Goal: Communication & Community: Answer question/provide support

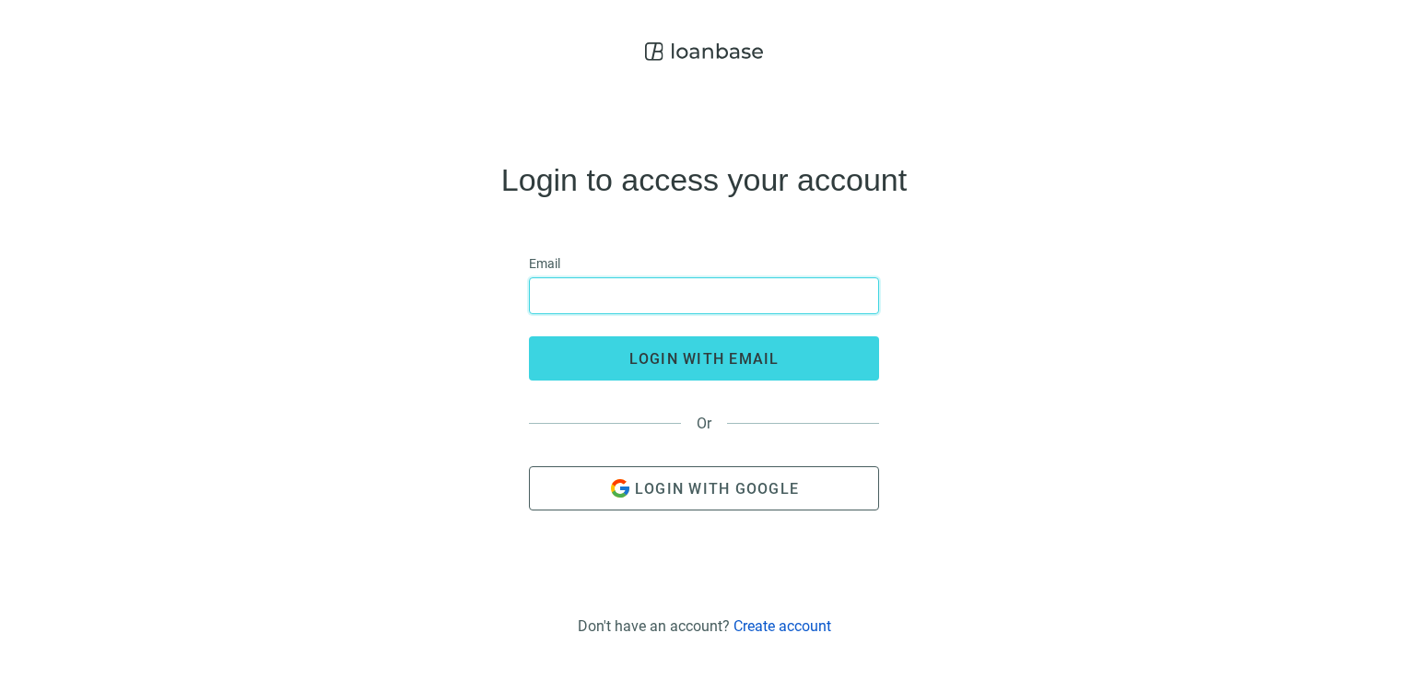
click at [645, 294] on input "email" at bounding box center [704, 295] width 326 height 35
type input "**********"
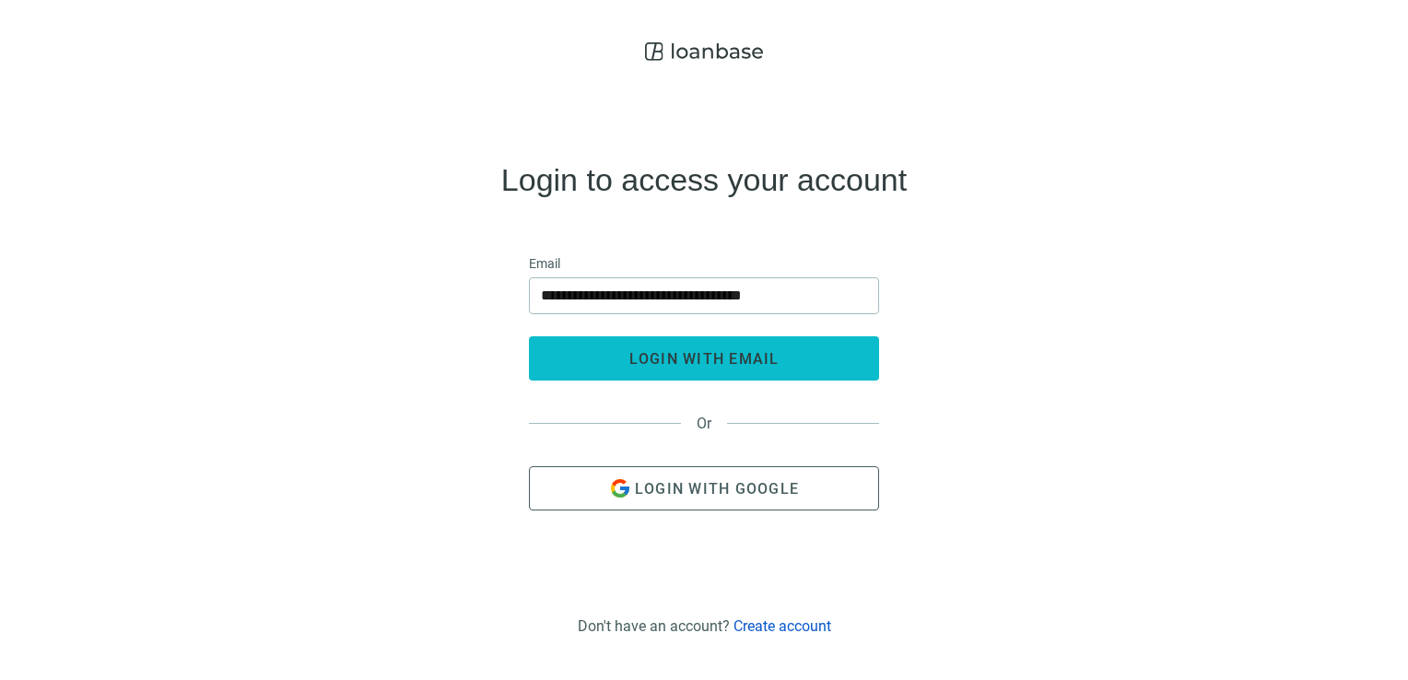
click at [722, 354] on span "login with email" at bounding box center [704, 359] width 150 height 18
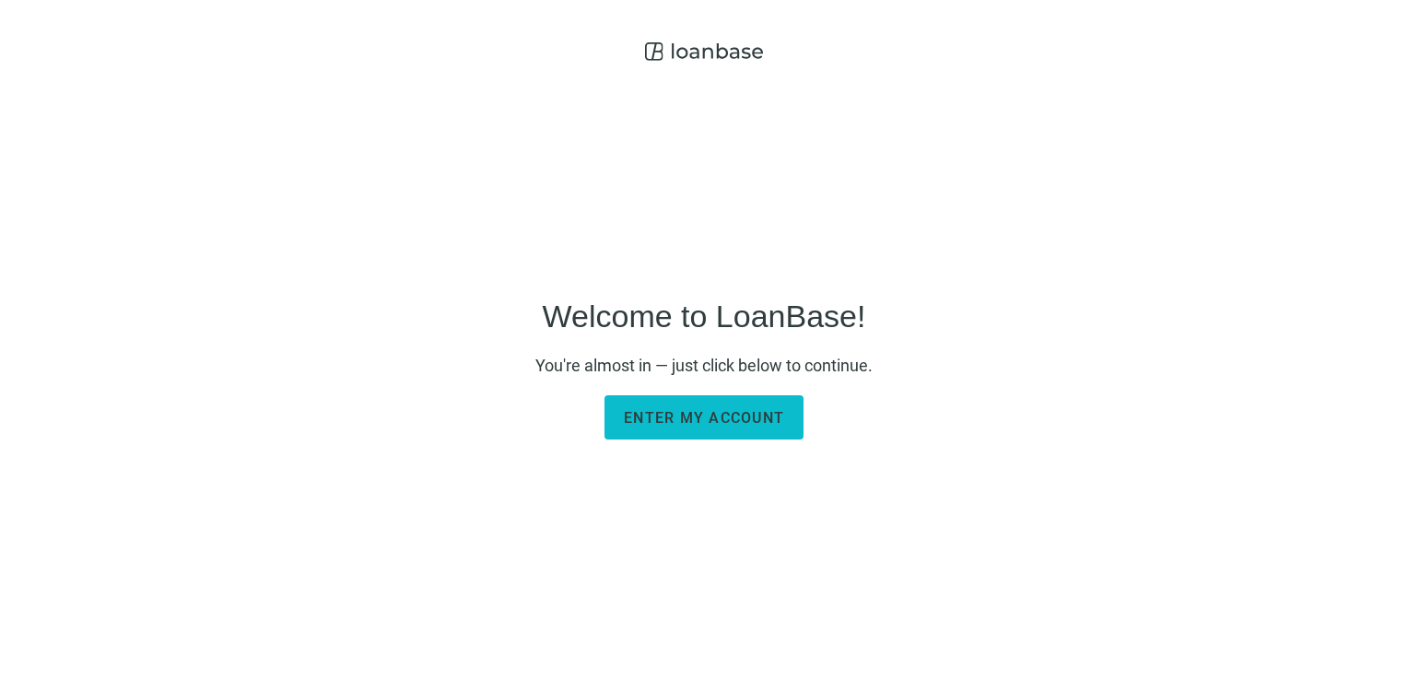
click at [695, 428] on button "Enter my account" at bounding box center [703, 417] width 199 height 44
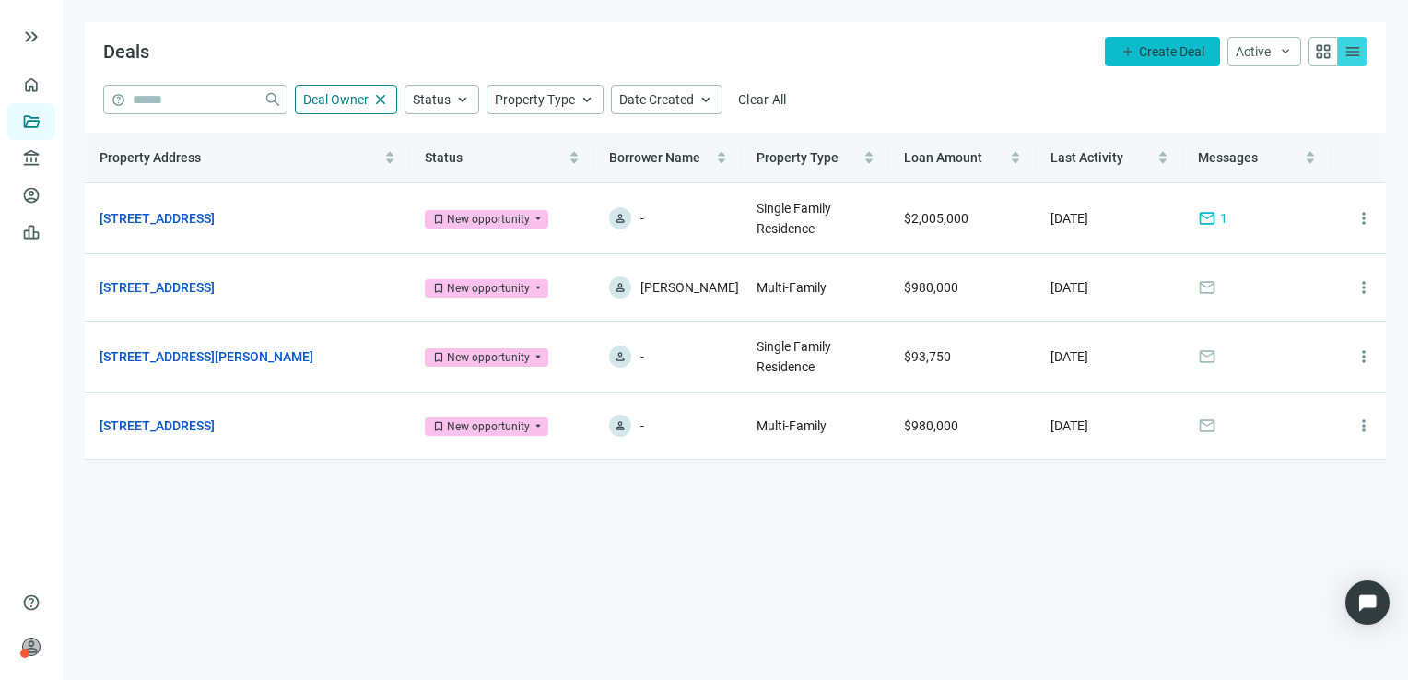
click at [1158, 50] on span "Create Deal" at bounding box center [1171, 51] width 65 height 15
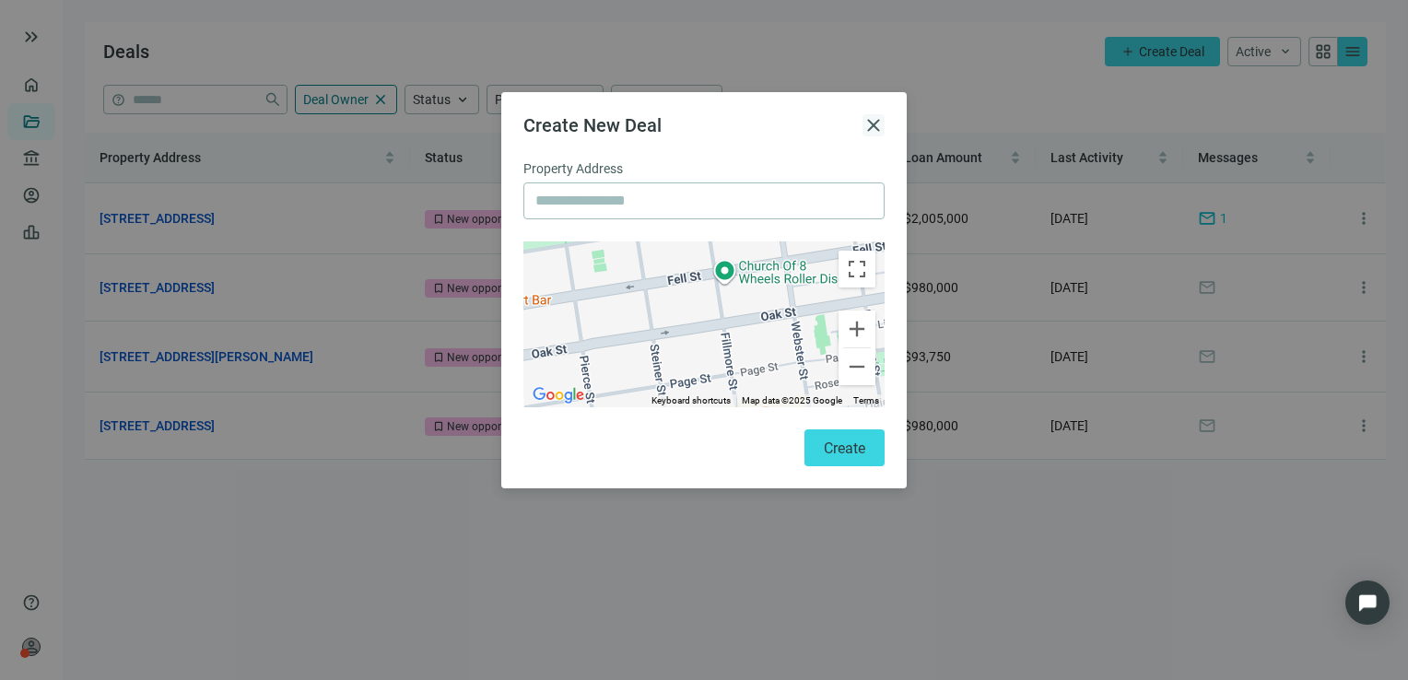
click at [870, 123] on span "close" at bounding box center [873, 125] width 22 height 22
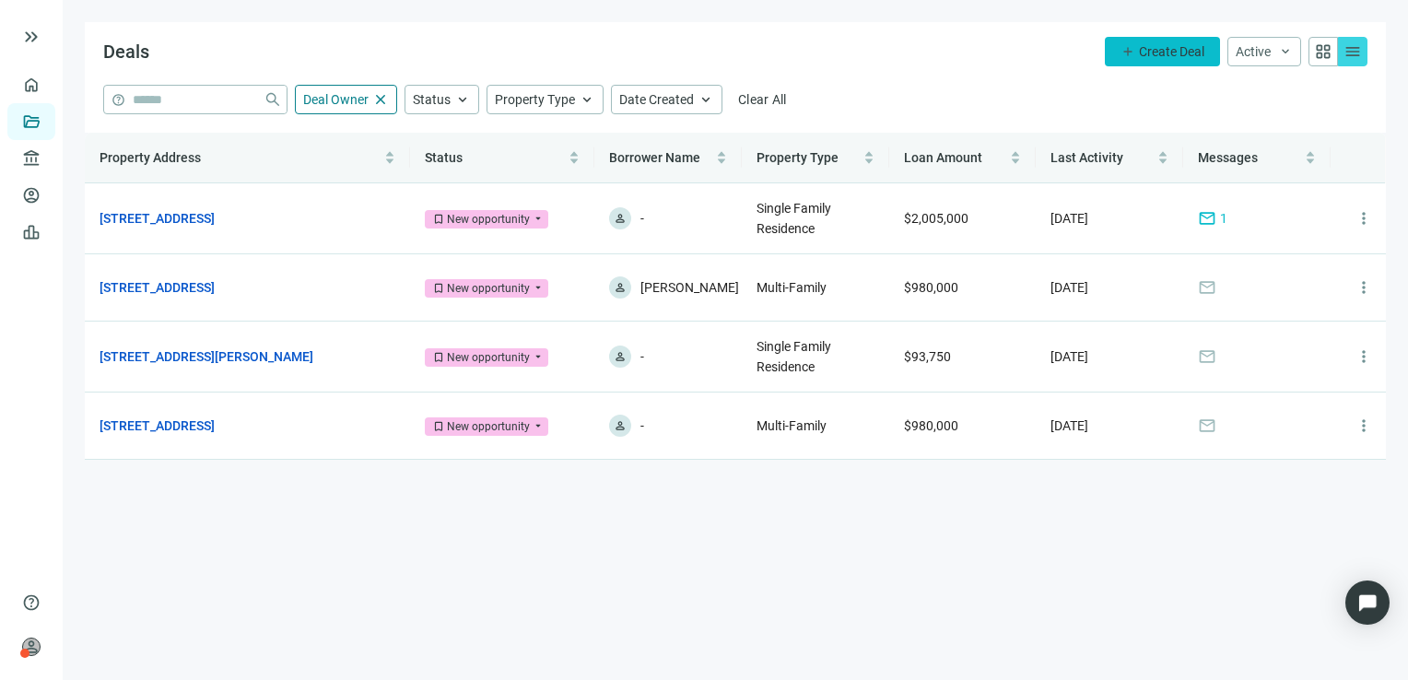
click at [1123, 51] on span "add" at bounding box center [1127, 51] width 15 height 15
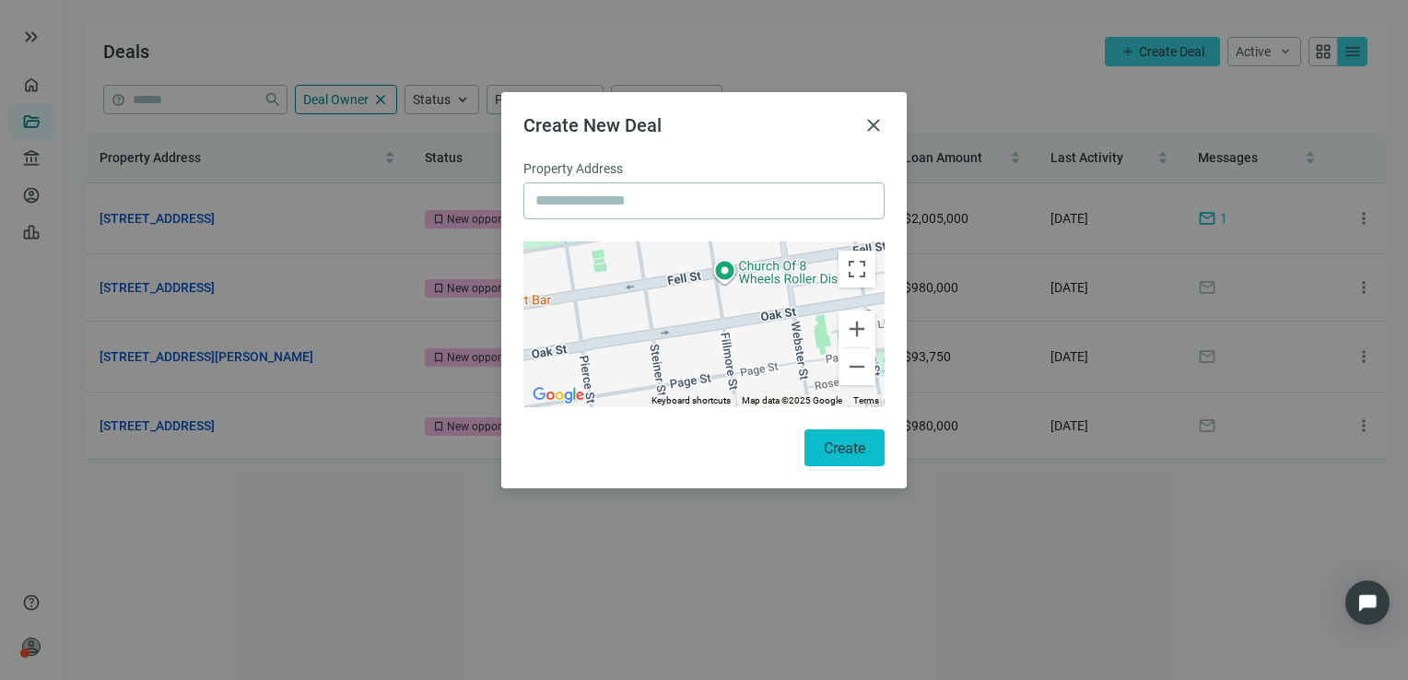
click at [852, 446] on span "Create" at bounding box center [844, 449] width 41 height 18
click at [873, 126] on span "close" at bounding box center [873, 125] width 22 height 22
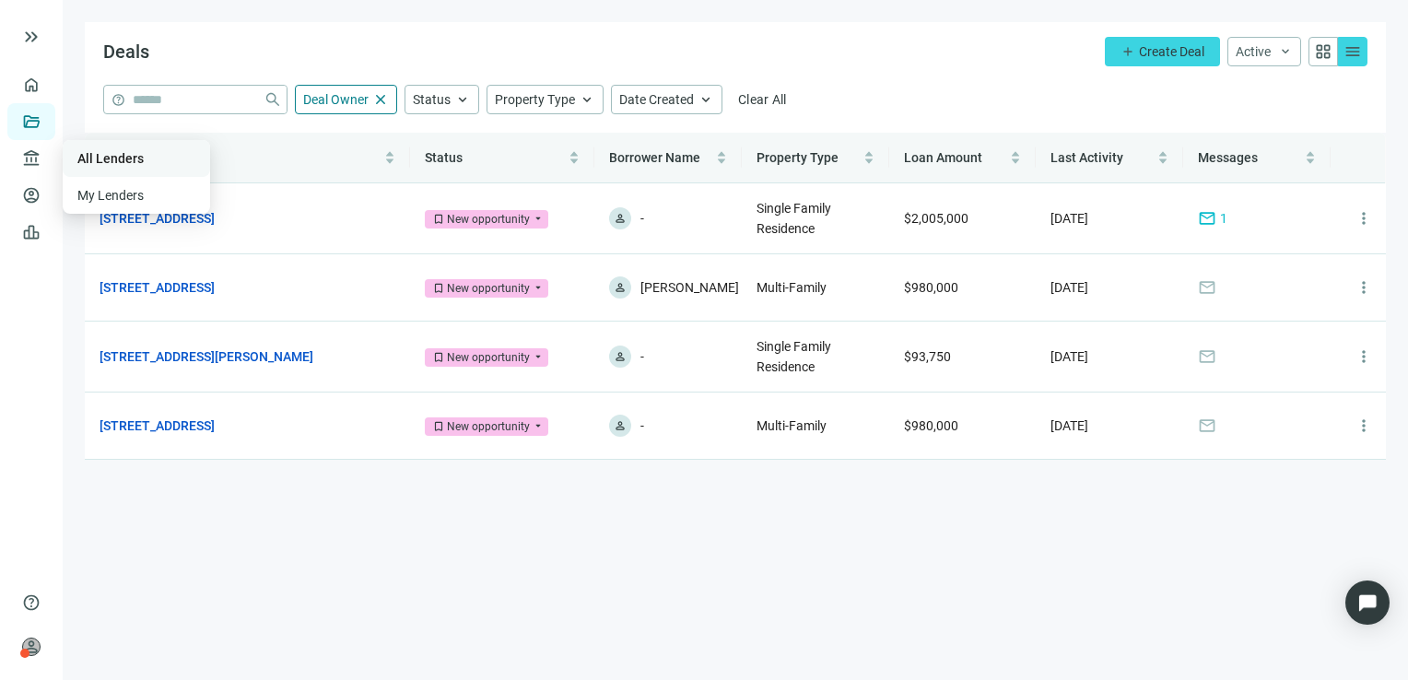
click at [114, 157] on link "All Lenders" at bounding box center [110, 158] width 66 height 15
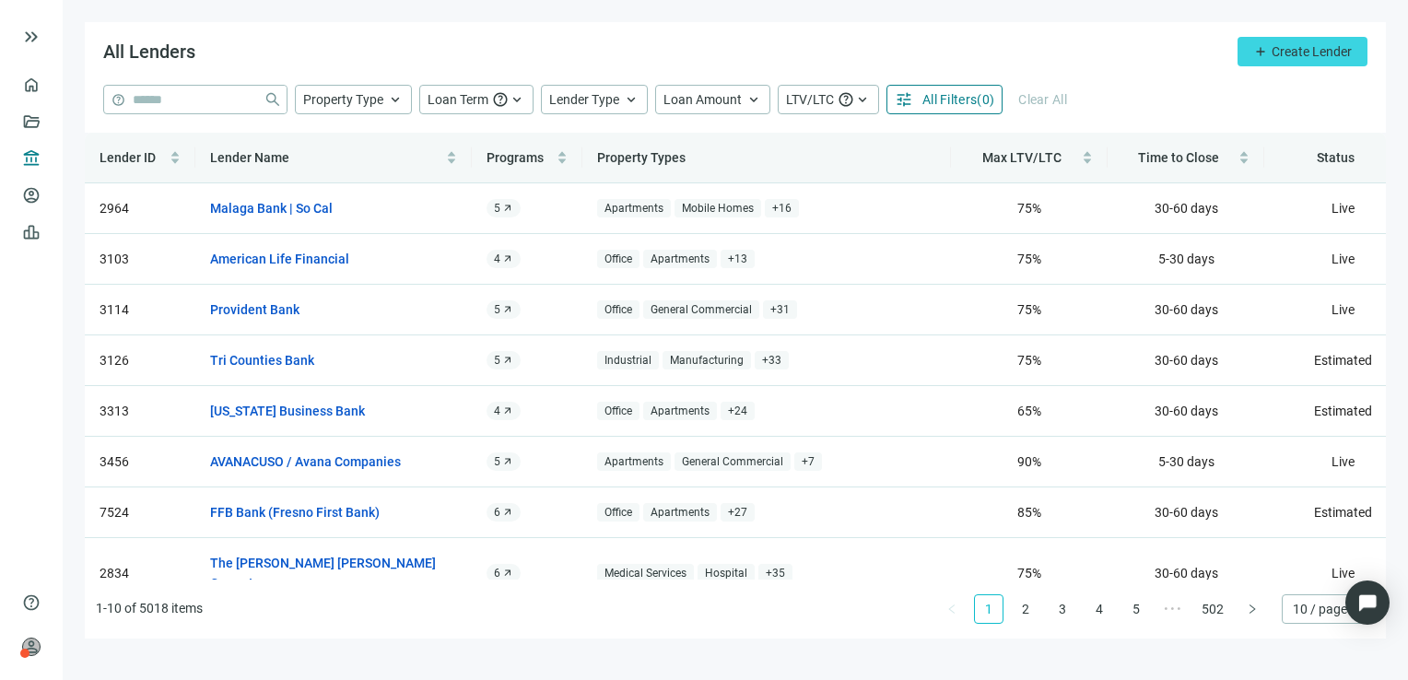
click at [946, 104] on span "All Filters" at bounding box center [949, 99] width 54 height 15
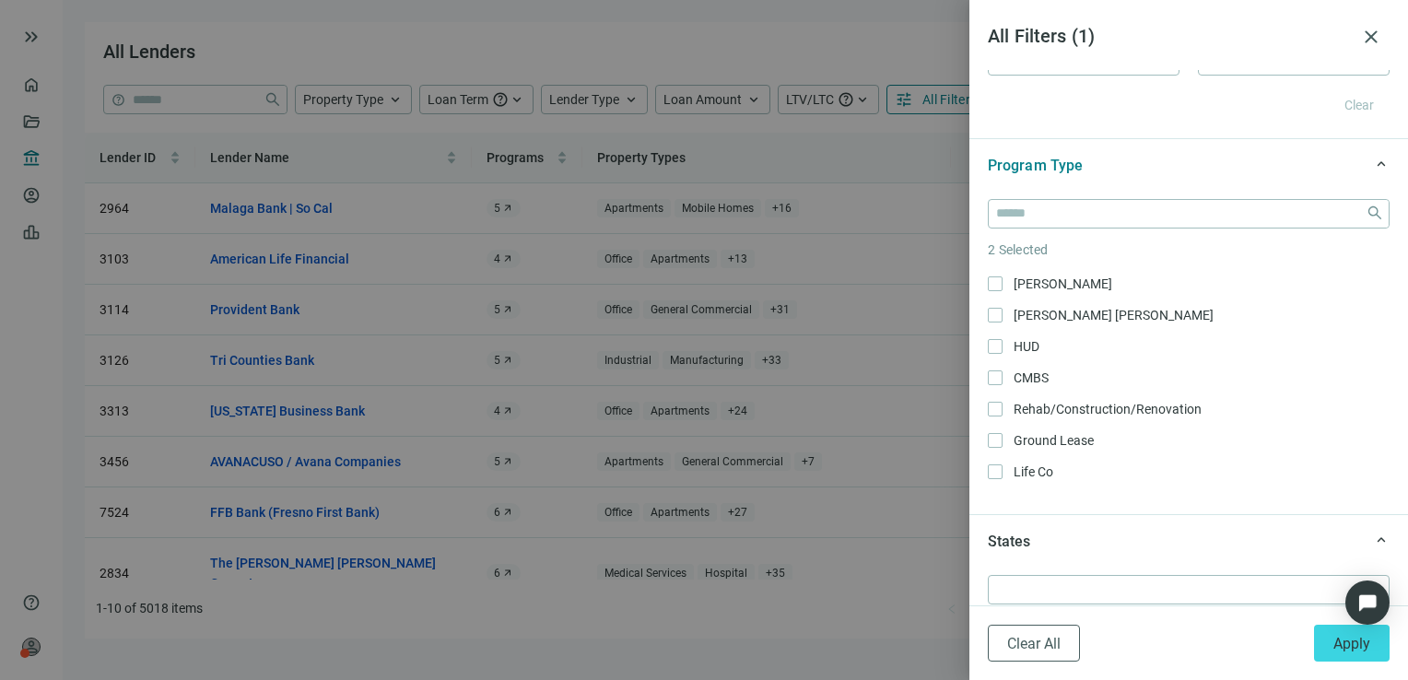
scroll to position [310, 0]
click at [1190, 392] on div "Long Term Rental Only Rental Portfolio/Blanket Loan Only SBA Only Healthcare/Me…" at bounding box center [1189, 222] width 402 height 522
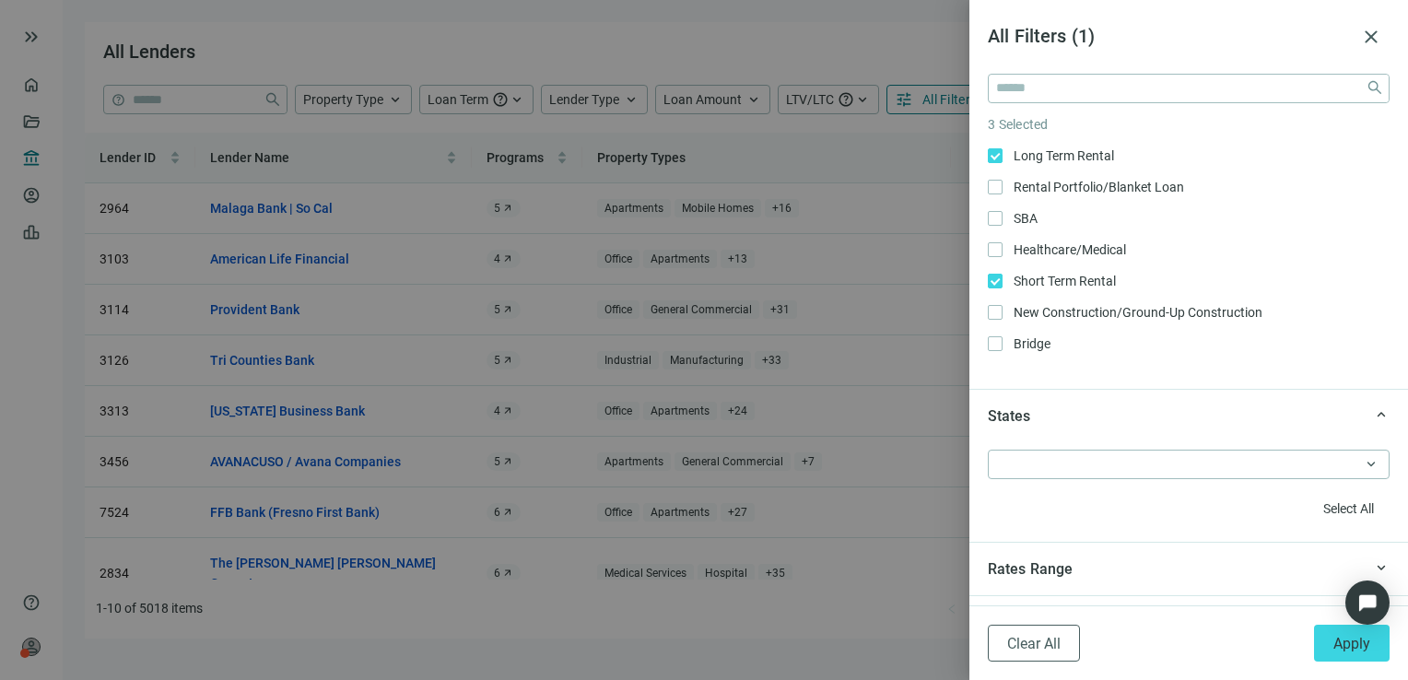
scroll to position [1433, 0]
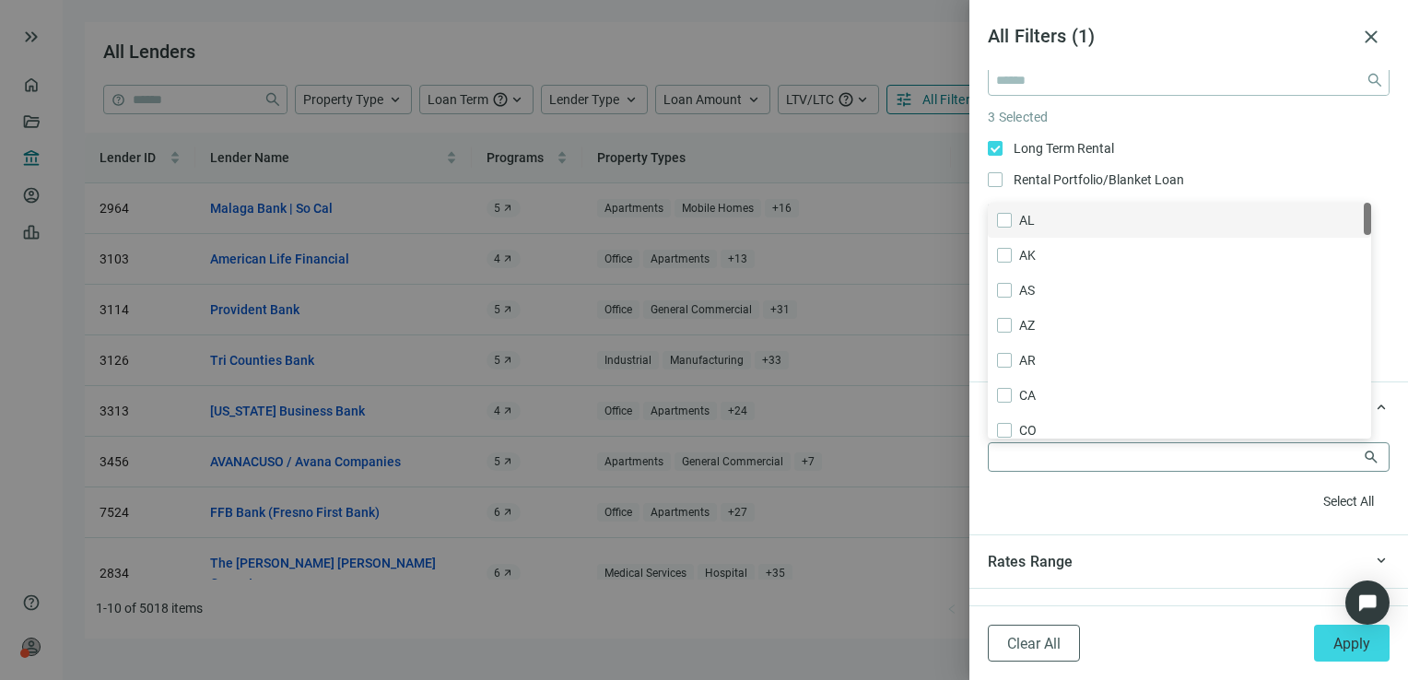
click at [1312, 468] on div at bounding box center [1189, 456] width 402 height 29
type input "*"
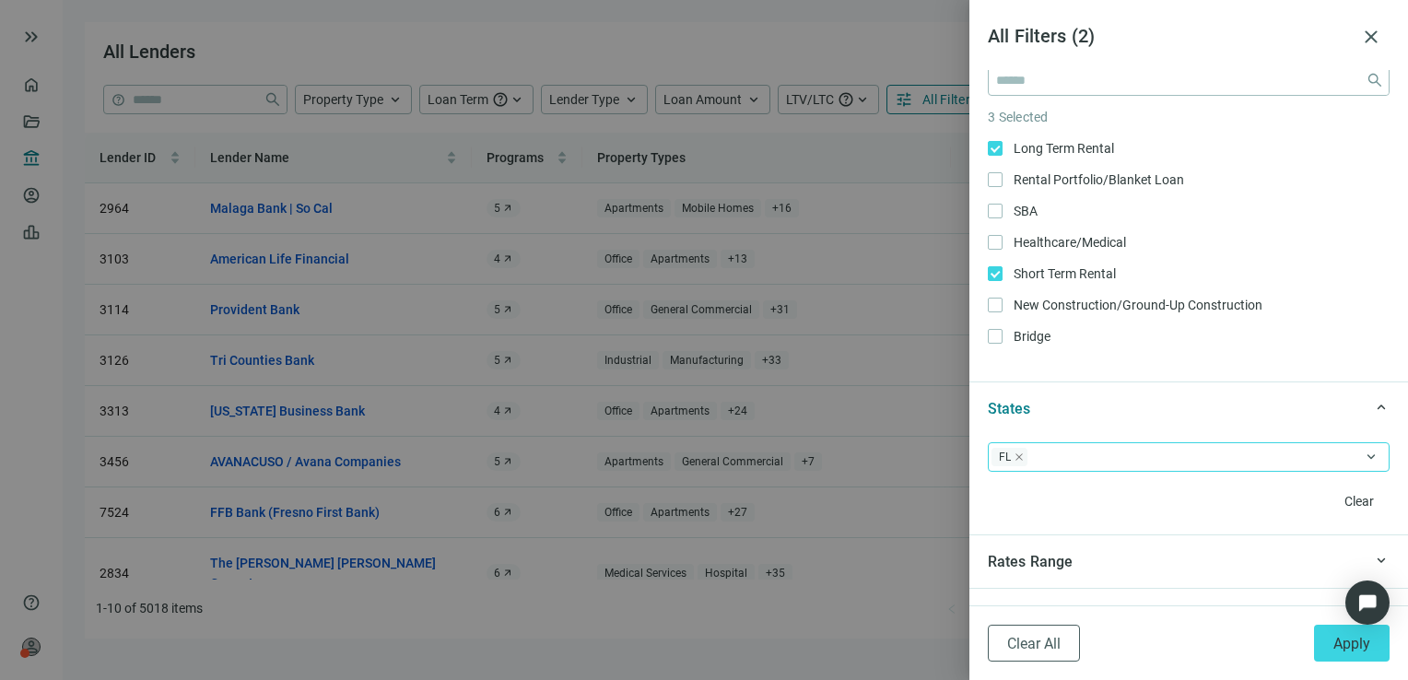
click at [1079, 509] on div "Clear" at bounding box center [1189, 501] width 402 height 29
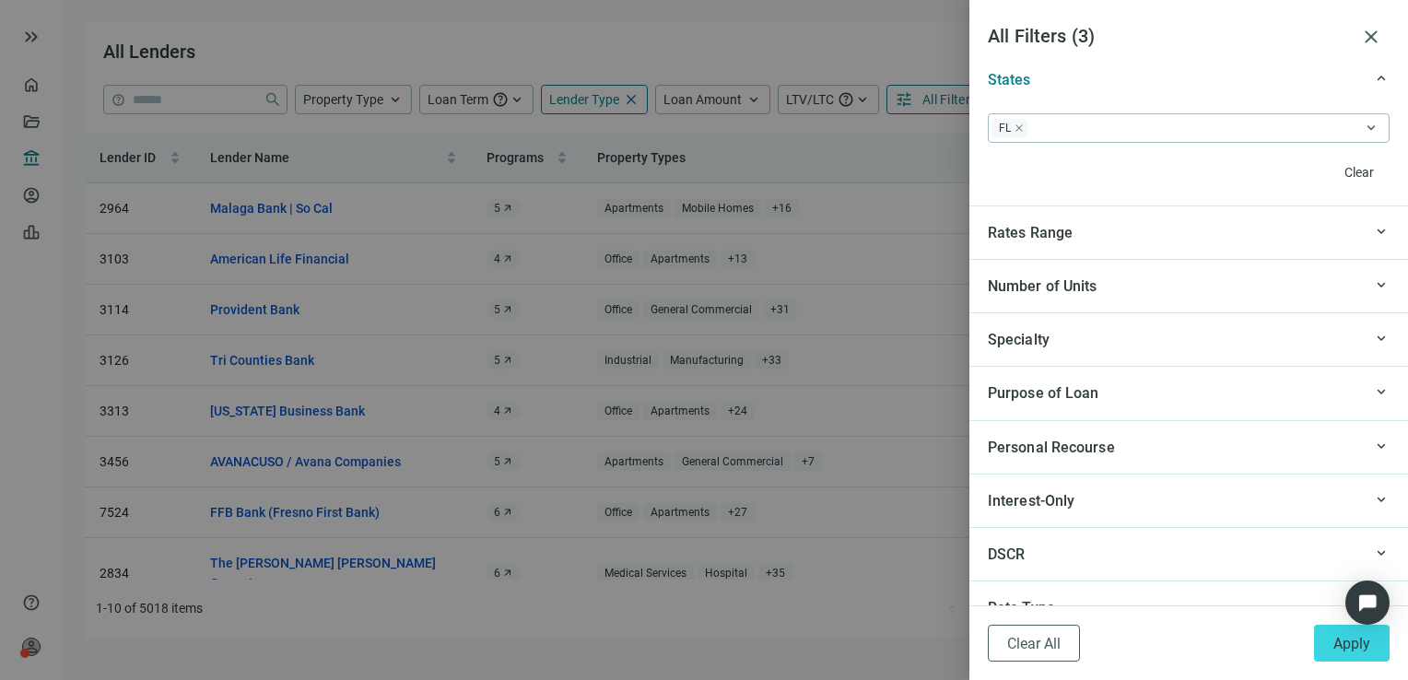
scroll to position [1732, 0]
click at [1373, 392] on span "keyboard_arrow_up" at bounding box center [1381, 392] width 17 height 0
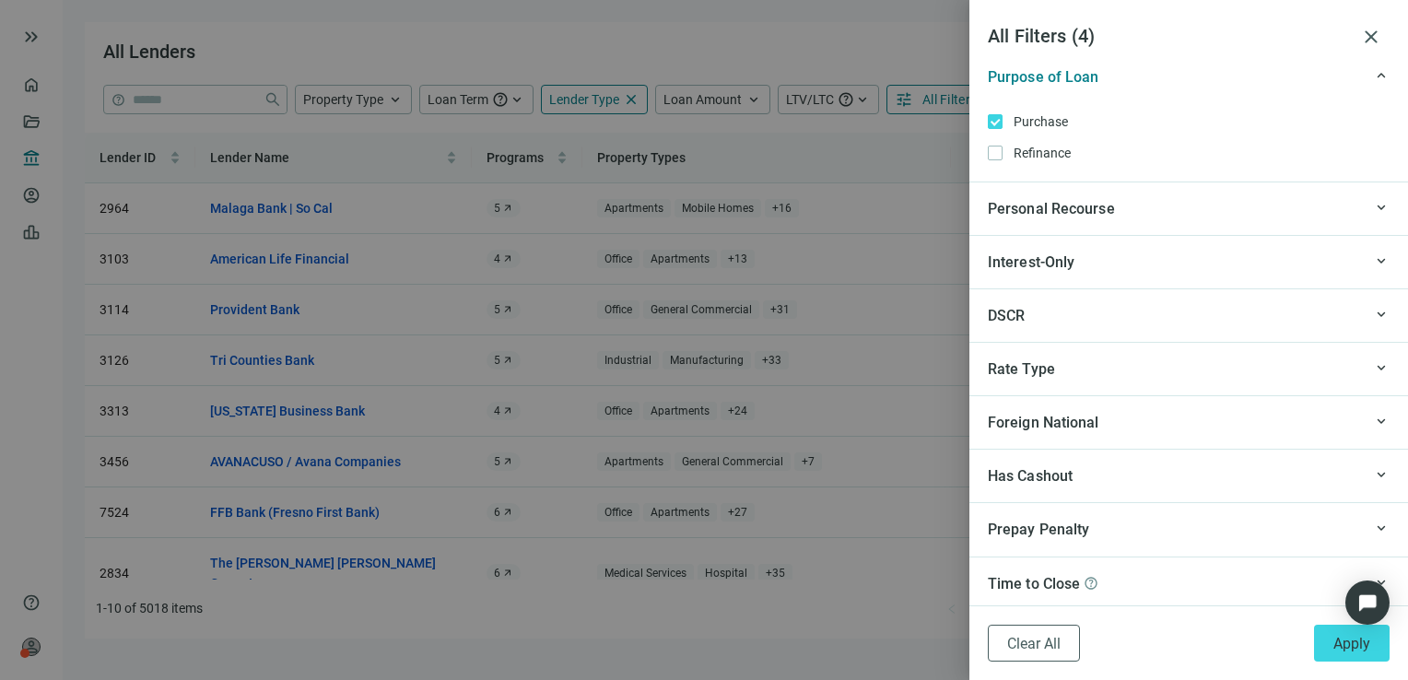
scroll to position [2047, 0]
click at [1373, 315] on span "keyboard_arrow_up" at bounding box center [1381, 315] width 17 height 0
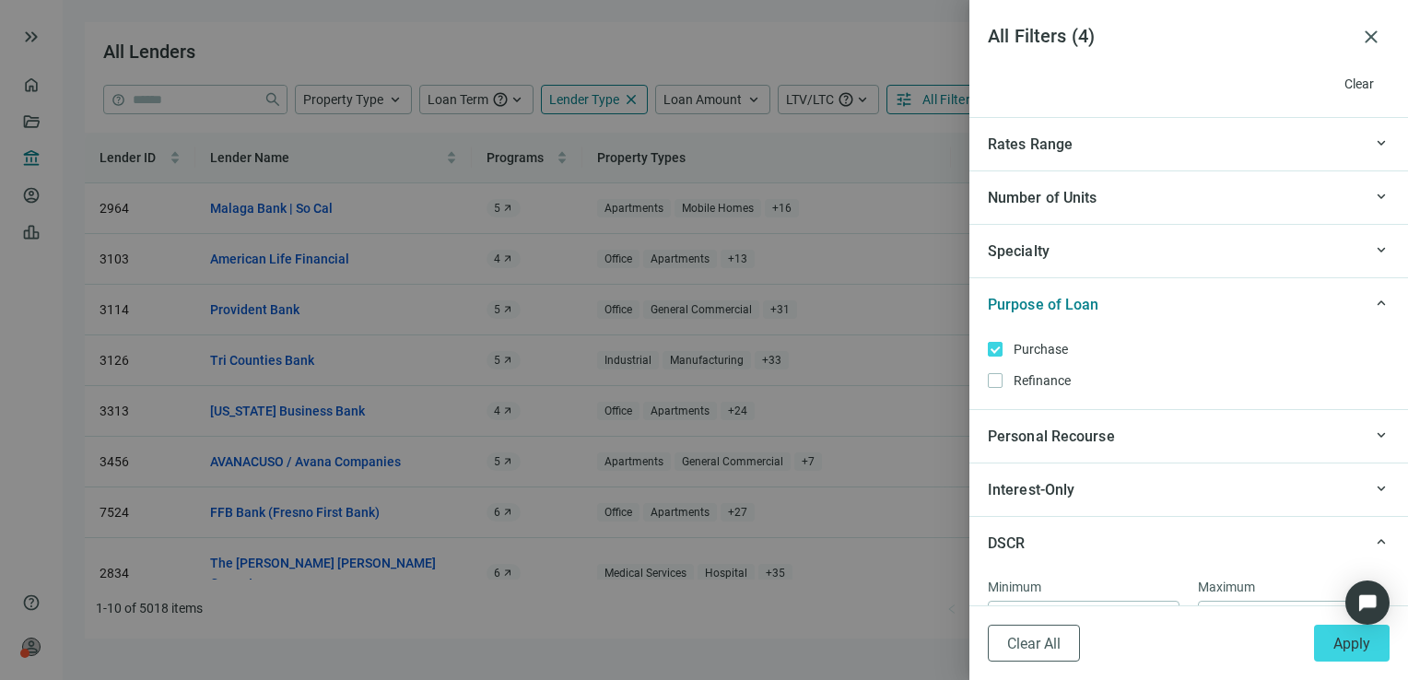
scroll to position [1811, 0]
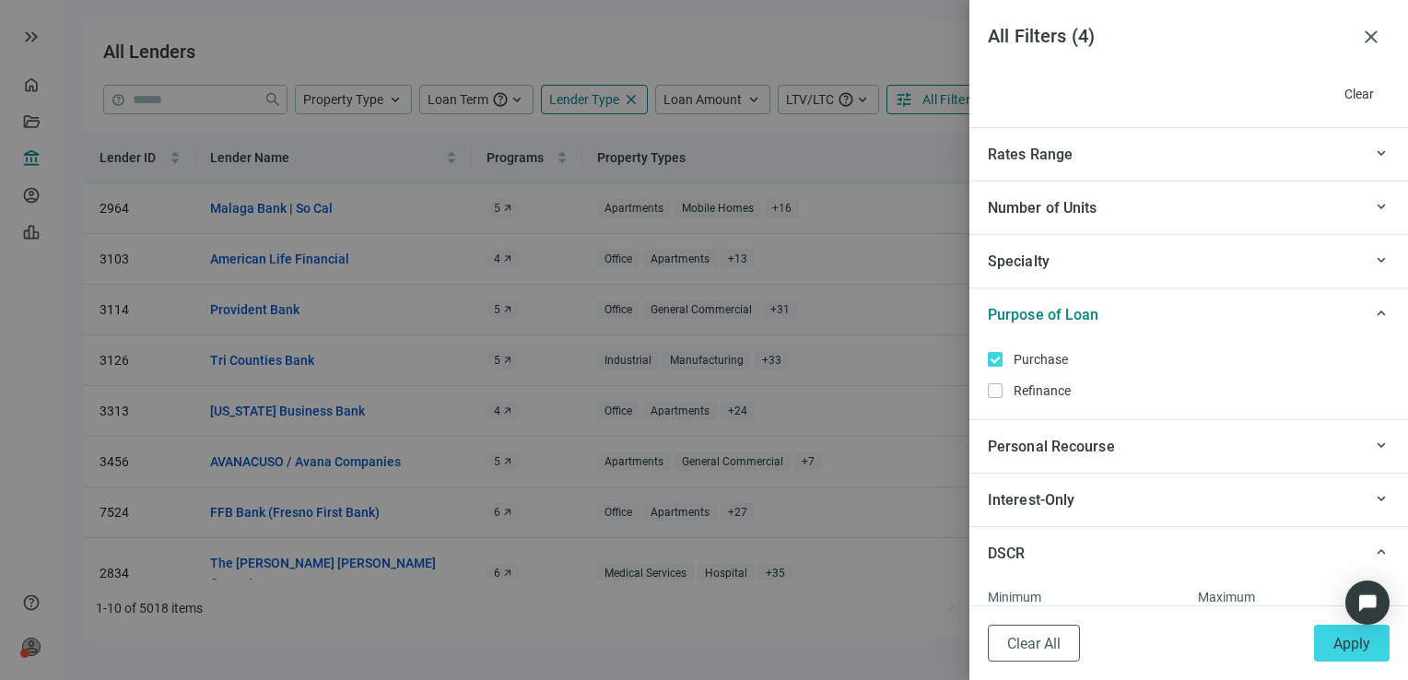
click at [1362, 251] on div "keyboard_arrow_up" at bounding box center [1376, 260] width 28 height 20
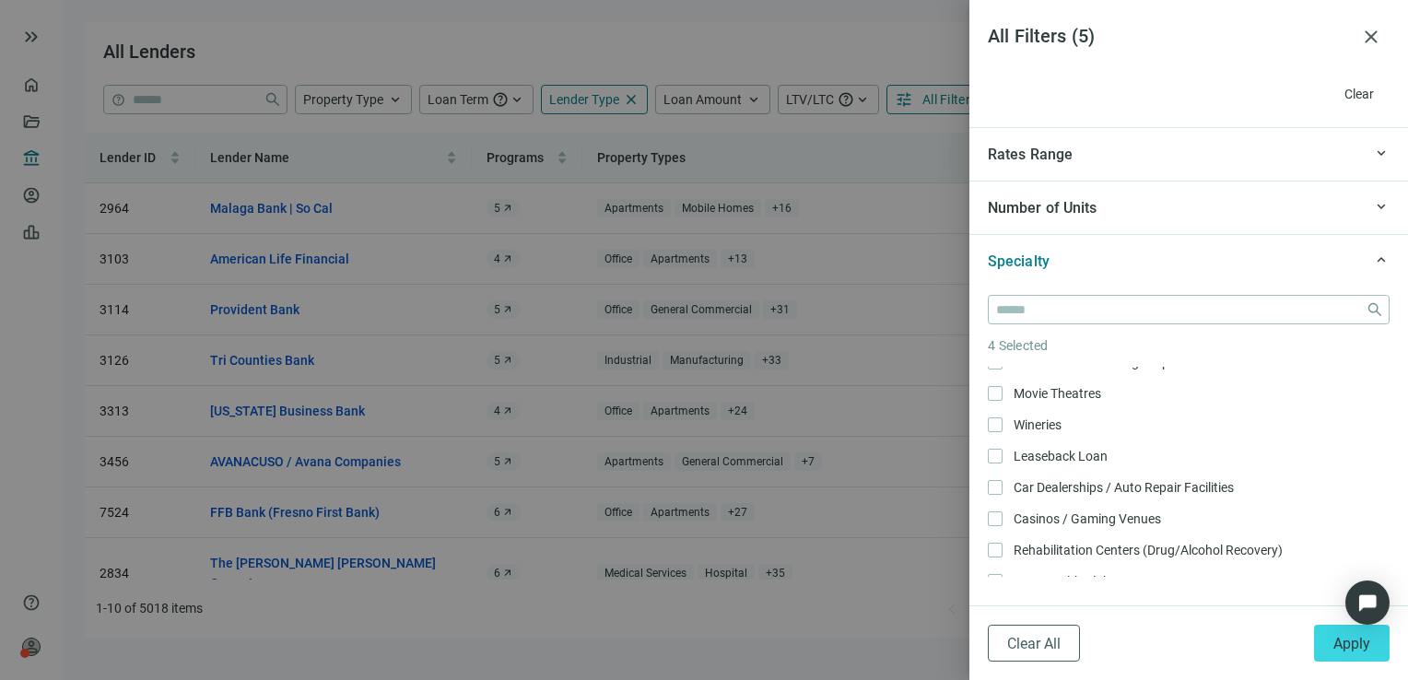
scroll to position [1909, 0]
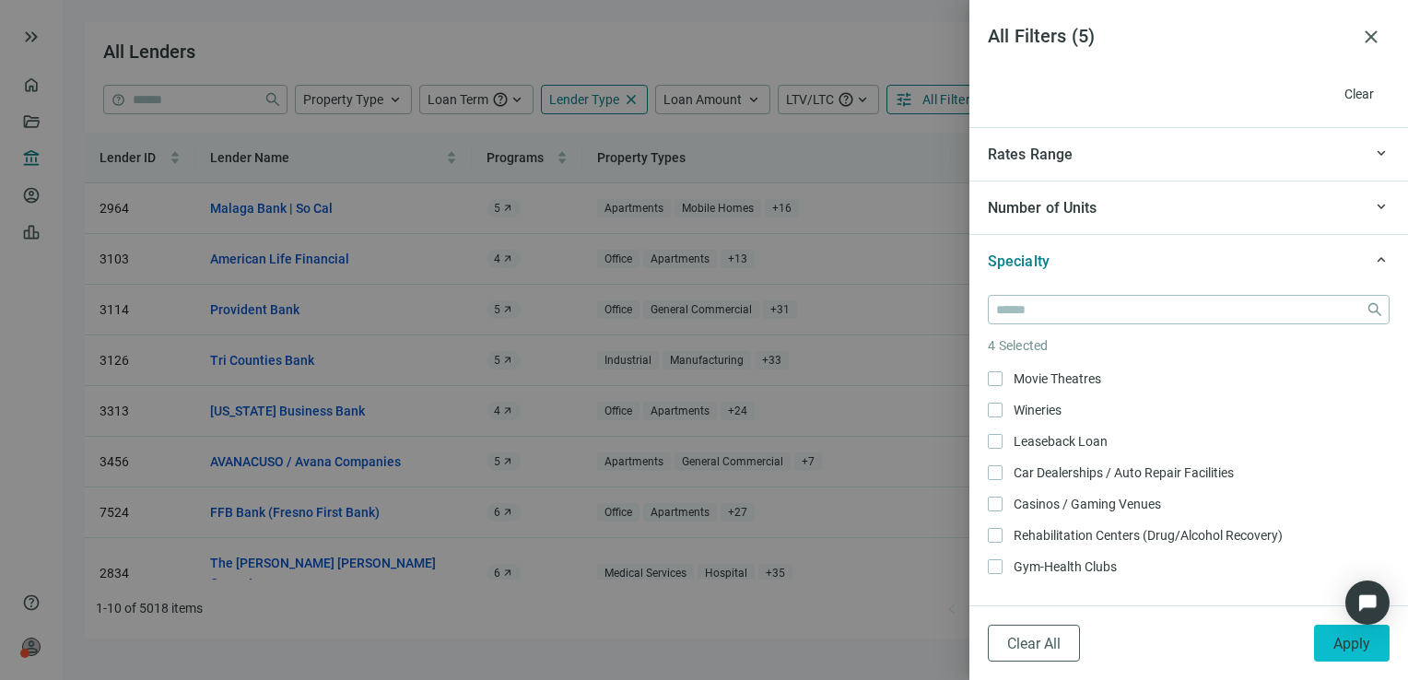
click at [1347, 636] on span "Apply" at bounding box center [1351, 644] width 37 height 18
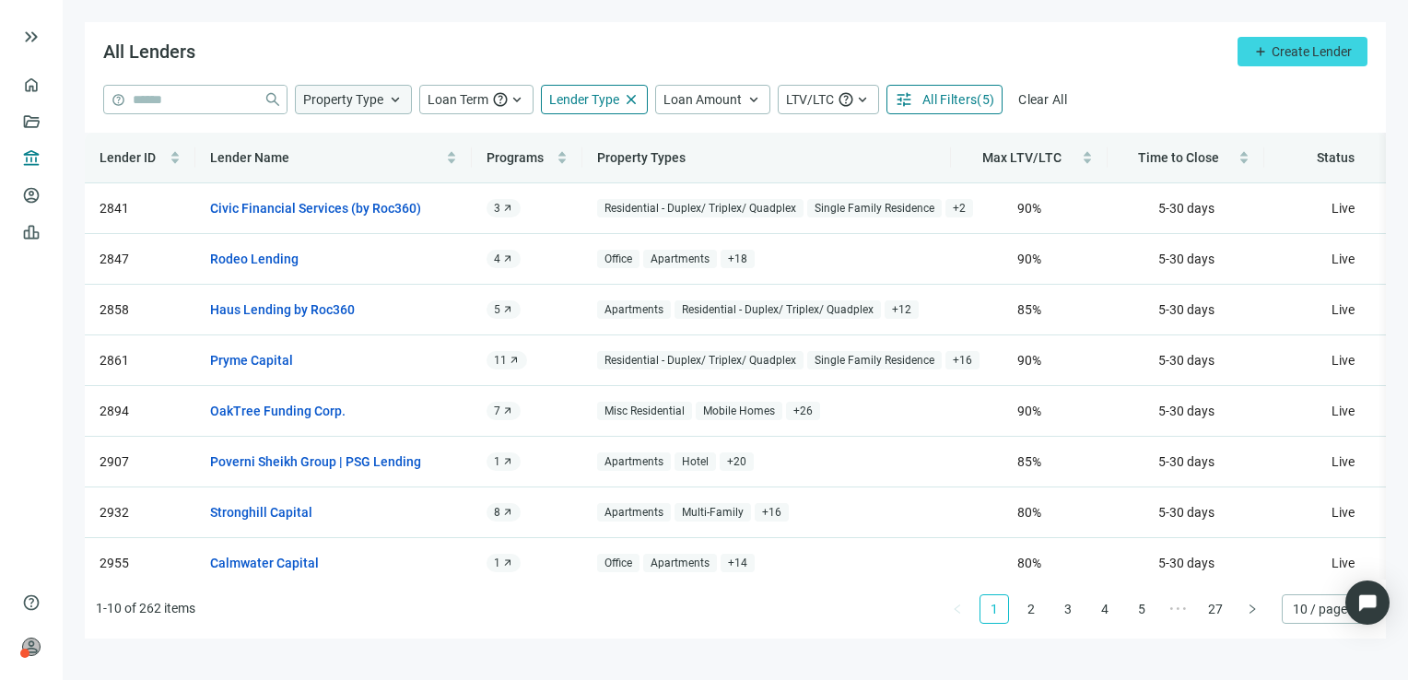
click at [381, 105] on span "Property Type" at bounding box center [343, 99] width 80 height 15
click at [24, 149] on span "account_balance" at bounding box center [28, 158] width 13 height 18
click at [46, 128] on link "Deals" at bounding box center [62, 121] width 33 height 15
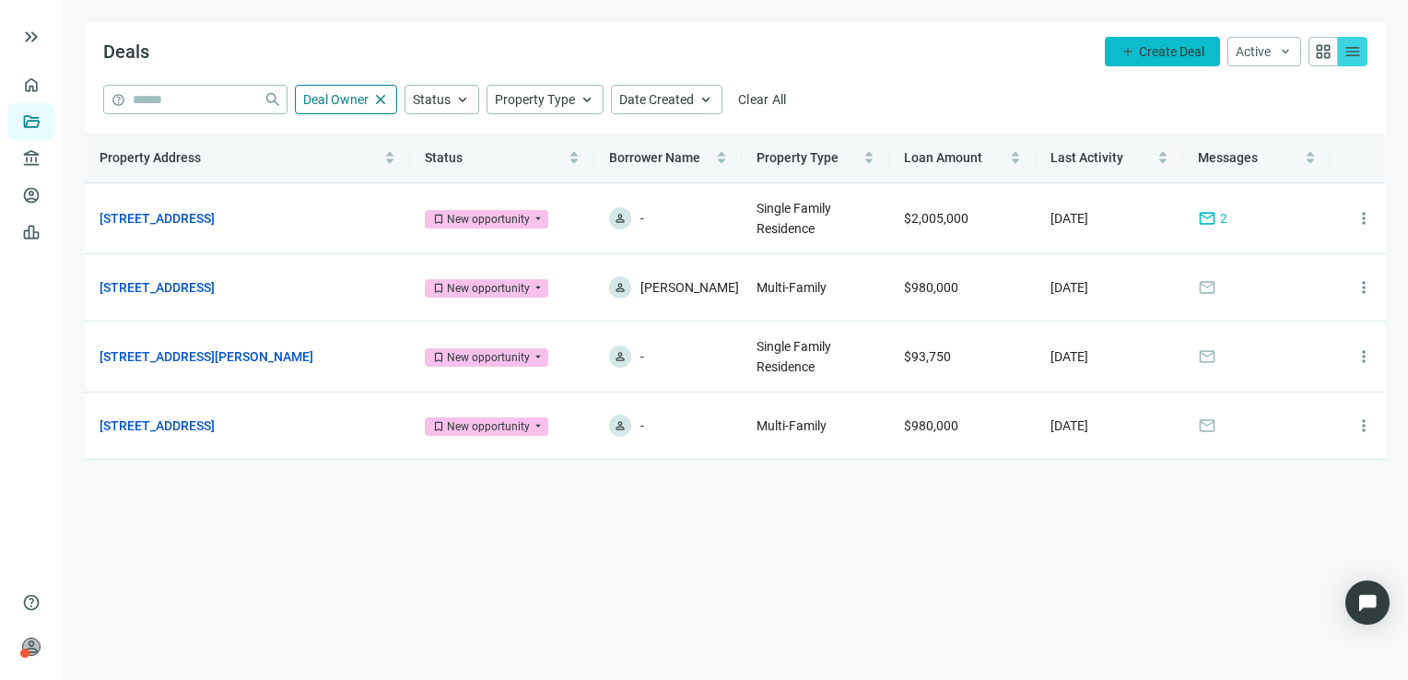
click at [1153, 54] on span "Create Deal" at bounding box center [1171, 51] width 65 height 15
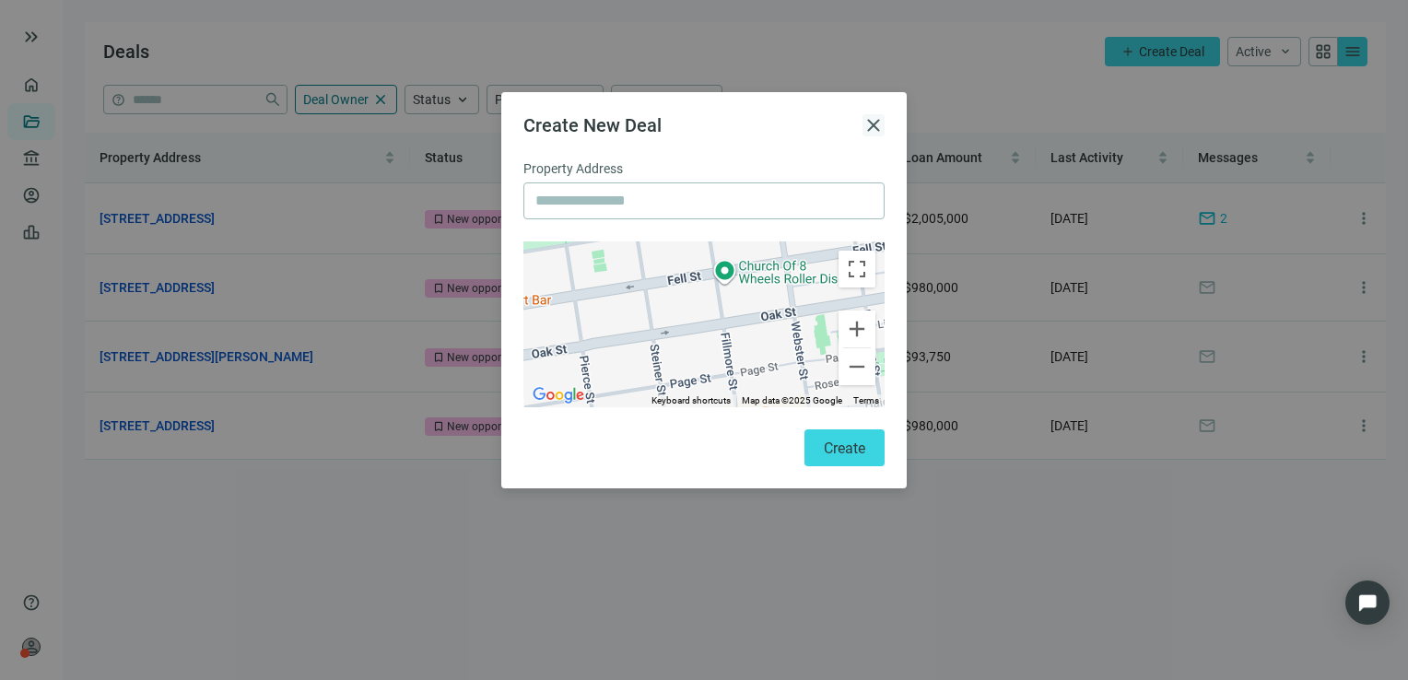
click at [874, 123] on span "close" at bounding box center [873, 125] width 22 height 22
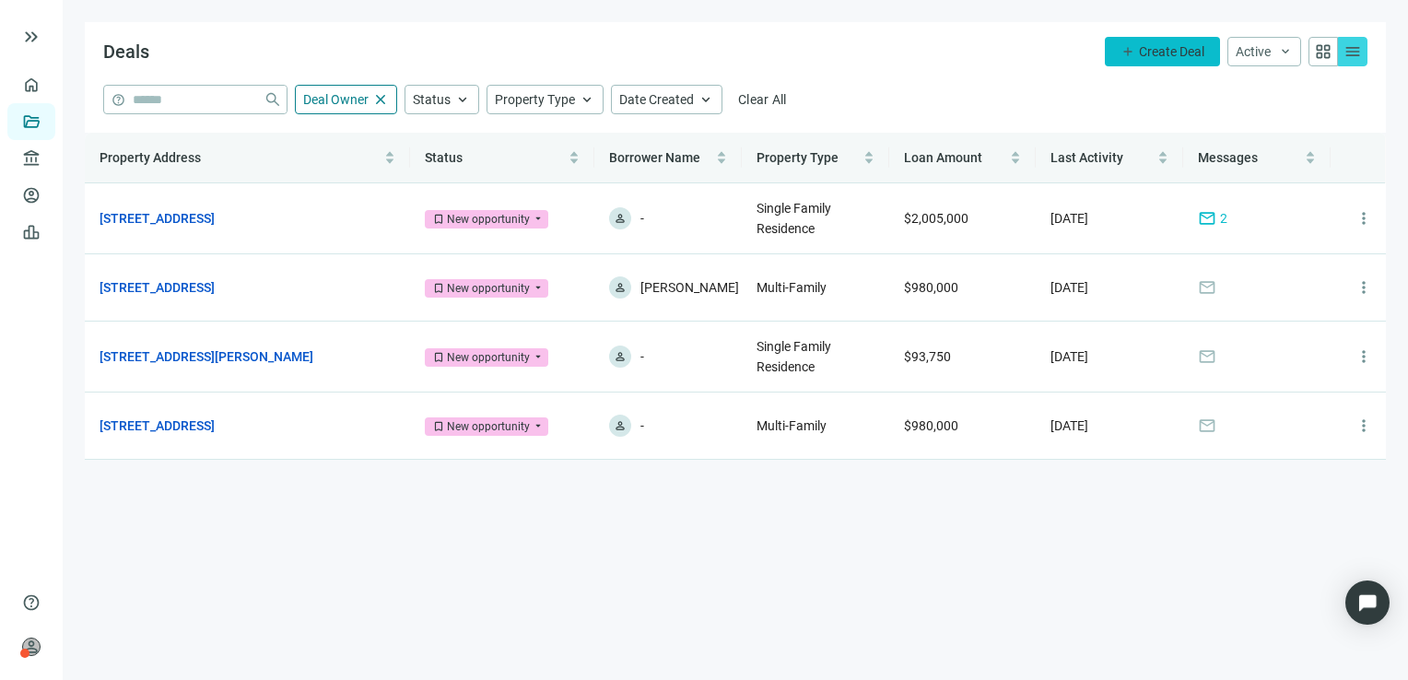
click at [1179, 45] on span "Create Deal" at bounding box center [1171, 51] width 65 height 15
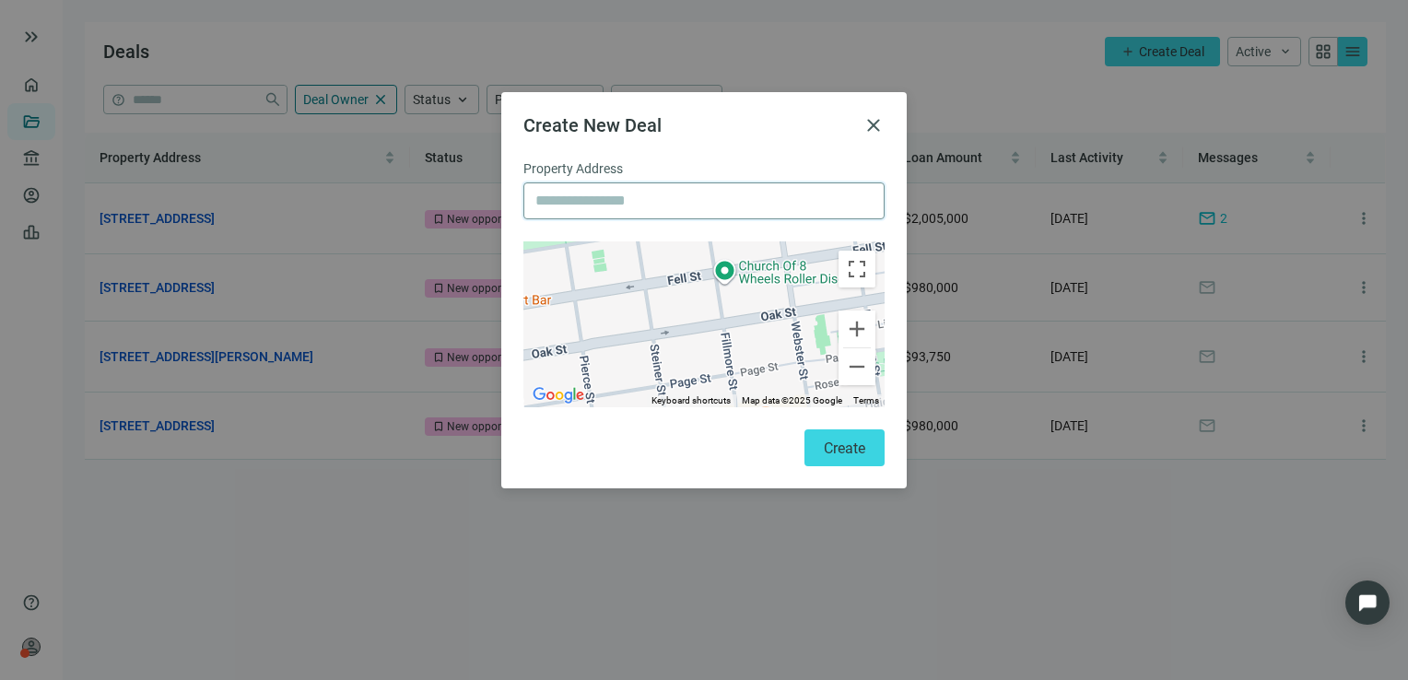
click at [726, 204] on input "text" at bounding box center [703, 200] width 337 height 35
type input "**********"
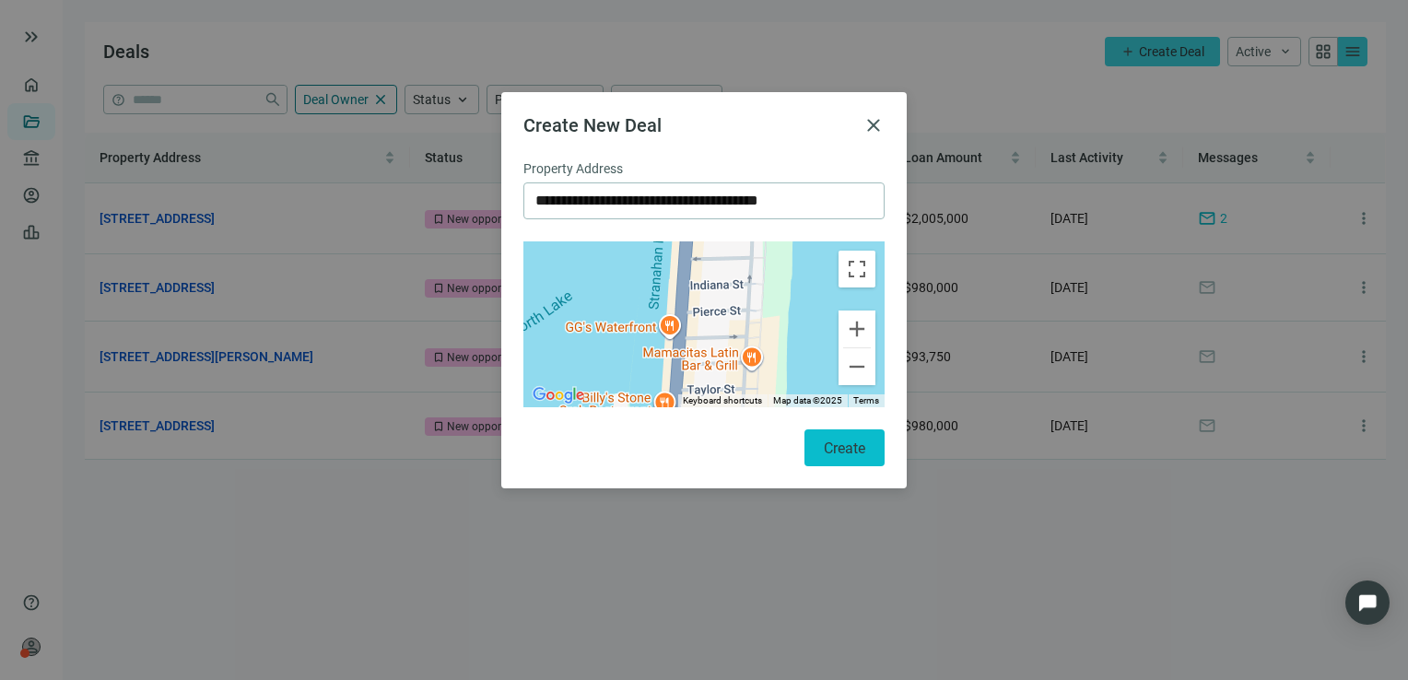
click at [833, 440] on span "Create" at bounding box center [844, 449] width 41 height 18
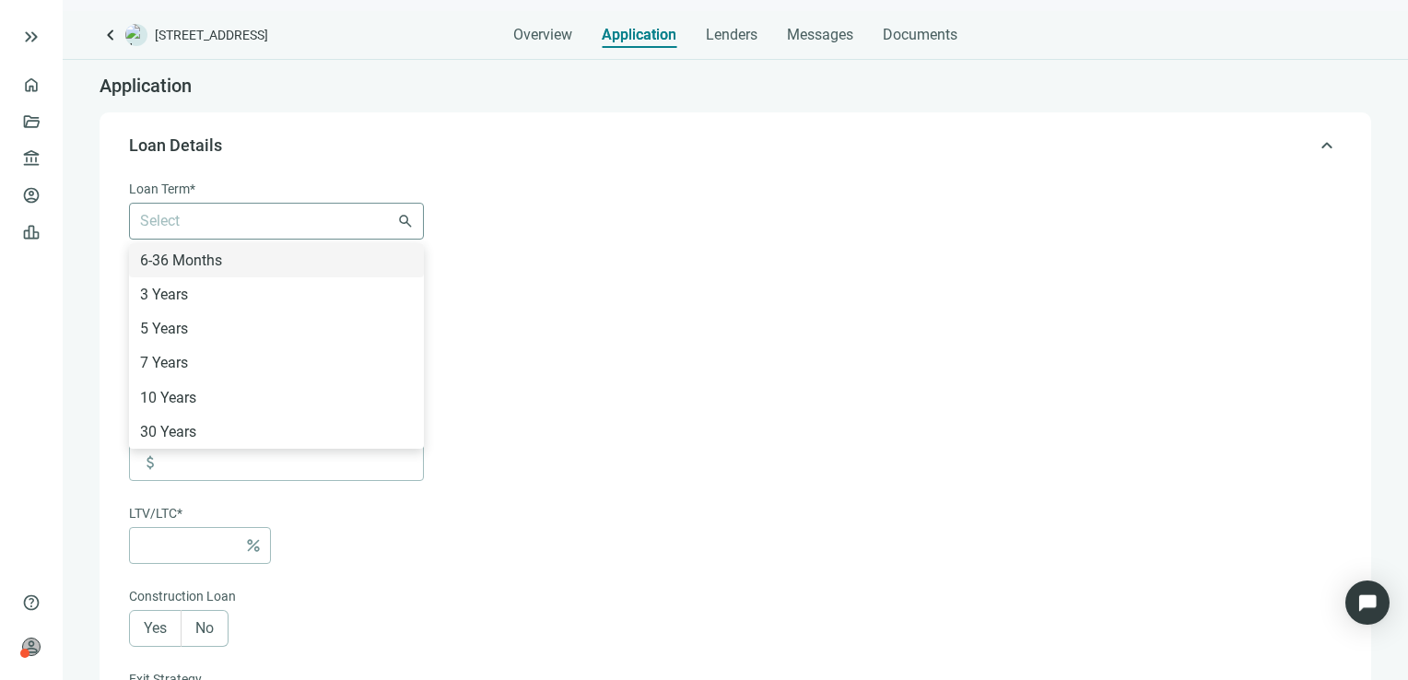
click at [408, 216] on div "Select 6-36 Months 3 Years 5 Years 7 Years 10 Years 30 Years" at bounding box center [276, 221] width 295 height 37
click at [211, 422] on div "30 Years" at bounding box center [276, 431] width 273 height 23
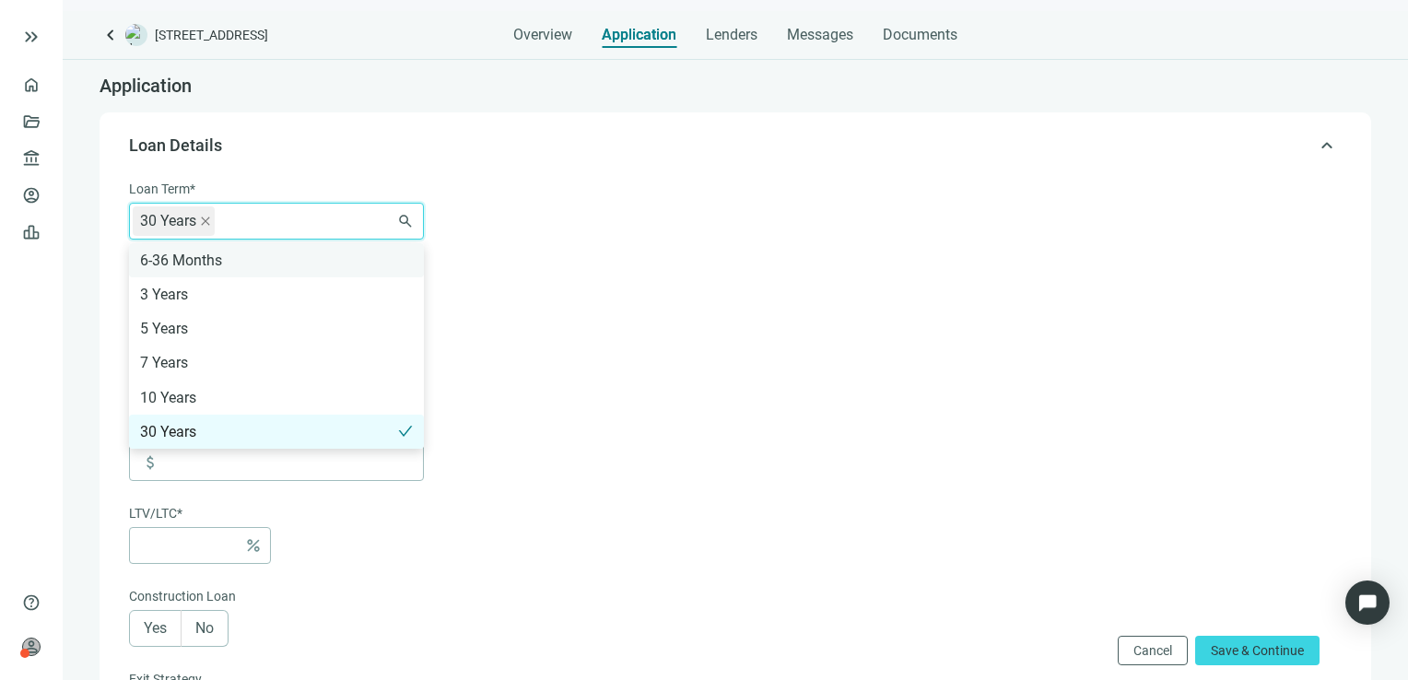
click at [302, 264] on div "6-36 Months" at bounding box center [276, 260] width 273 height 23
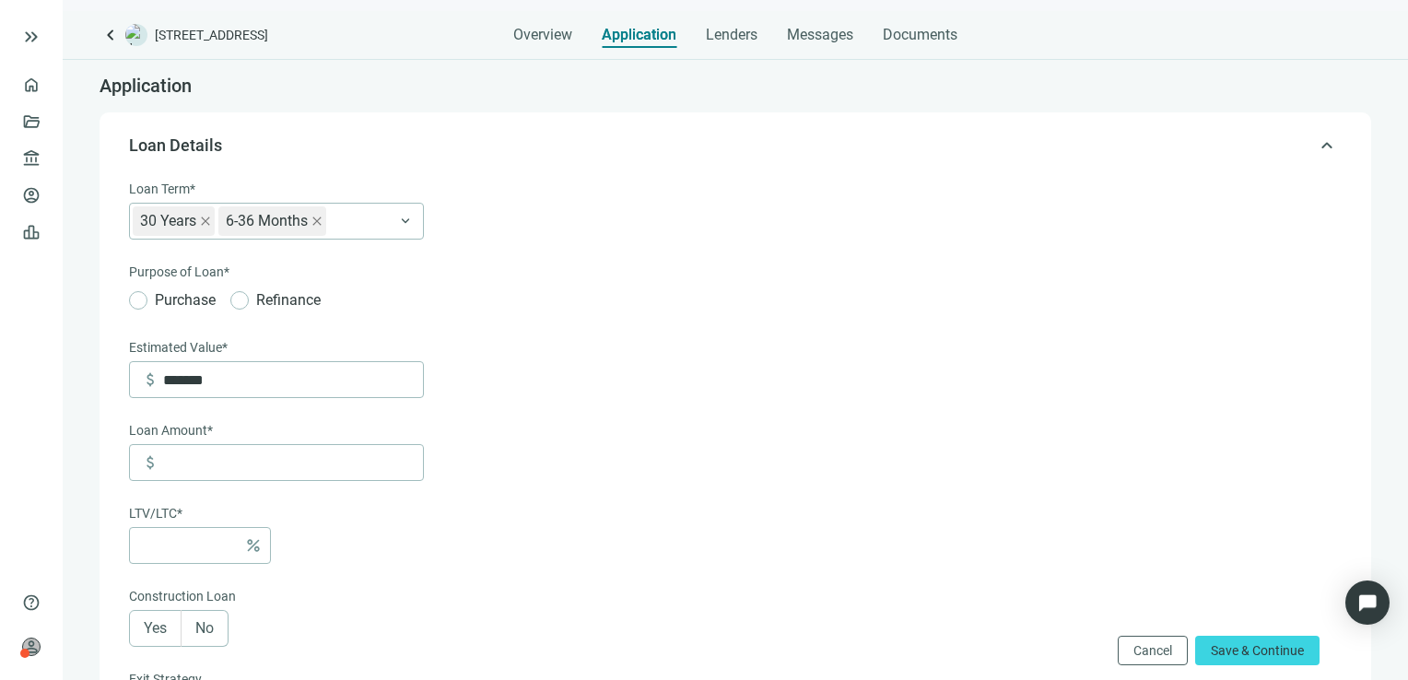
click at [558, 299] on form "Loan Term* 30 Years 6-36 Months 6-36 Months 3 Years 5 Years 7 Years 10 Years 30…" at bounding box center [733, 646] width 1209 height 934
click at [223, 375] on input "*******" at bounding box center [293, 379] width 260 height 35
click at [827, 41] on span "Messages" at bounding box center [820, 35] width 66 height 18
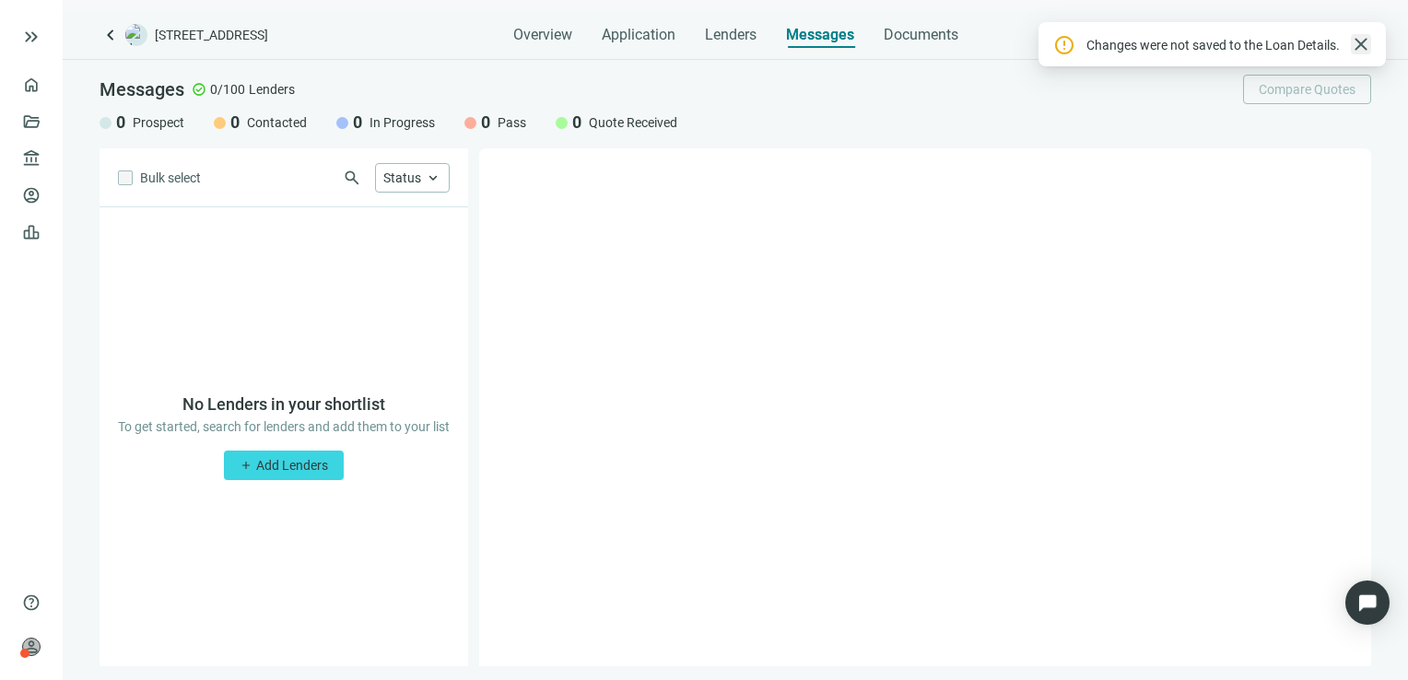
click at [1360, 47] on span "close" at bounding box center [1361, 44] width 22 height 22
click at [652, 37] on span "Application" at bounding box center [639, 35] width 74 height 18
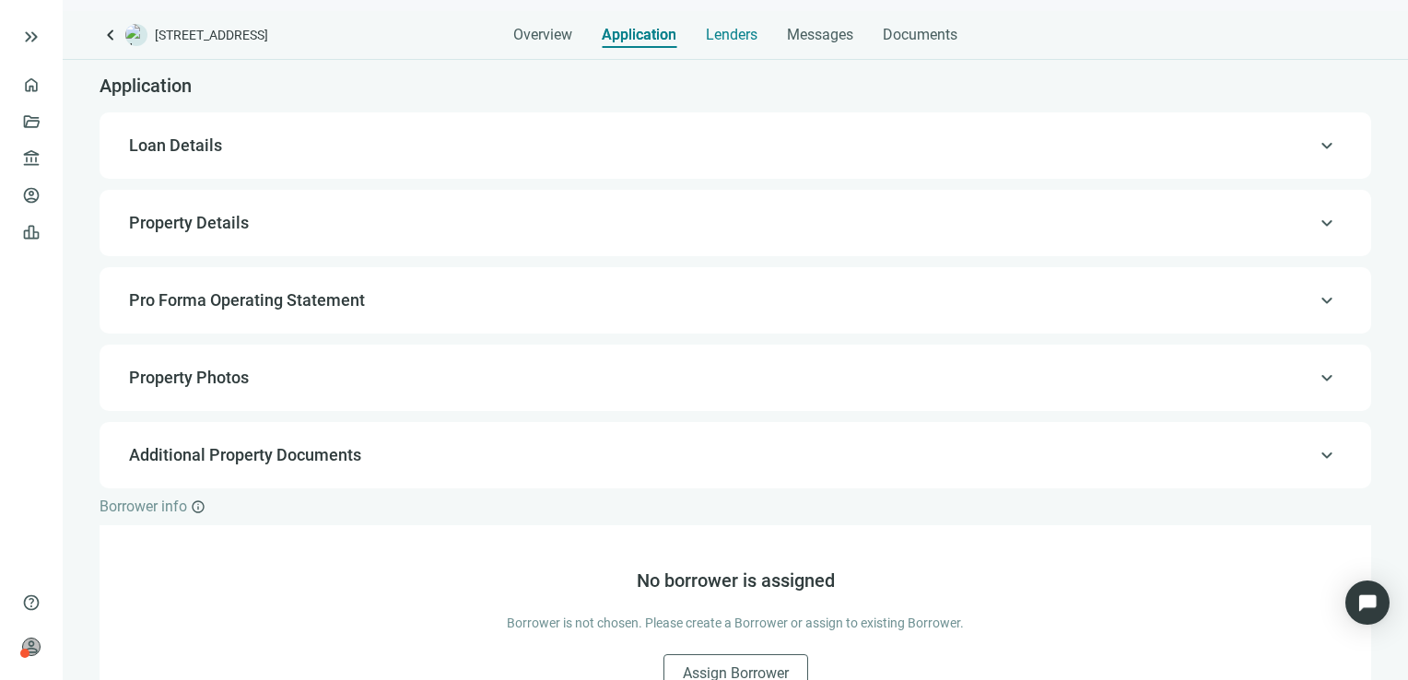
click at [727, 38] on span "Lenders" at bounding box center [732, 35] width 52 height 18
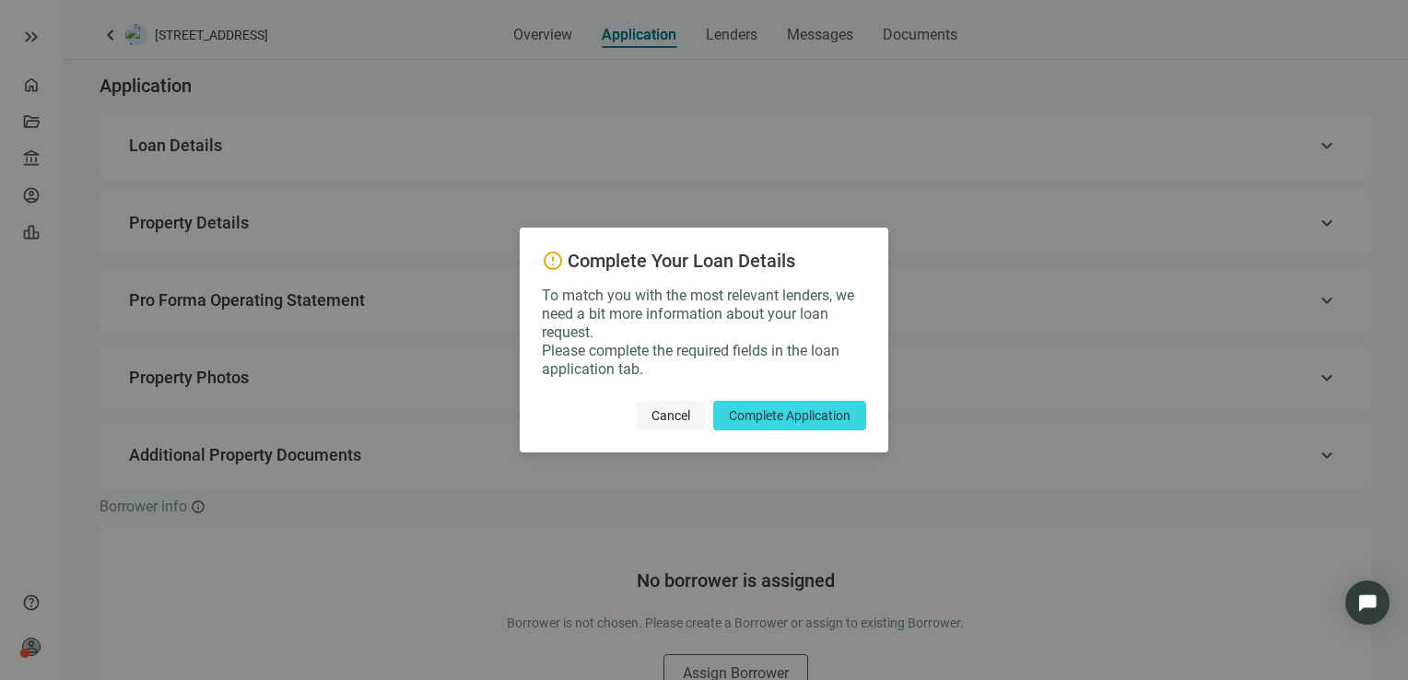
click at [673, 422] on span "Cancel" at bounding box center [670, 415] width 39 height 15
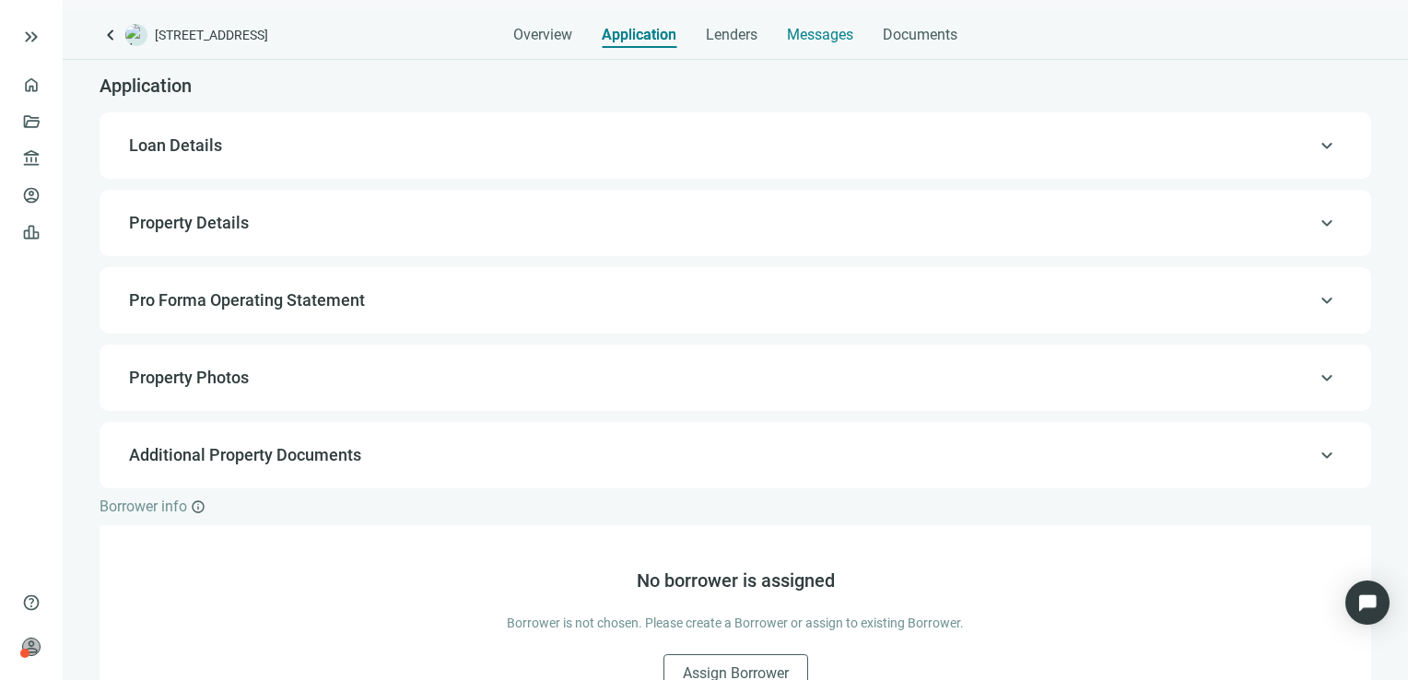
click at [829, 39] on span "Messages" at bounding box center [820, 35] width 66 height 18
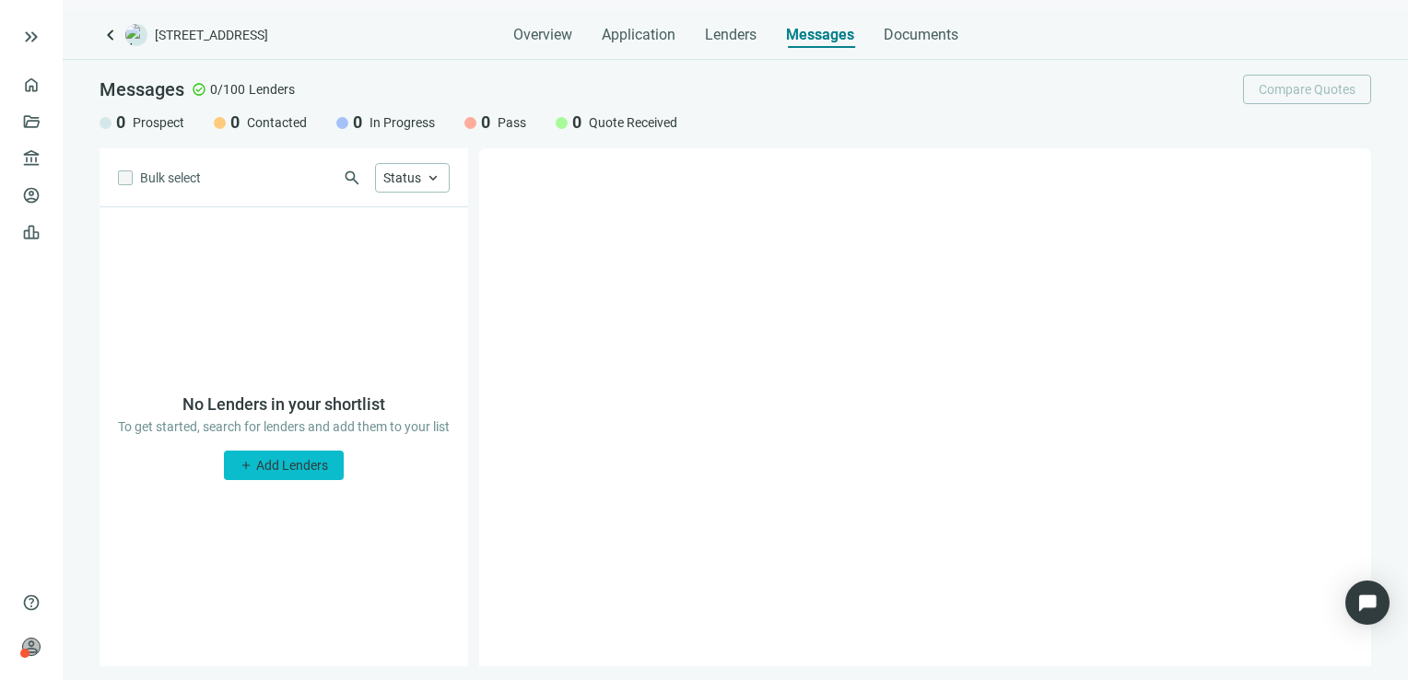
click at [302, 471] on span "Add Lenders" at bounding box center [292, 465] width 72 height 15
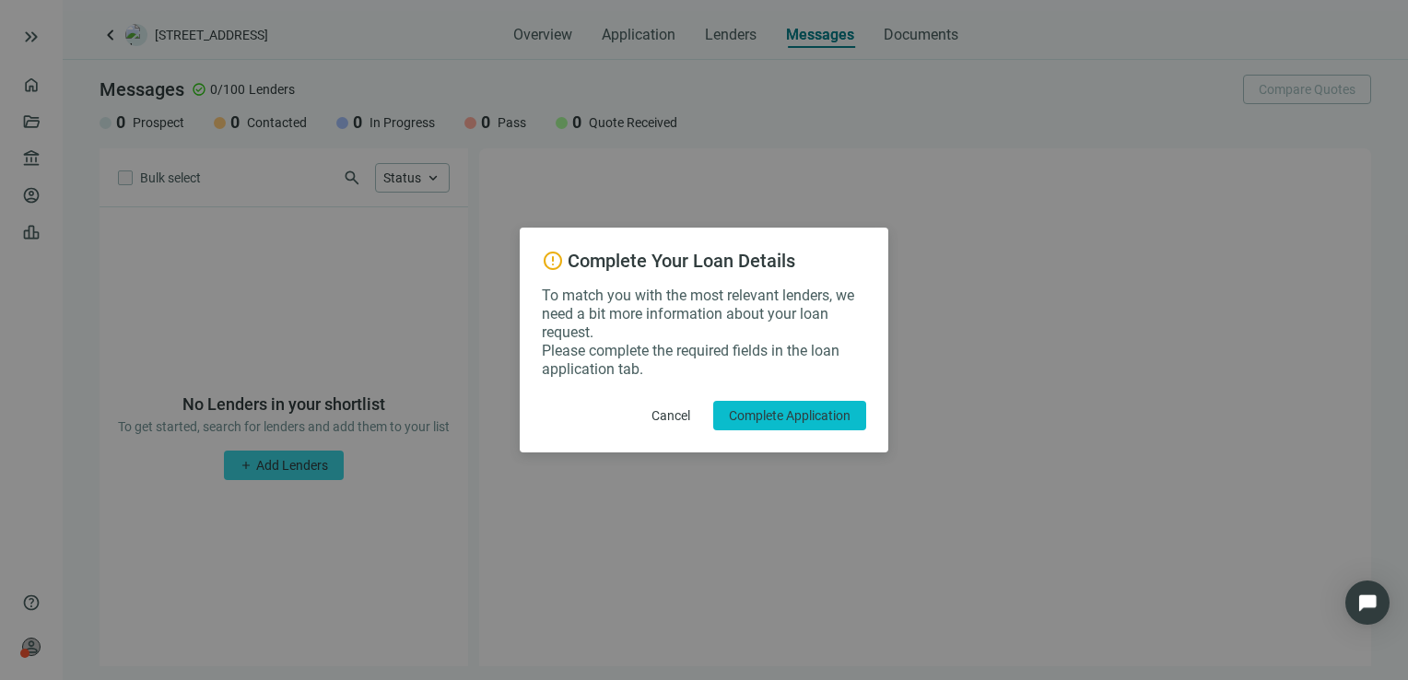
click at [811, 422] on span "Complete Application" at bounding box center [790, 415] width 122 height 15
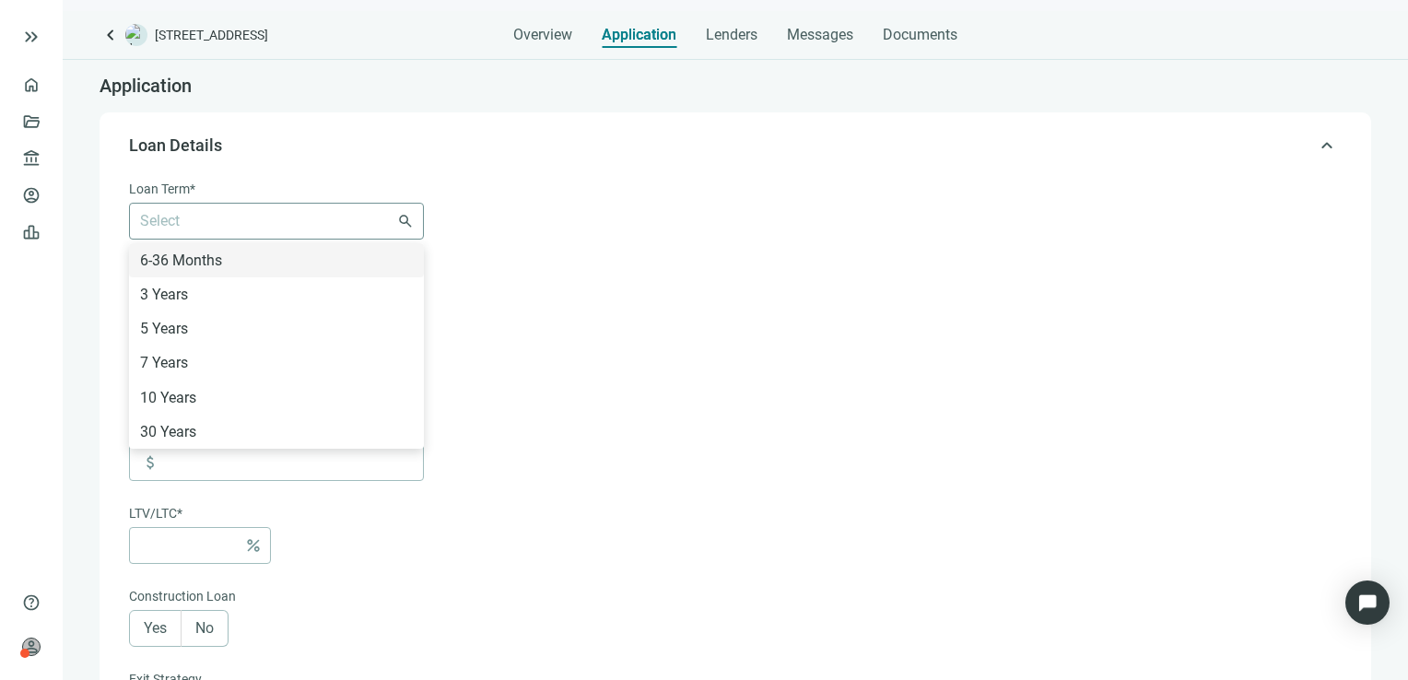
click at [320, 235] on div "Select 6-36 Months 3 Years 5 Years 7 Years 10 Years 30 Years" at bounding box center [276, 221] width 295 height 37
click at [305, 252] on div "6-36 Months" at bounding box center [276, 260] width 273 height 23
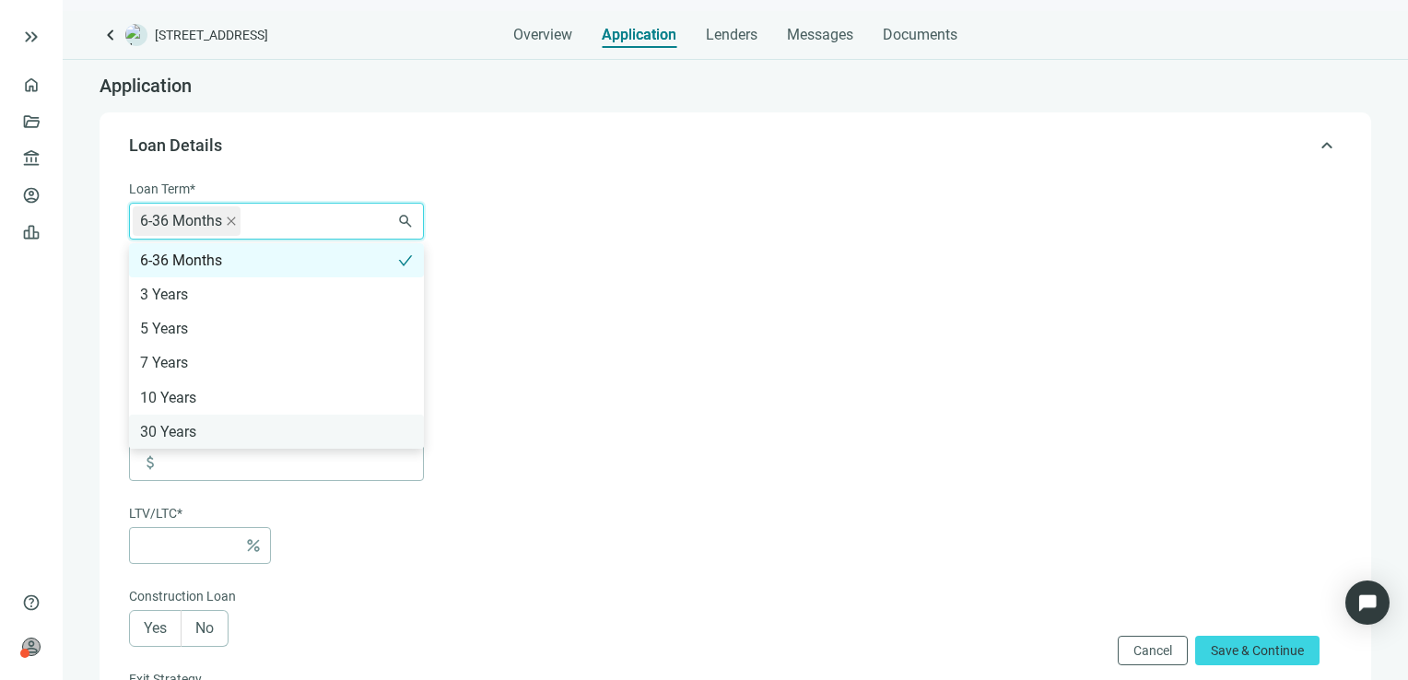
click at [207, 436] on div "30 Years" at bounding box center [276, 431] width 273 height 23
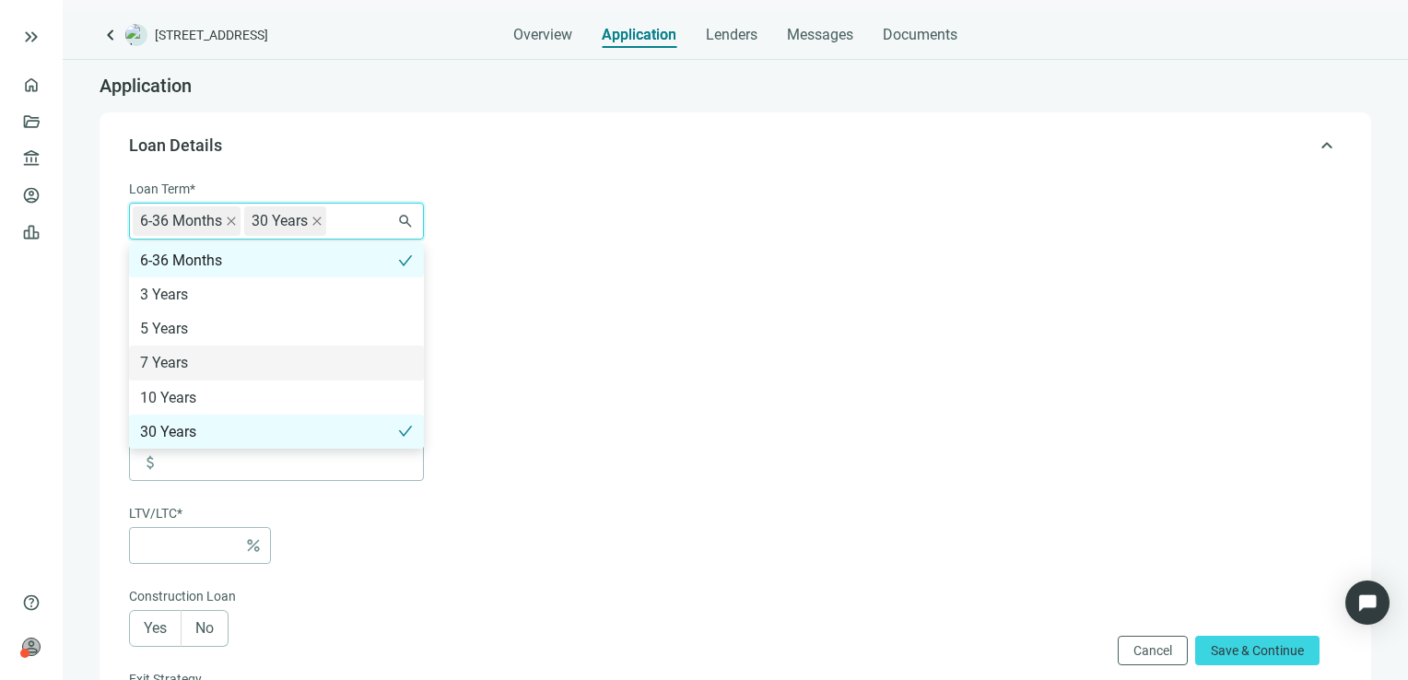
click at [574, 365] on form "Loan Term* 6-36 Months 30 Years 6-36 Months 3 Years 5 Years 7 Years 10 Years 30…" at bounding box center [733, 646] width 1209 height 934
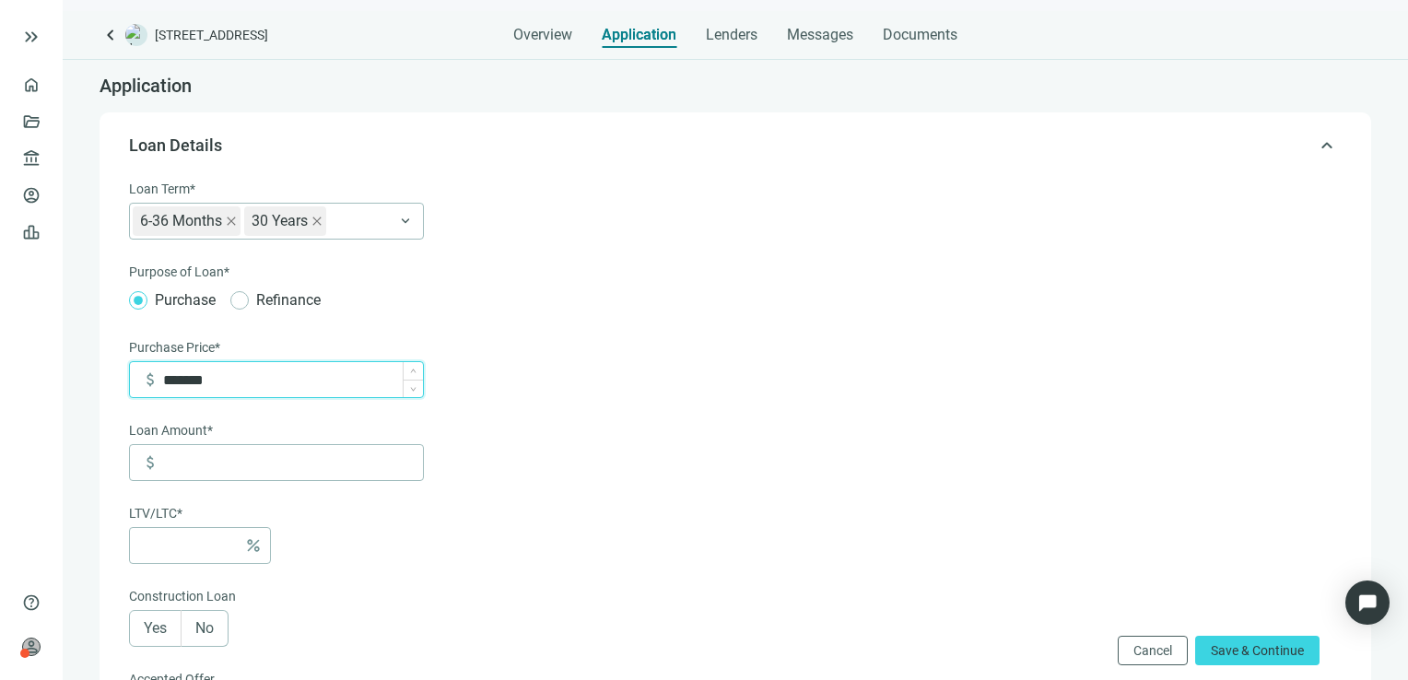
click at [243, 374] on input "*******" at bounding box center [293, 379] width 260 height 35
type input "*"
type input "*******"
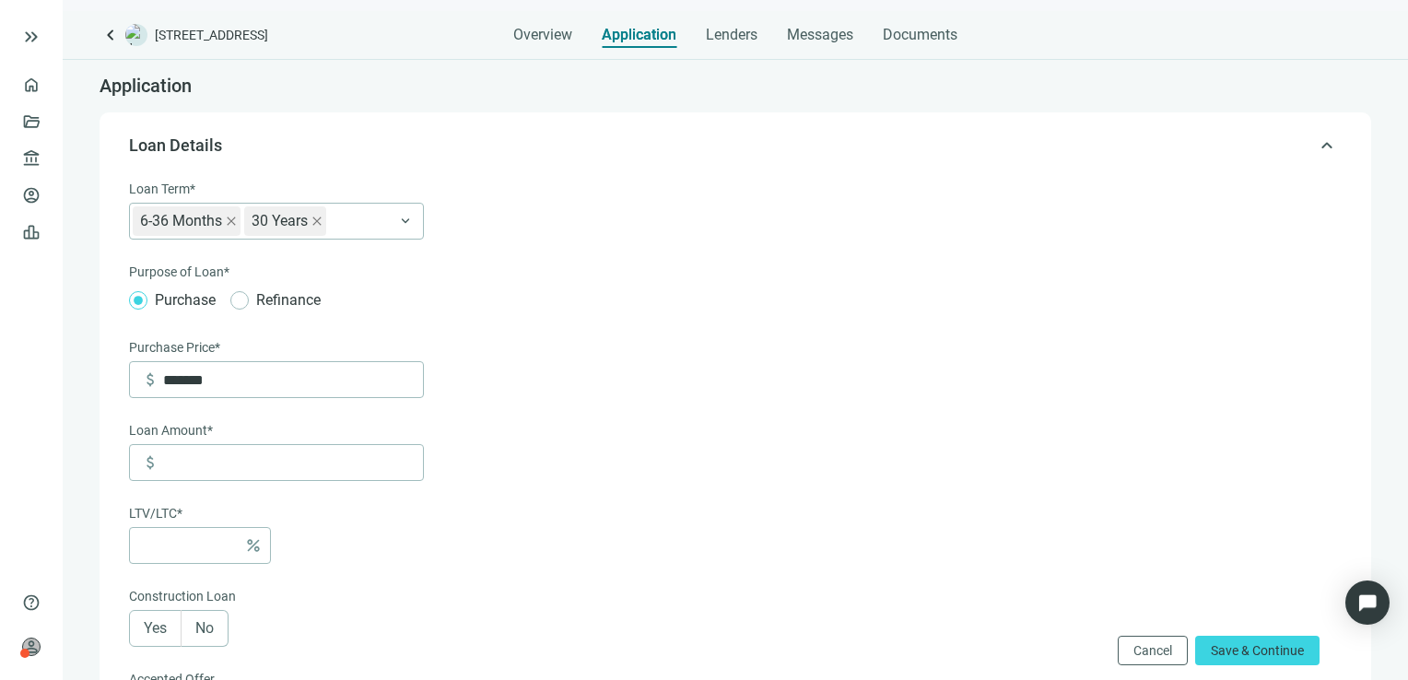
click at [514, 484] on form "Loan Term* 6-36 Months 30 Years 6-36 Months 3 Years 5 Years 7 Years 10 Years 30…" at bounding box center [733, 687] width 1209 height 1017
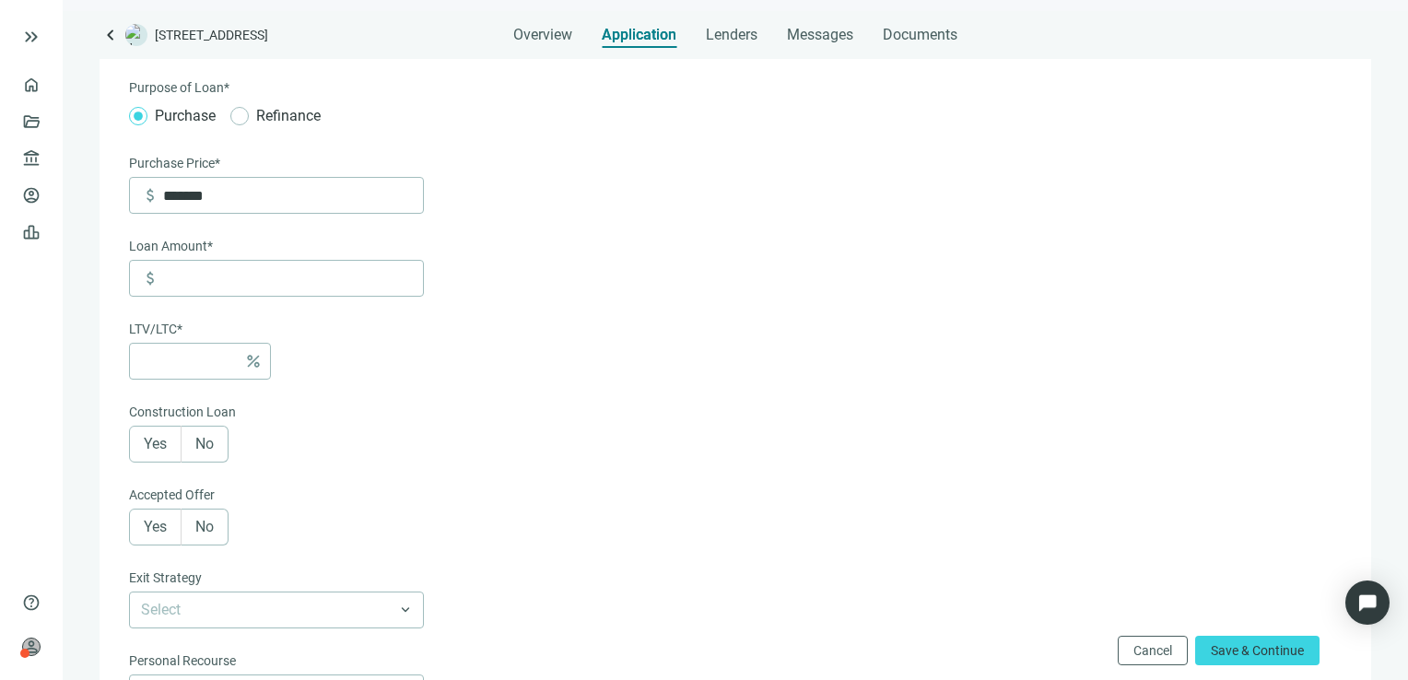
scroll to position [184, 0]
click at [215, 440] on label "No" at bounding box center [205, 444] width 47 height 37
click at [205, 518] on label "No" at bounding box center [205, 527] width 47 height 37
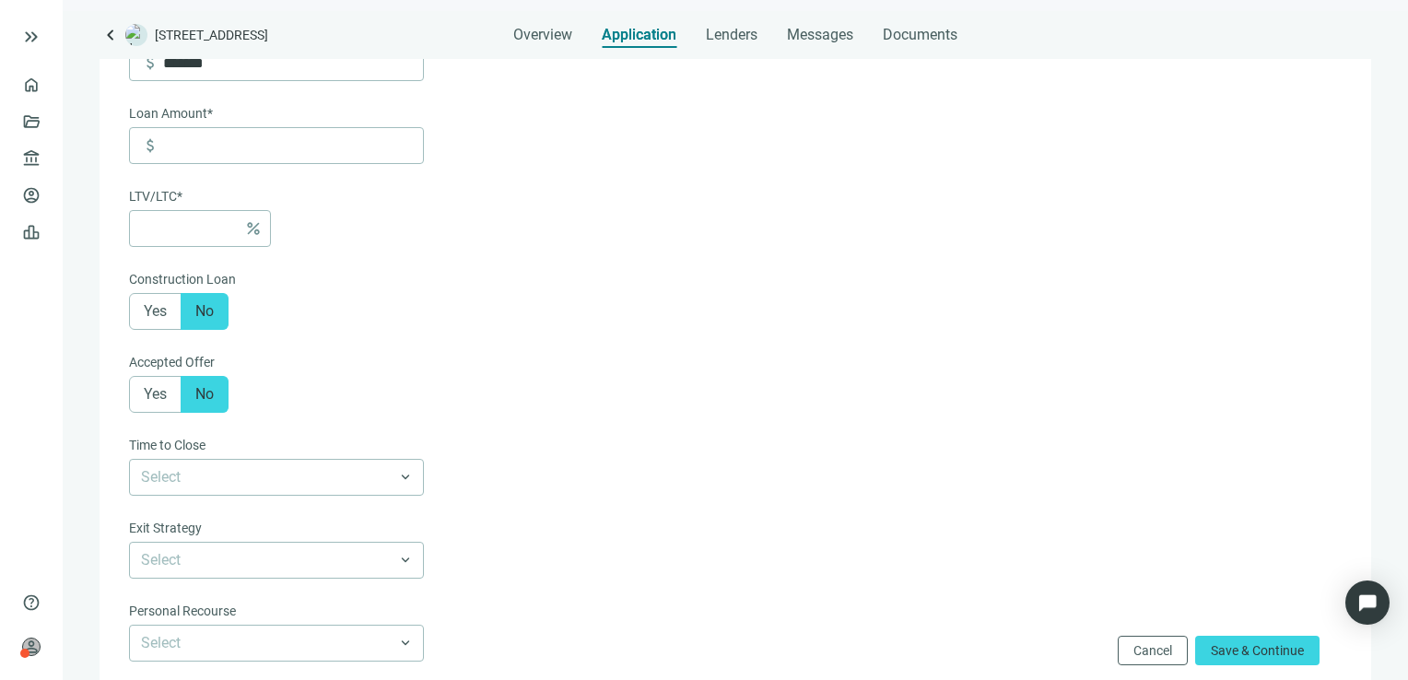
scroll to position [319, 0]
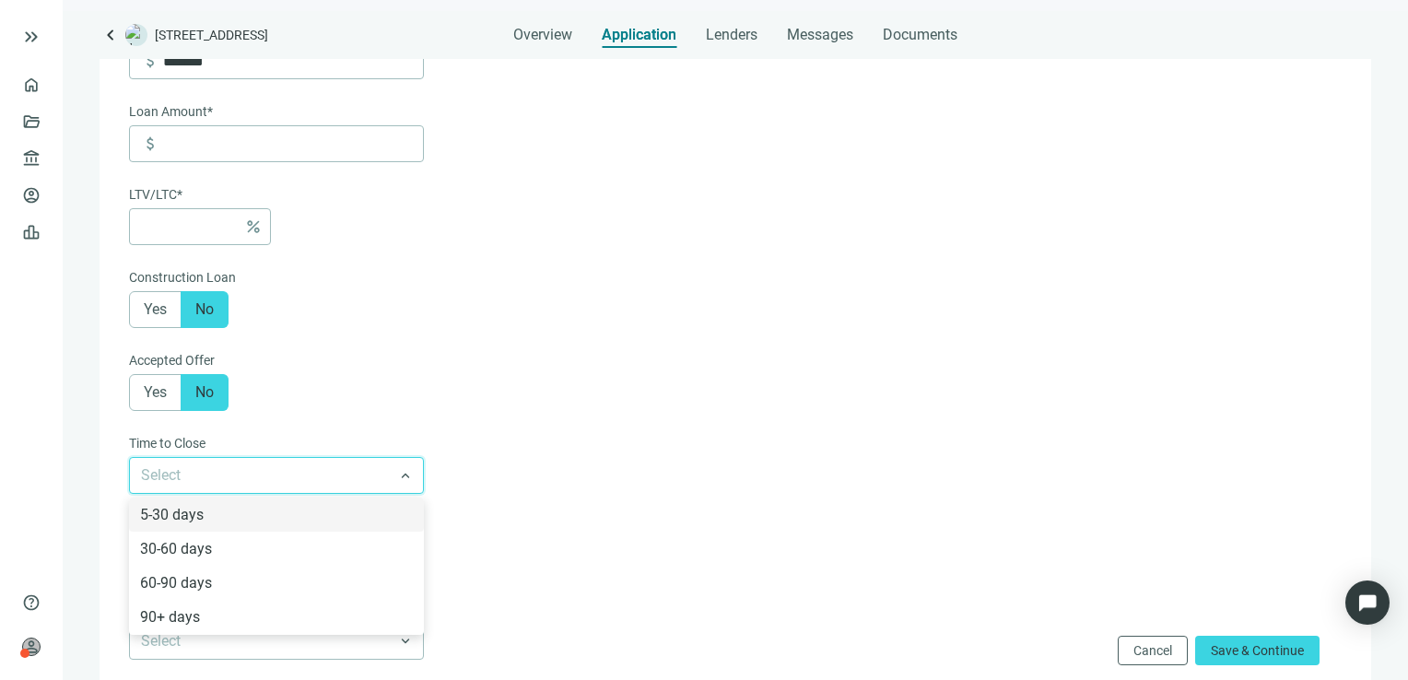
click at [383, 474] on input "search" at bounding box center [268, 475] width 254 height 35
click at [281, 514] on div "5-30 days" at bounding box center [276, 514] width 273 height 23
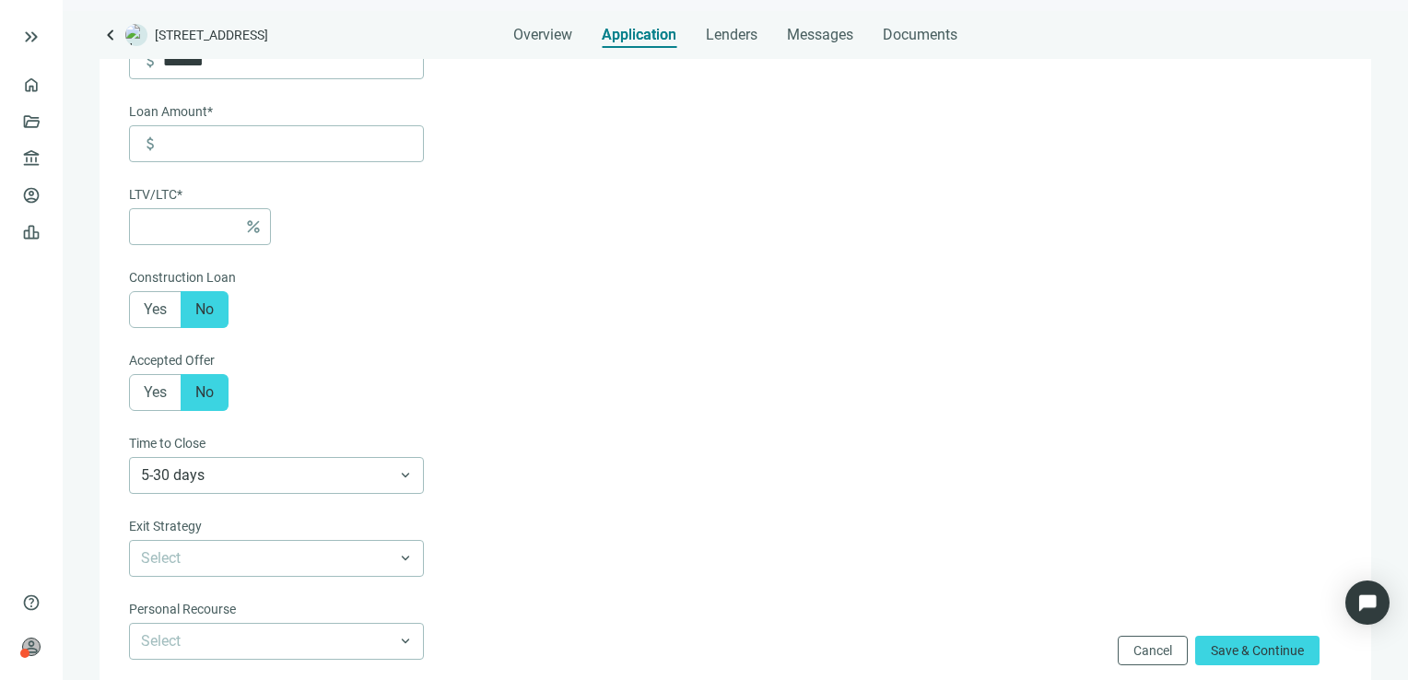
click at [658, 433] on form "Loan Term* 6-36 Months 30 Years 6-36 Months 3 Years 5 Years 7 Years 10 Years 30…" at bounding box center [733, 410] width 1209 height 1100
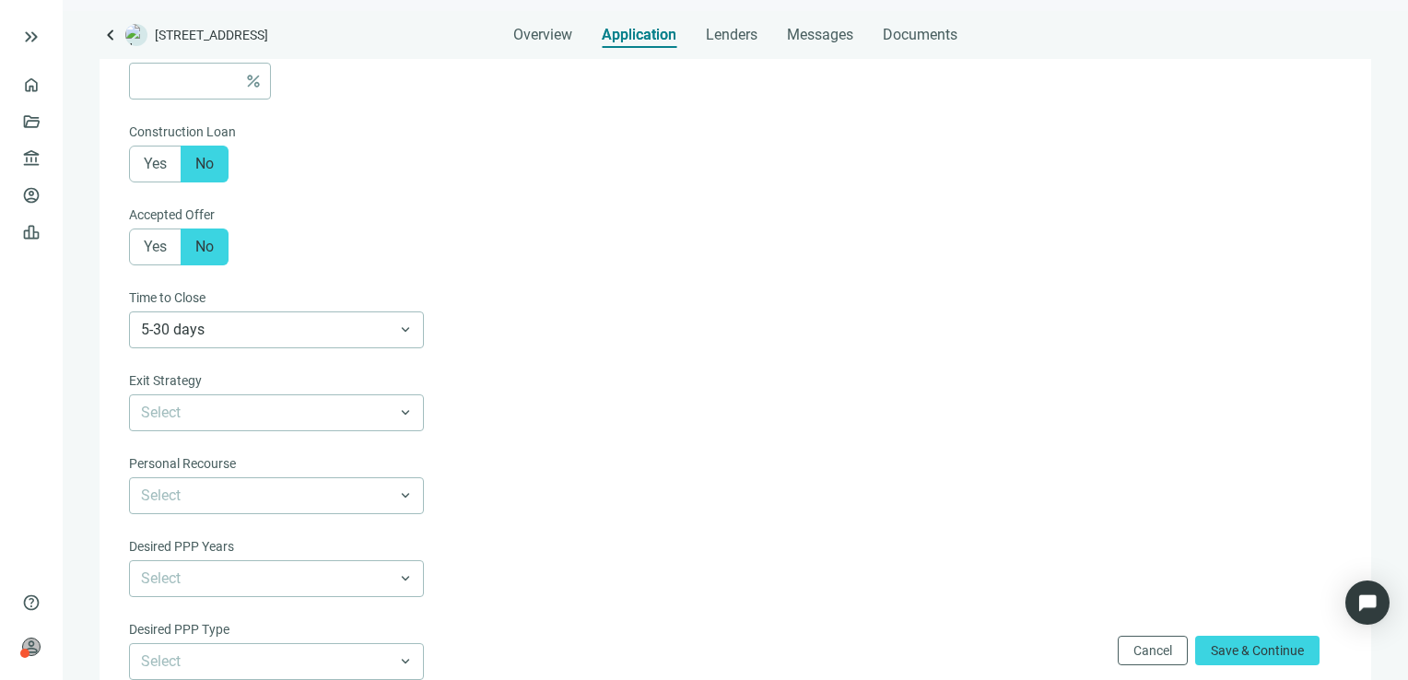
scroll to position [464, 0]
click at [387, 404] on input "search" at bounding box center [268, 412] width 254 height 35
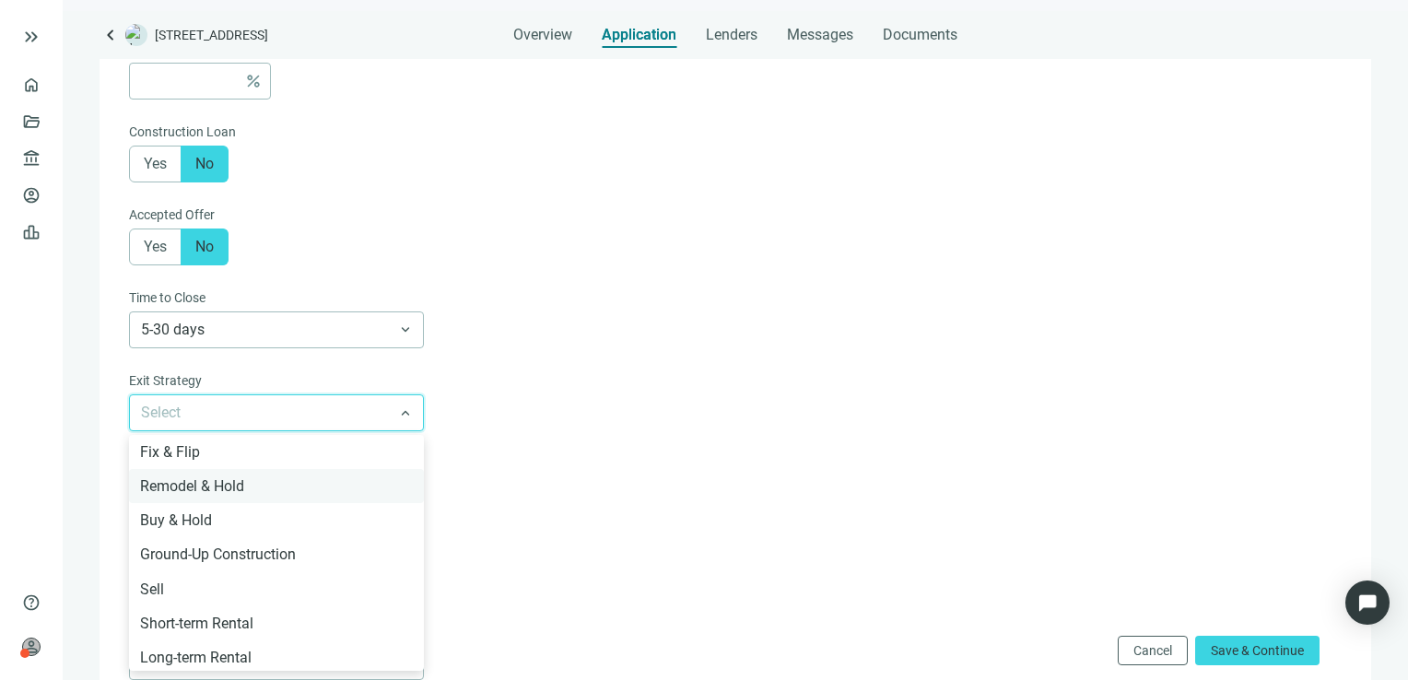
click at [349, 488] on div "Remodel & Hold" at bounding box center [276, 486] width 273 height 23
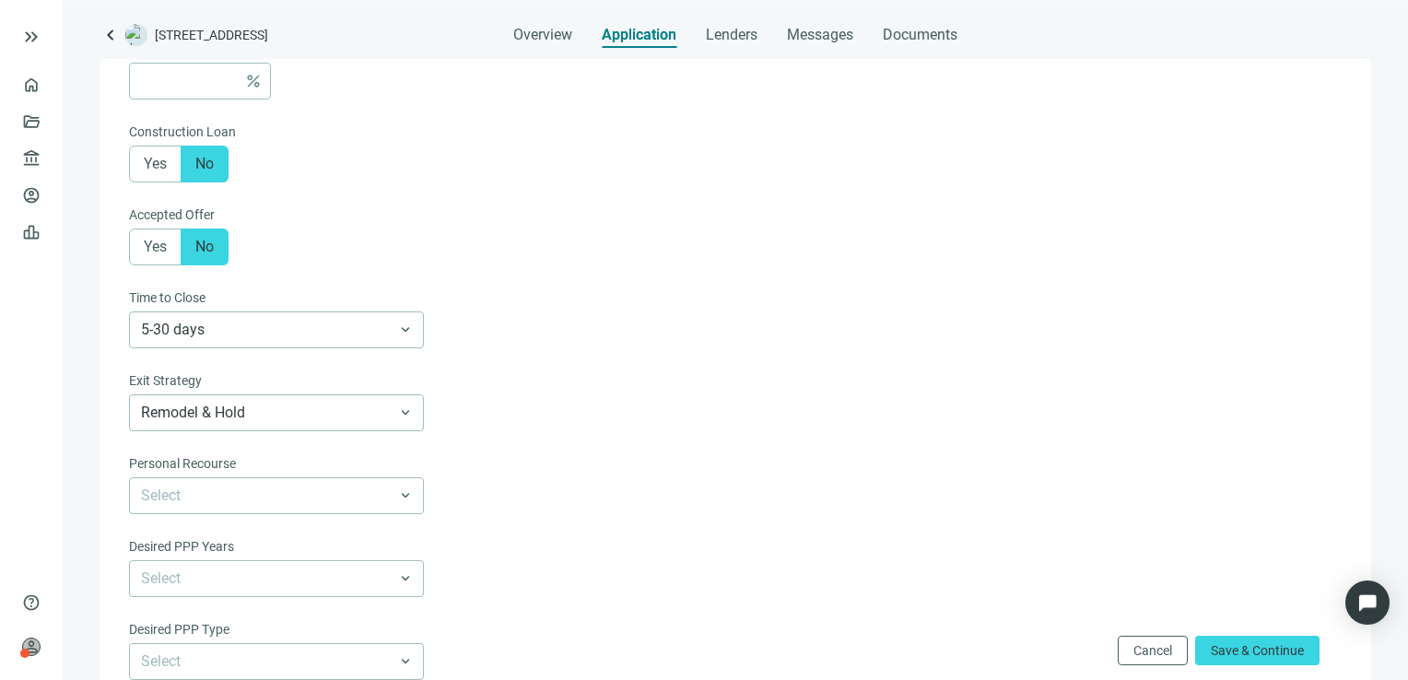
click at [635, 459] on form "Loan Term* 6-36 Months 30 Years 6-36 Months 3 Years 5 Years 7 Years 10 Years 30…" at bounding box center [733, 264] width 1209 height 1100
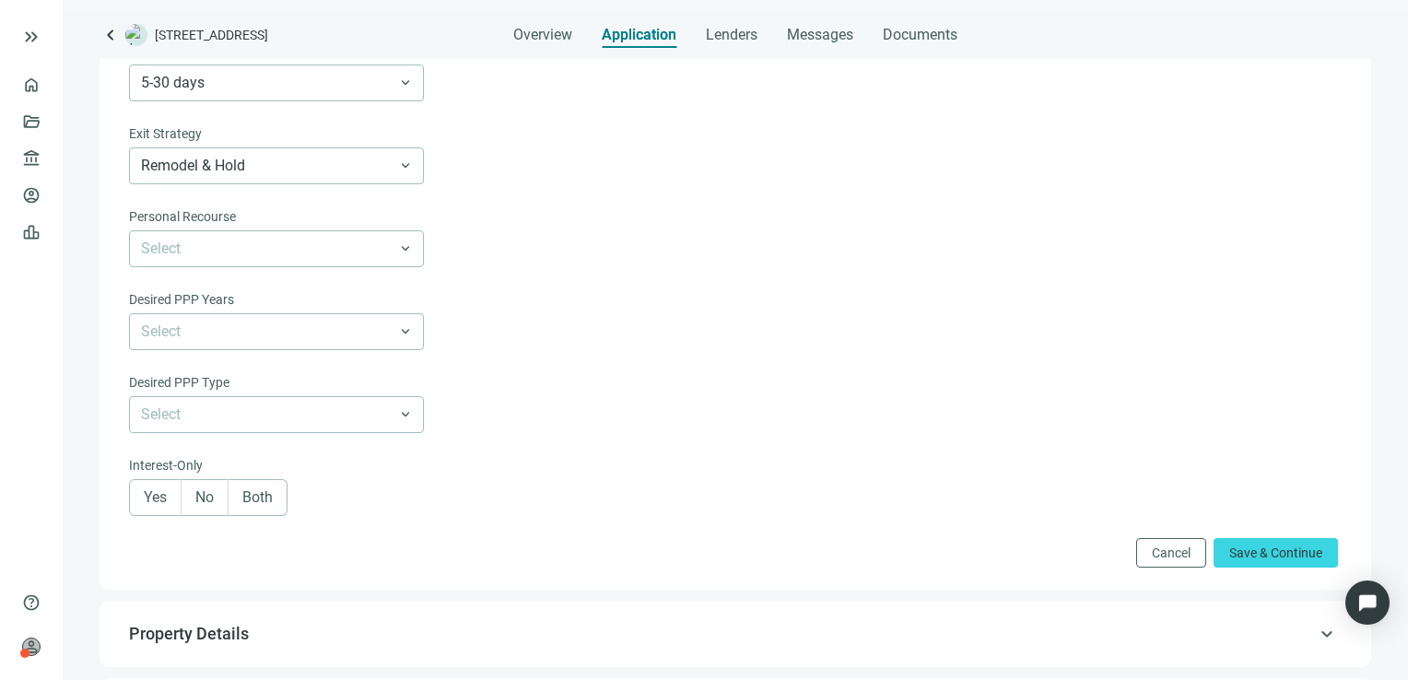
scroll to position [711, 0]
click at [273, 492] on span "Both" at bounding box center [257, 497] width 30 height 18
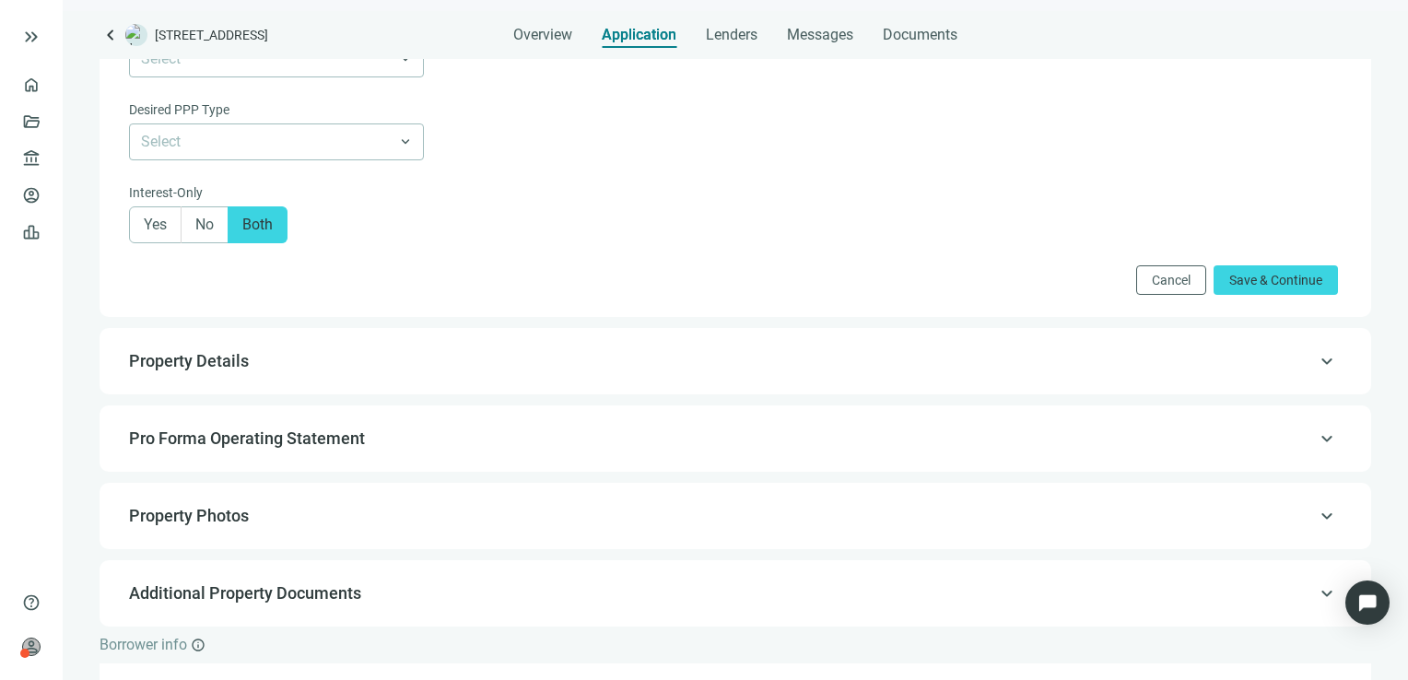
scroll to position [1050, 0]
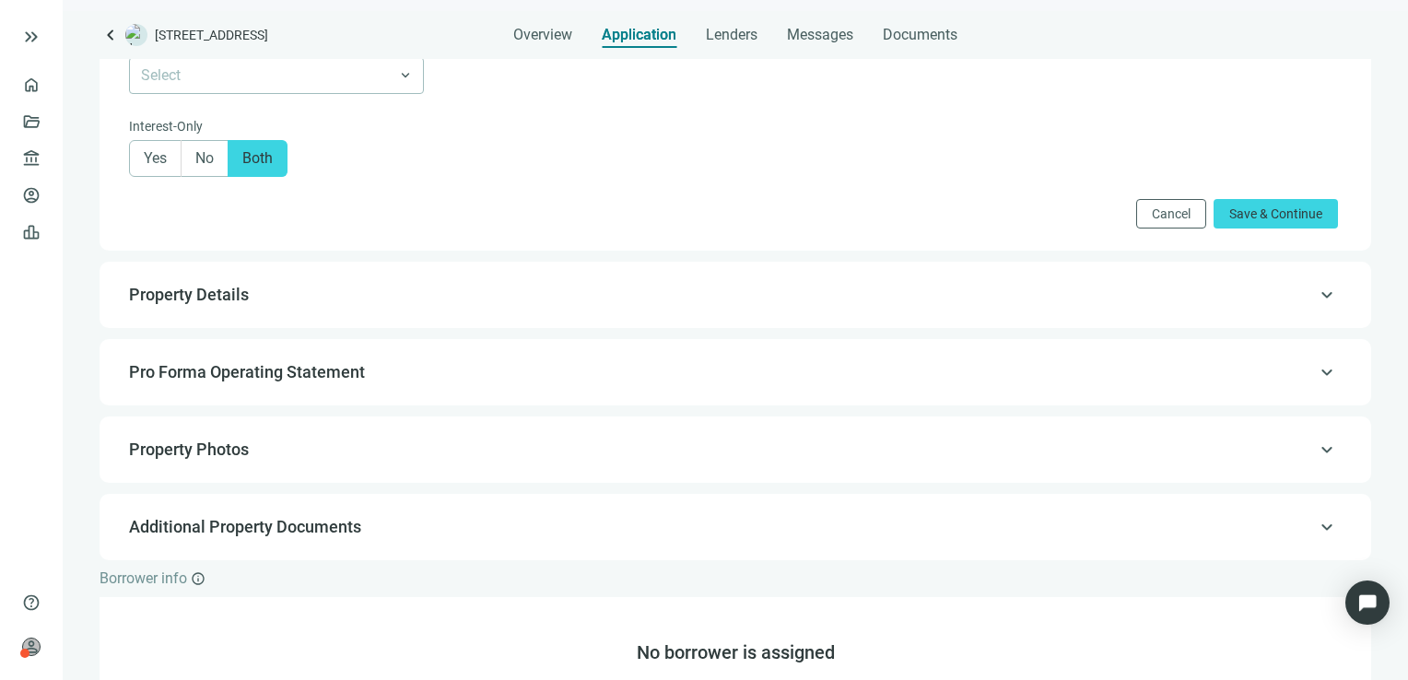
click at [1316, 295] on span "keyboard_arrow_up" at bounding box center [1327, 295] width 22 height 0
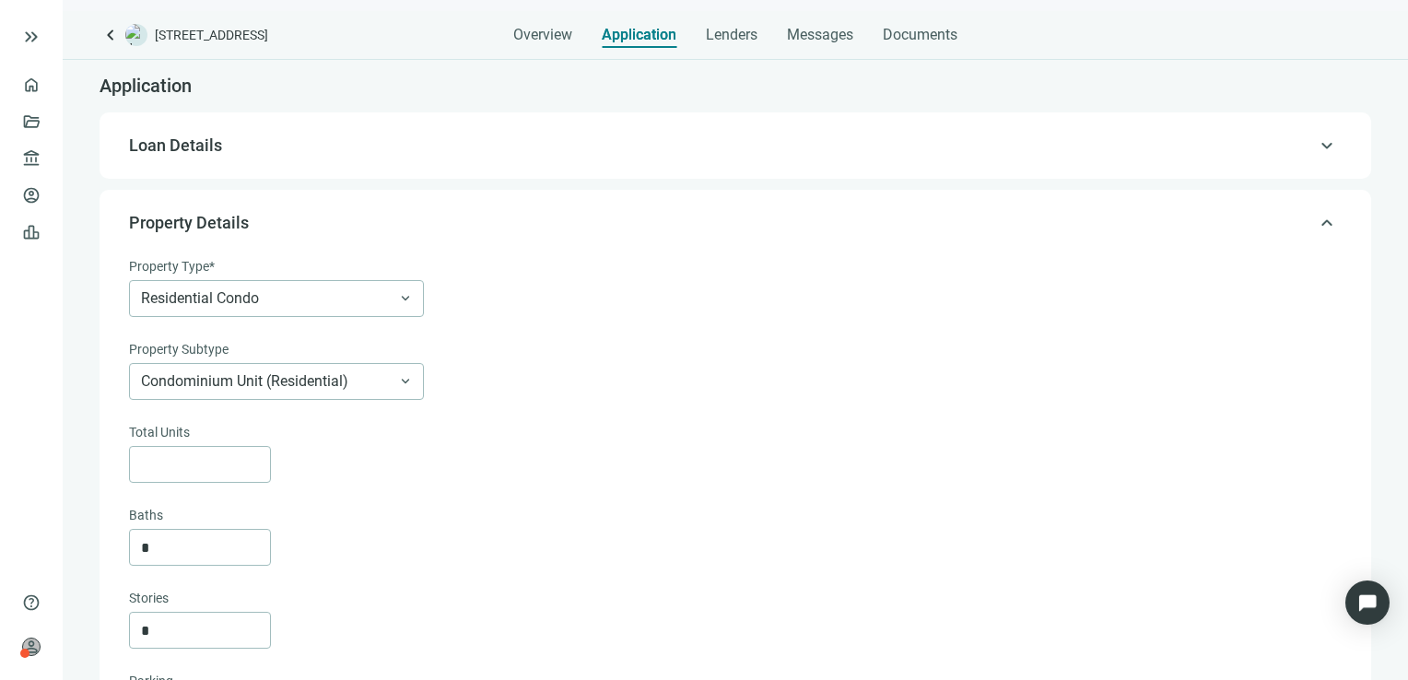
click at [1316, 146] on span "keyboard_arrow_up" at bounding box center [1327, 146] width 22 height 0
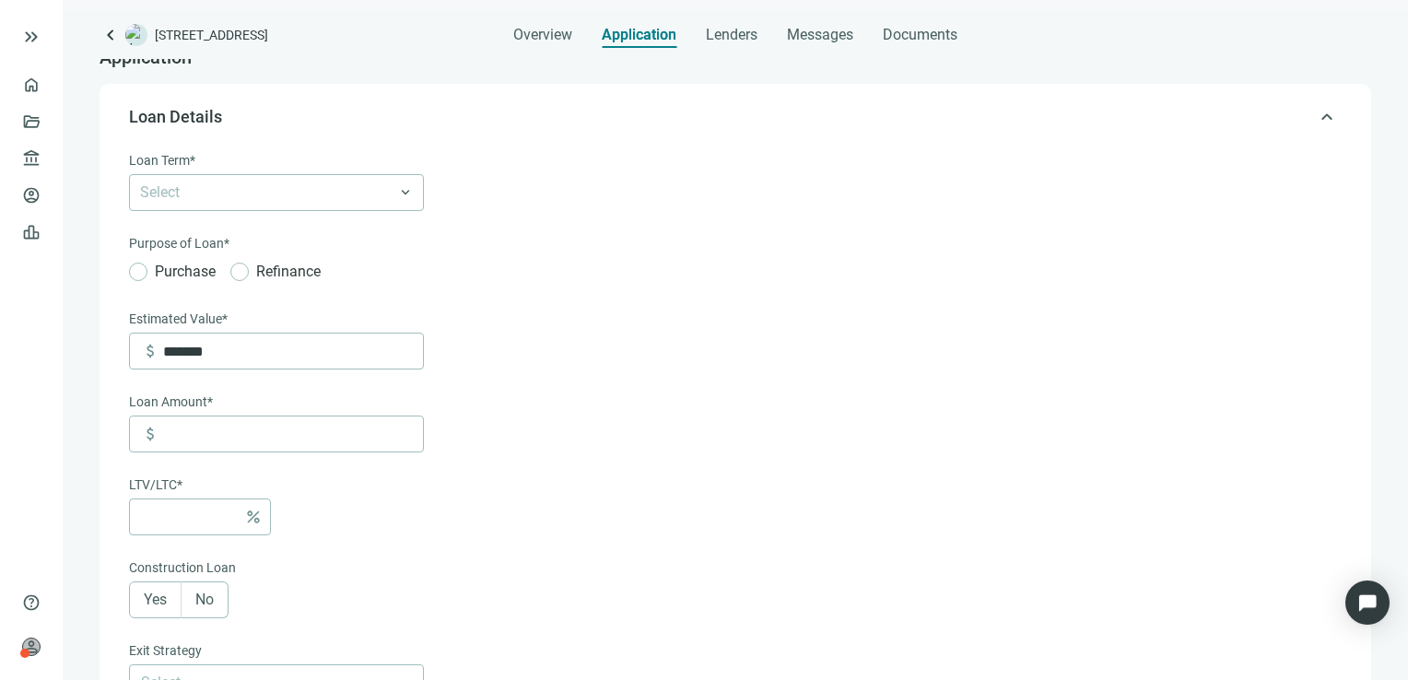
scroll to position [27, 0]
click at [241, 205] on div at bounding box center [267, 195] width 268 height 26
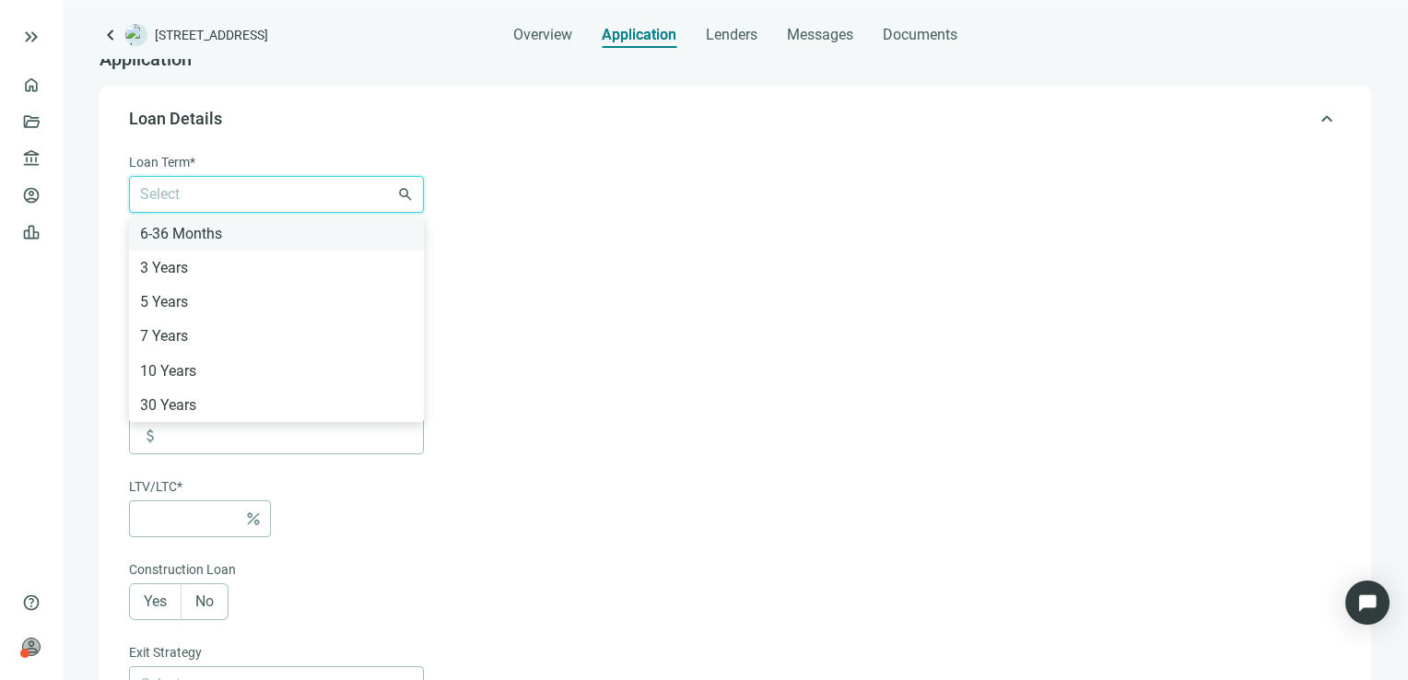
click at [221, 227] on div "6-36 Months" at bounding box center [276, 233] width 273 height 23
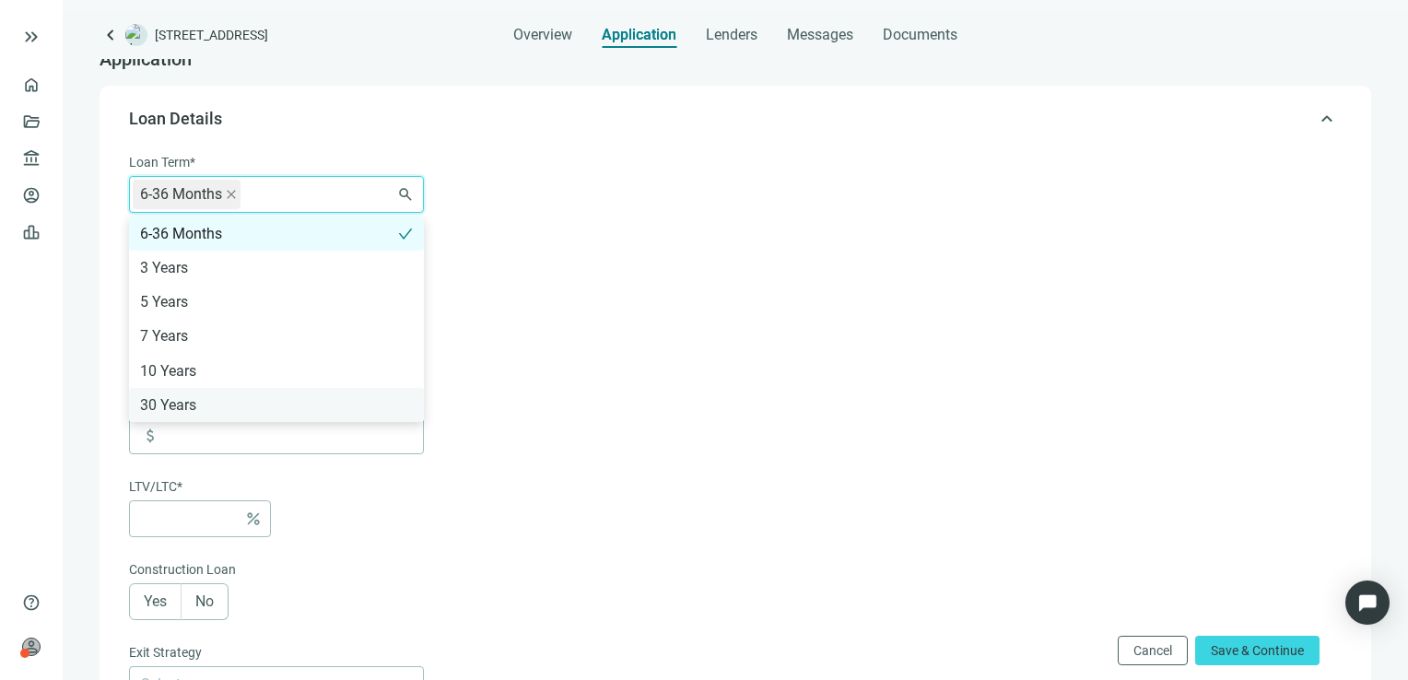
click at [168, 415] on div "30 Years" at bounding box center [276, 404] width 273 height 23
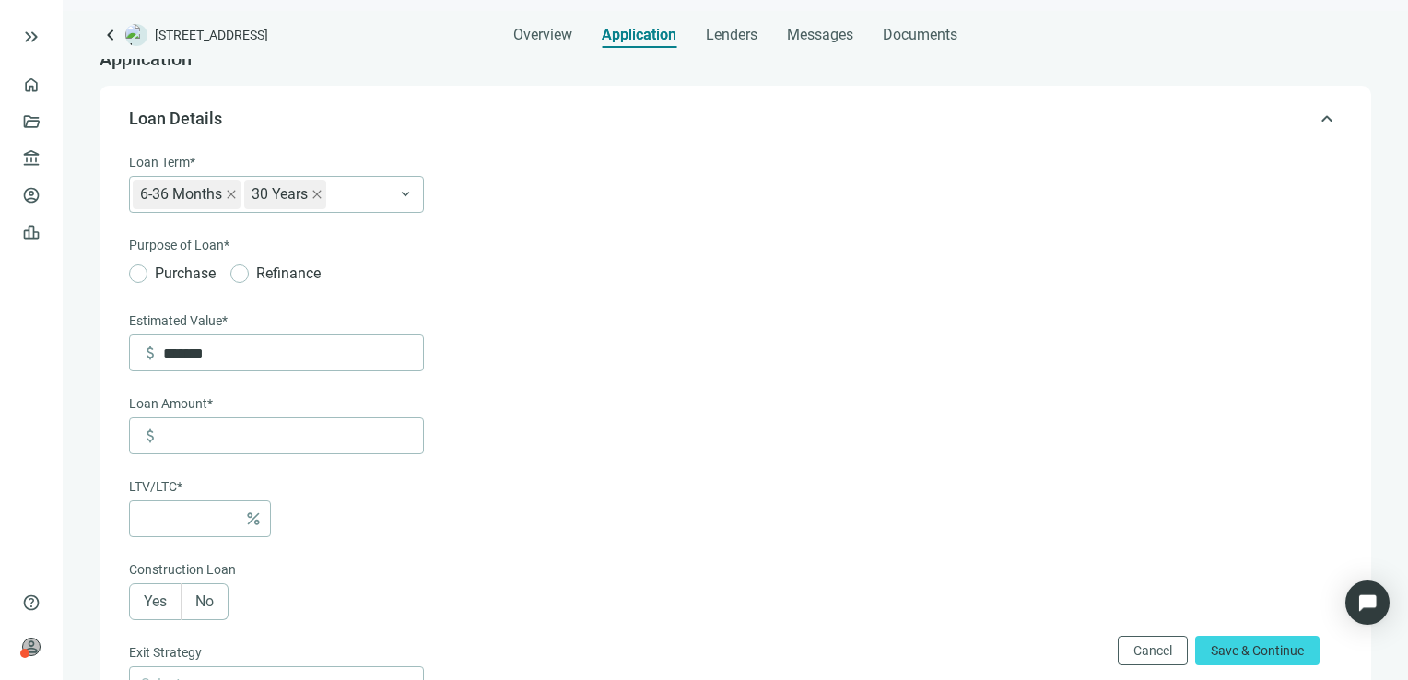
click at [592, 328] on form "Loan Term* 6-36 Months 30 Years 6-36 Months 3 Years 5 Years 7 Years 10 Years 30…" at bounding box center [733, 619] width 1209 height 934
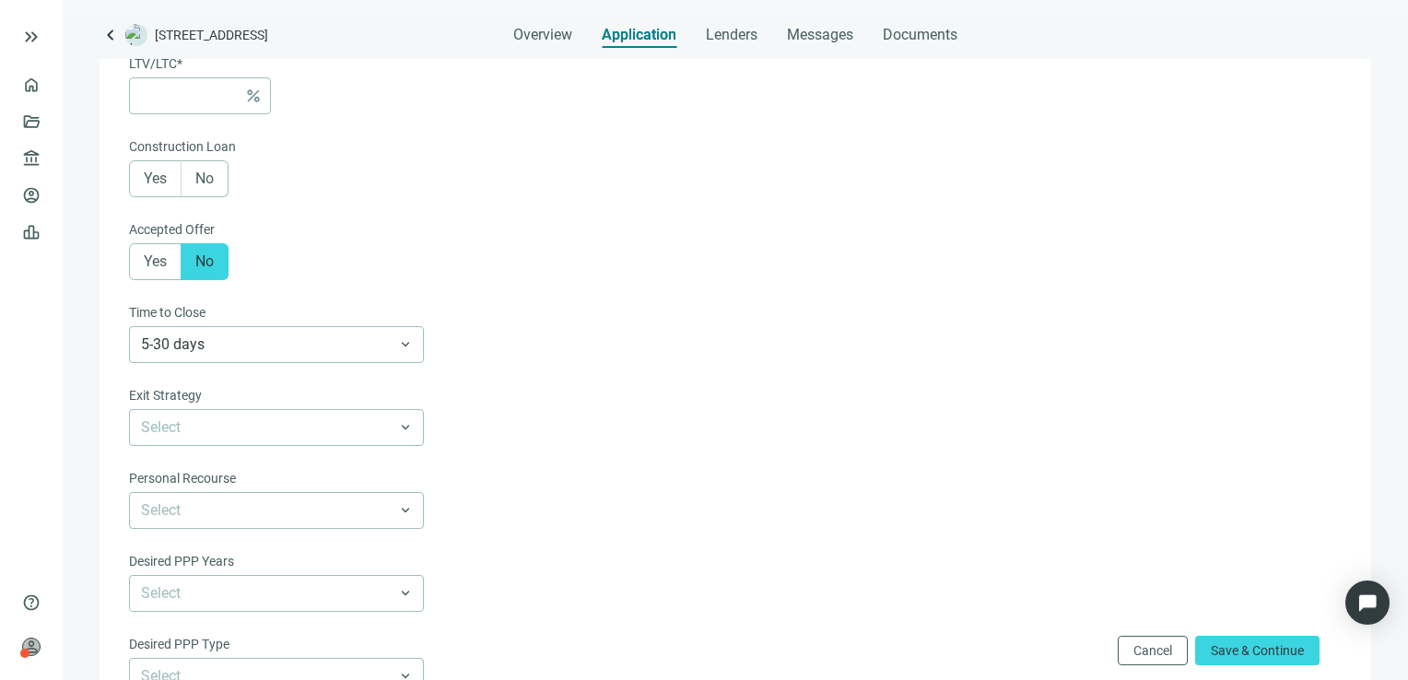
scroll to position [451, 0]
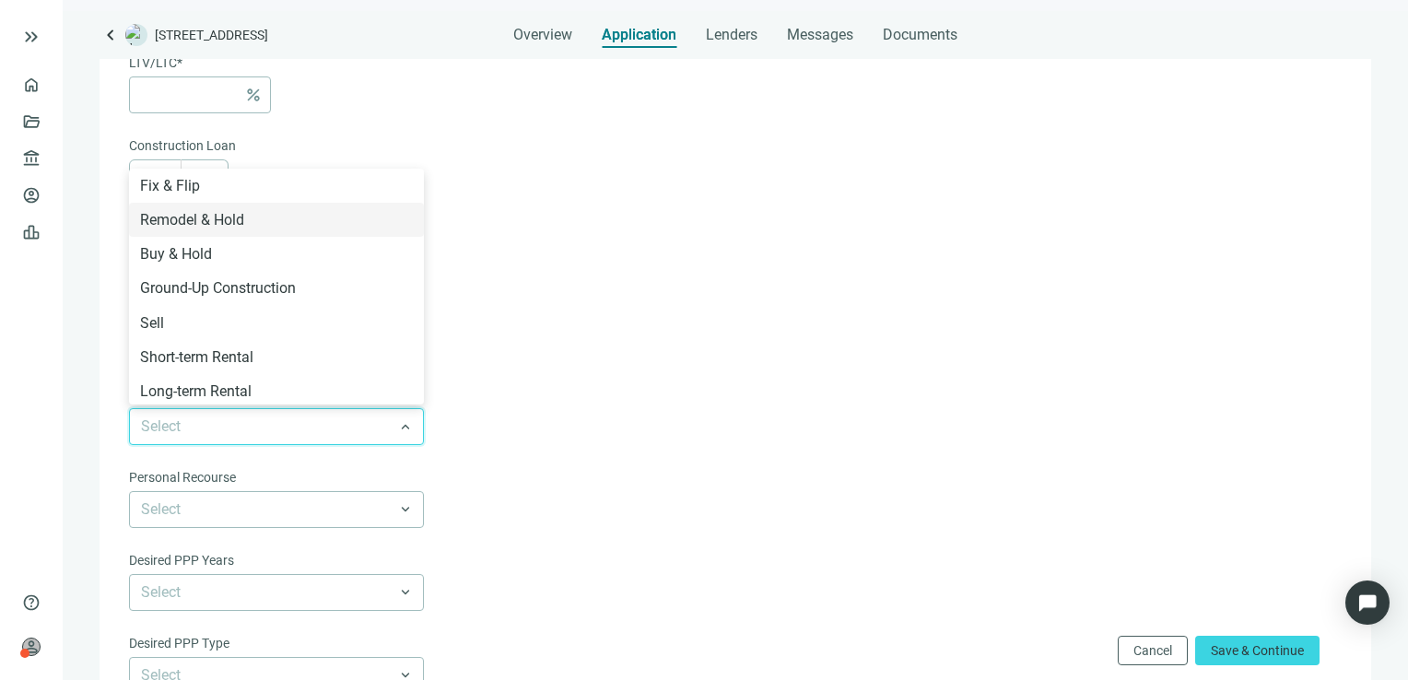
click at [388, 417] on input "search" at bounding box center [268, 426] width 254 height 35
click at [311, 230] on div "Remodel & Hold" at bounding box center [276, 219] width 273 height 23
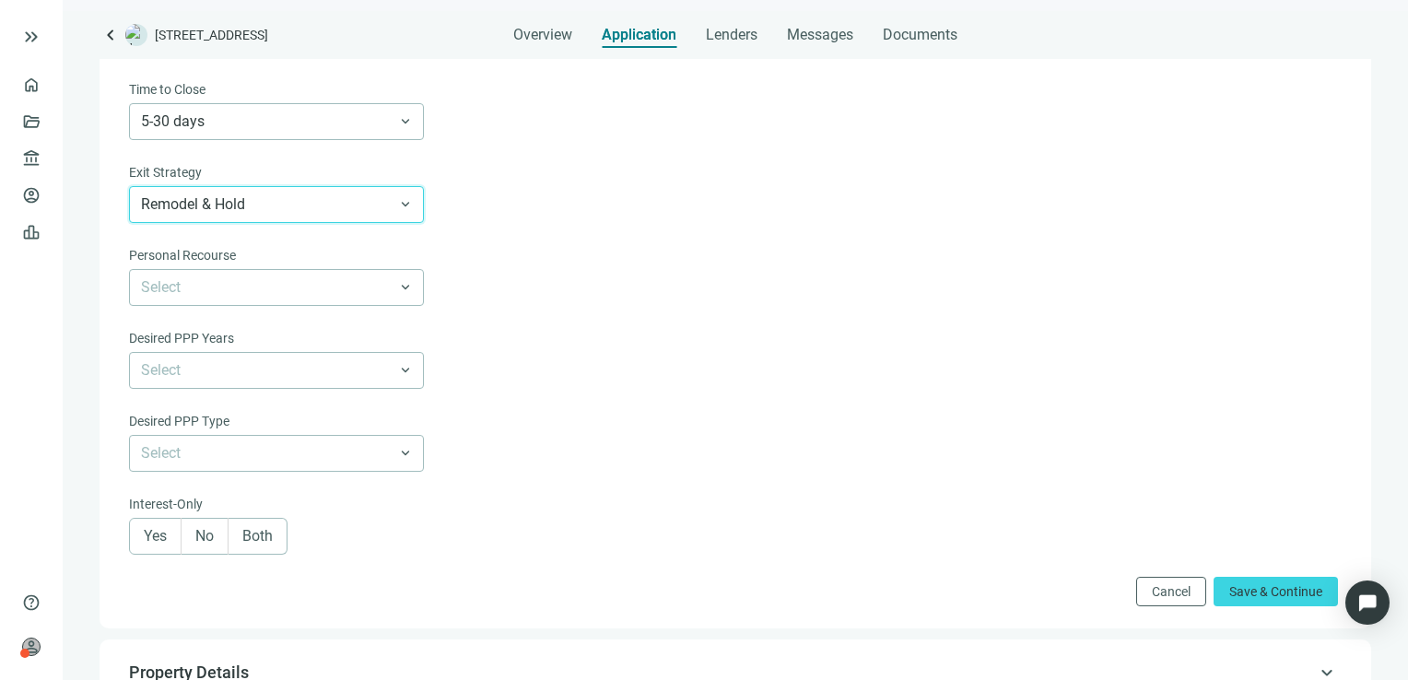
scroll to position [675, 0]
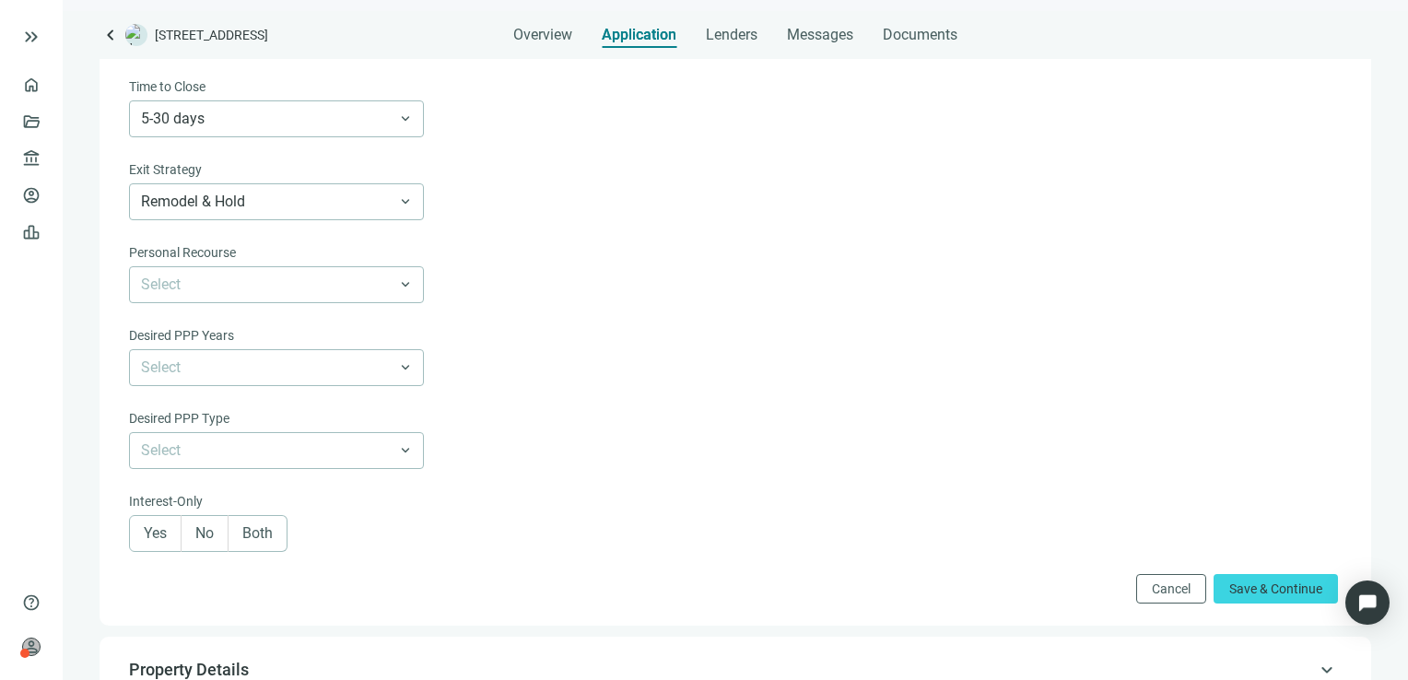
click at [274, 534] on label "Both" at bounding box center [258, 533] width 59 height 37
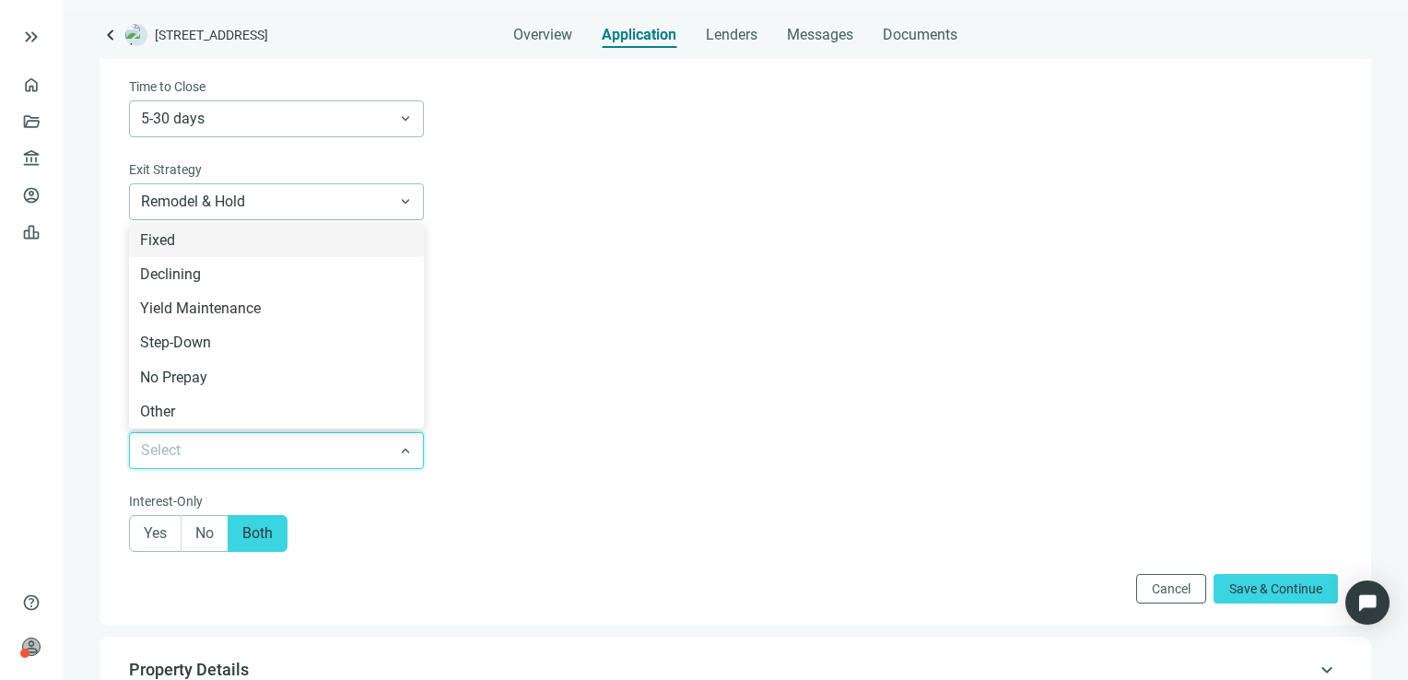
click at [336, 440] on input "search" at bounding box center [268, 450] width 254 height 35
click at [357, 270] on div "Declining" at bounding box center [276, 274] width 273 height 23
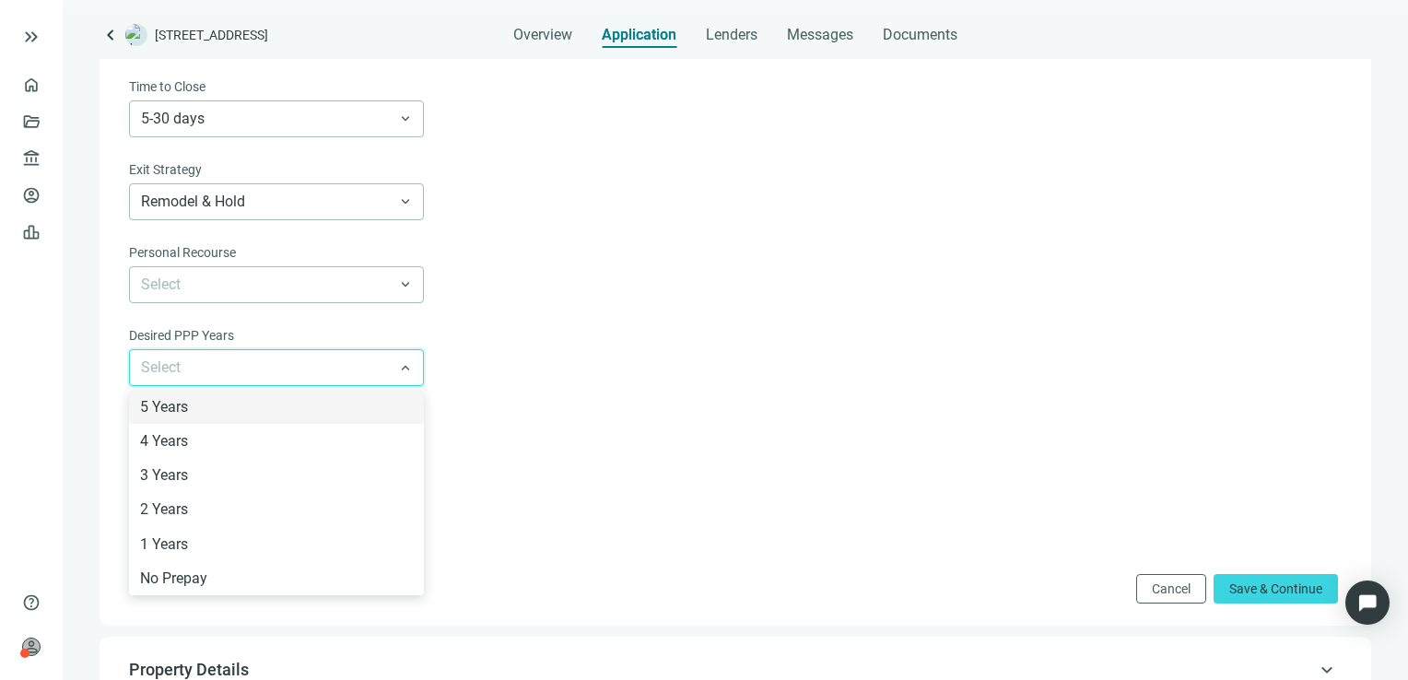
click at [332, 361] on input "search" at bounding box center [268, 367] width 254 height 35
click at [325, 402] on div "5 Years" at bounding box center [276, 406] width 273 height 23
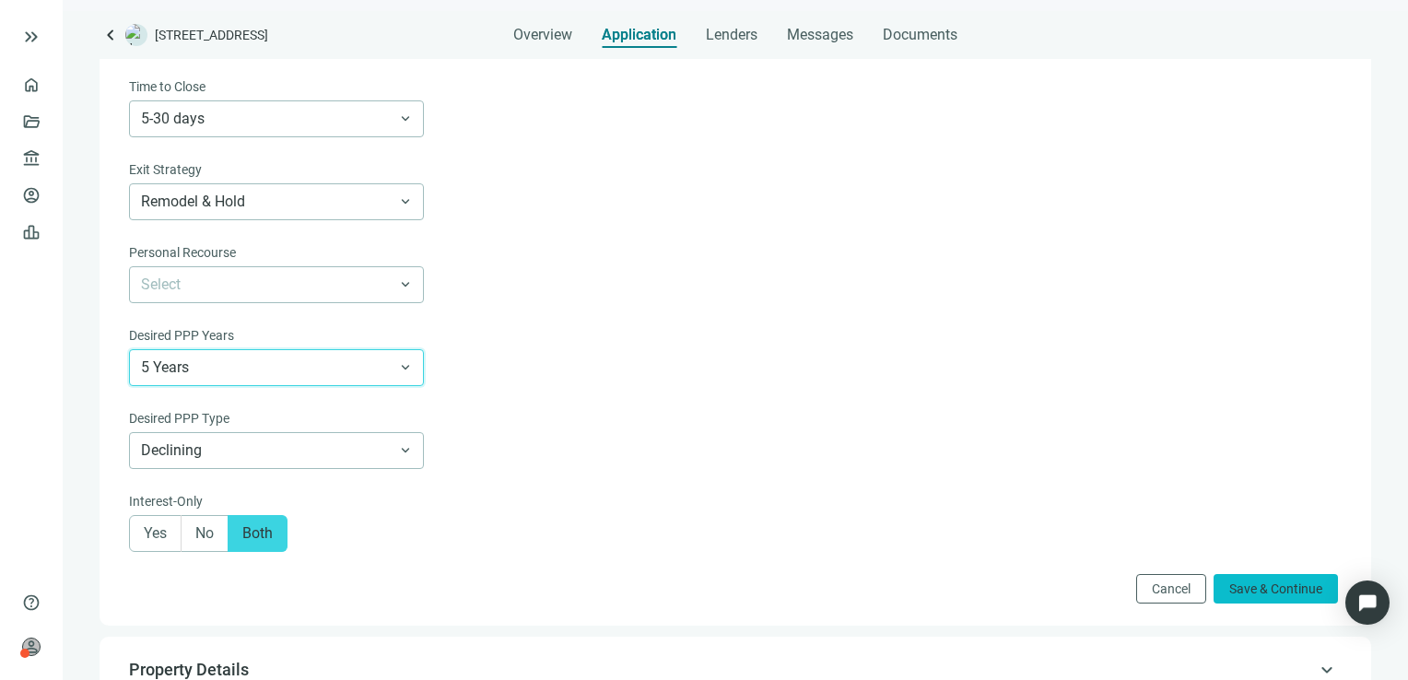
click at [1271, 596] on span "Save & Continue" at bounding box center [1275, 588] width 93 height 15
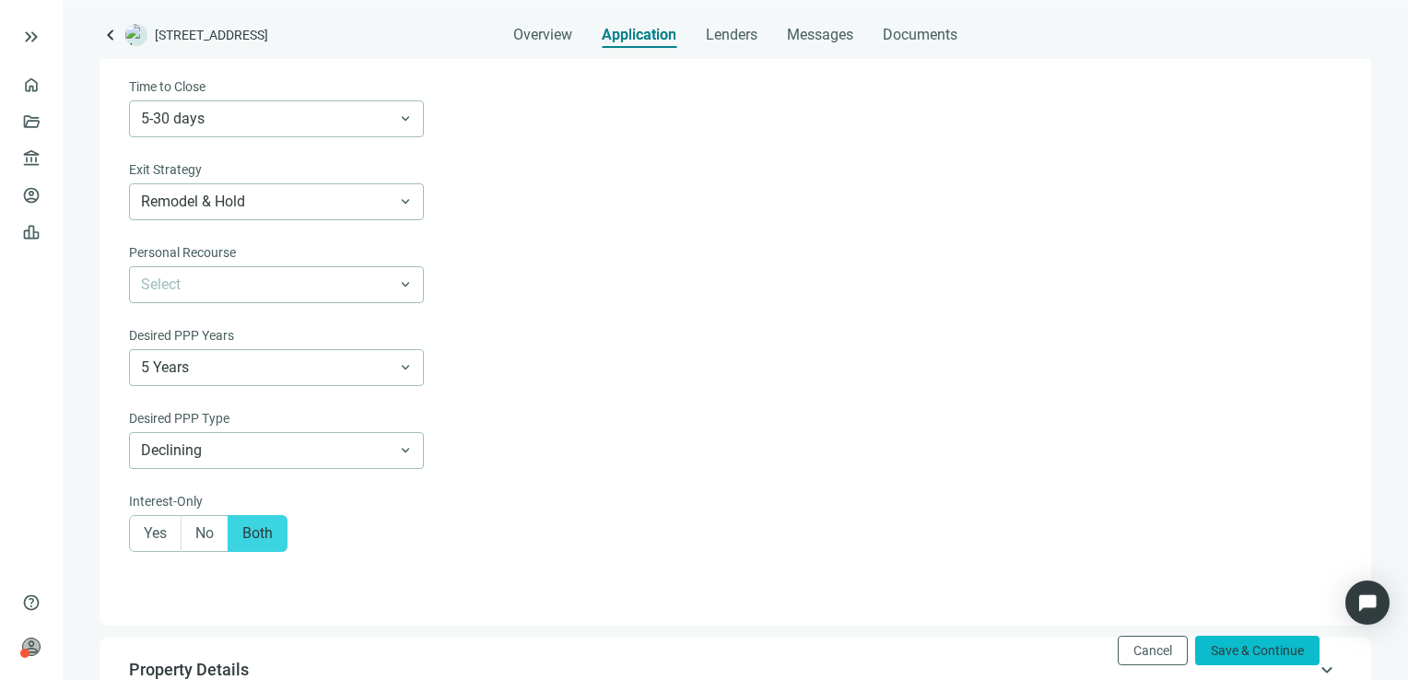
scroll to position [94, 0]
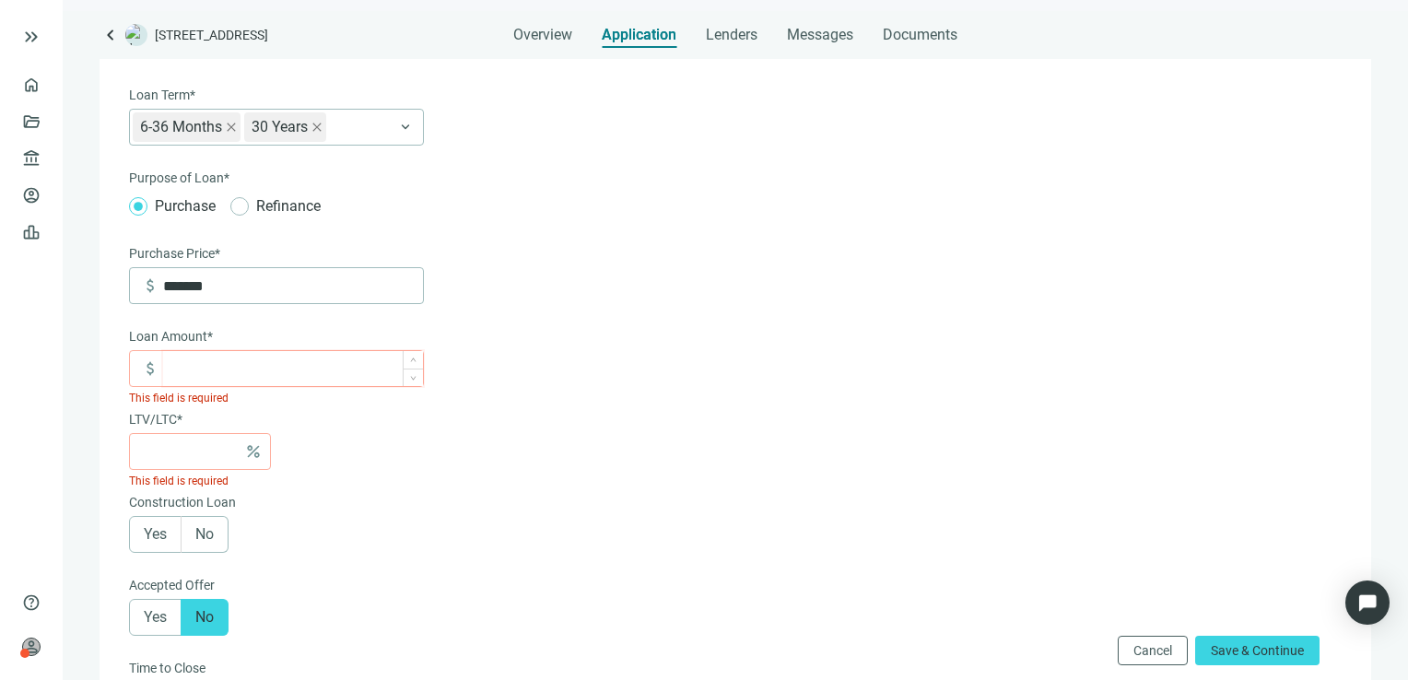
type input "*"
type input "***"
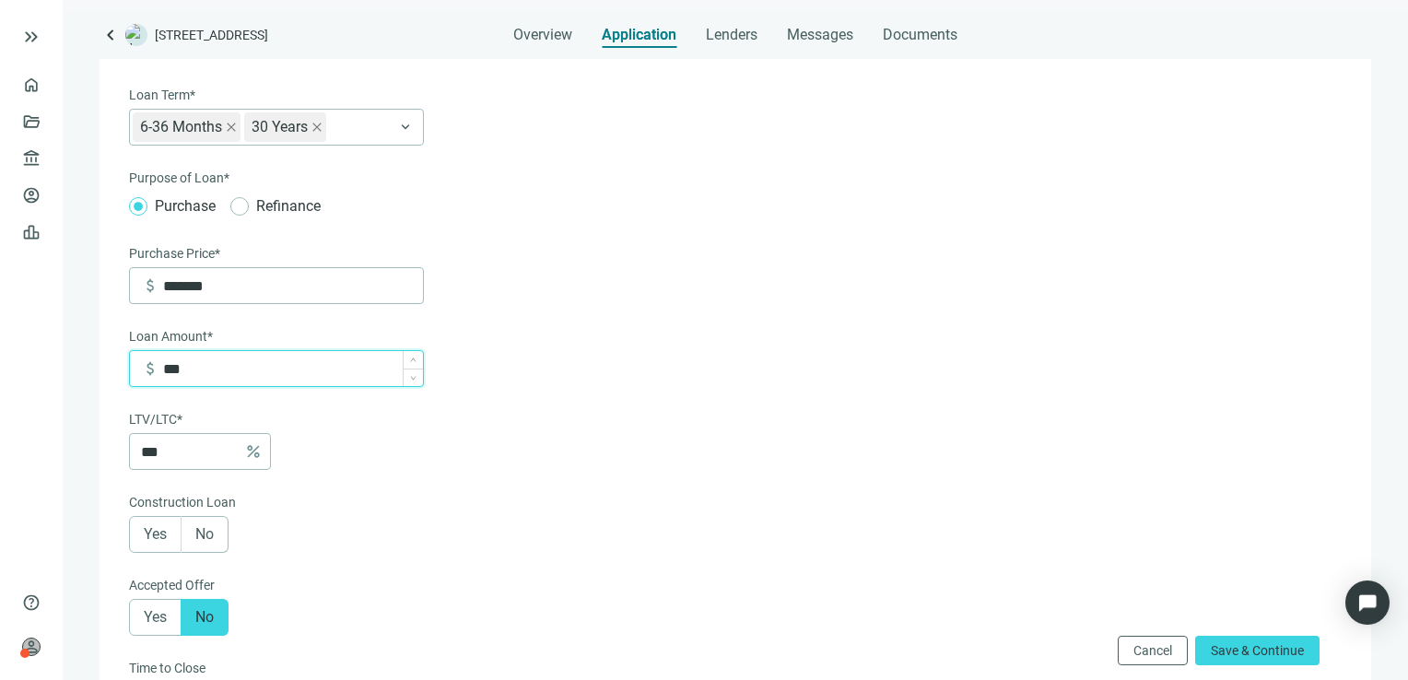
type input "*****"
type input "***"
type input "******"
type input "***"
type input "*******"
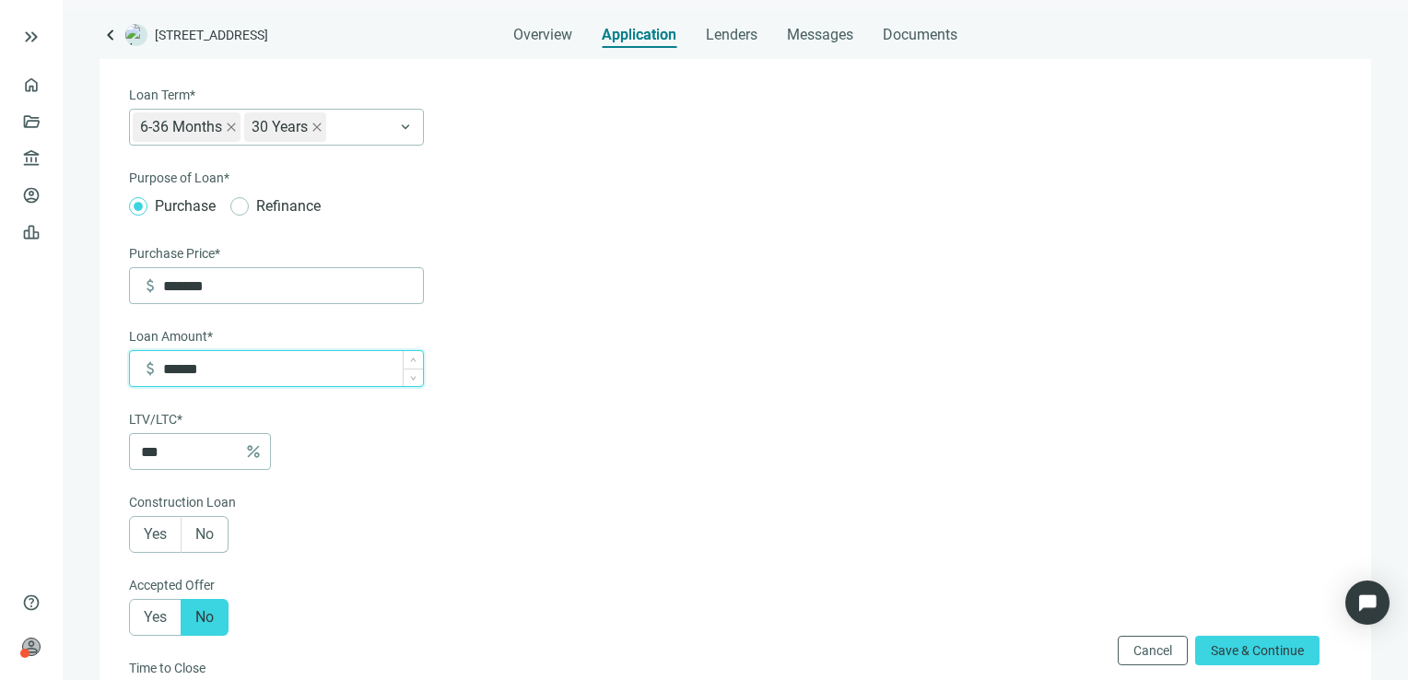
type input "**"
type input "*******"
click at [1233, 654] on span "Save & Continue" at bounding box center [1257, 650] width 93 height 15
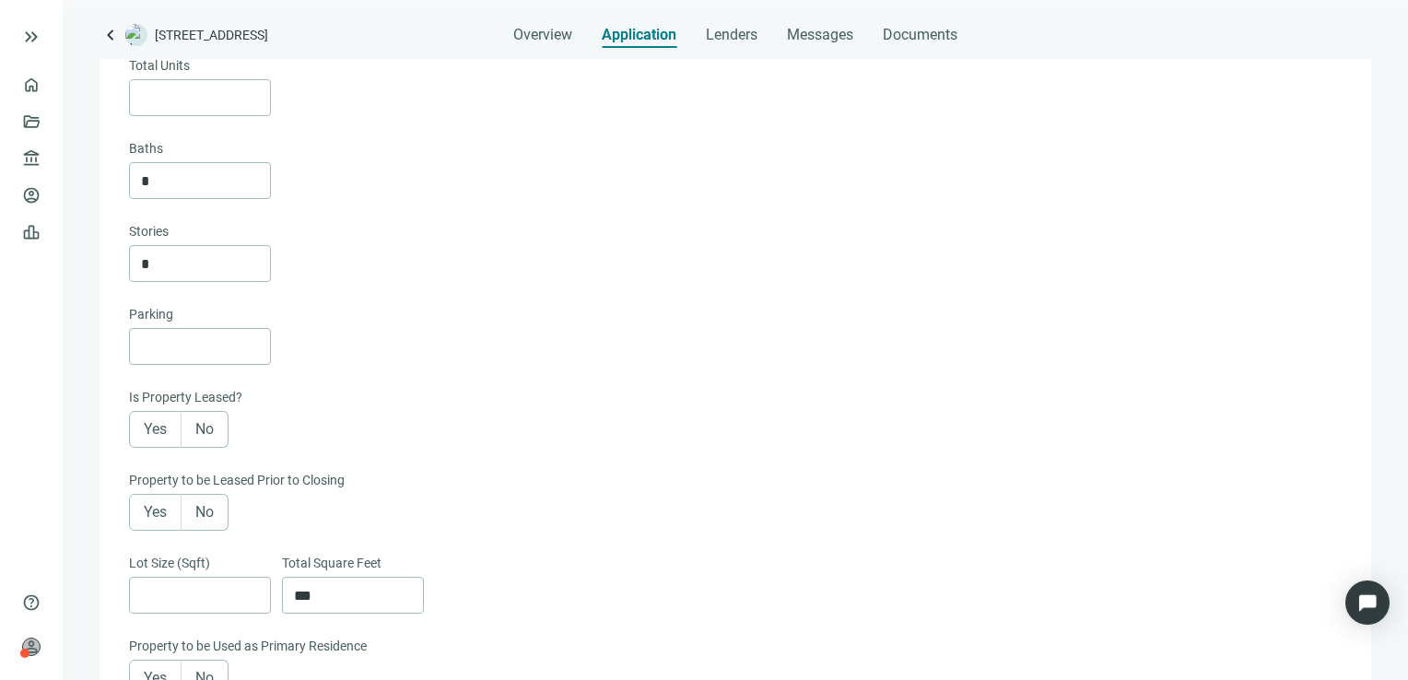
scroll to position [368, 0]
click at [211, 433] on span "No" at bounding box center [204, 428] width 18 height 18
click at [219, 503] on label "No" at bounding box center [205, 511] width 47 height 37
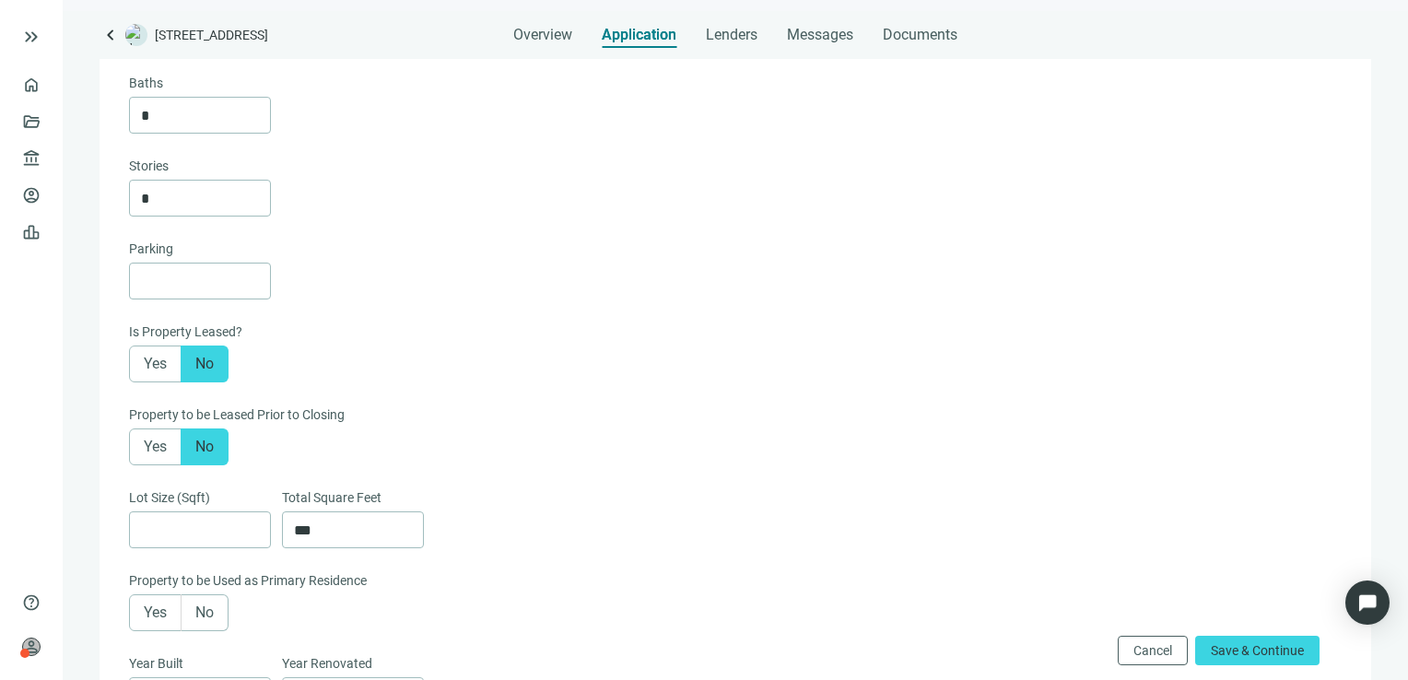
scroll to position [433, 0]
click at [356, 514] on input "***" at bounding box center [358, 528] width 129 height 35
type input "***"
click at [542, 500] on div "Lot Size (Sqft) Total Square Feet ***" at bounding box center [733, 528] width 1209 height 83
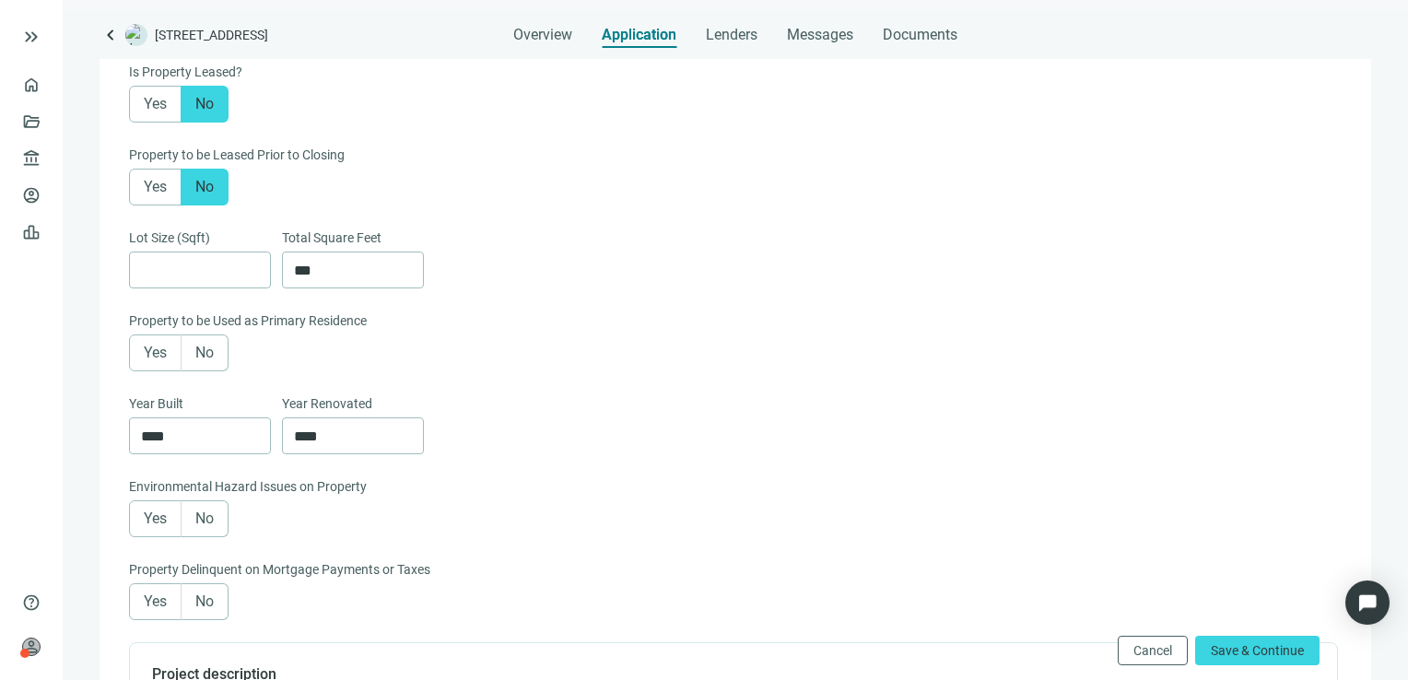
scroll to position [691, 0]
click at [208, 525] on span "No" at bounding box center [204, 519] width 18 height 18
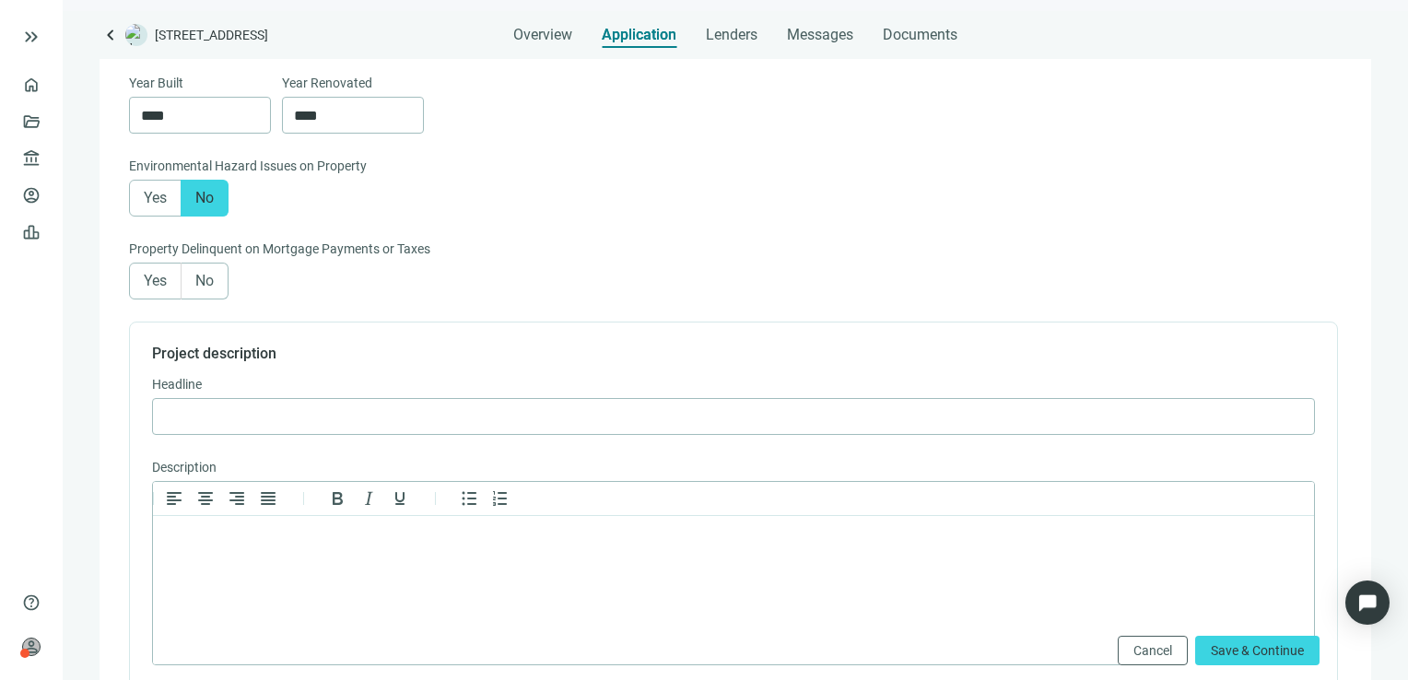
scroll to position [1012, 0]
click at [207, 286] on span "No" at bounding box center [204, 282] width 18 height 18
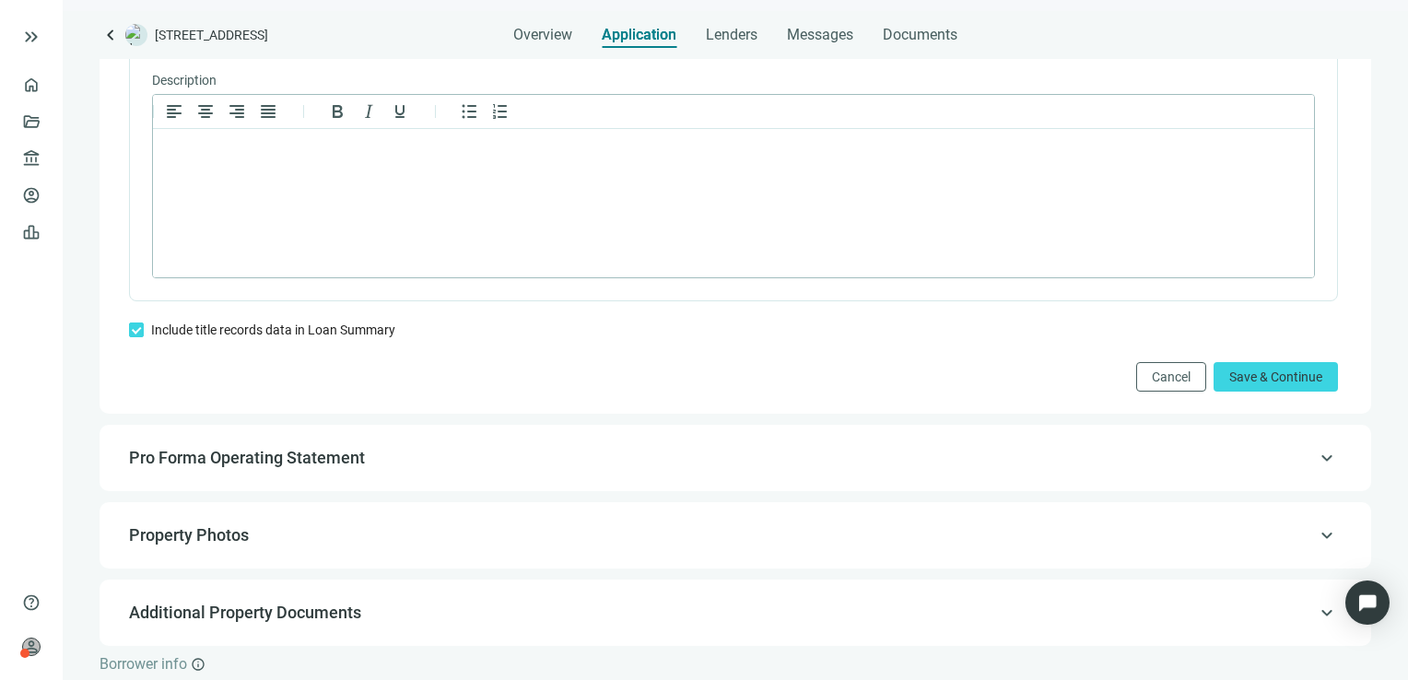
scroll to position [1399, 0]
click at [1281, 379] on span "Save & Continue" at bounding box center [1275, 377] width 93 height 15
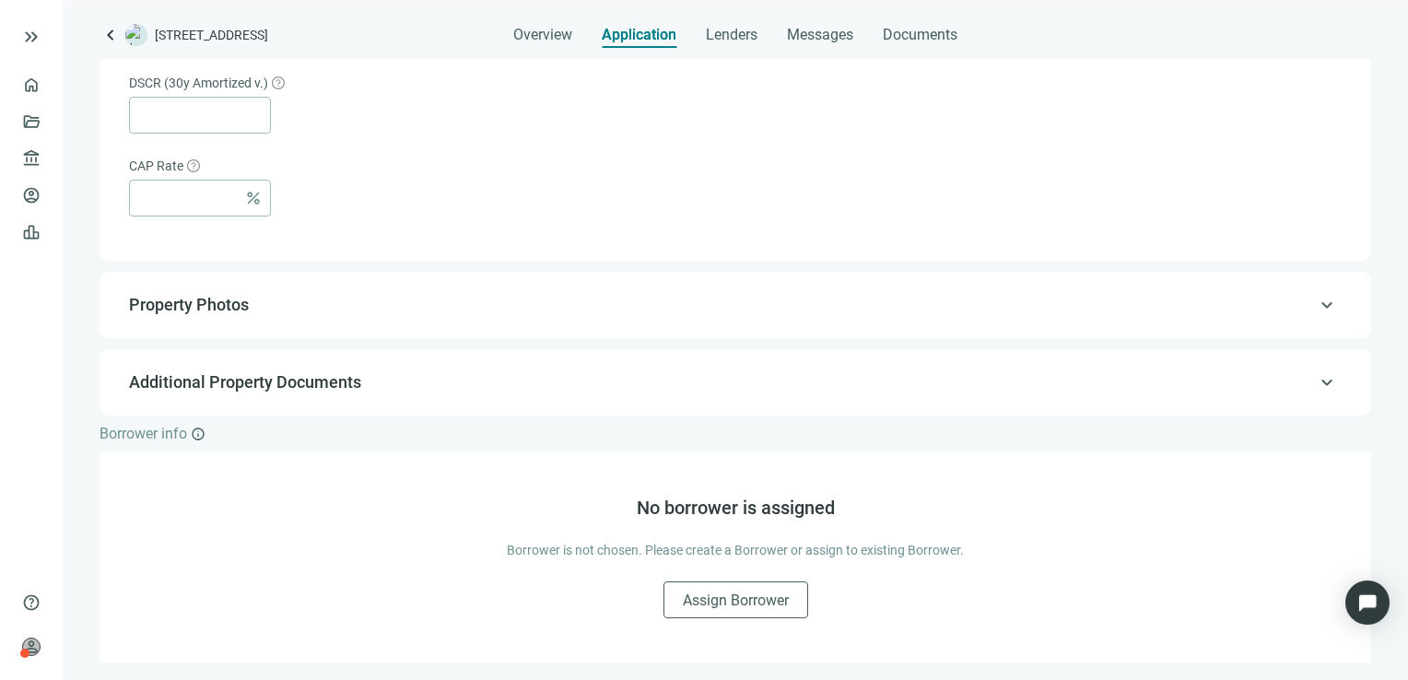
scroll to position [1254, 0]
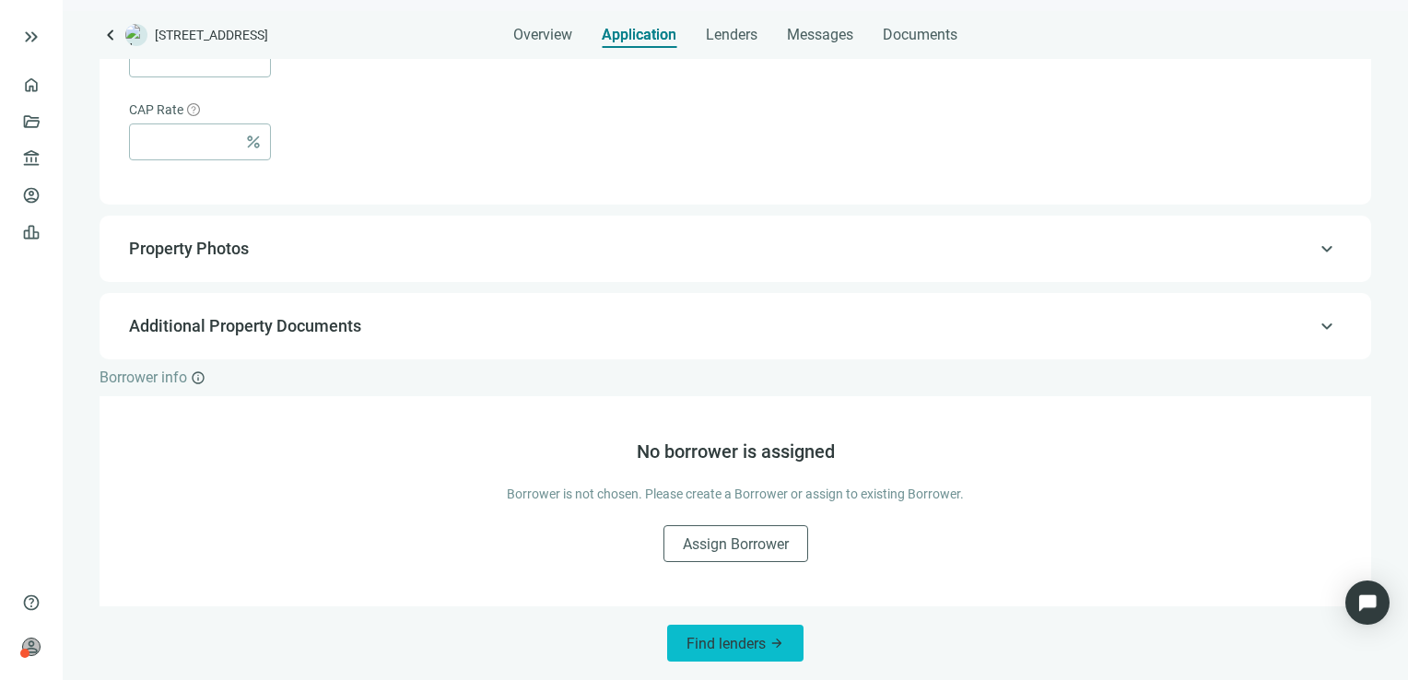
click at [698, 647] on span "Find lenders" at bounding box center [725, 644] width 79 height 18
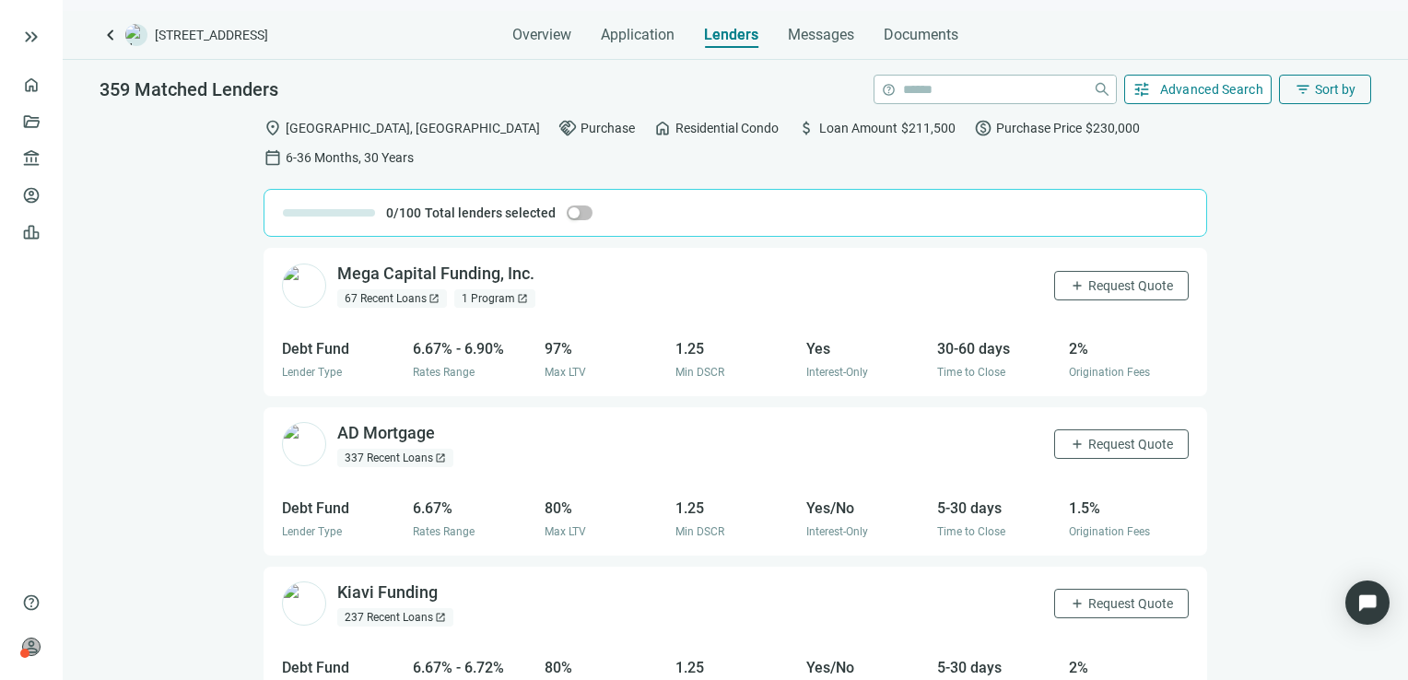
click at [1245, 95] on span "Advanced Search" at bounding box center [1212, 89] width 104 height 15
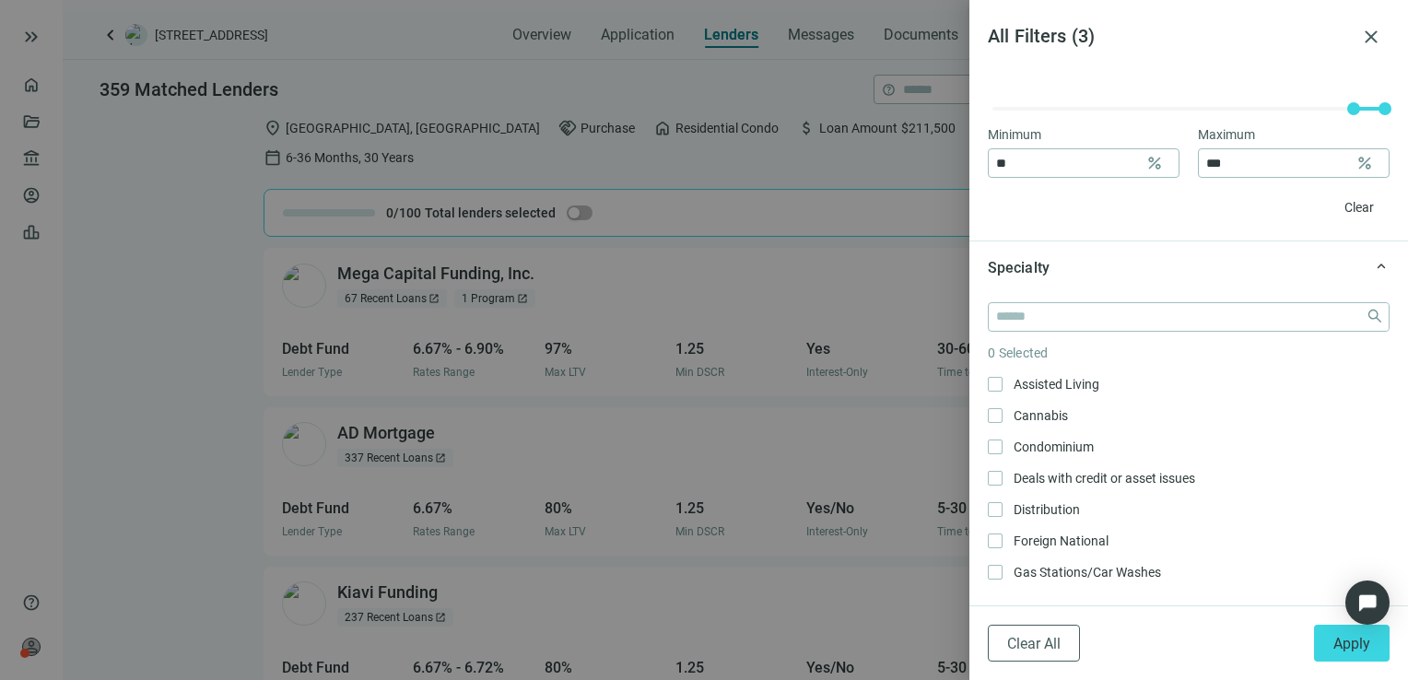
scroll to position [745, 0]
click at [1039, 163] on input "**" at bounding box center [1067, 166] width 142 height 28
type input "*"
type input "**"
click at [1085, 227] on div "Minimum ** percent Maximum *** percent Clear" at bounding box center [1188, 165] width 439 height 155
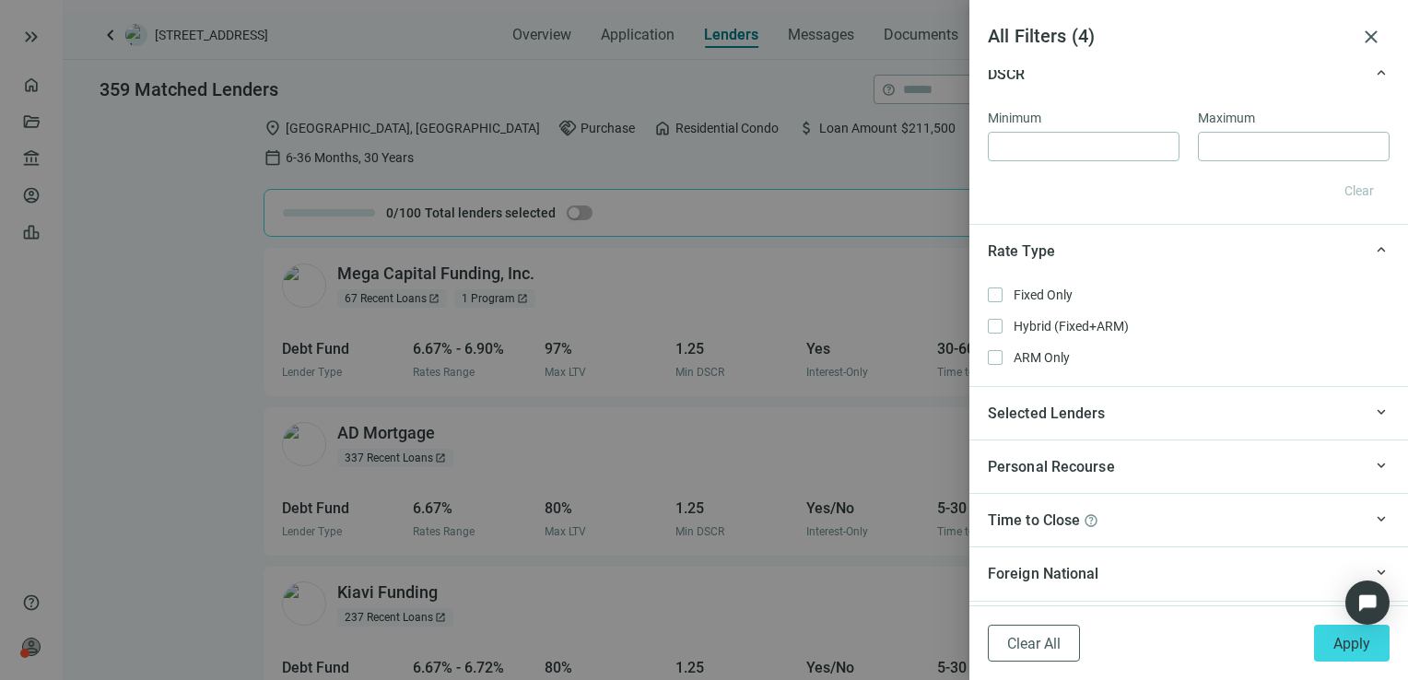
scroll to position [1448, 0]
click at [1202, 409] on div "Selected Lenders" at bounding box center [1175, 413] width 374 height 23
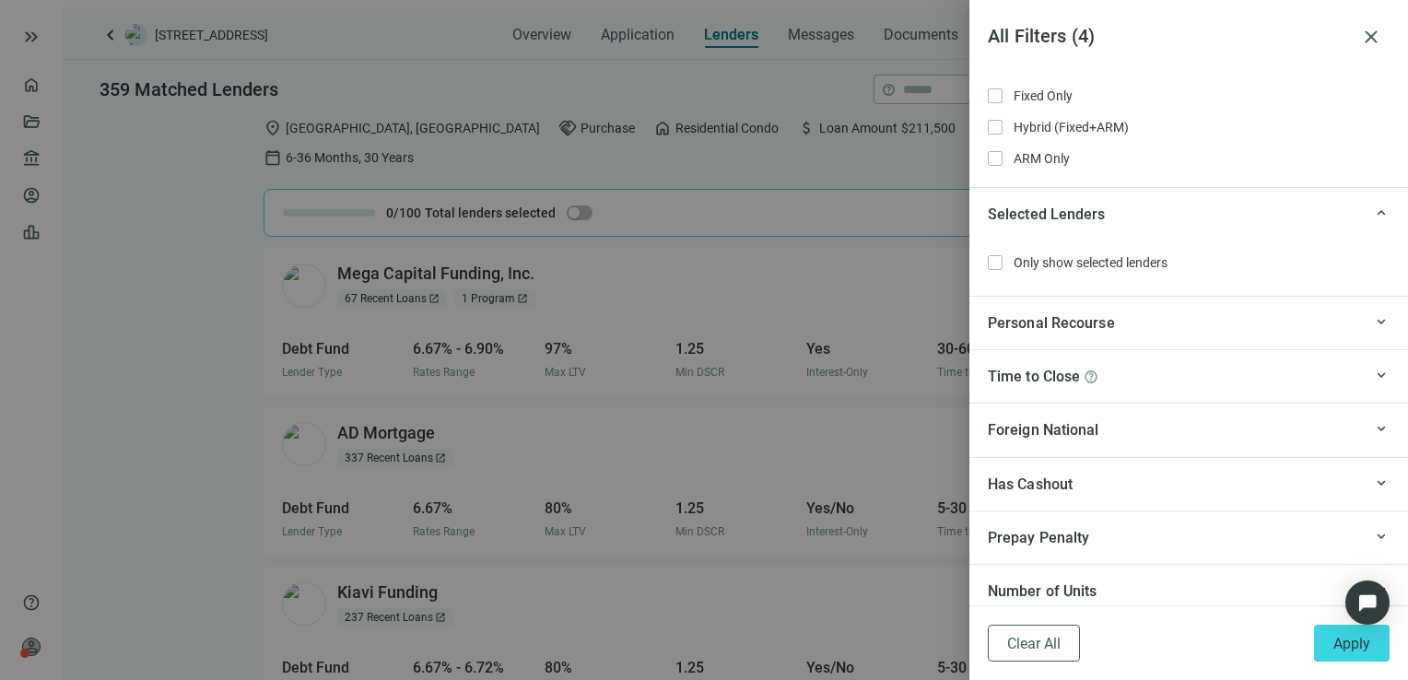
scroll to position [1657, 0]
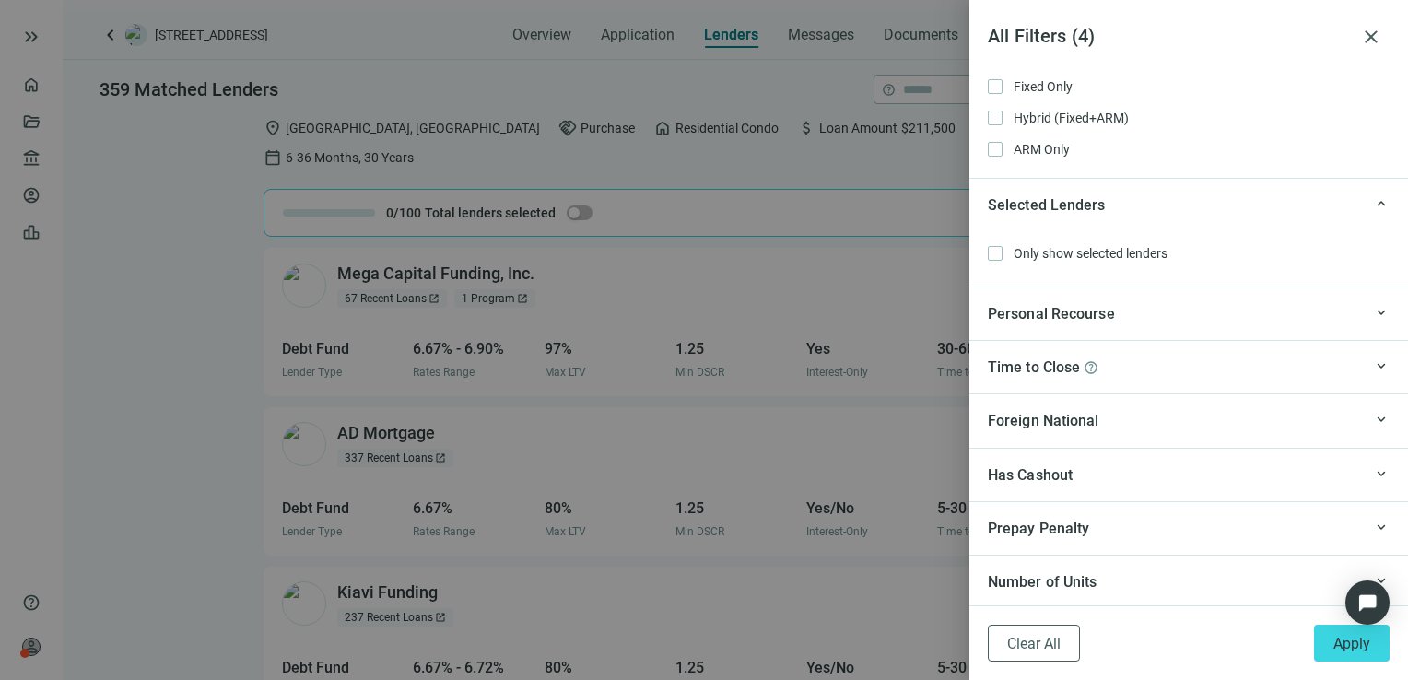
click at [1139, 592] on div "keyboard_arrow_up Number of Units" at bounding box center [1188, 581] width 439 height 53
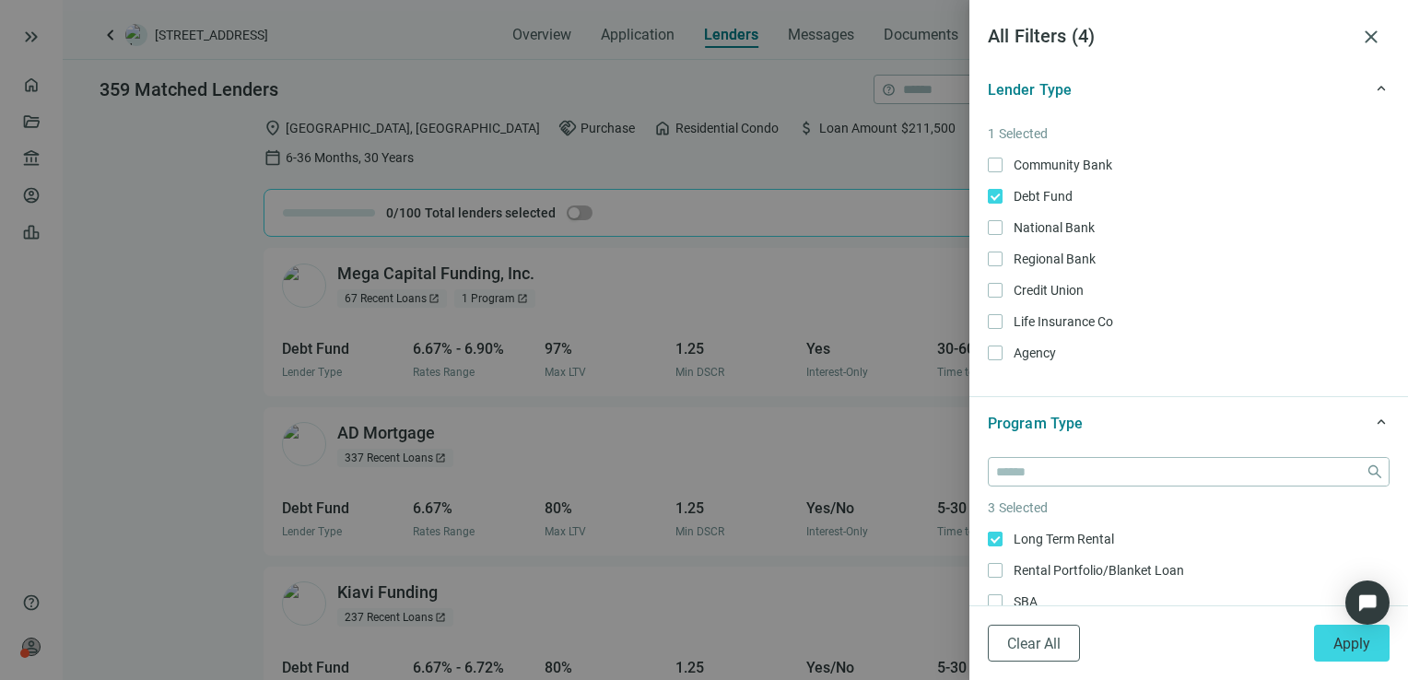
scroll to position [0, 0]
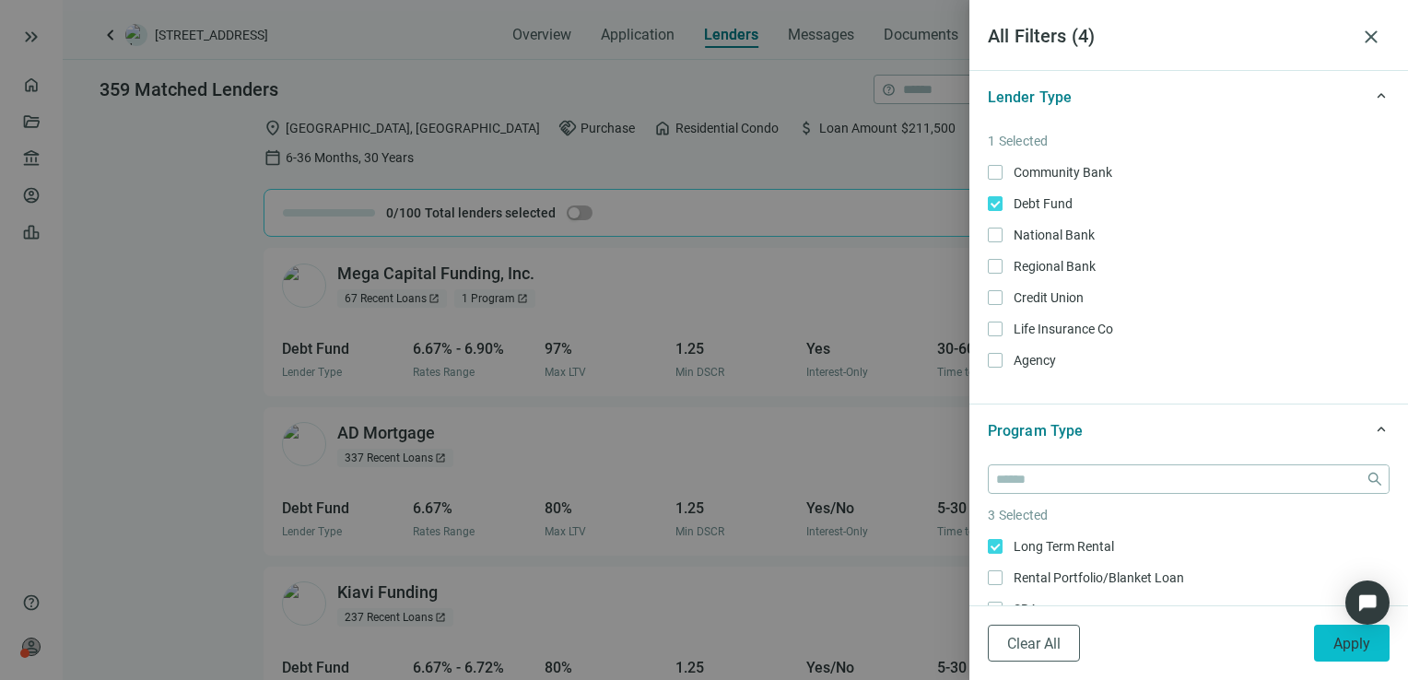
click at [1341, 647] on span "Apply" at bounding box center [1351, 644] width 37 height 18
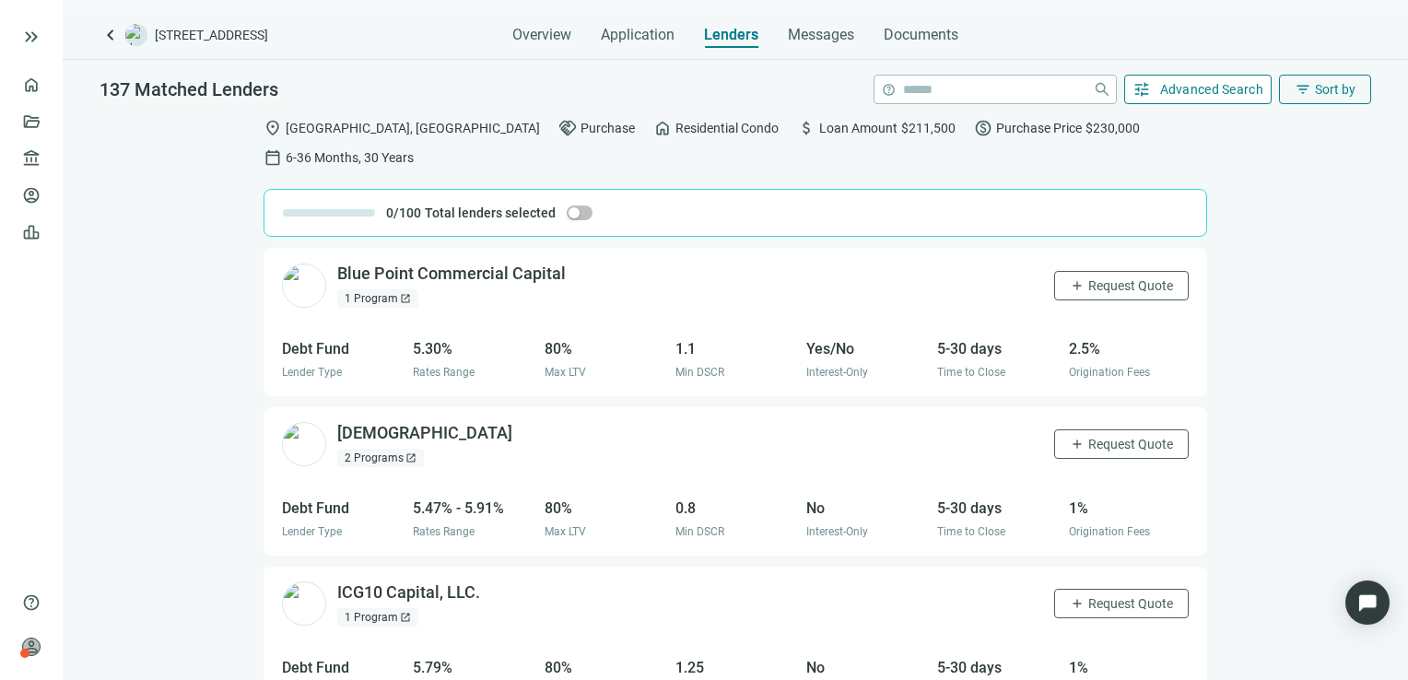
click at [1209, 82] on span "Advanced Search" at bounding box center [1212, 89] width 104 height 15
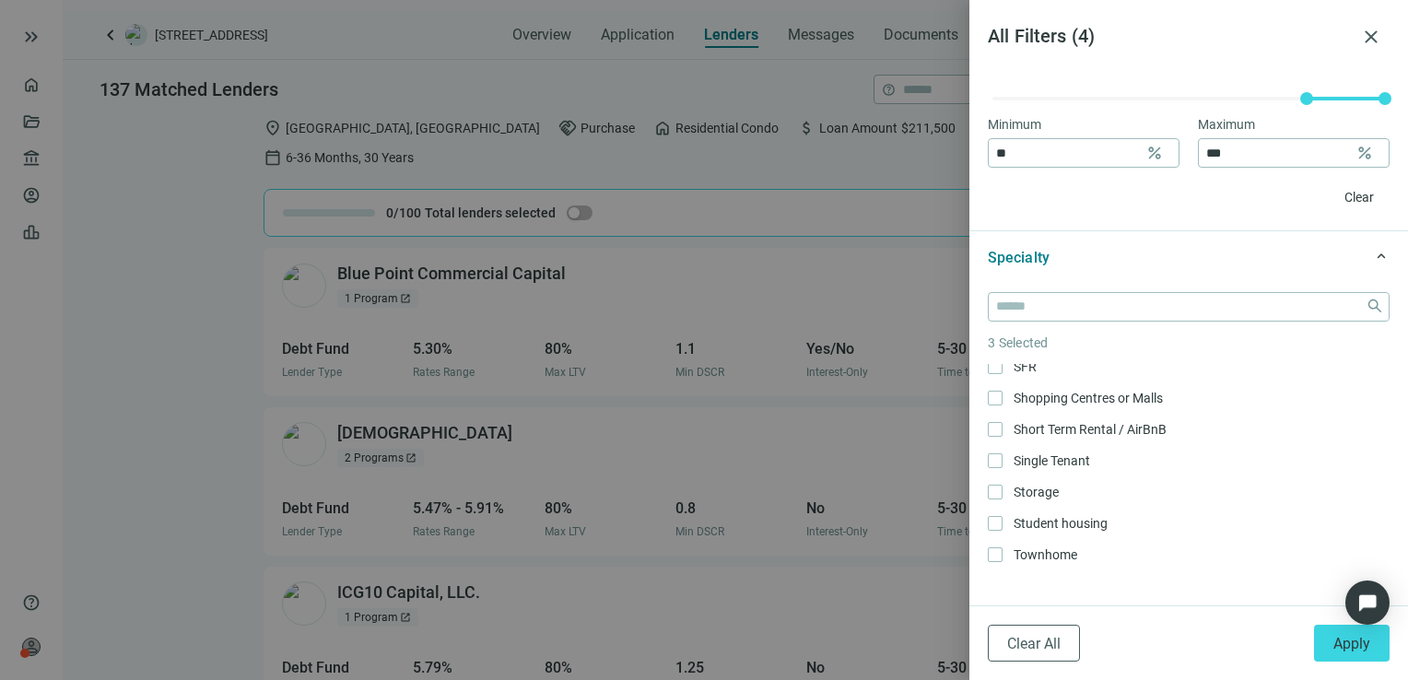
scroll to position [574, 0]
click at [1356, 651] on span "Apply" at bounding box center [1351, 644] width 37 height 18
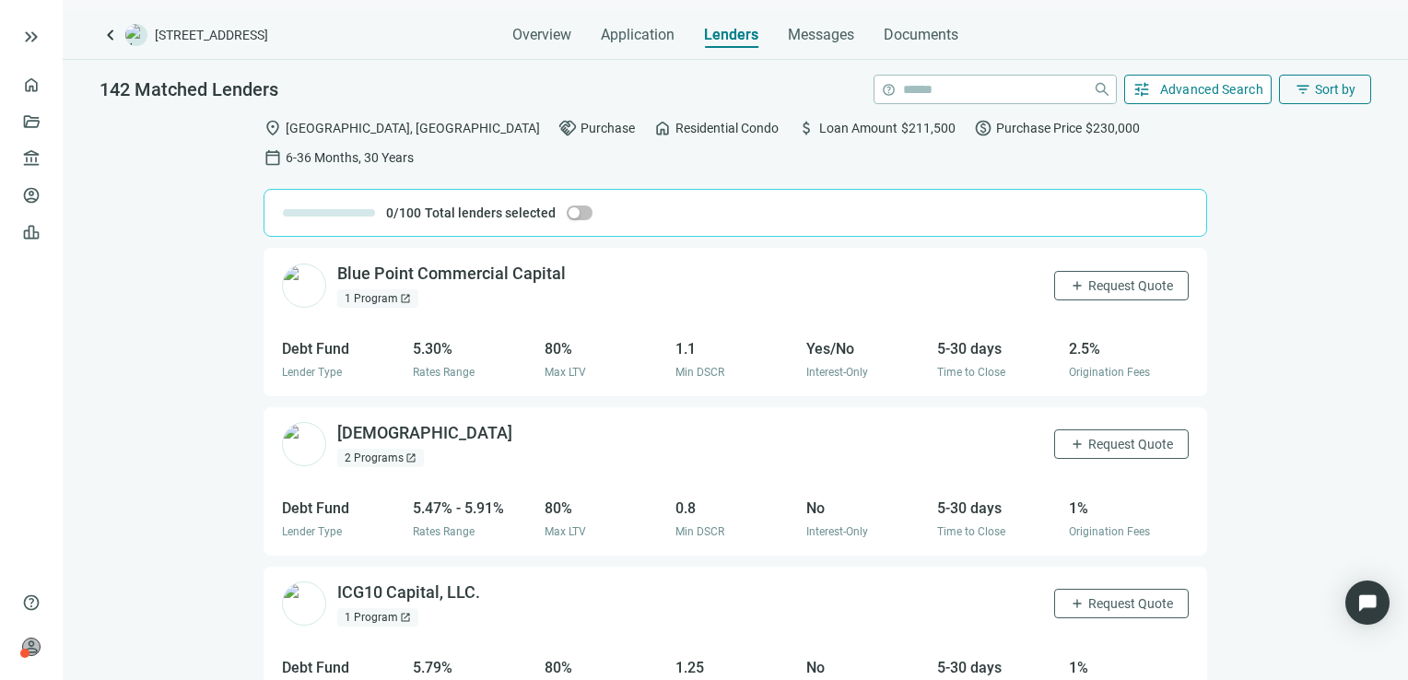
click at [1205, 96] on span "Advanced Search" at bounding box center [1212, 89] width 104 height 15
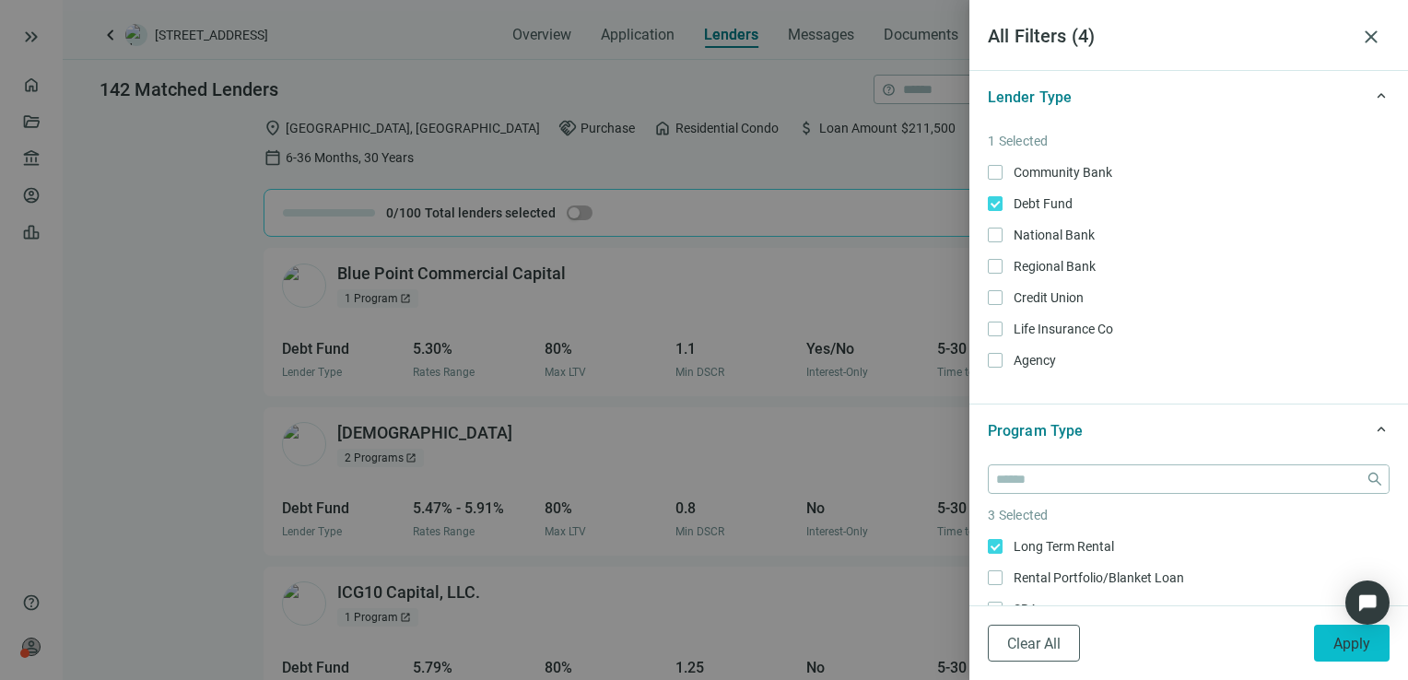
click at [1349, 639] on span "Apply" at bounding box center [1351, 644] width 37 height 18
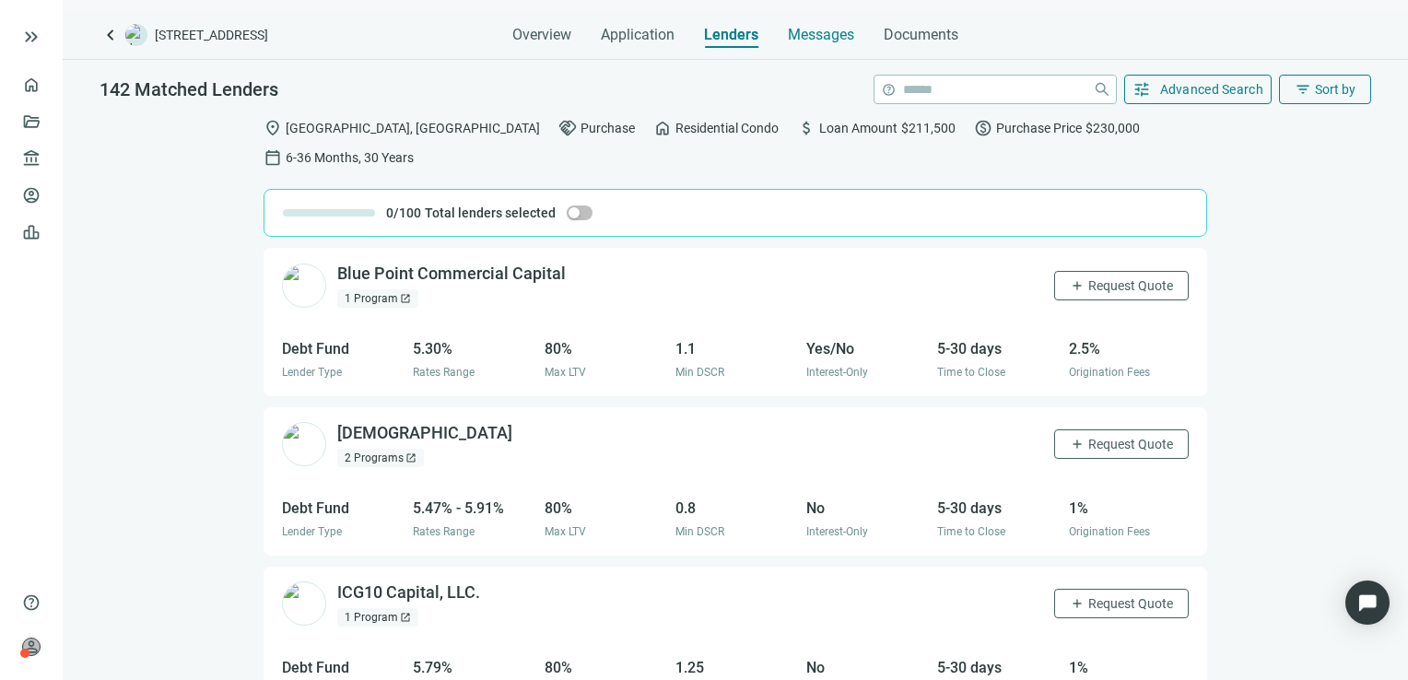
click at [818, 42] on span "Messages" at bounding box center [821, 35] width 66 height 18
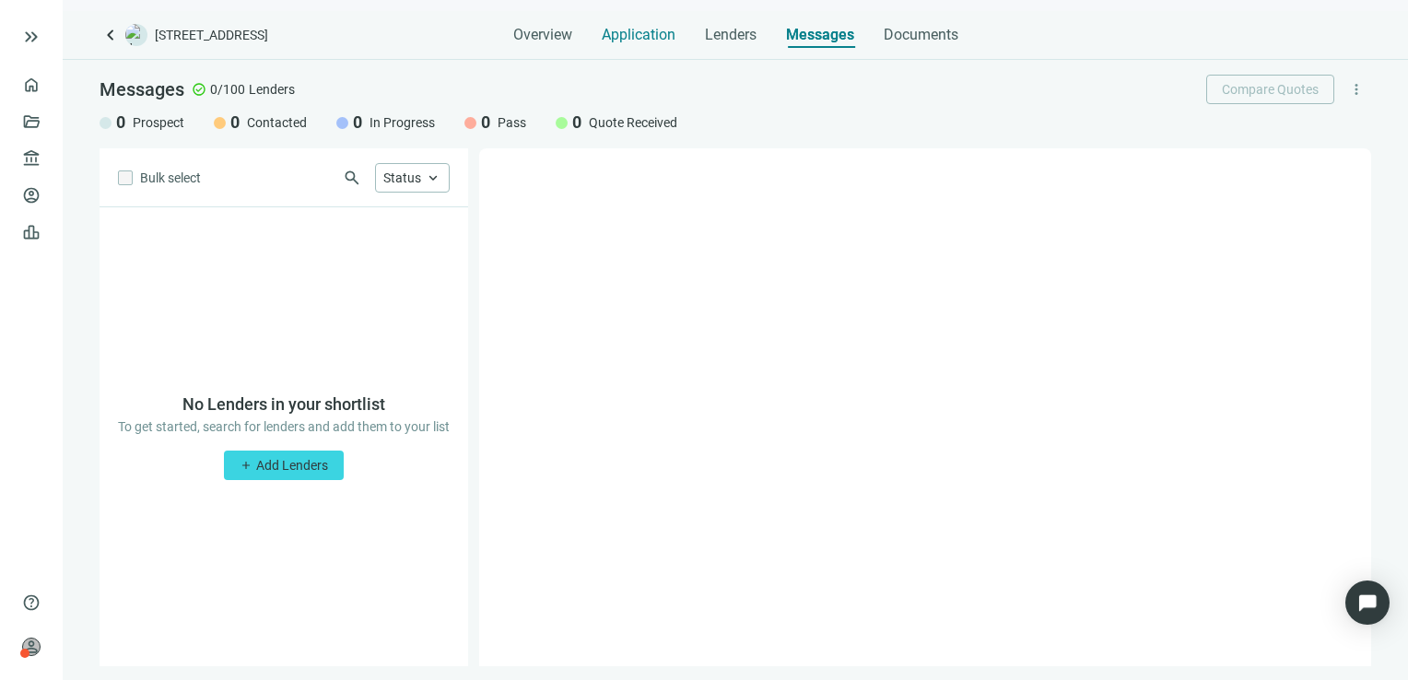
click at [653, 43] on span "Application" at bounding box center [639, 35] width 74 height 18
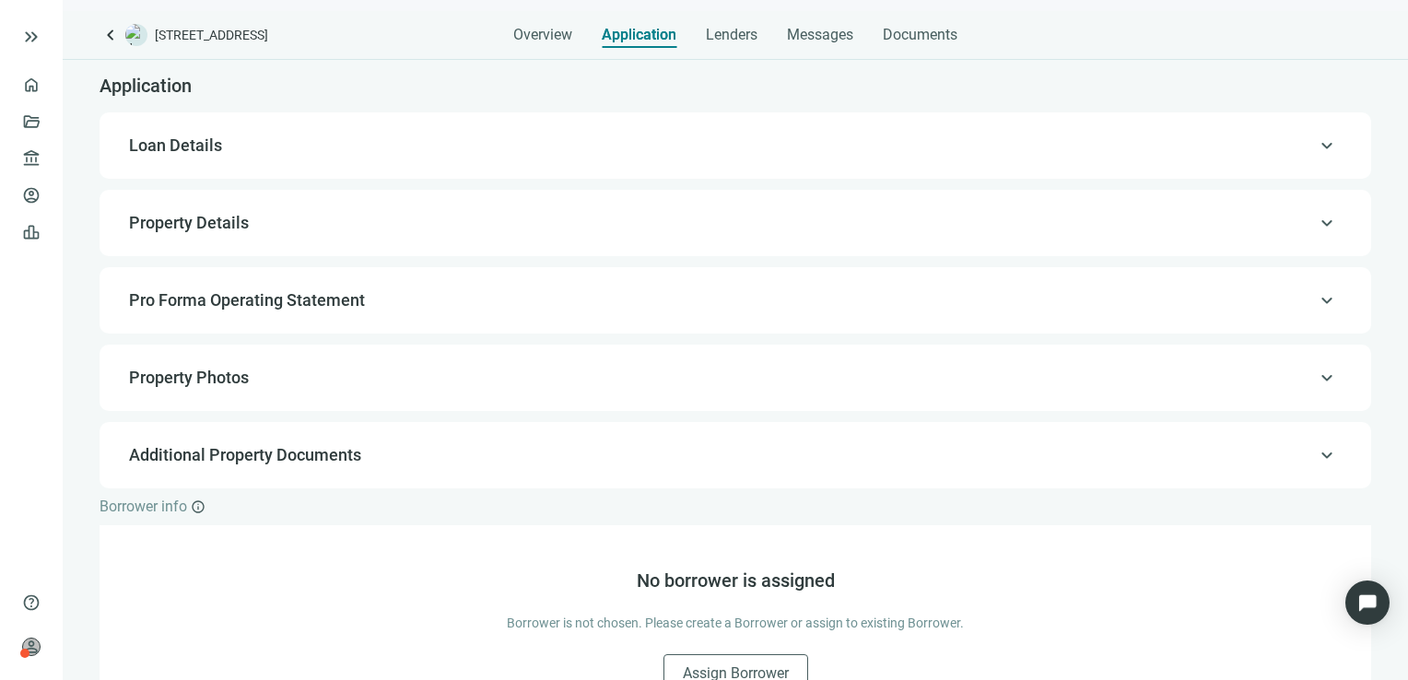
scroll to position [129, 0]
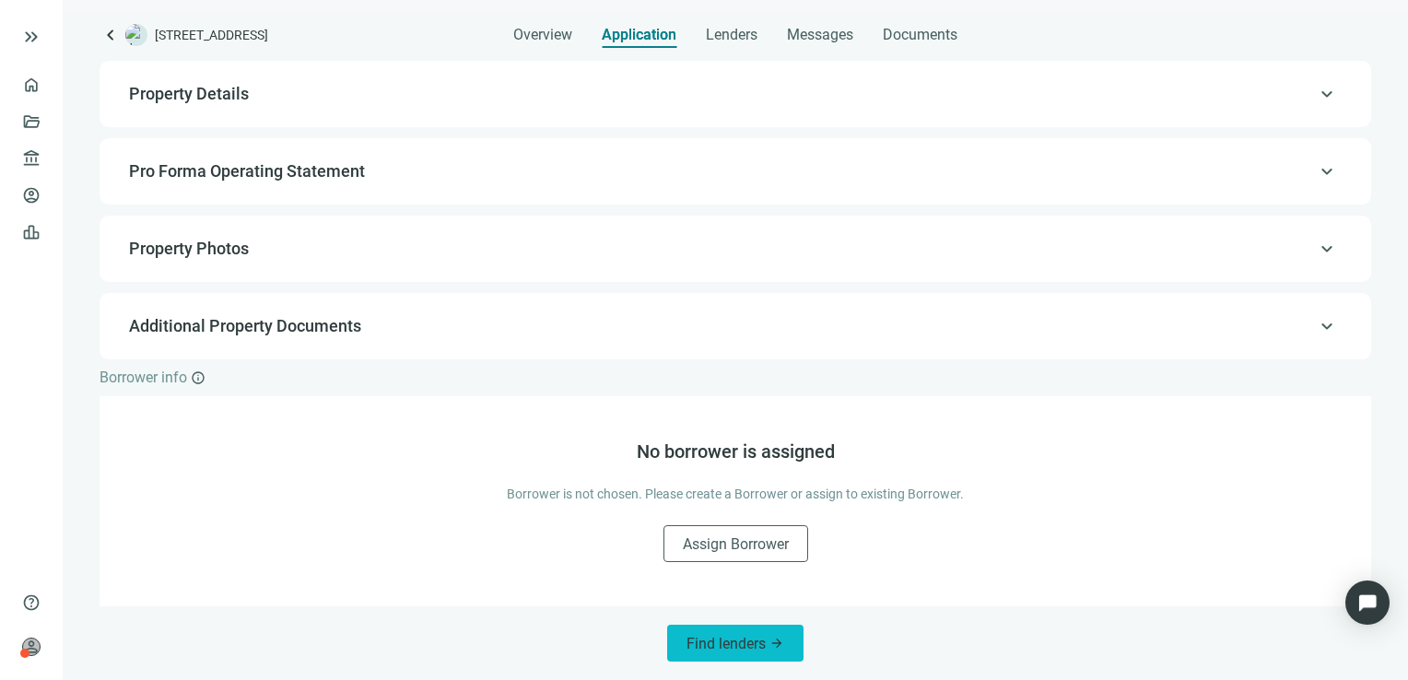
click at [749, 651] on span "Find lenders" at bounding box center [725, 644] width 79 height 18
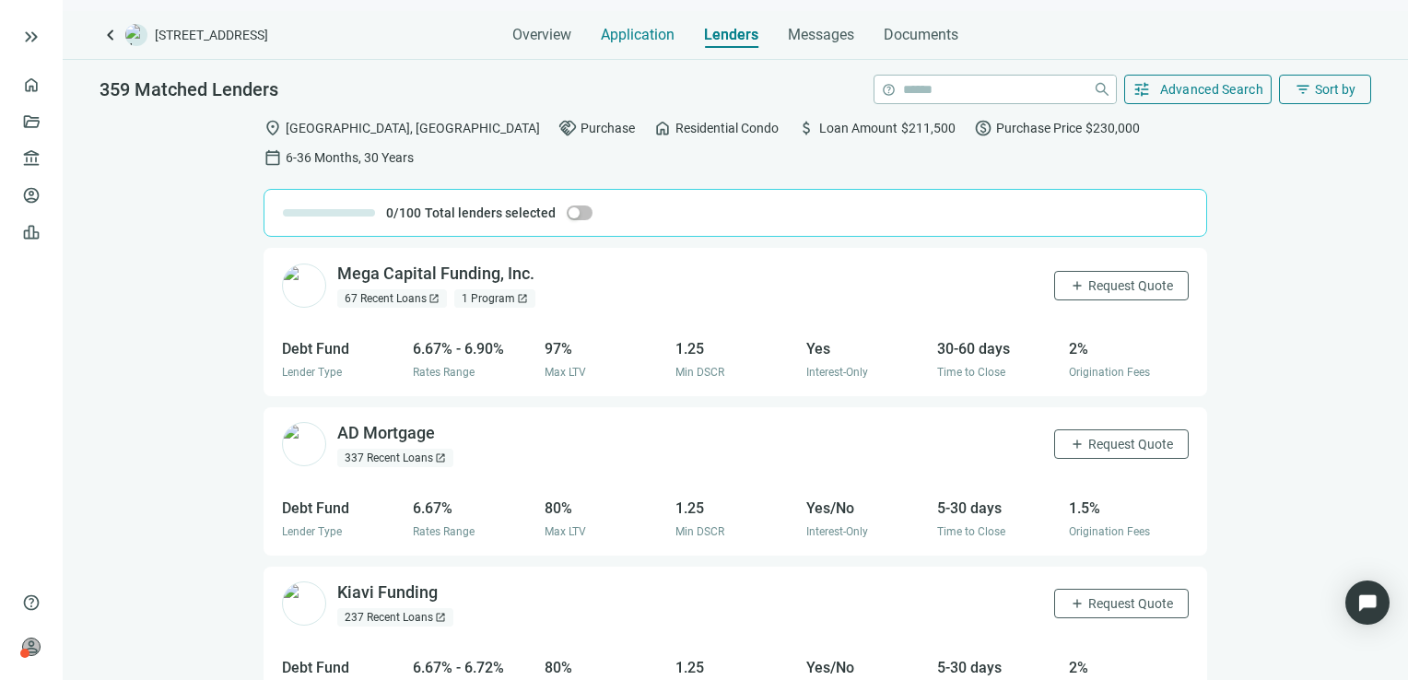
click at [647, 29] on span "Application" at bounding box center [638, 35] width 74 height 18
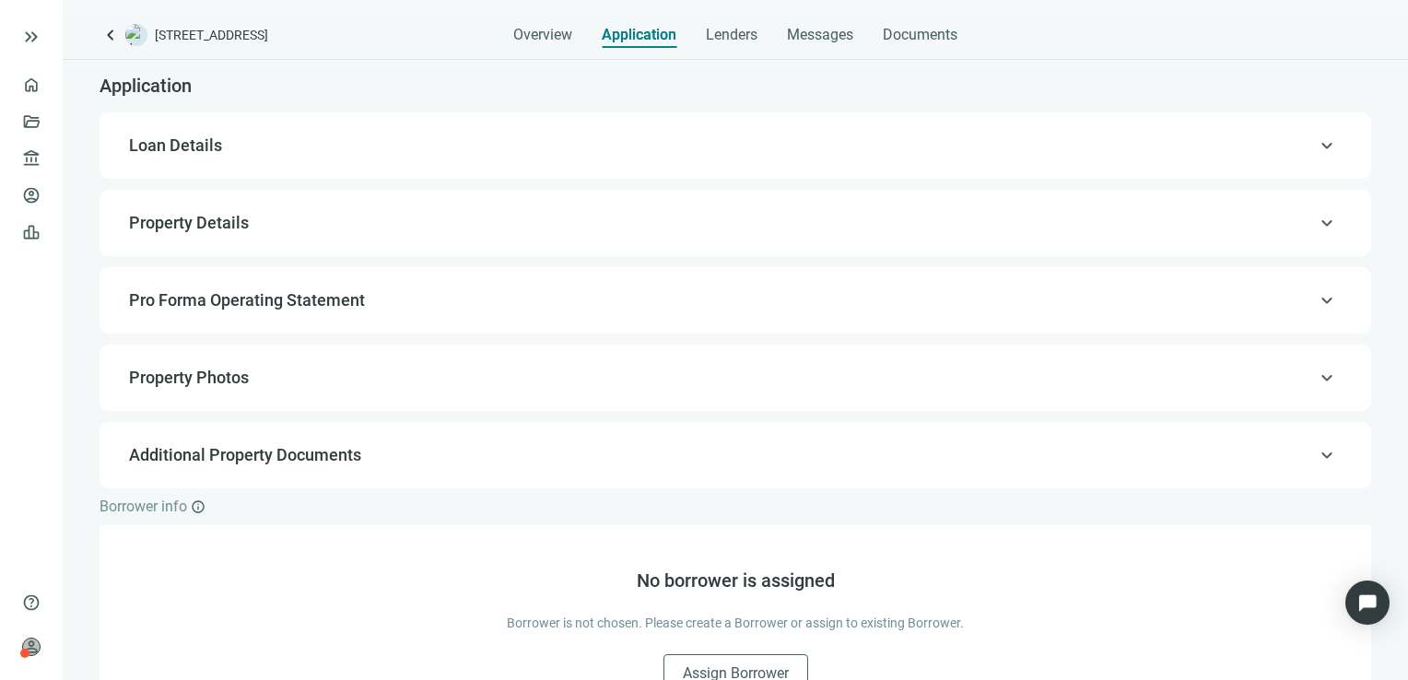
click at [645, 129] on div "keyboard_arrow_up Loan Details" at bounding box center [735, 145] width 1235 height 44
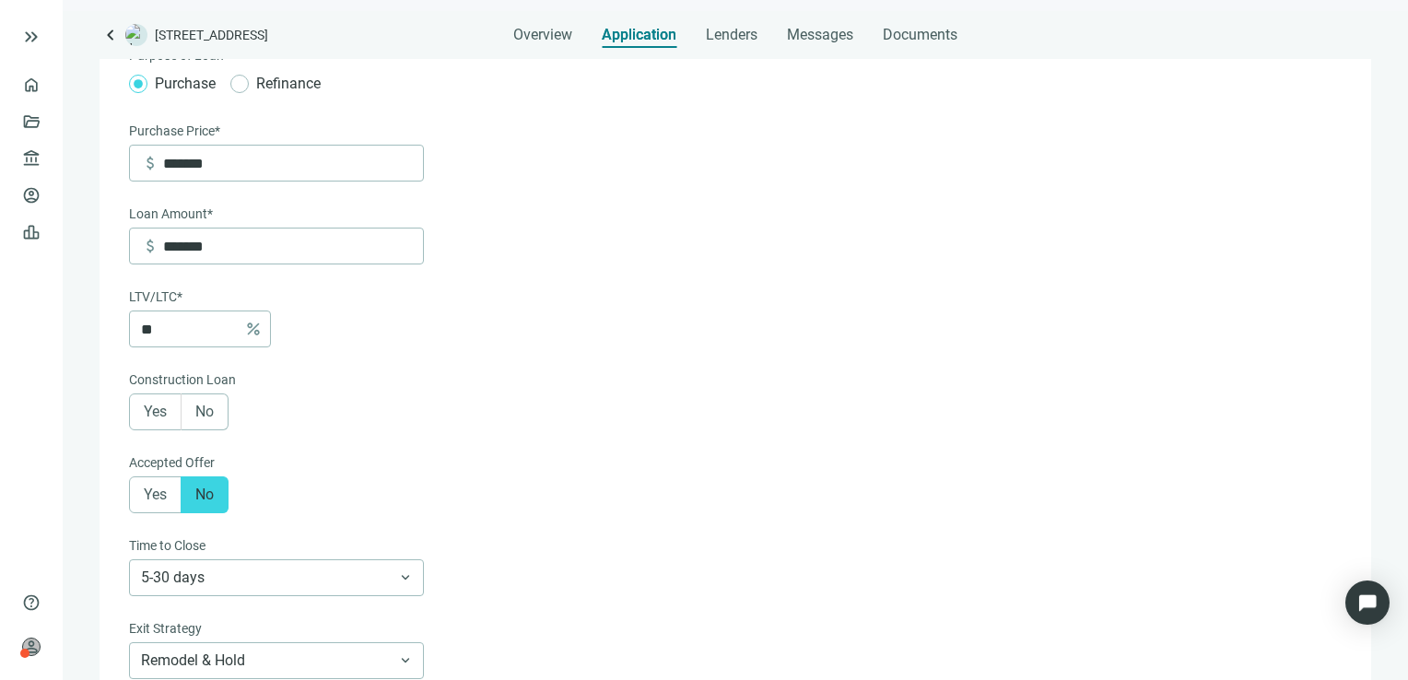
scroll to position [146, 0]
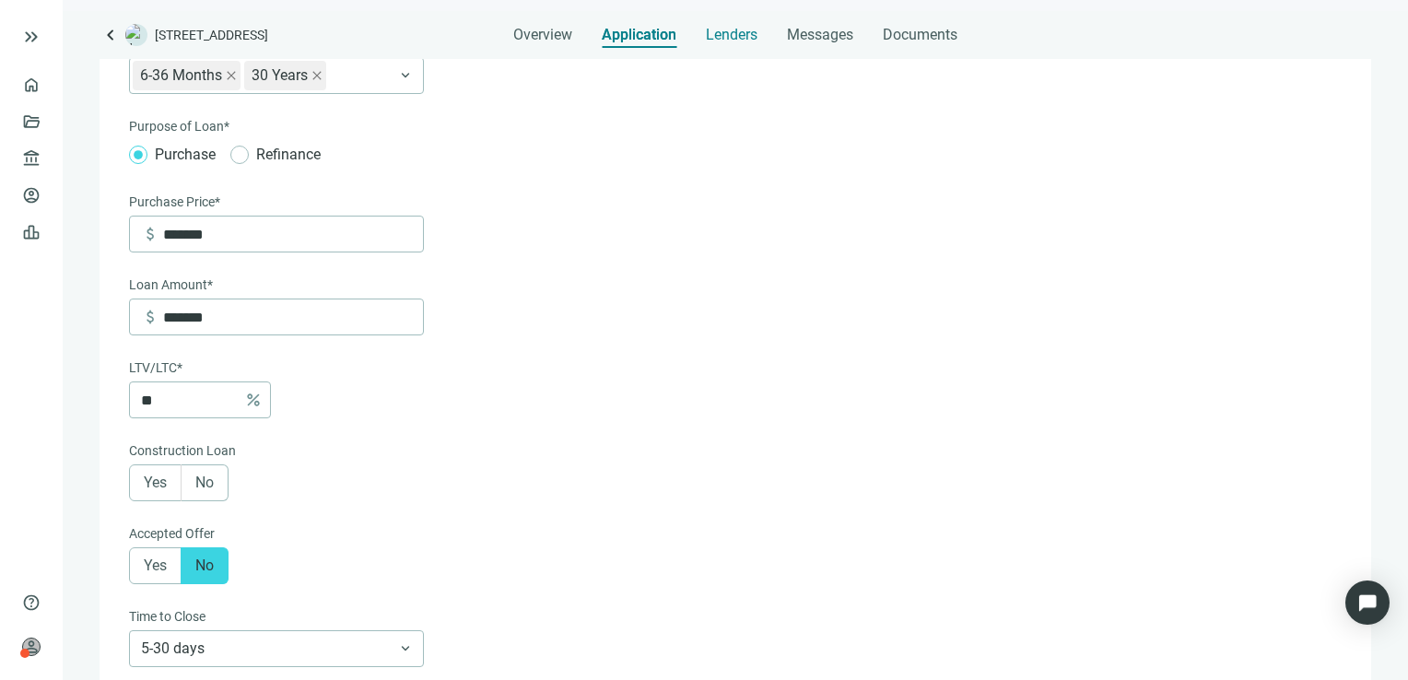
click at [737, 34] on span "Lenders" at bounding box center [732, 35] width 52 height 18
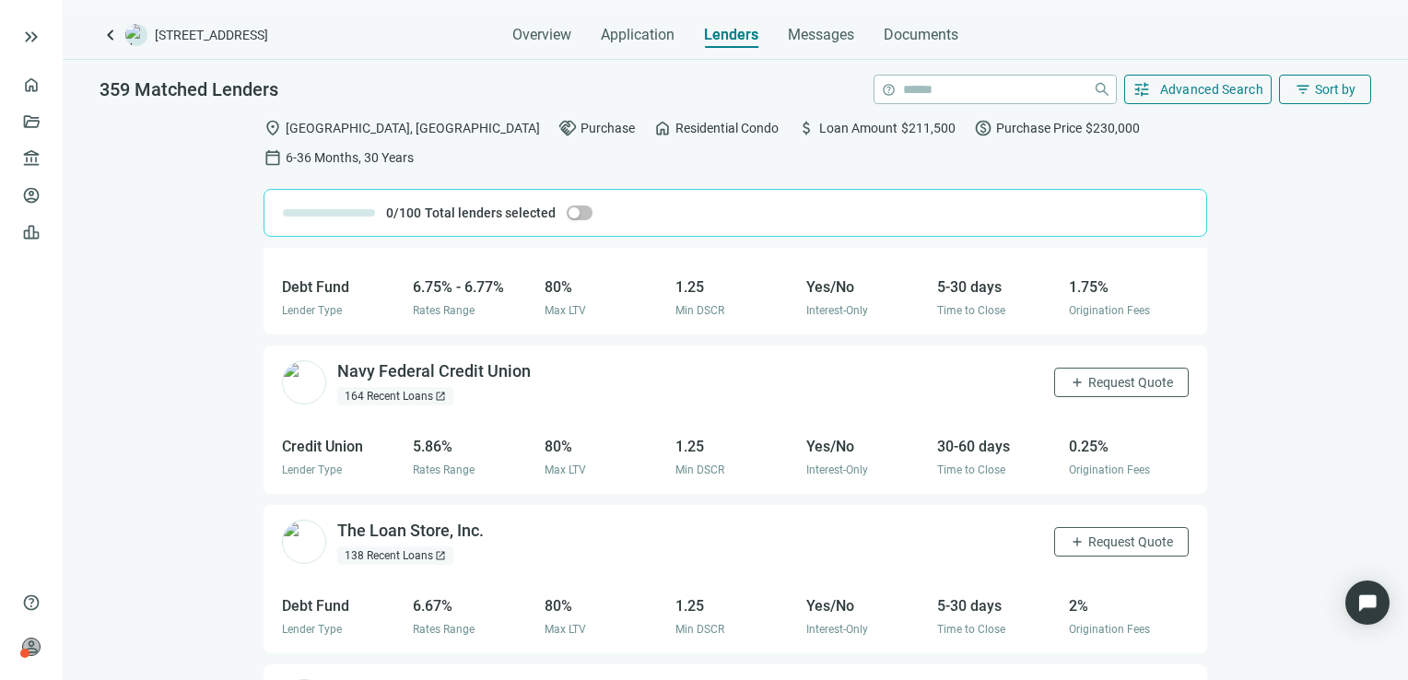
scroll to position [861, 0]
click at [1336, 79] on button "filter_list Sort by" at bounding box center [1325, 89] width 92 height 29
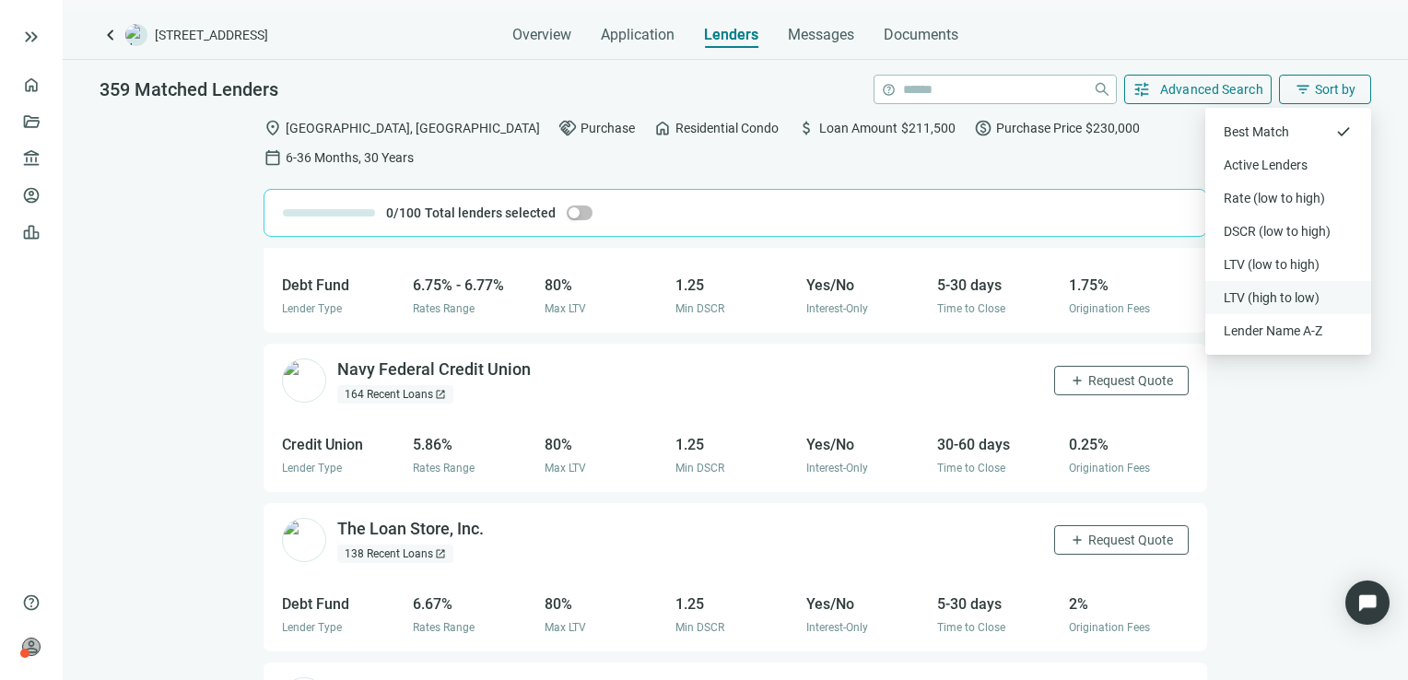
click at [1290, 293] on div "LTV (high to low)" at bounding box center [1288, 297] width 129 height 18
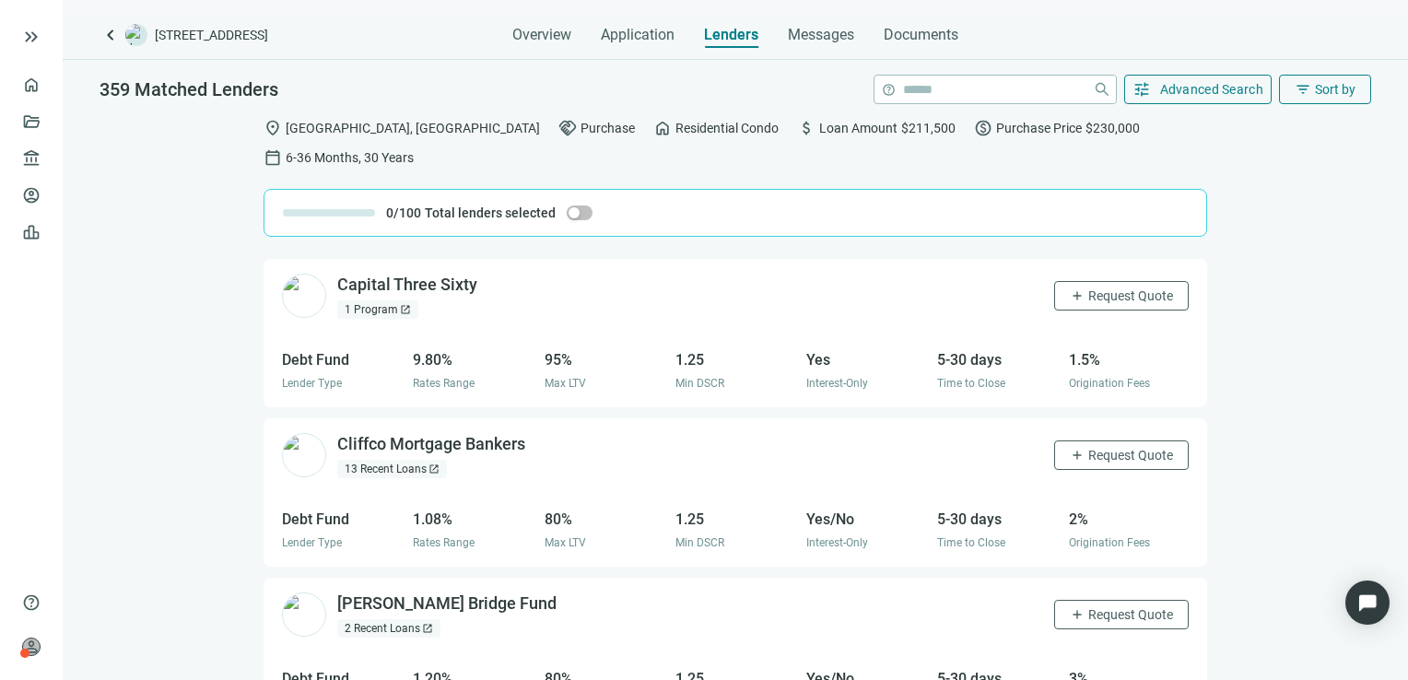
scroll to position [135, 0]
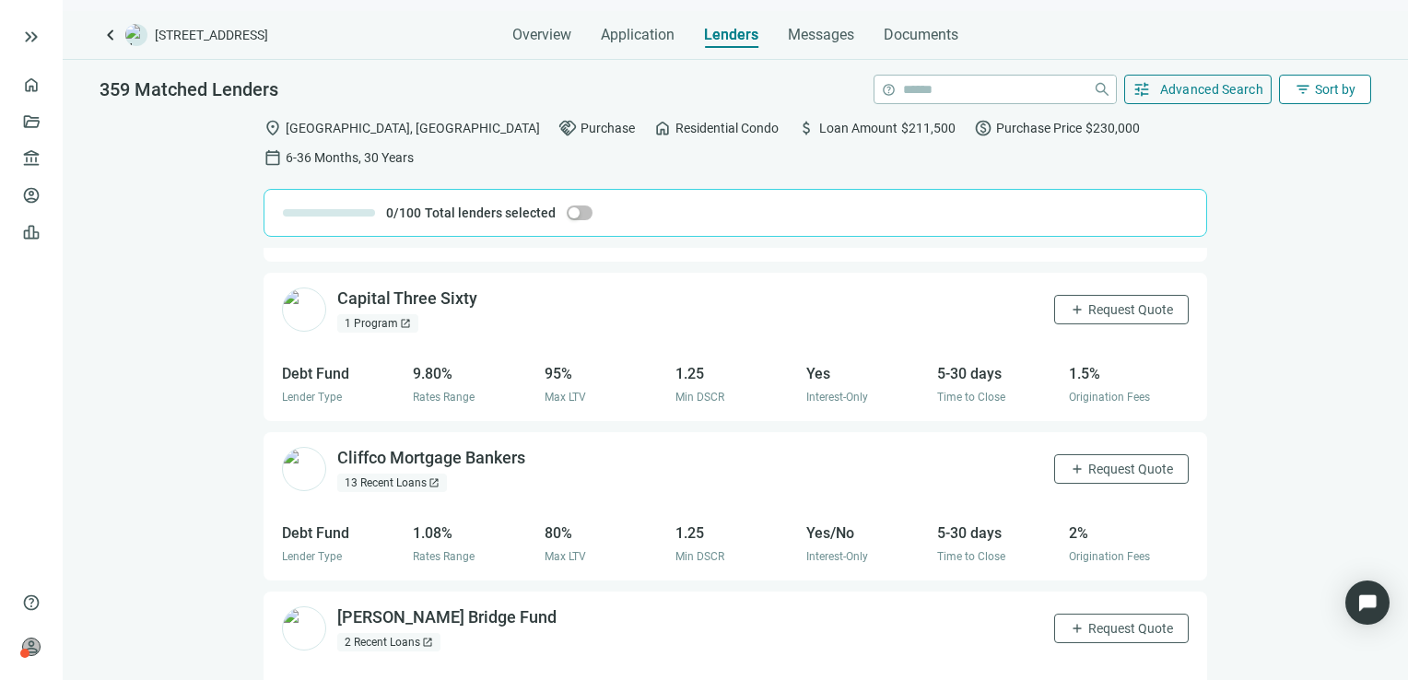
click at [1331, 91] on span "Sort by" at bounding box center [1335, 89] width 41 height 15
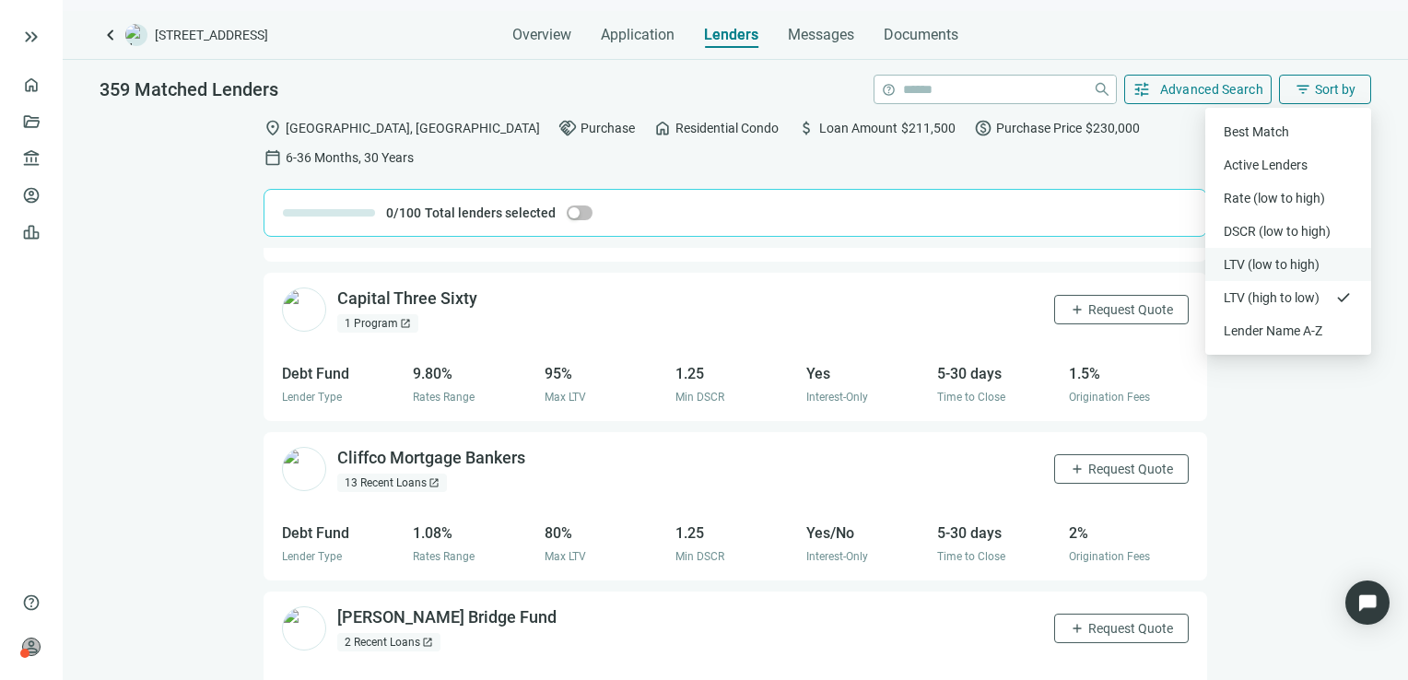
click at [1283, 266] on div "LTV (low to high)" at bounding box center [1288, 264] width 129 height 18
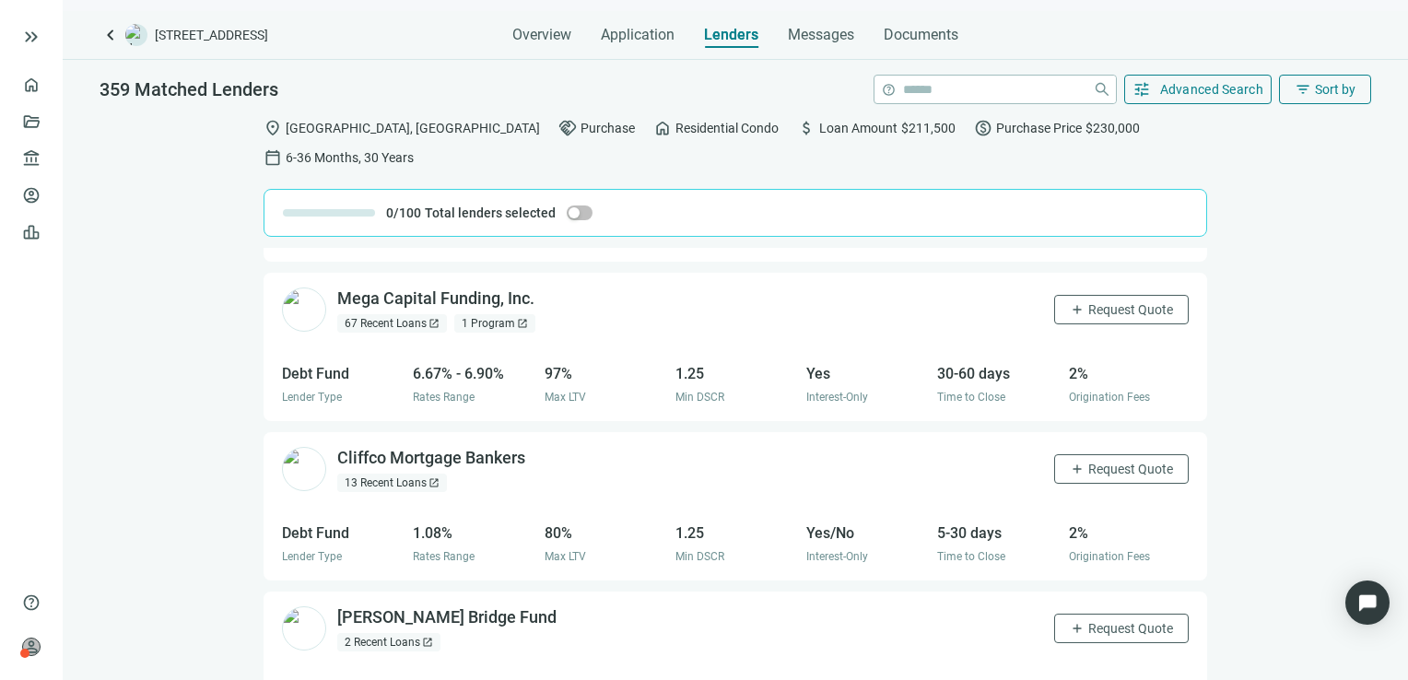
scroll to position [0, 0]
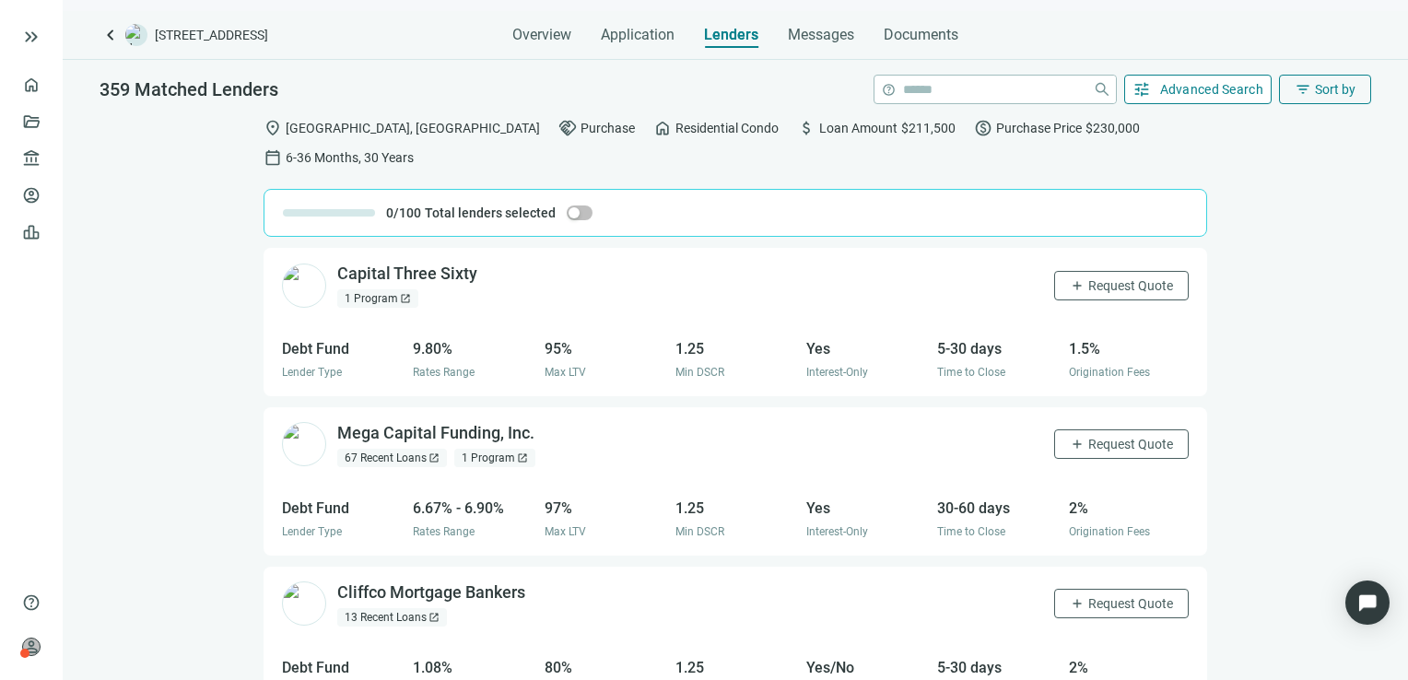
click at [1178, 91] on span "Advanced Search" at bounding box center [1212, 89] width 104 height 15
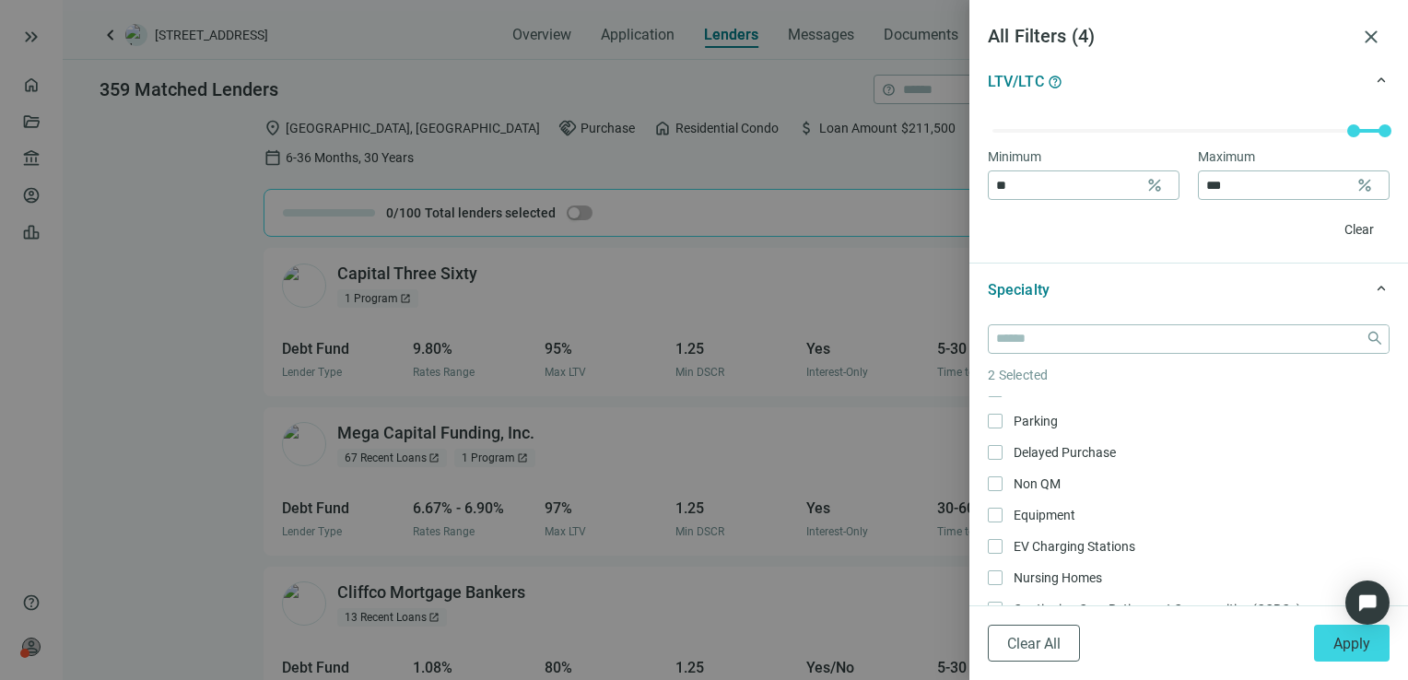
scroll to position [1415, 0]
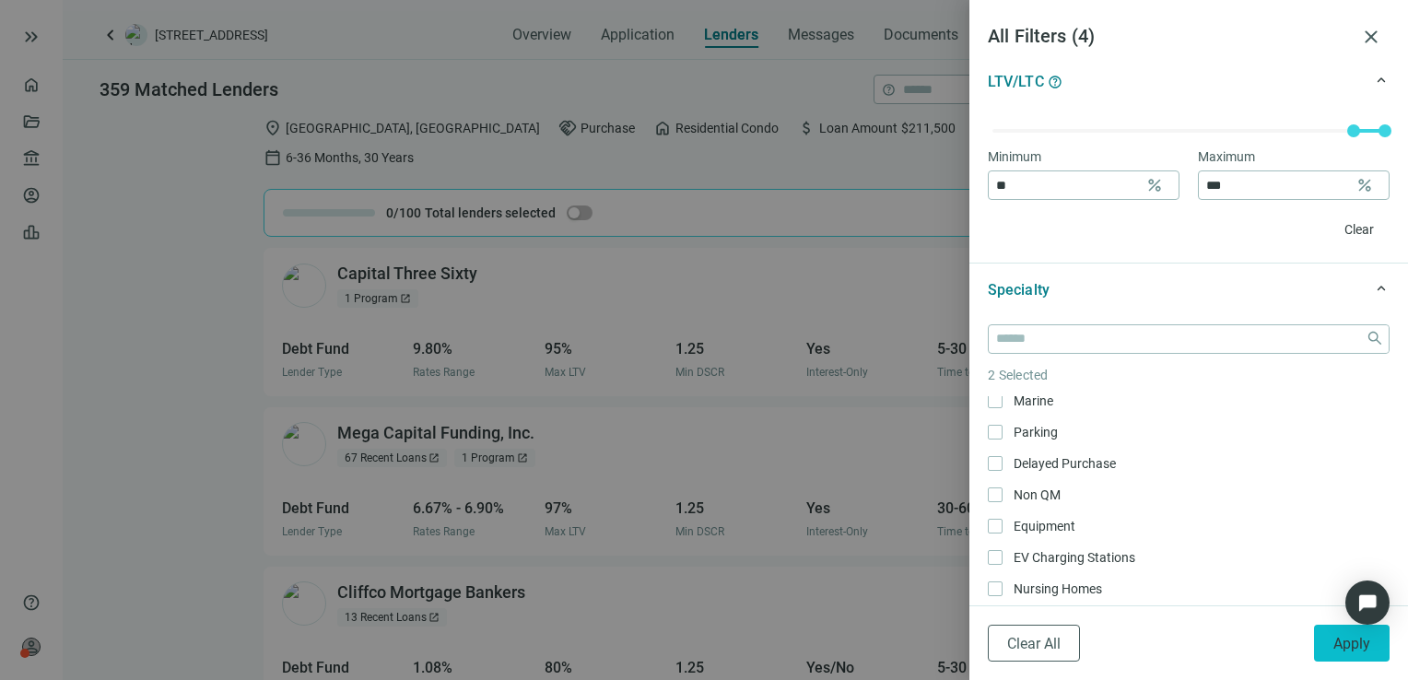
click at [1352, 645] on span "Apply" at bounding box center [1351, 644] width 37 height 18
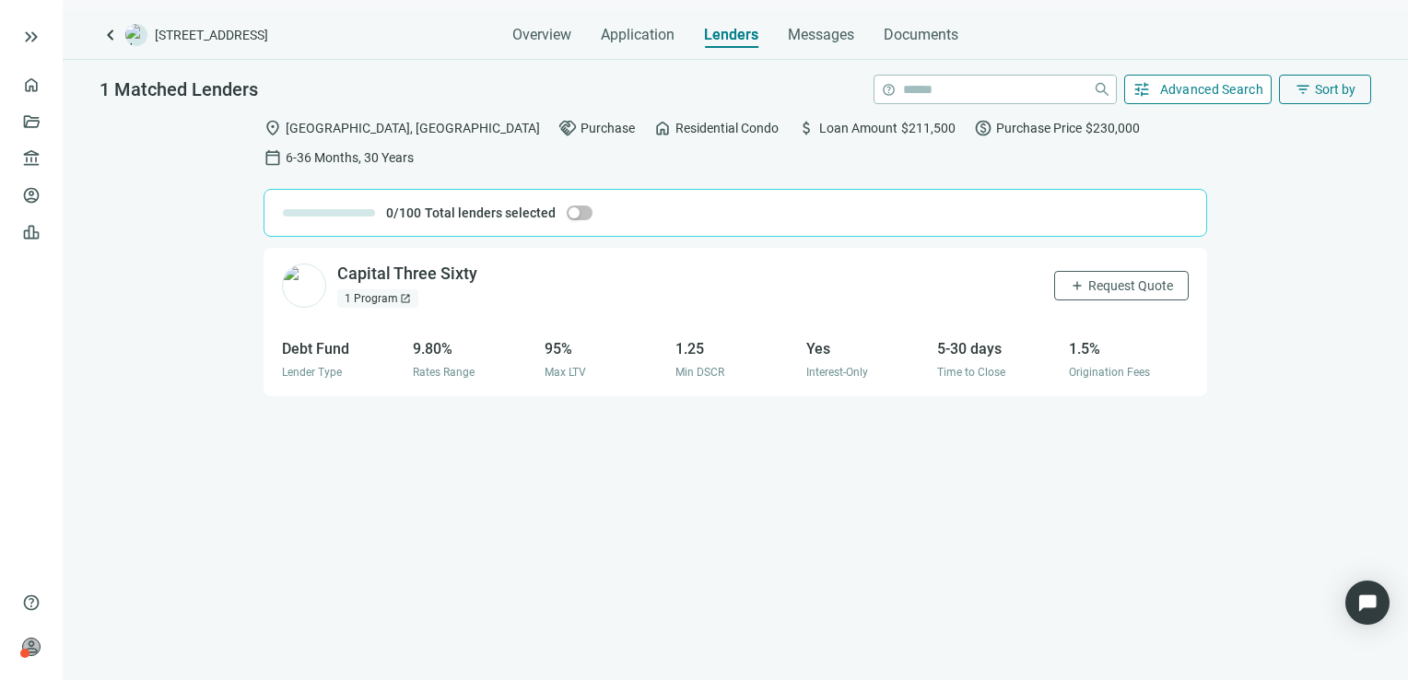
click at [1174, 98] on button "tune Advanced Search" at bounding box center [1198, 89] width 148 height 29
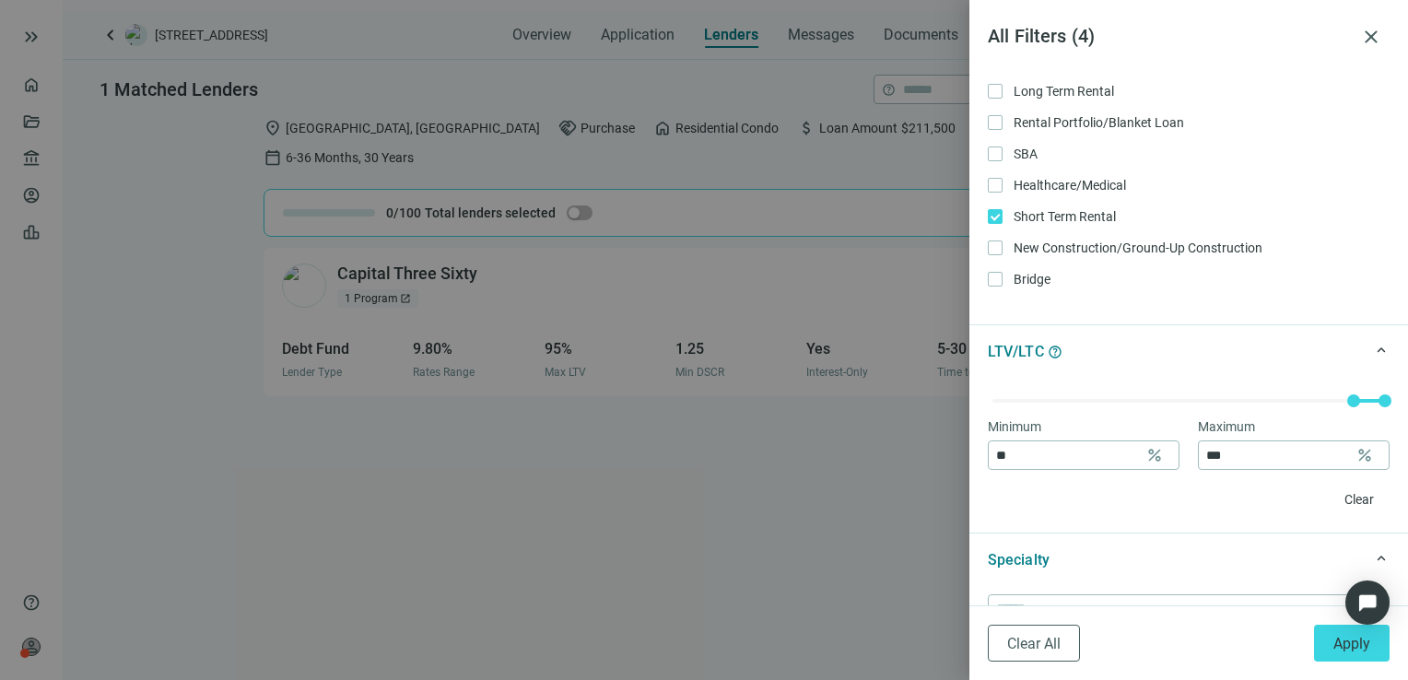
scroll to position [463, 0]
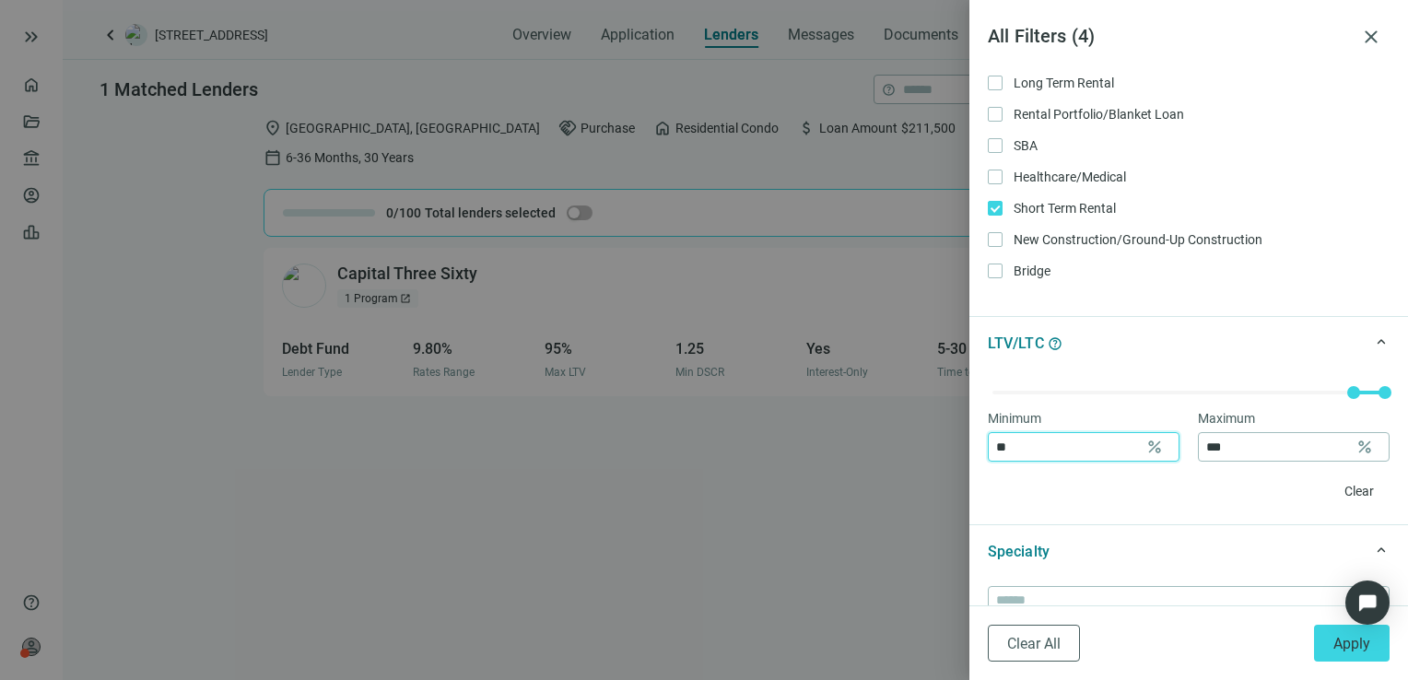
click at [1060, 459] on input "**" at bounding box center [1067, 447] width 142 height 28
type input "**"
click at [1345, 651] on span "Apply" at bounding box center [1351, 644] width 37 height 18
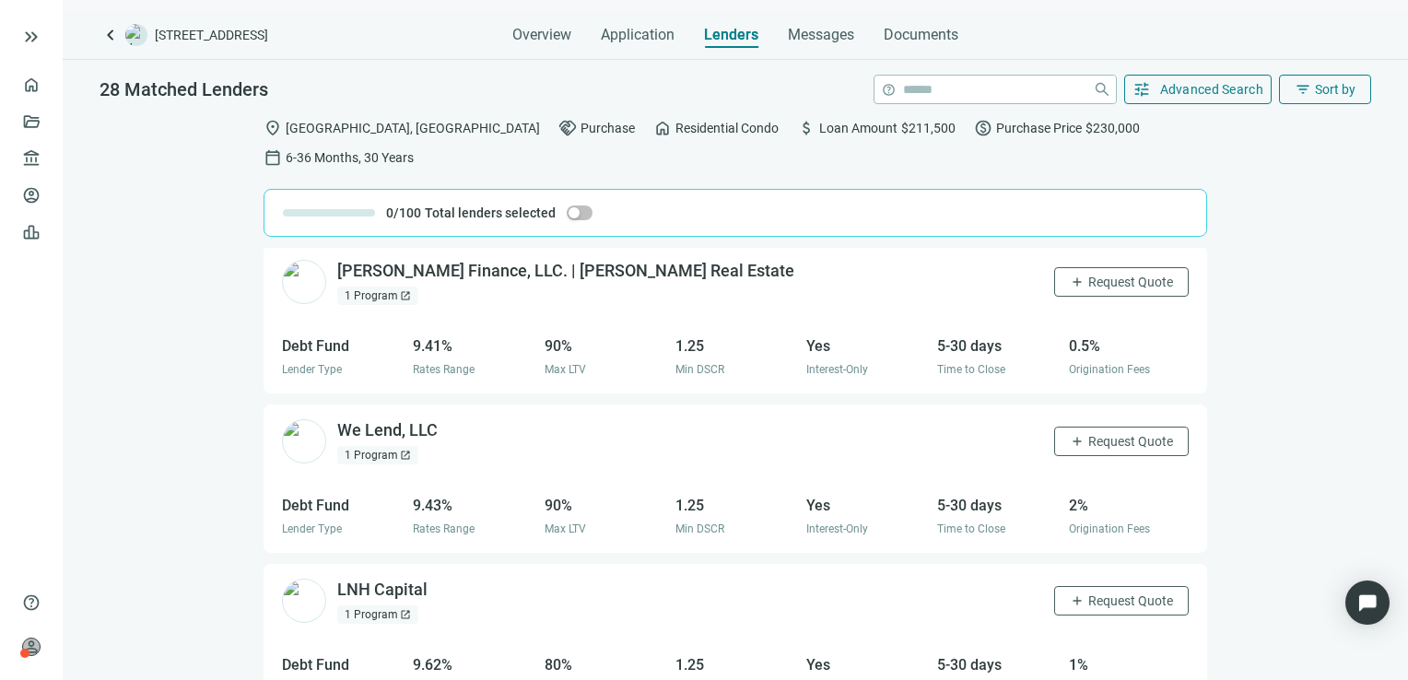
scroll to position [1439, 0]
click at [1231, 87] on span "Advanced Search" at bounding box center [1212, 89] width 104 height 15
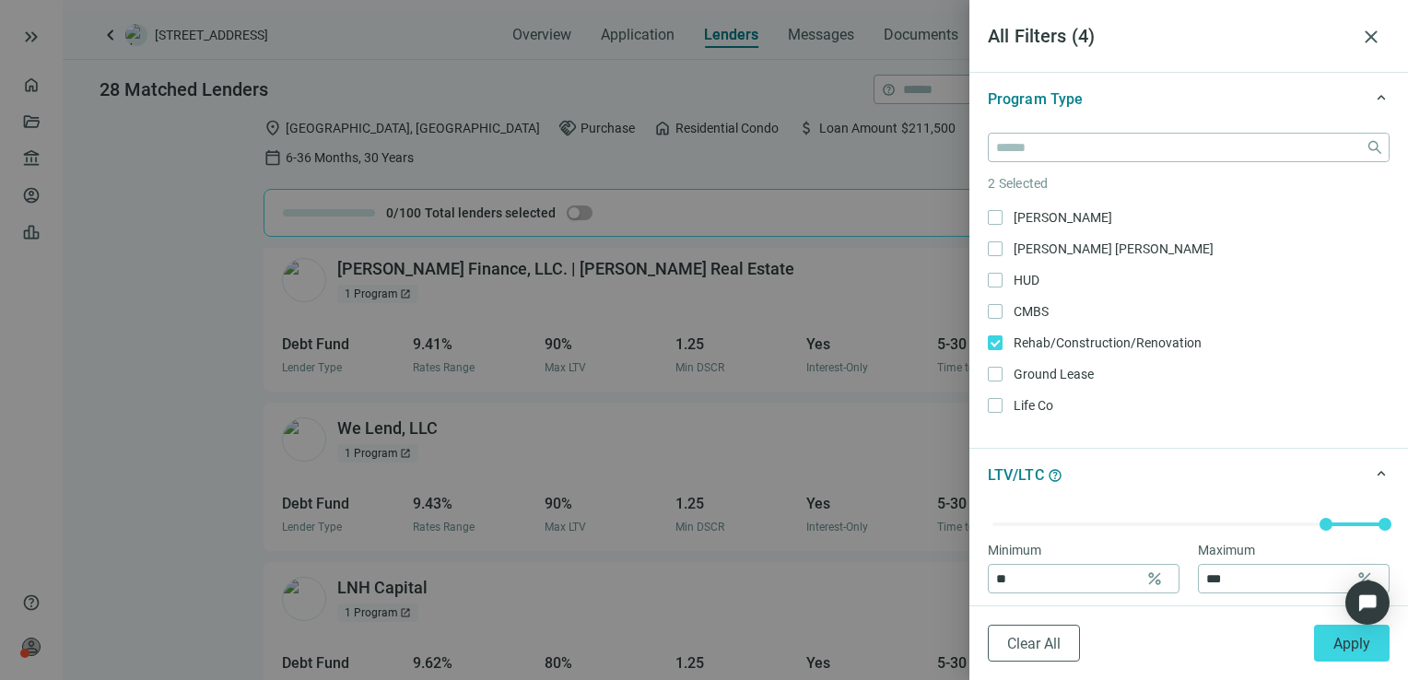
scroll to position [338, 0]
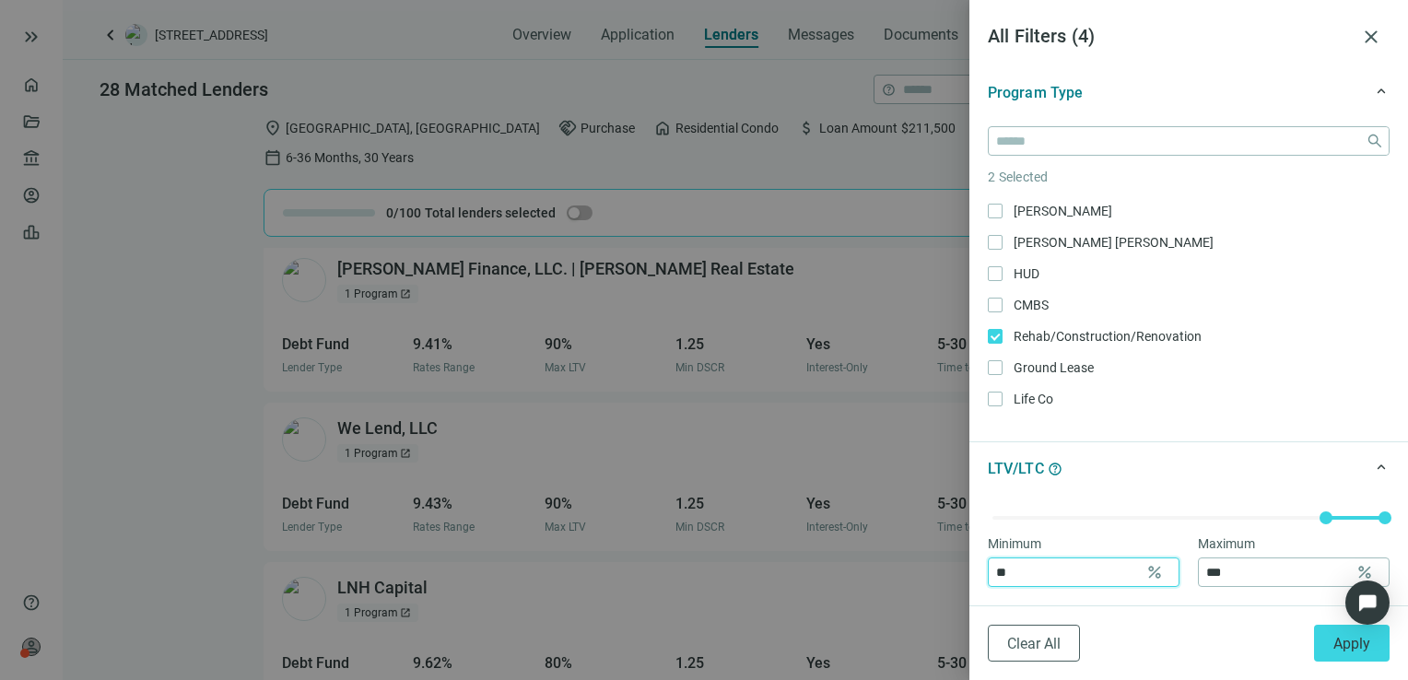
click at [1051, 576] on input "**" at bounding box center [1067, 572] width 142 height 28
type input "**"
click at [1335, 641] on span "Apply" at bounding box center [1351, 644] width 37 height 18
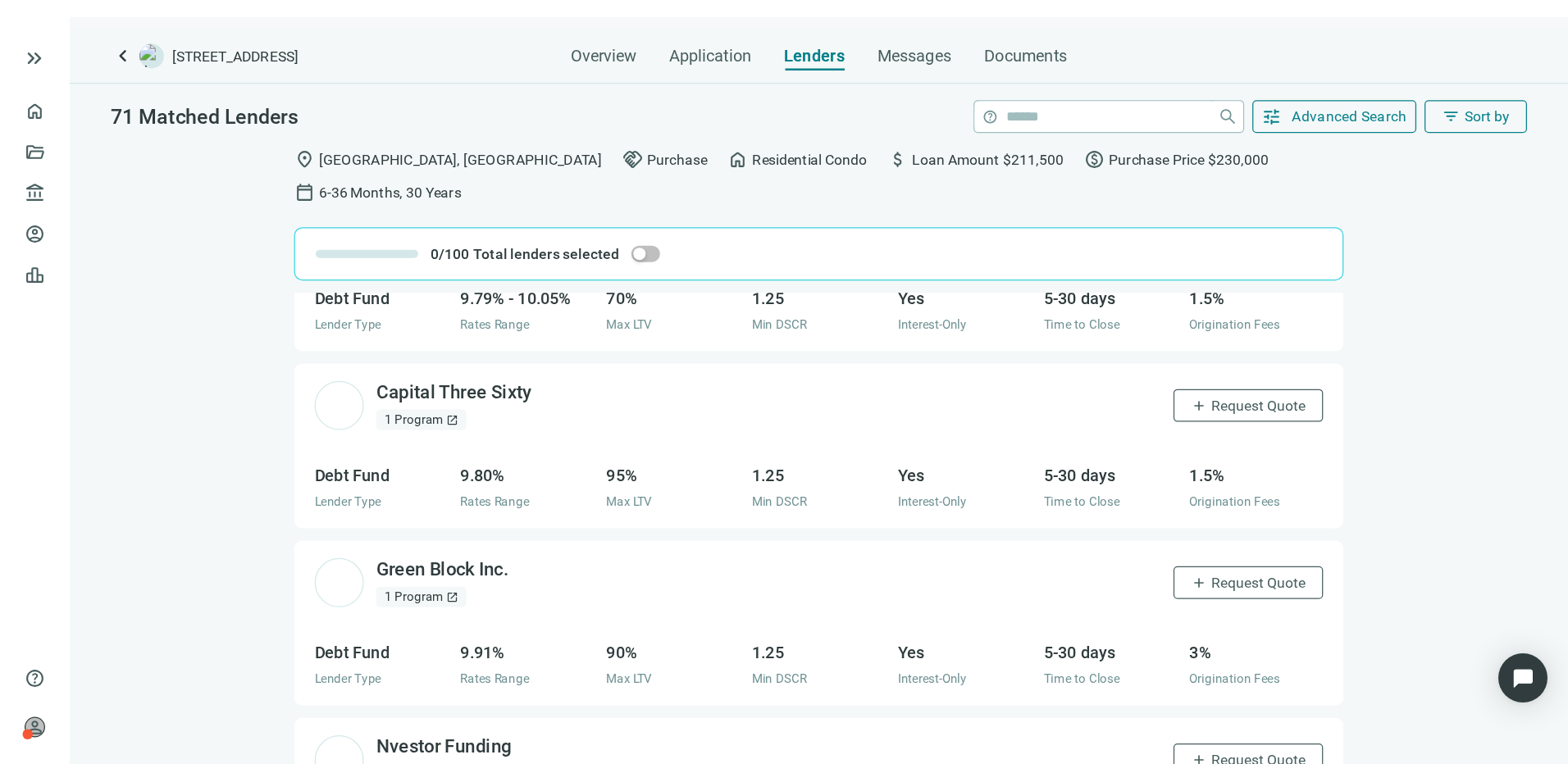
scroll to position [7459, 0]
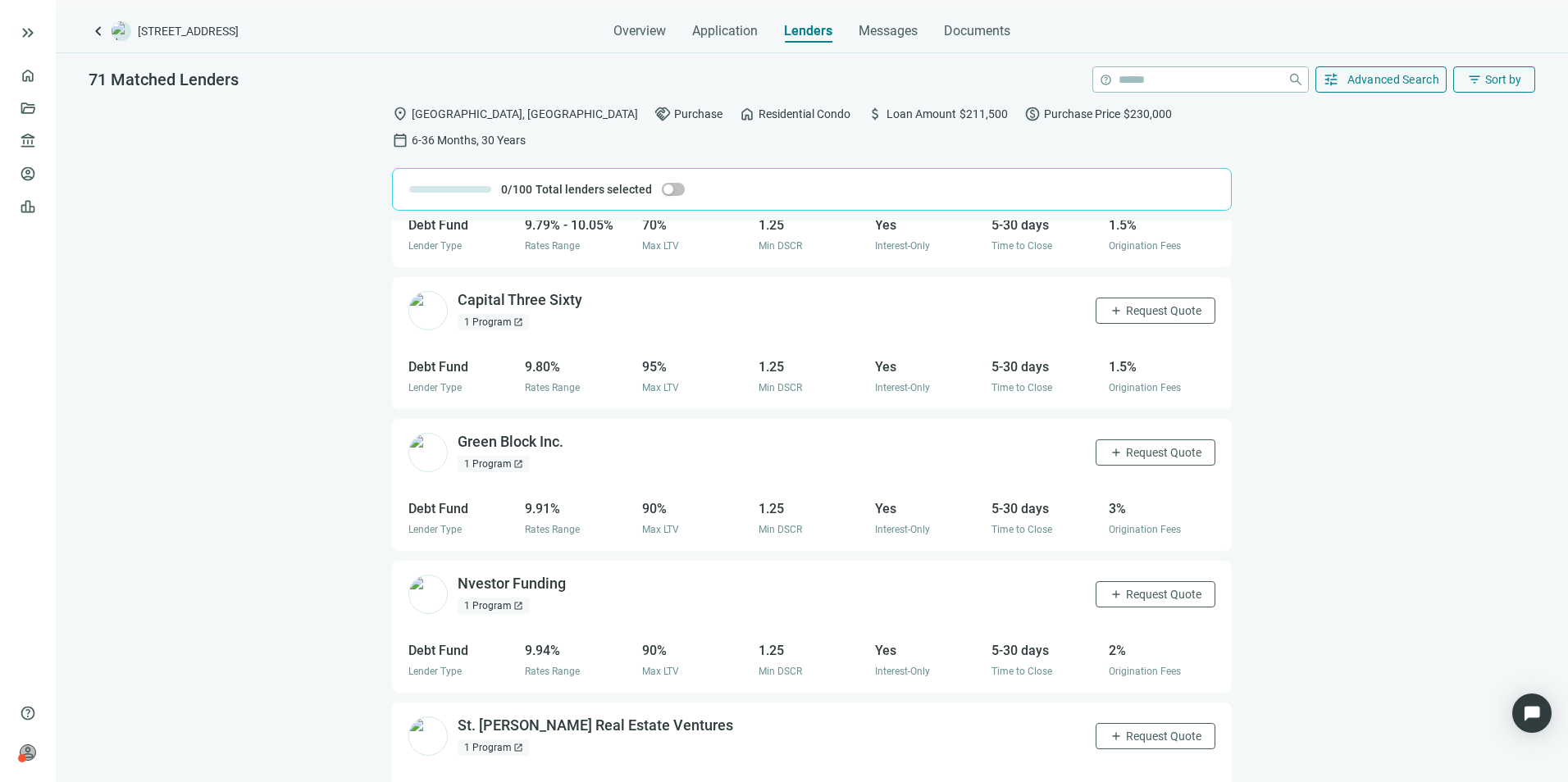
click at [1252, 506] on div "Max Capital Lending, Inc. open_in_new 2 Programs open_in_new add Request Quote …" at bounding box center [812, 514] width 1512 height 587
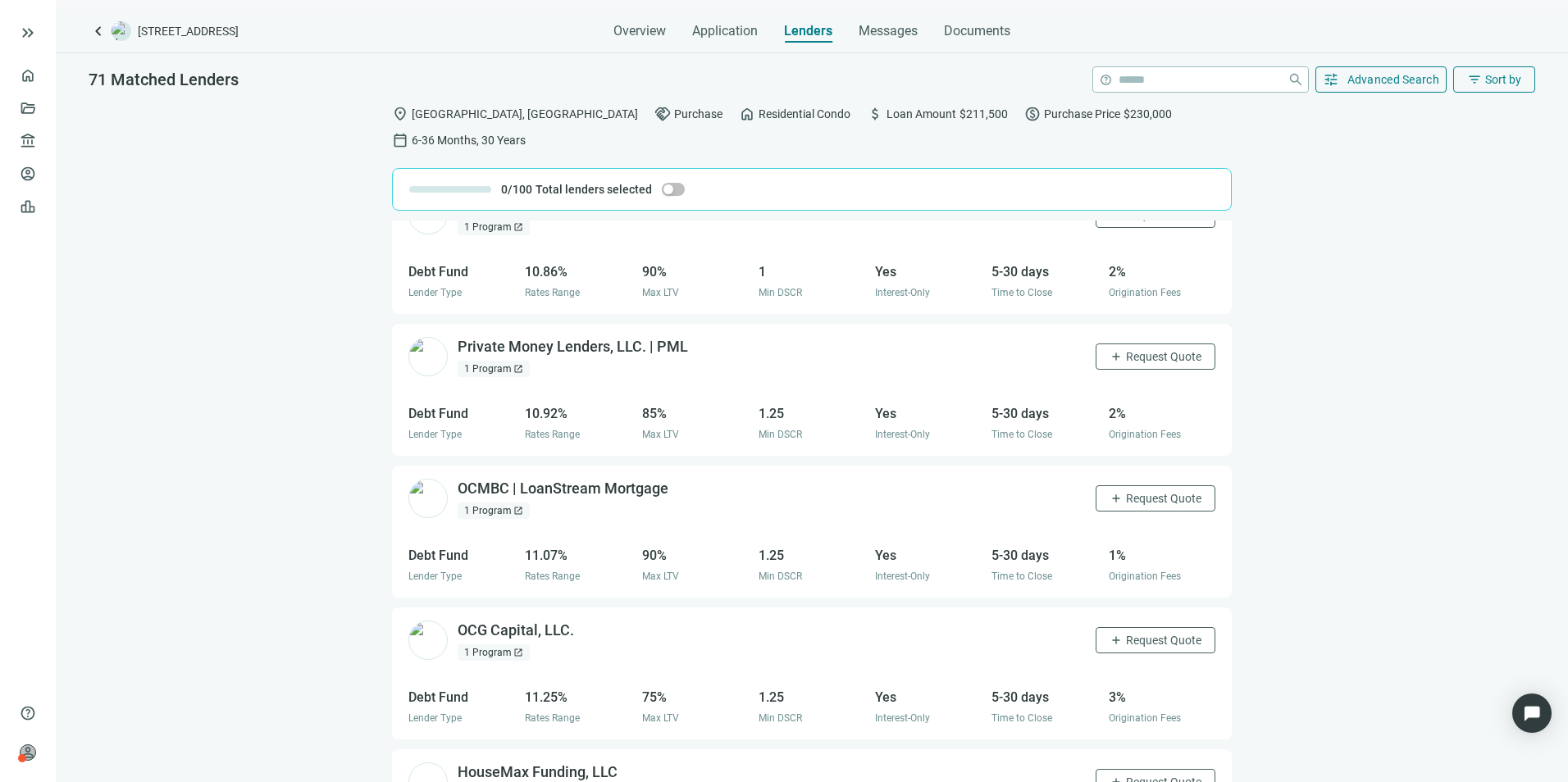
scroll to position [9471, 0]
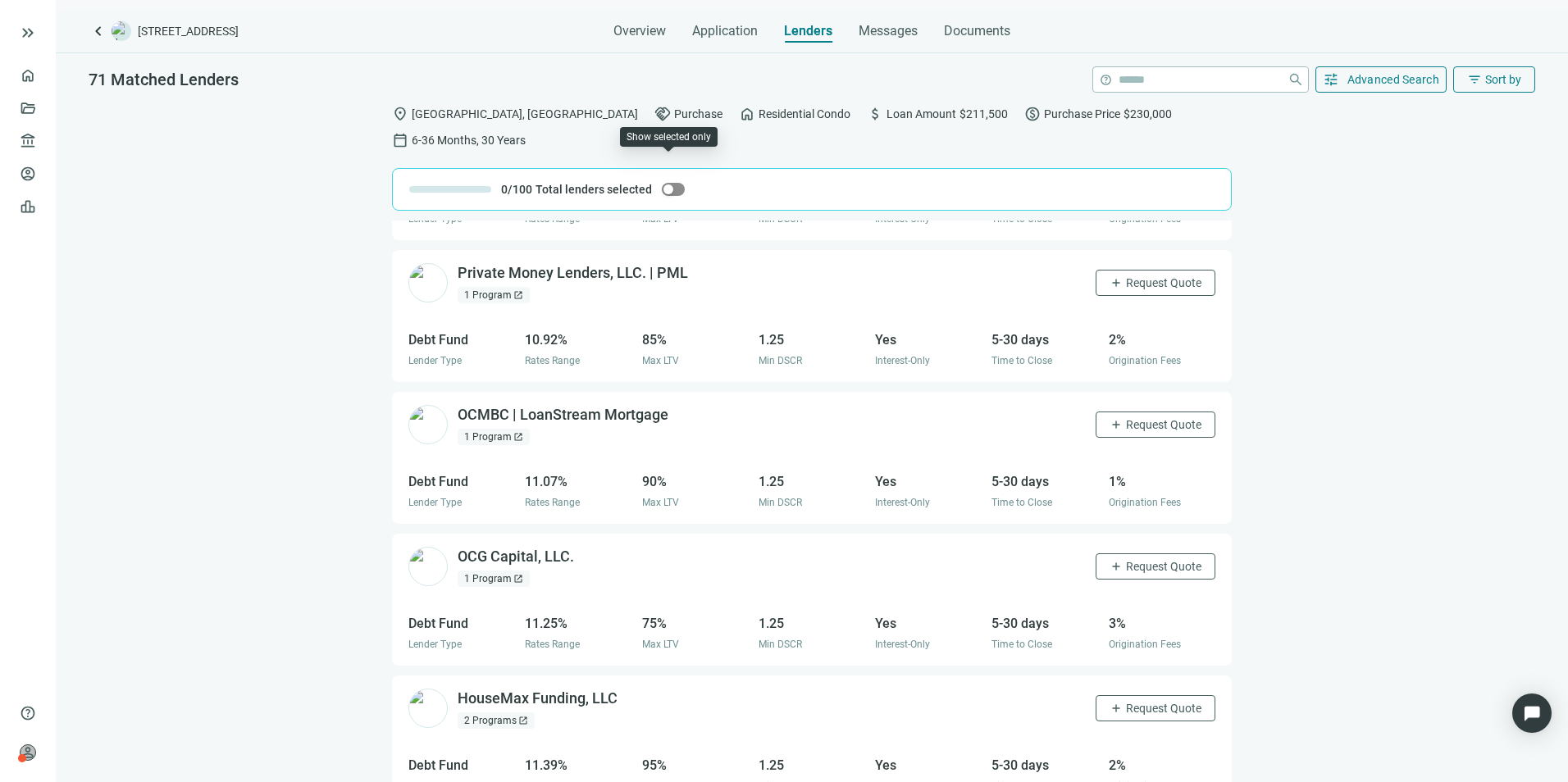
click at [665, 184] on div "button" at bounding box center [667, 189] width 10 height 10
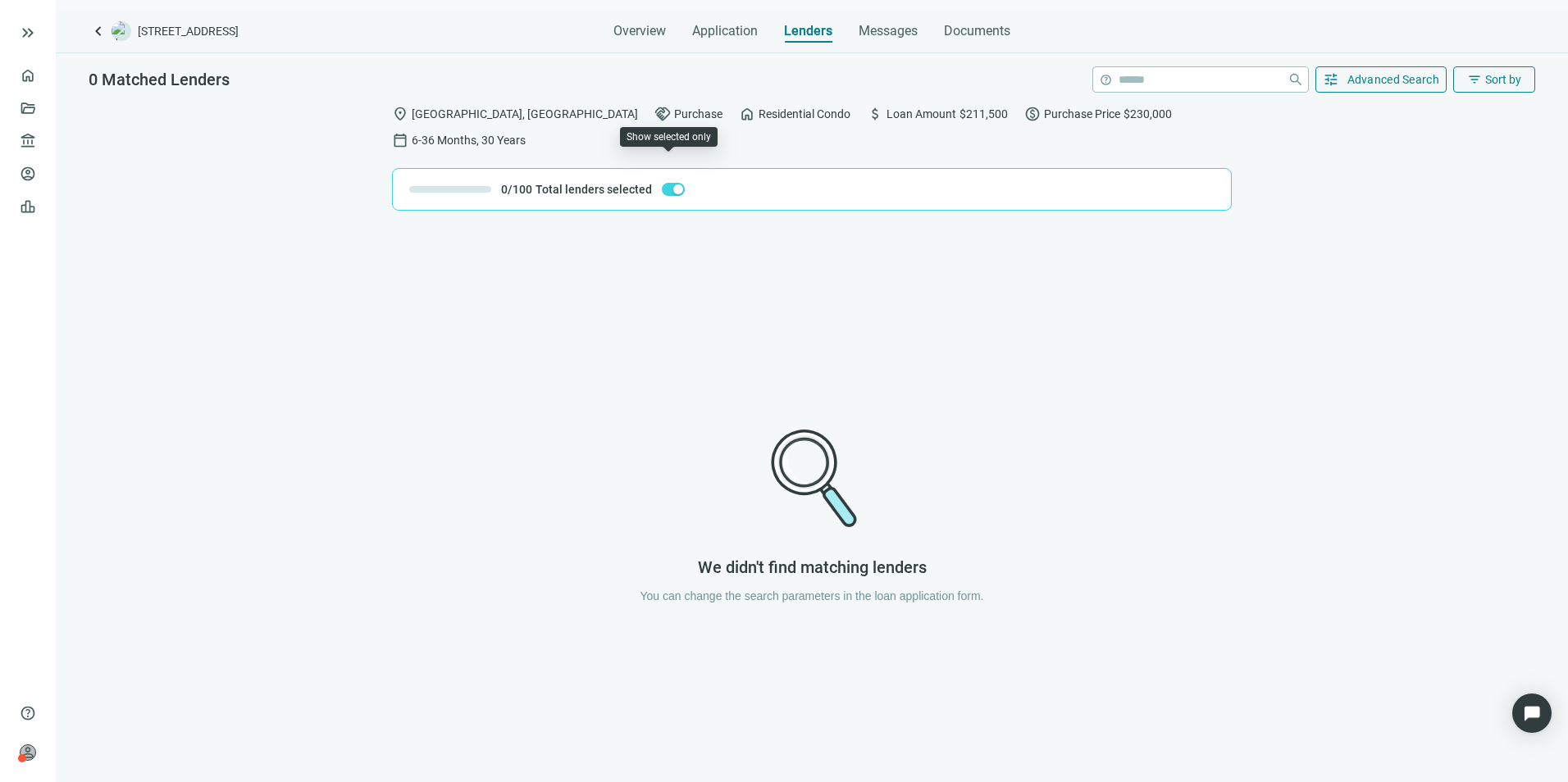
click at [673, 184] on div "button" at bounding box center [677, 189] width 10 height 10
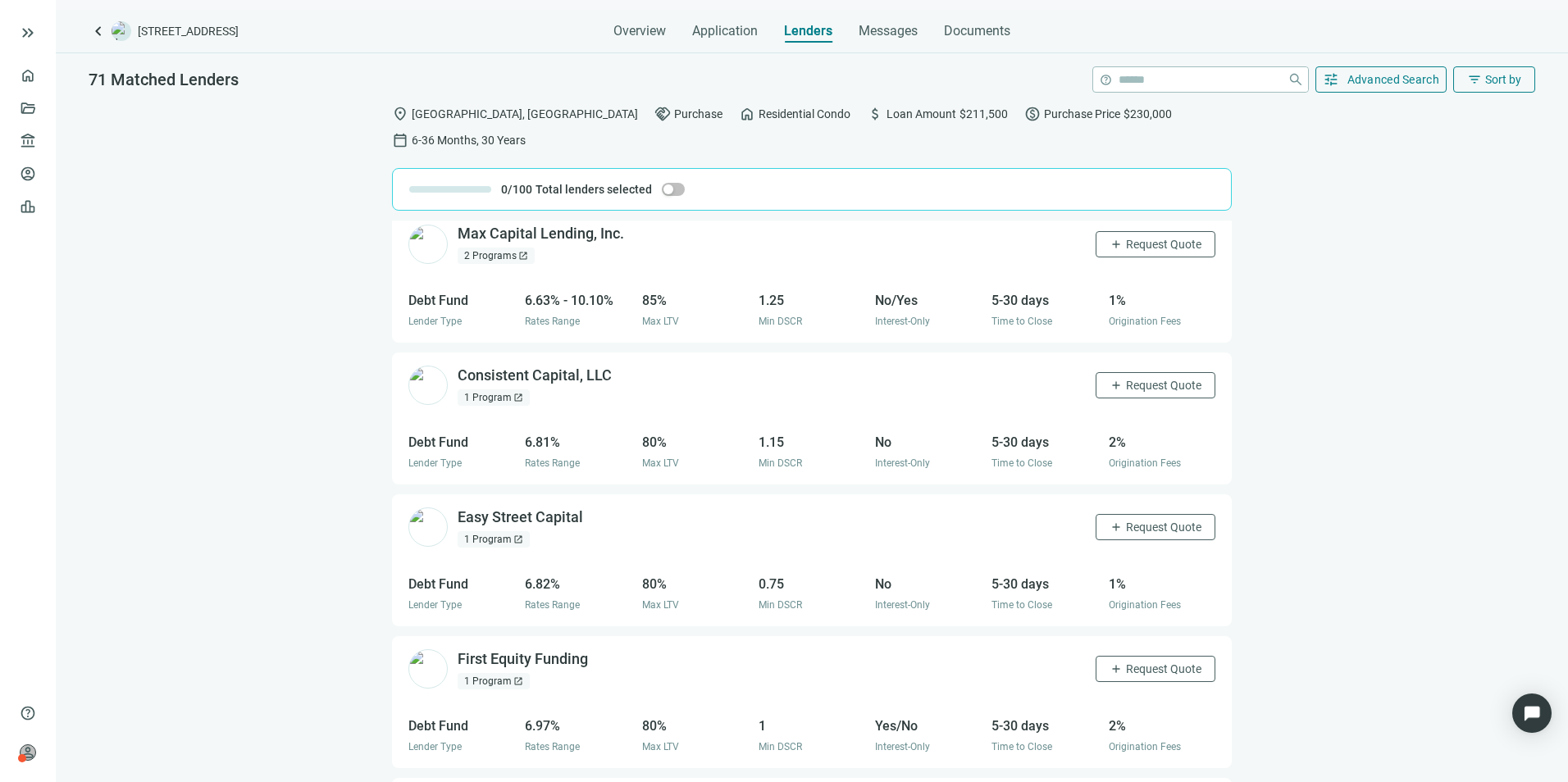
scroll to position [0, 0]
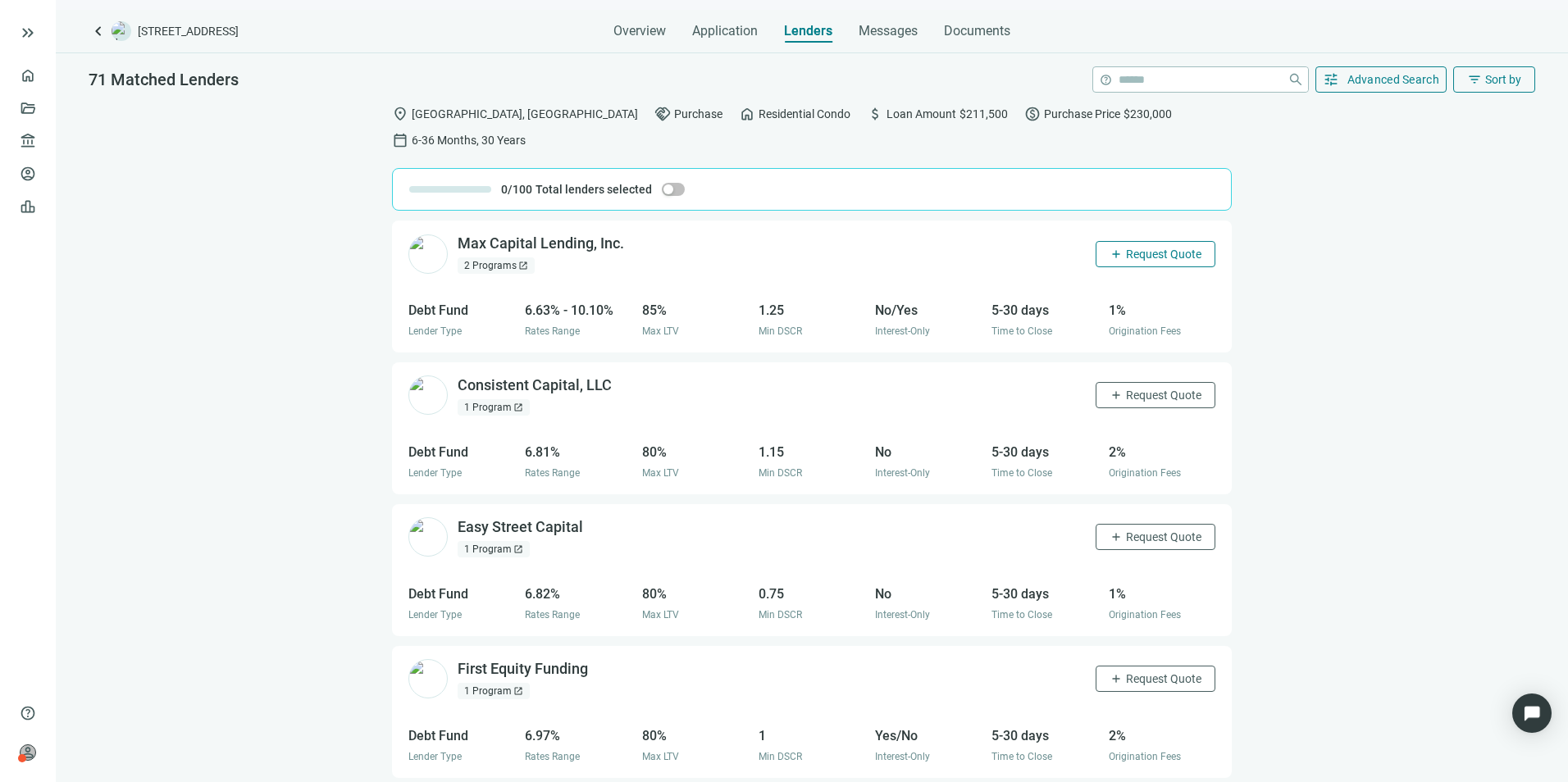
click at [1128, 247] on span "Request Quote" at bounding box center [1163, 254] width 76 height 13
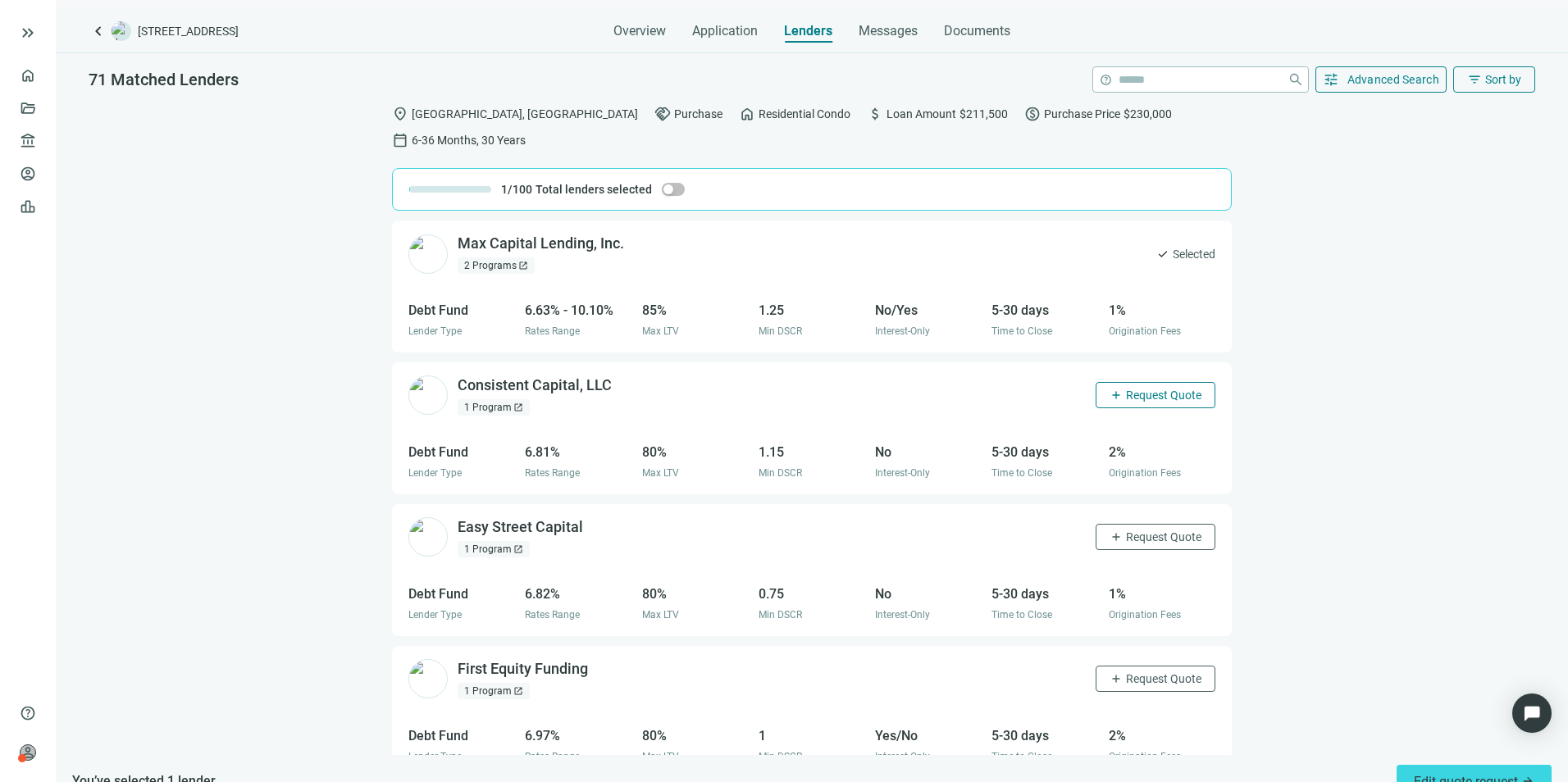
click at [1135, 389] on span "Request Quote" at bounding box center [1163, 395] width 76 height 13
click at [1144, 530] on span "Request Quote" at bounding box center [1163, 536] width 76 height 13
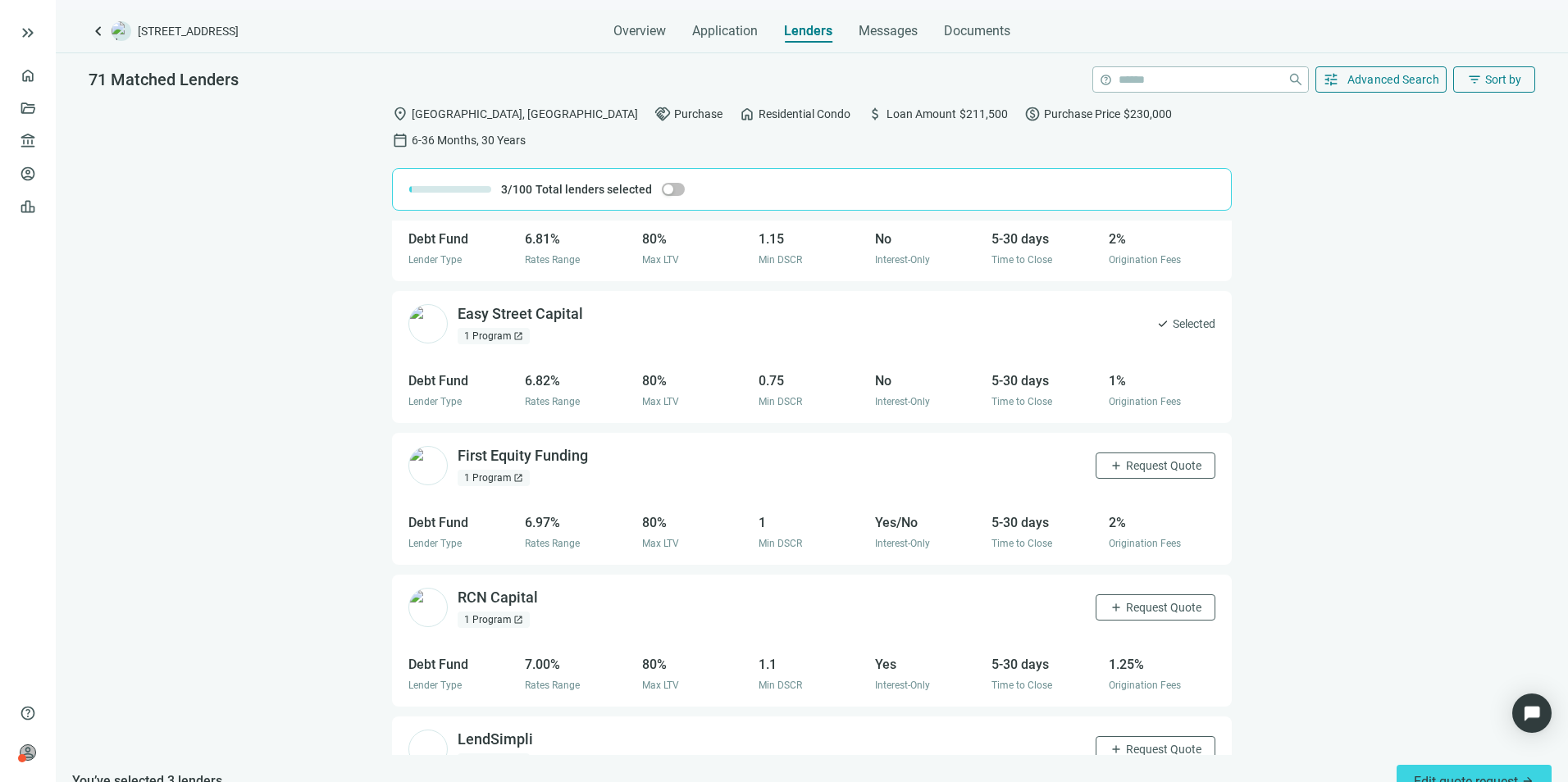
scroll to position [246, 0]
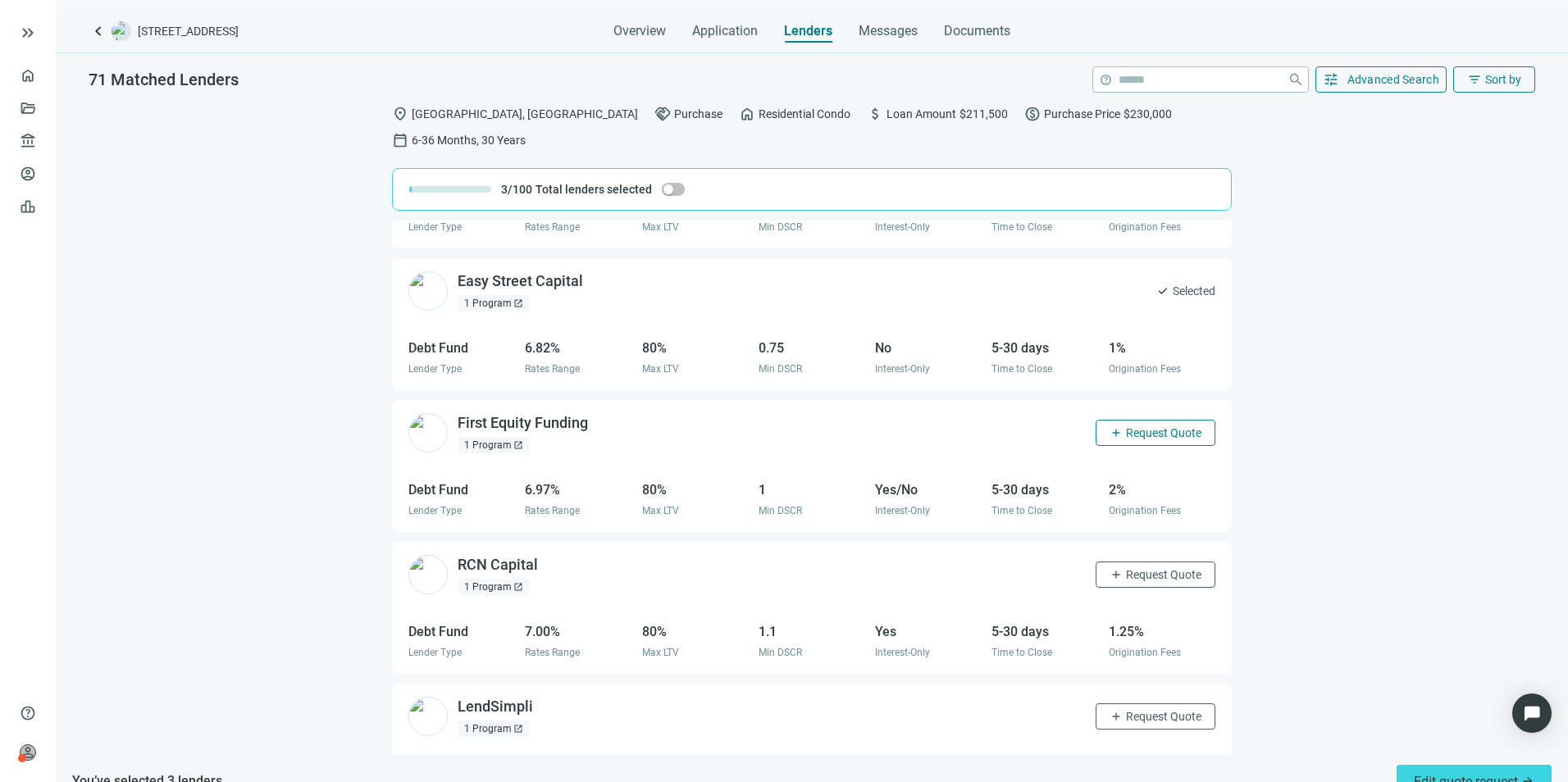
click at [1152, 420] on button "add Request Quote" at bounding box center [1155, 432] width 120 height 26
click at [1136, 568] on span "Request Quote" at bounding box center [1163, 575] width 76 height 13
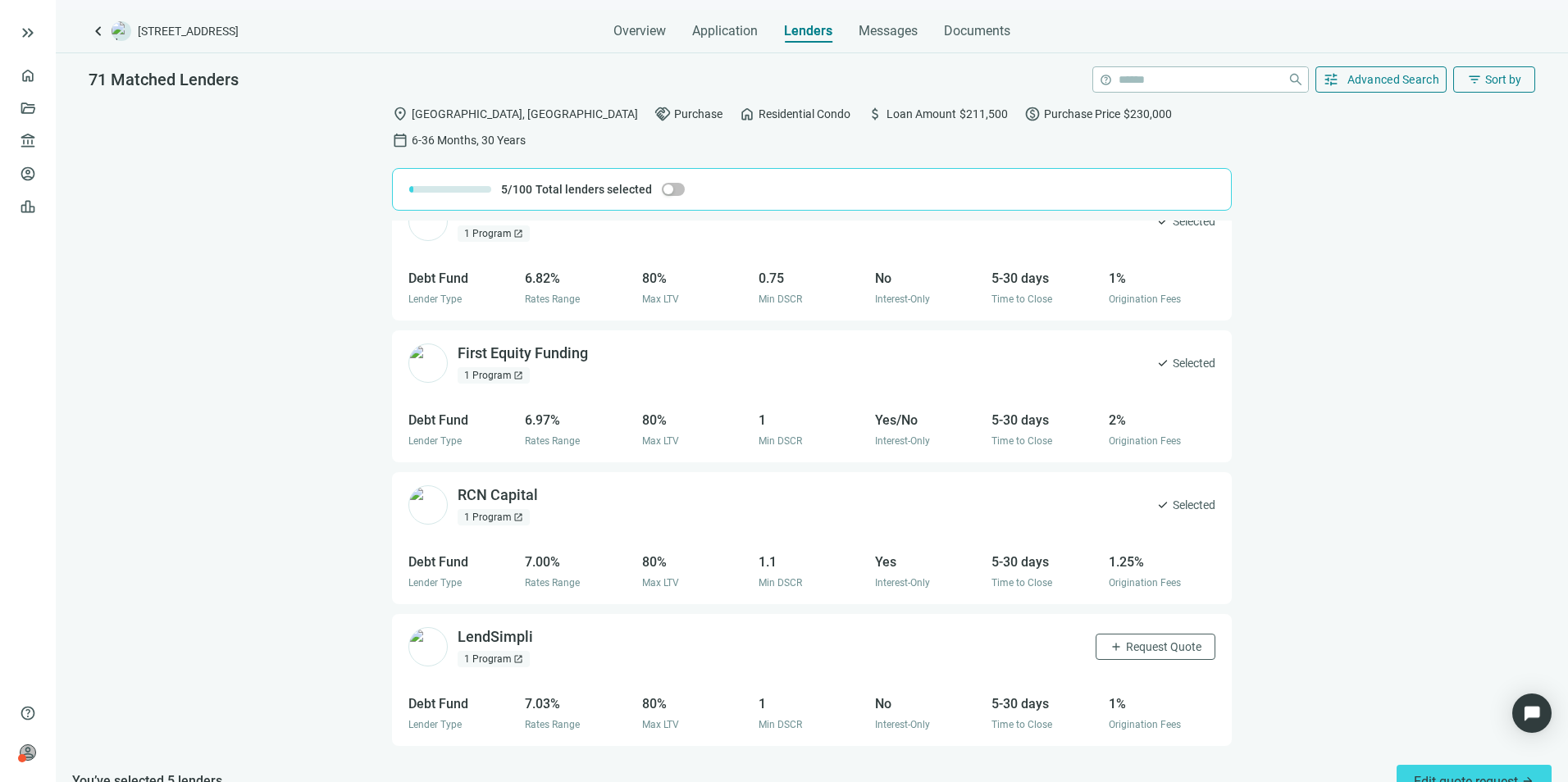
scroll to position [410, 0]
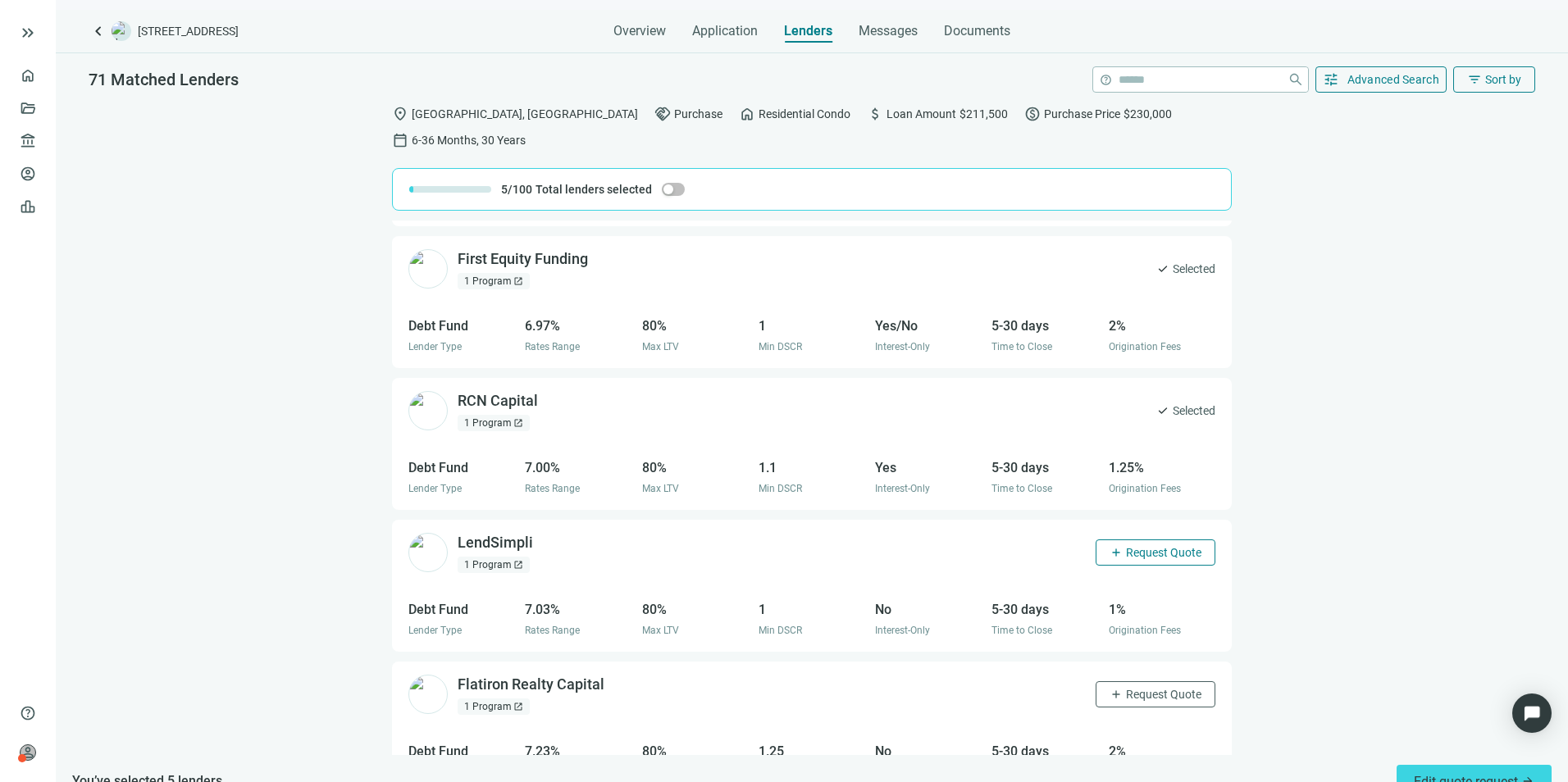
click at [1146, 546] on span "Request Quote" at bounding box center [1163, 552] width 76 height 13
click at [1150, 604] on span "Request Quote" at bounding box center [1163, 694] width 76 height 13
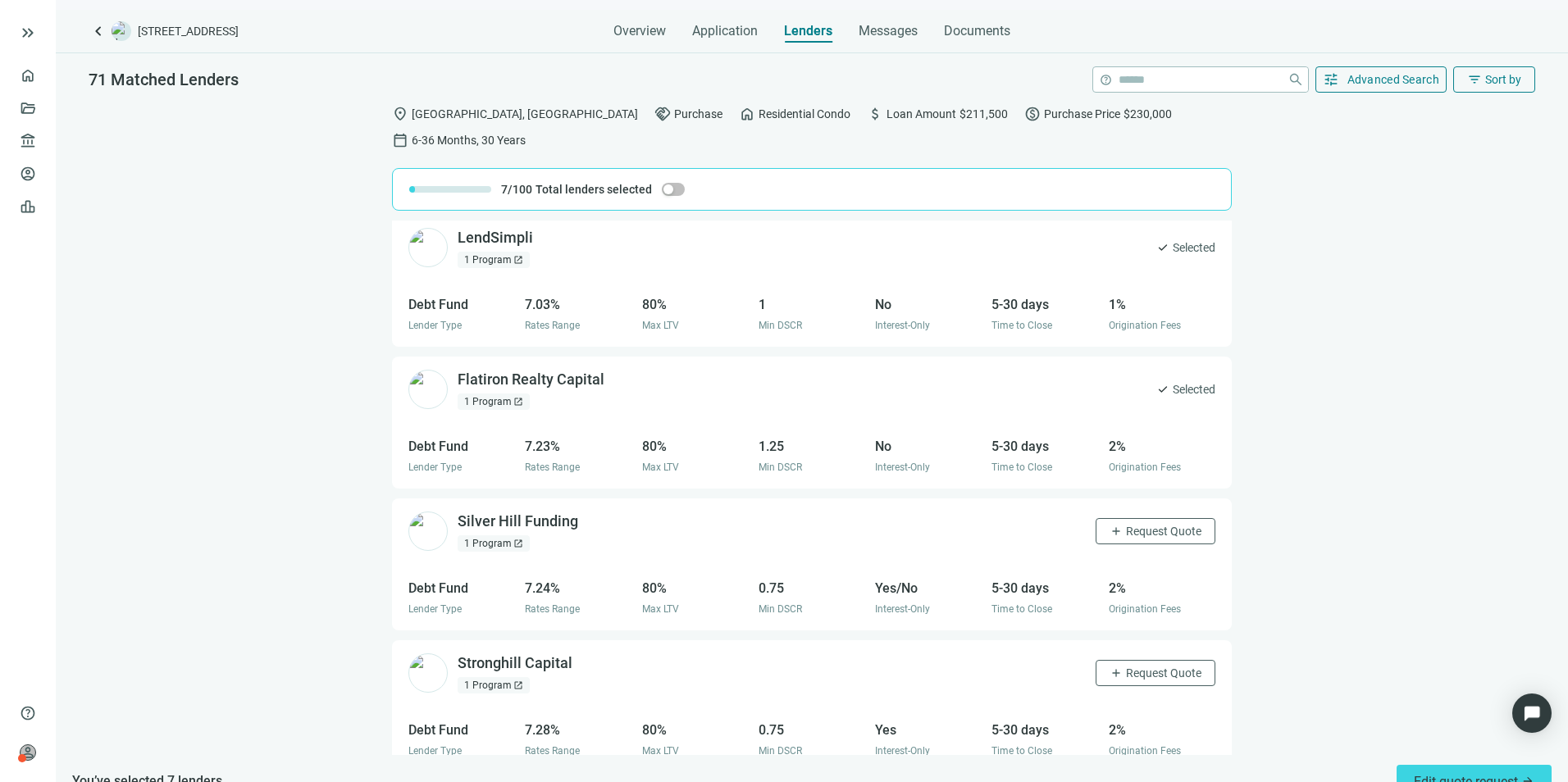
scroll to position [738, 0]
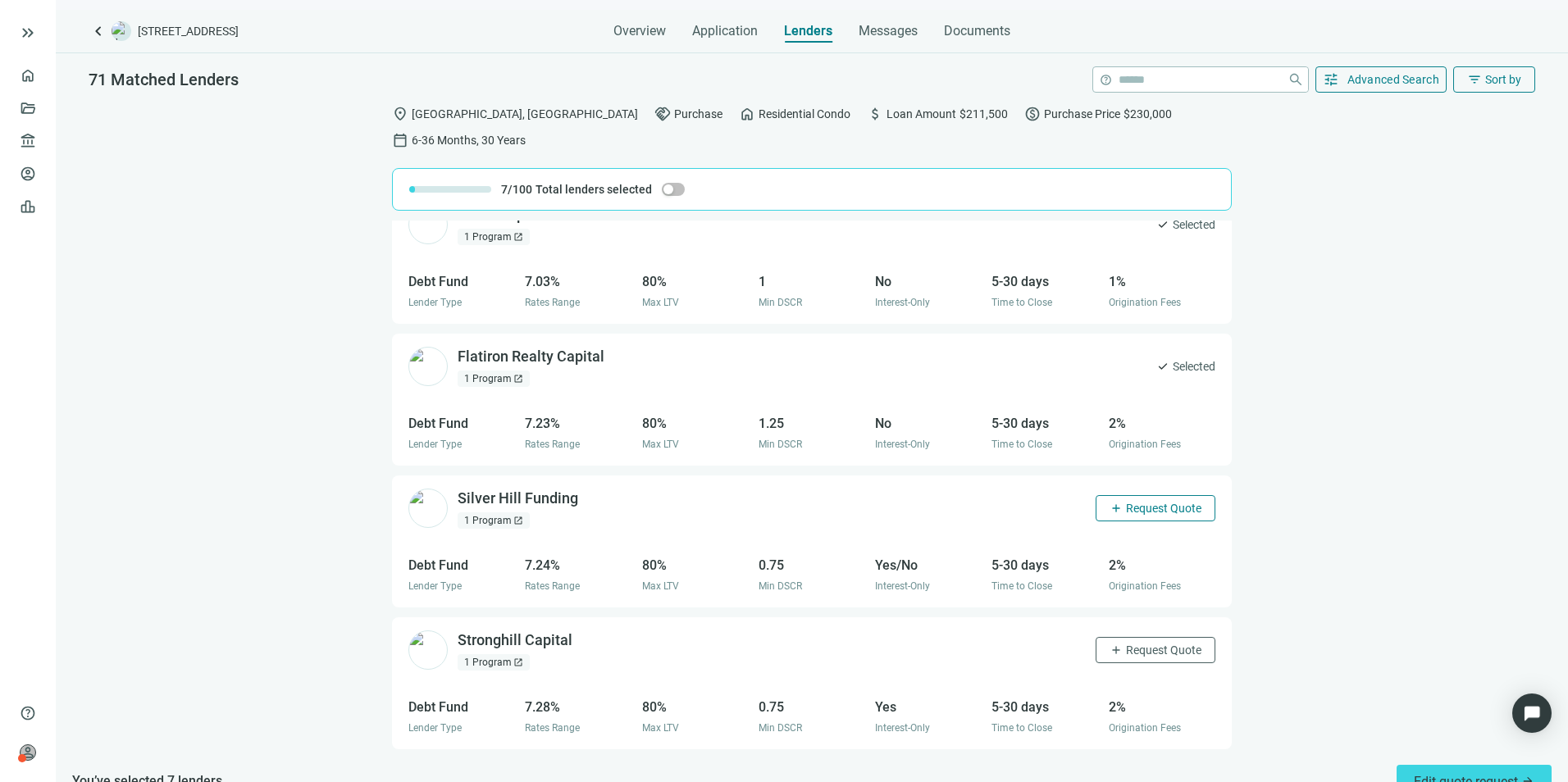
click at [1133, 502] on span "Request Quote" at bounding box center [1163, 508] width 76 height 13
click at [1135, 604] on span "Request Quote" at bounding box center [1163, 649] width 76 height 13
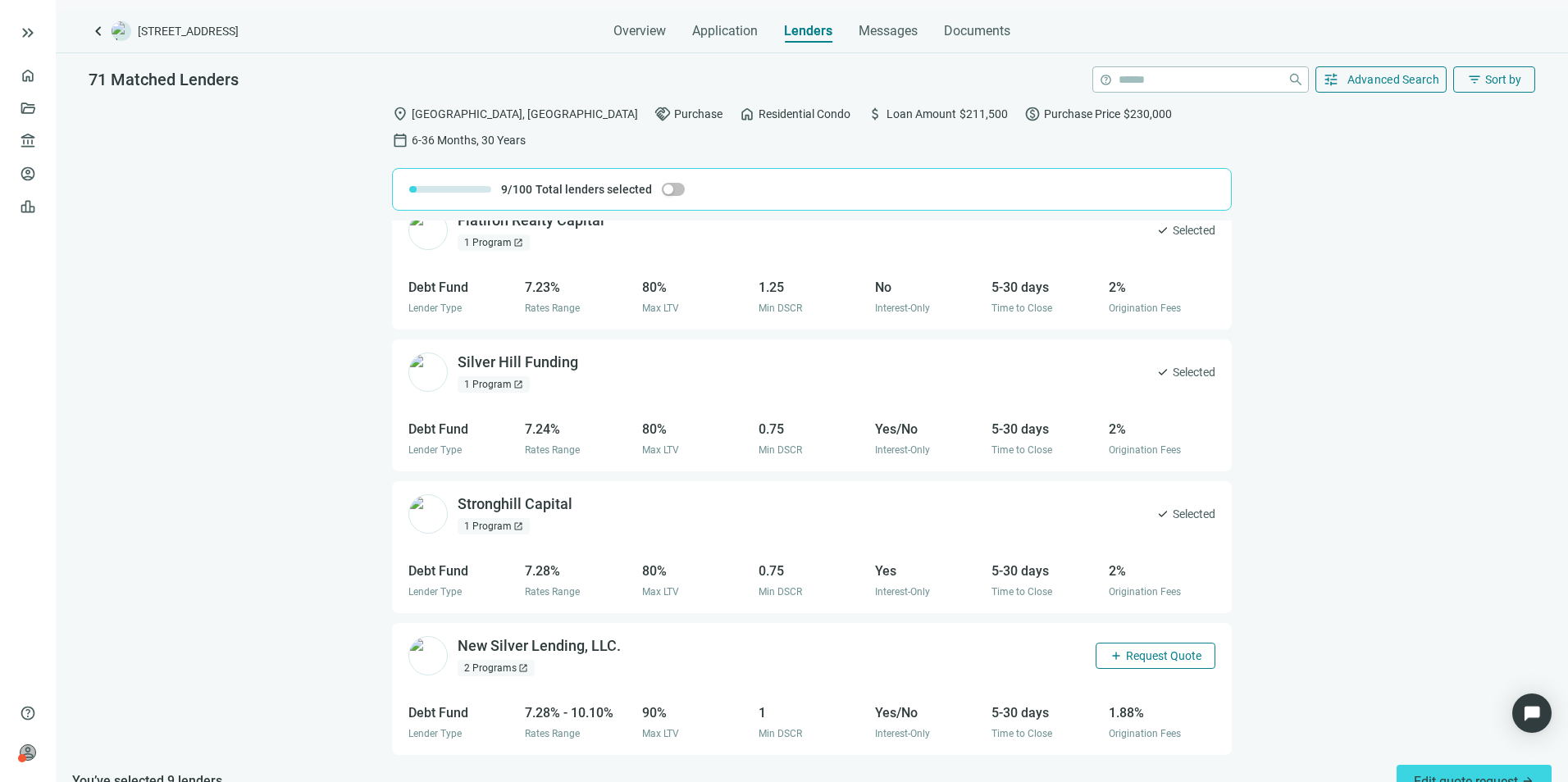
click at [1132, 604] on span "Request Quote" at bounding box center [1163, 656] width 76 height 13
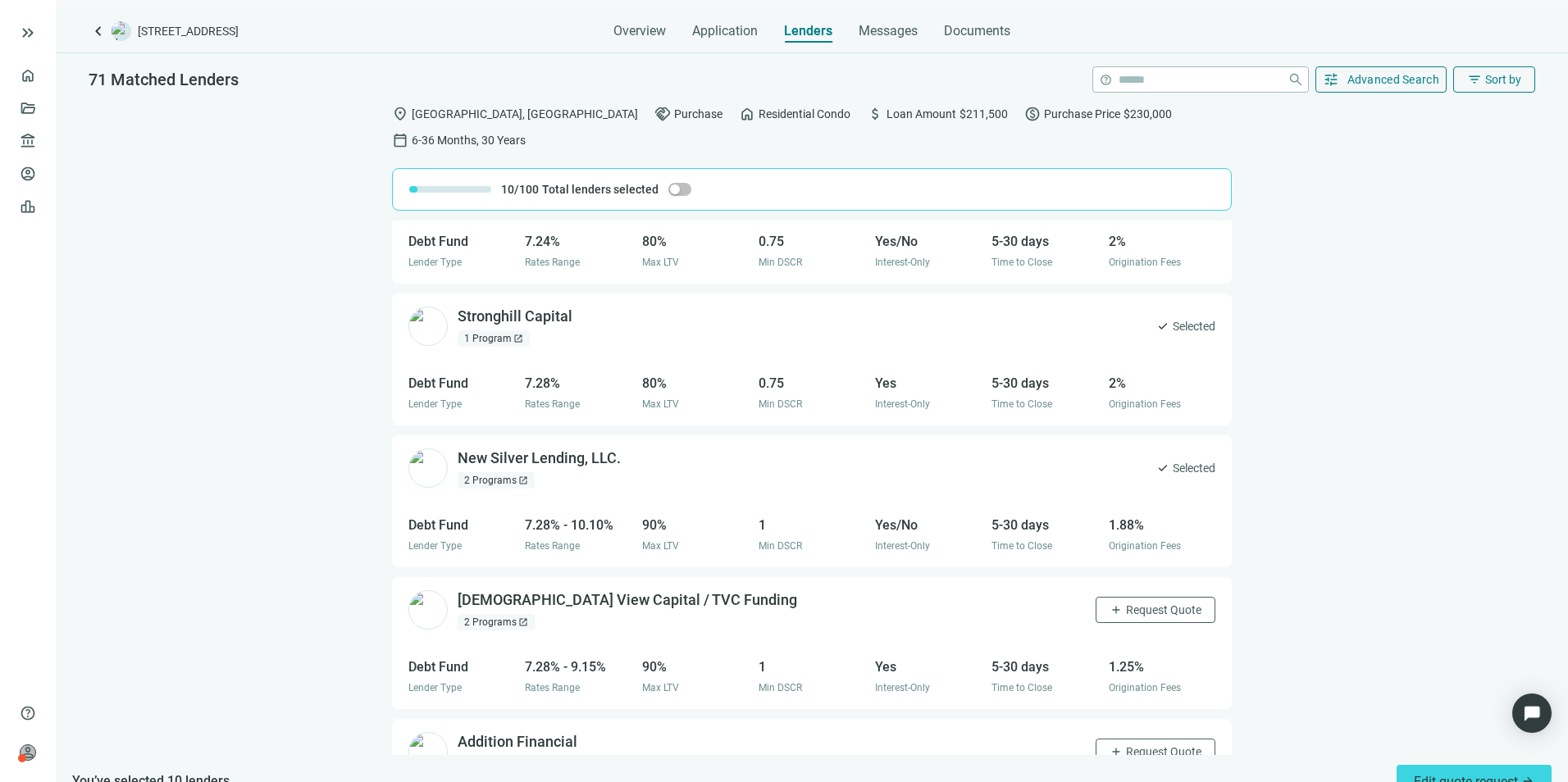
scroll to position [1120, 0]
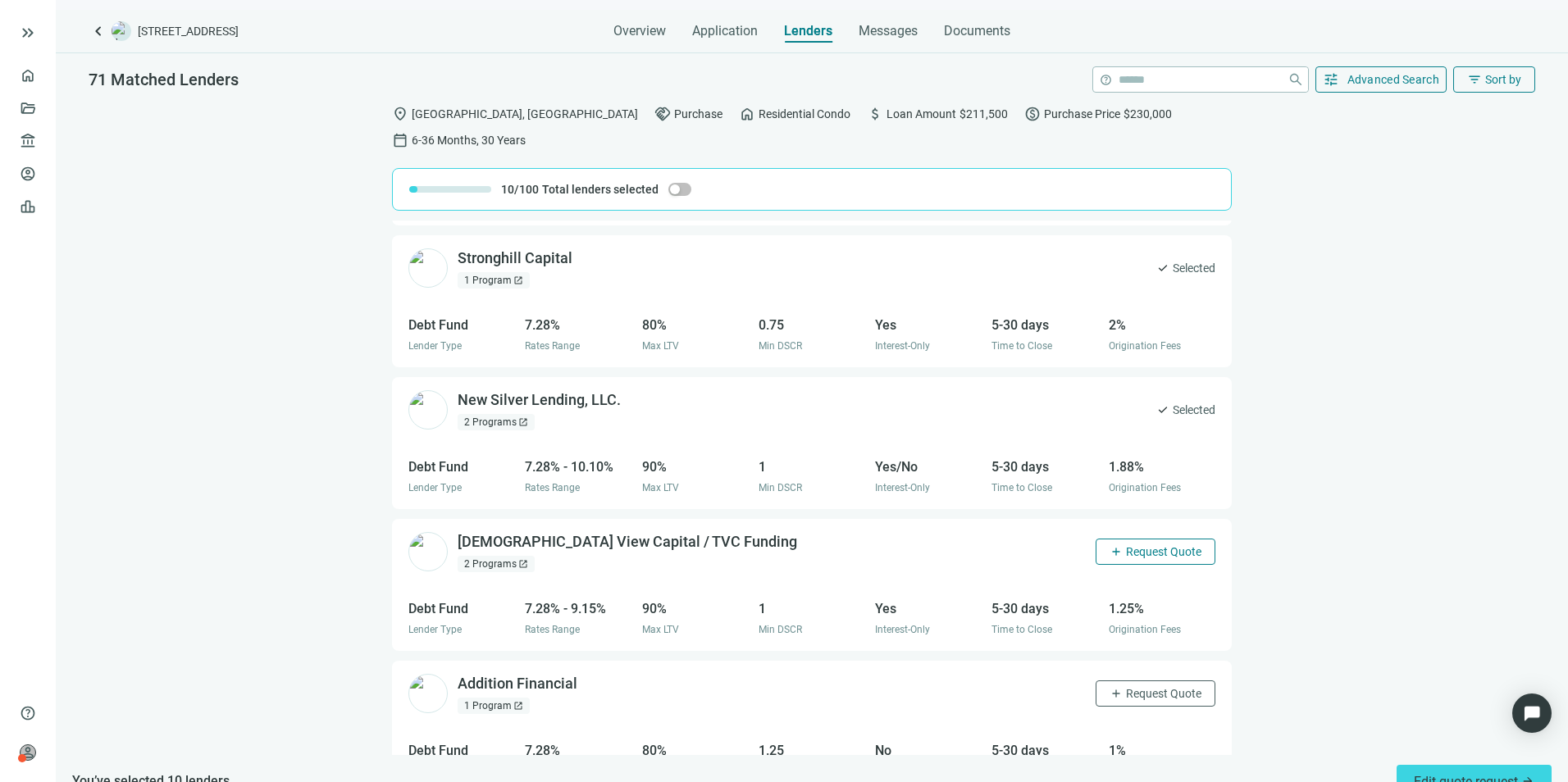
click at [1155, 545] on span "Request Quote" at bounding box center [1163, 552] width 76 height 13
click at [1139, 604] on span "Request Quote" at bounding box center [1163, 693] width 76 height 13
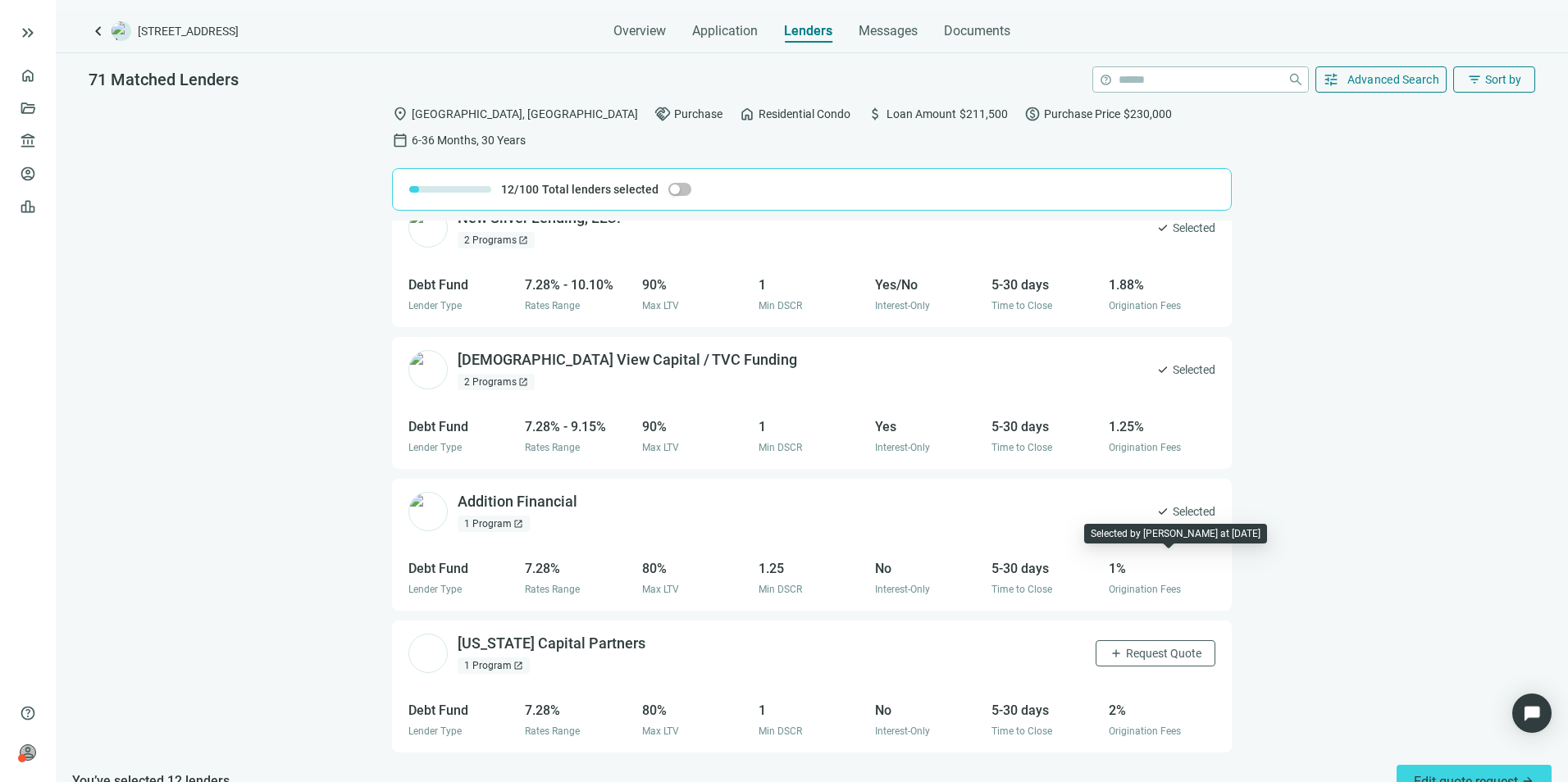
scroll to position [1366, 0]
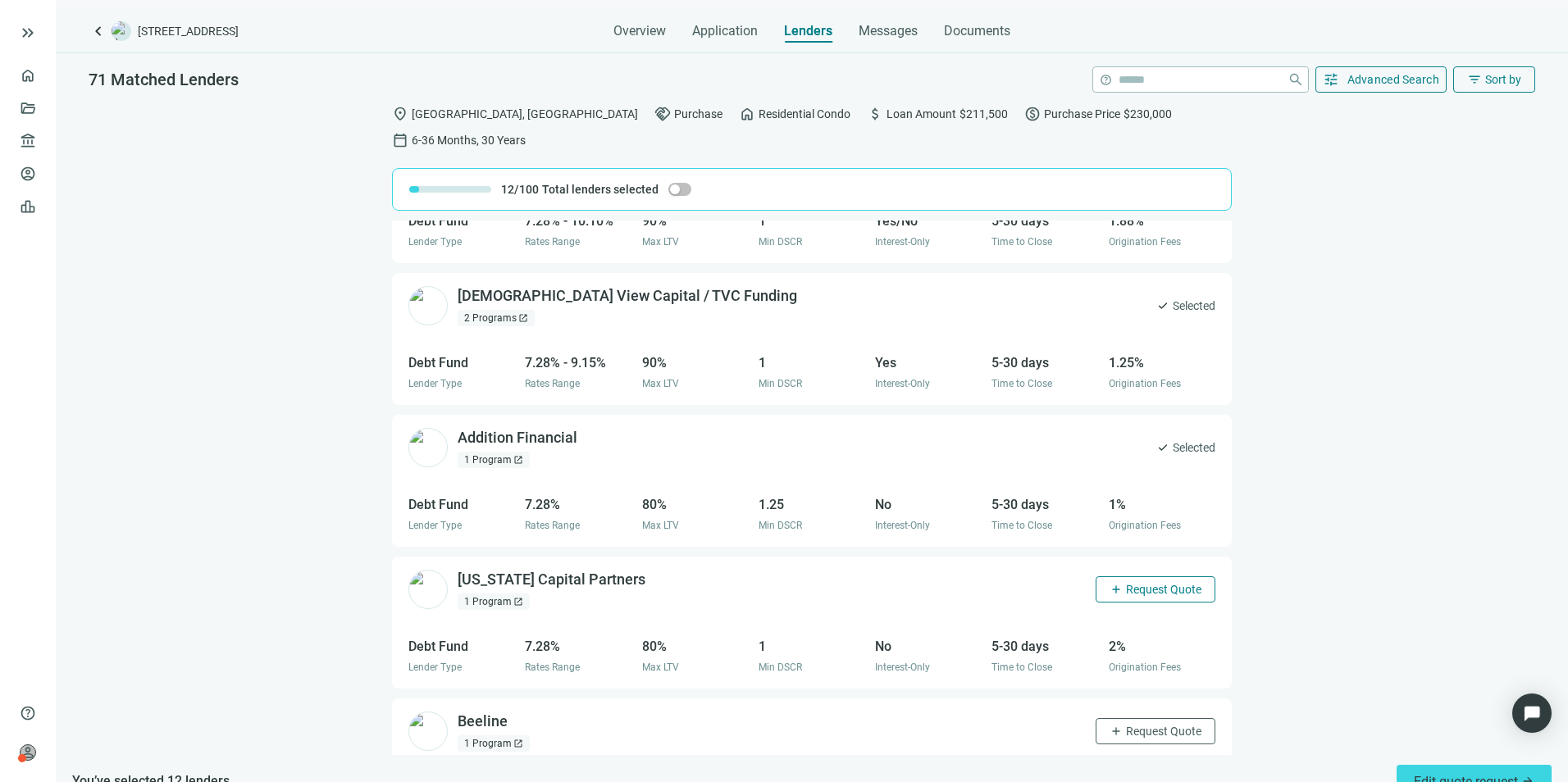
click at [1141, 583] on span "Request Quote" at bounding box center [1163, 589] width 76 height 13
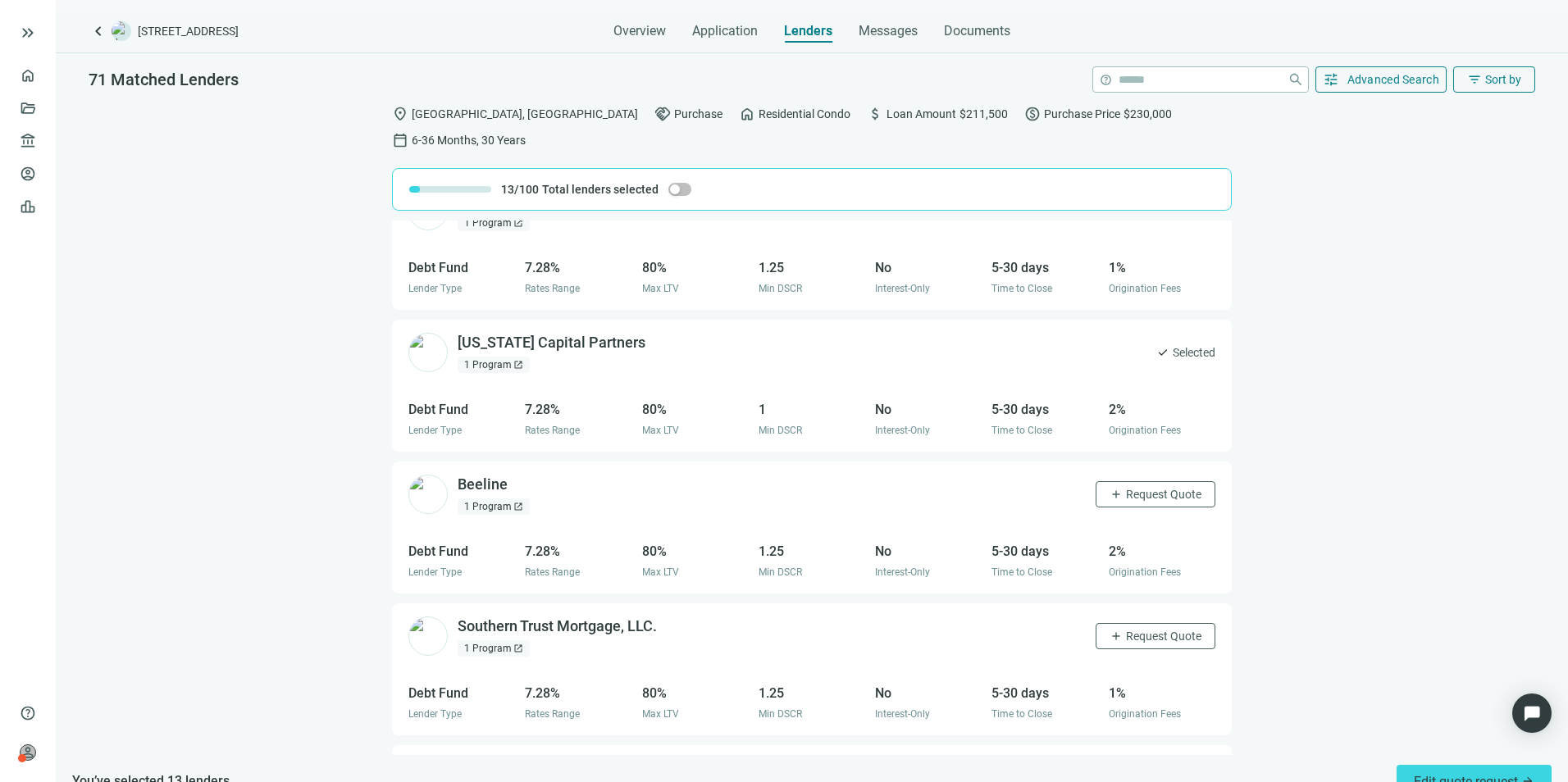
scroll to position [1612, 0]
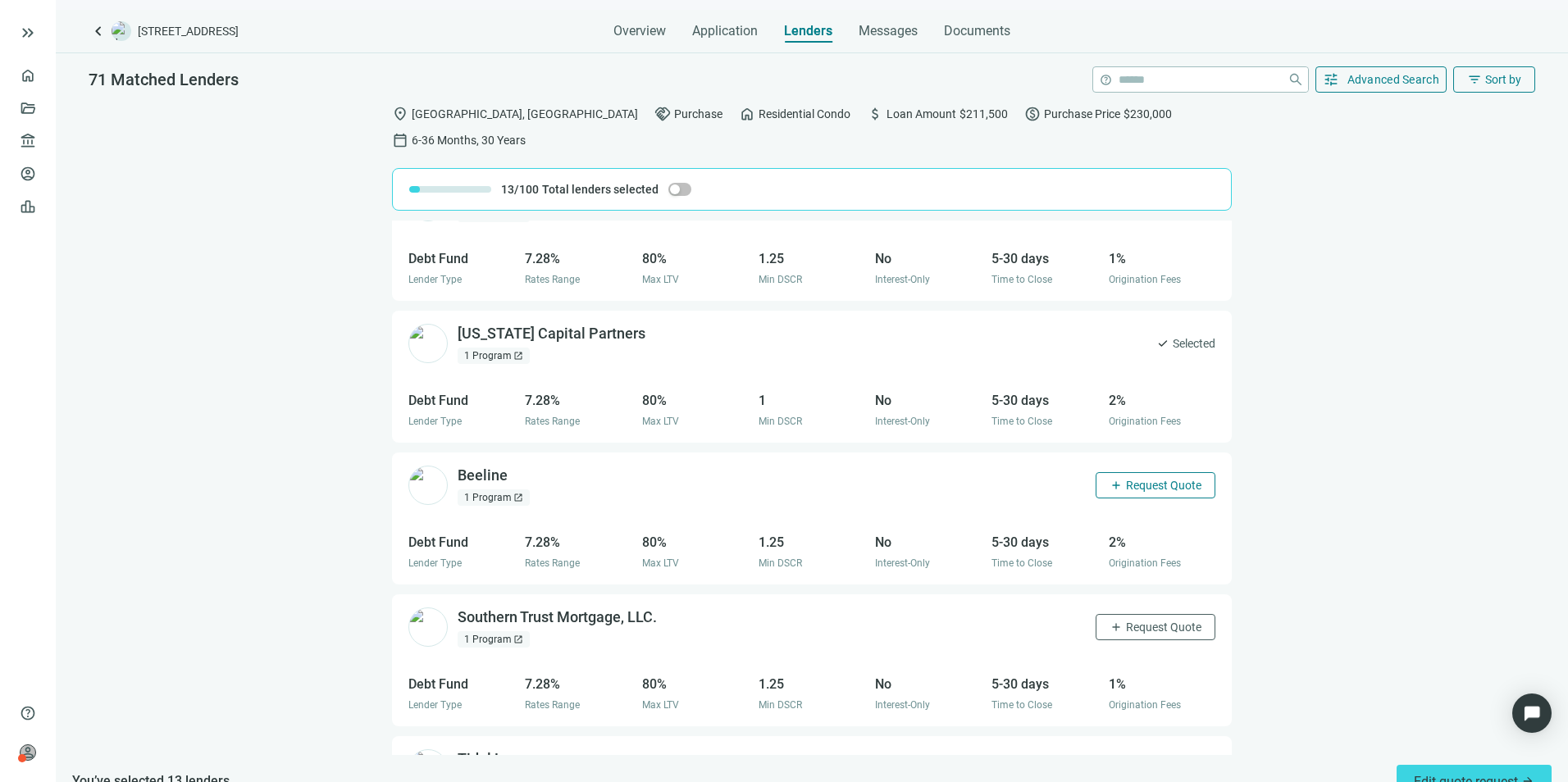
click at [1140, 479] on span "Request Quote" at bounding box center [1163, 485] width 76 height 13
click at [1128, 604] on span "Request Quote" at bounding box center [1163, 627] width 76 height 13
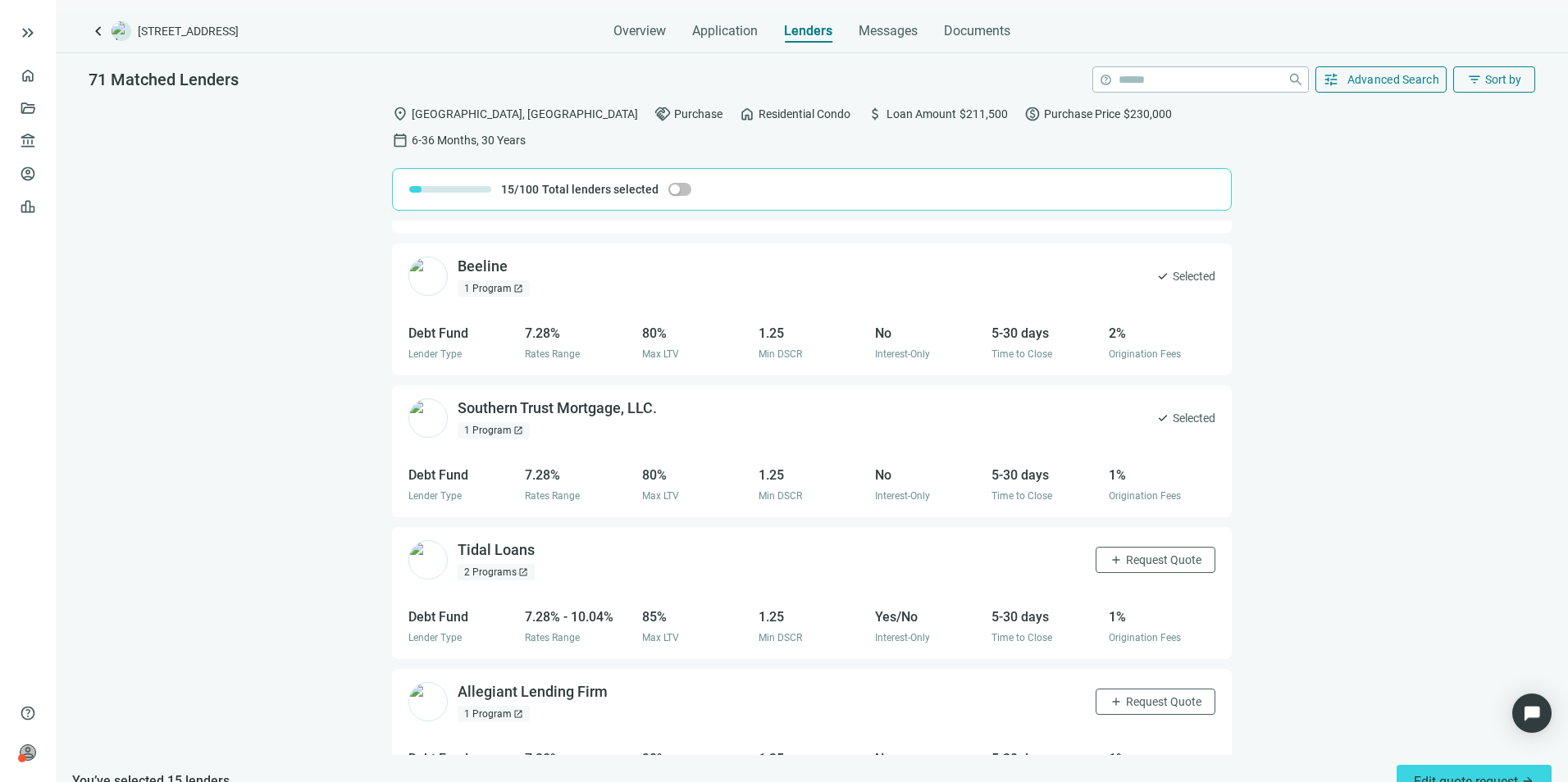
scroll to position [1858, 0]
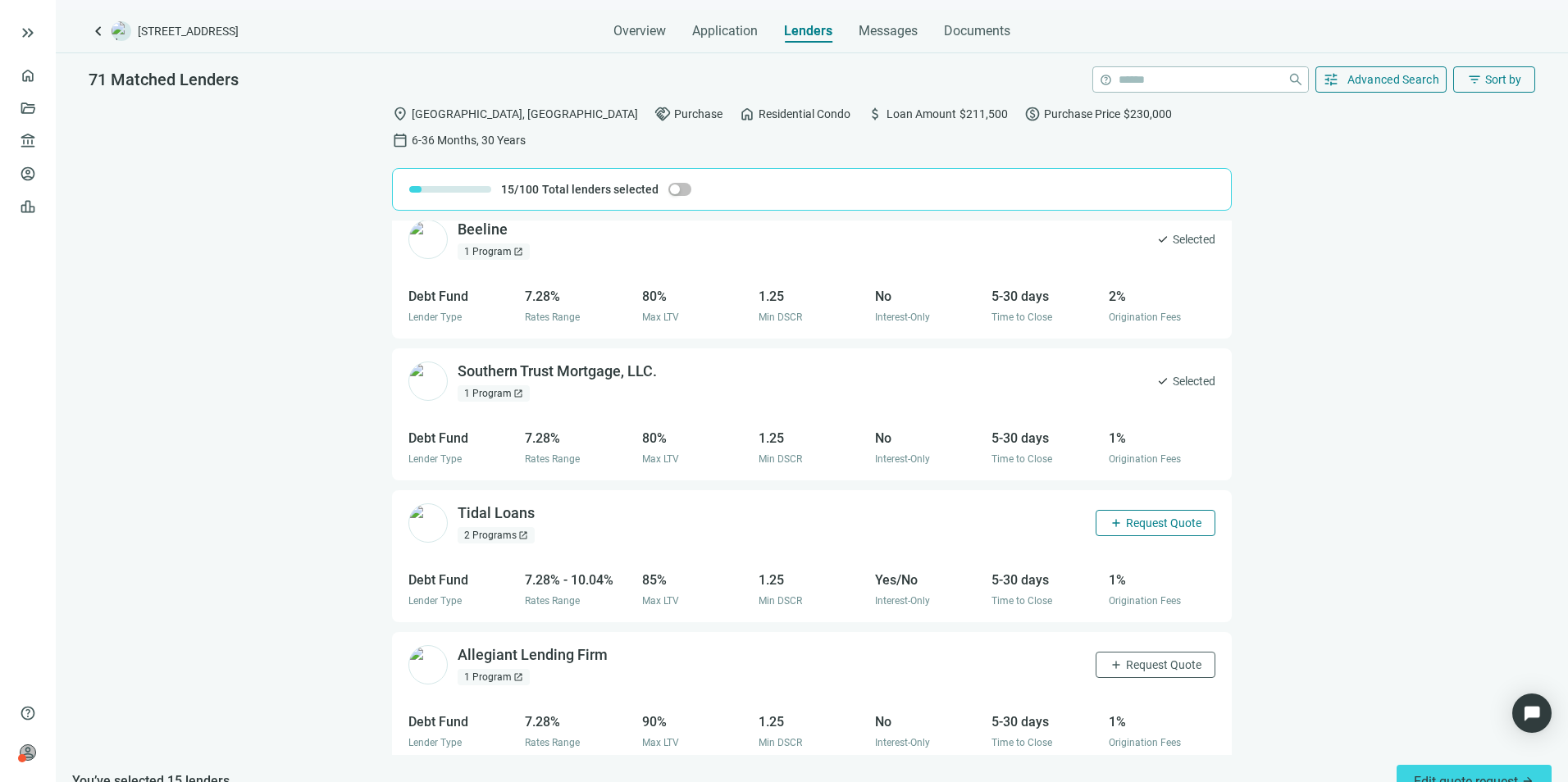
click at [1136, 516] on span "Request Quote" at bounding box center [1163, 522] width 76 height 13
click at [1149, 604] on span "Request Quote" at bounding box center [1163, 665] width 76 height 13
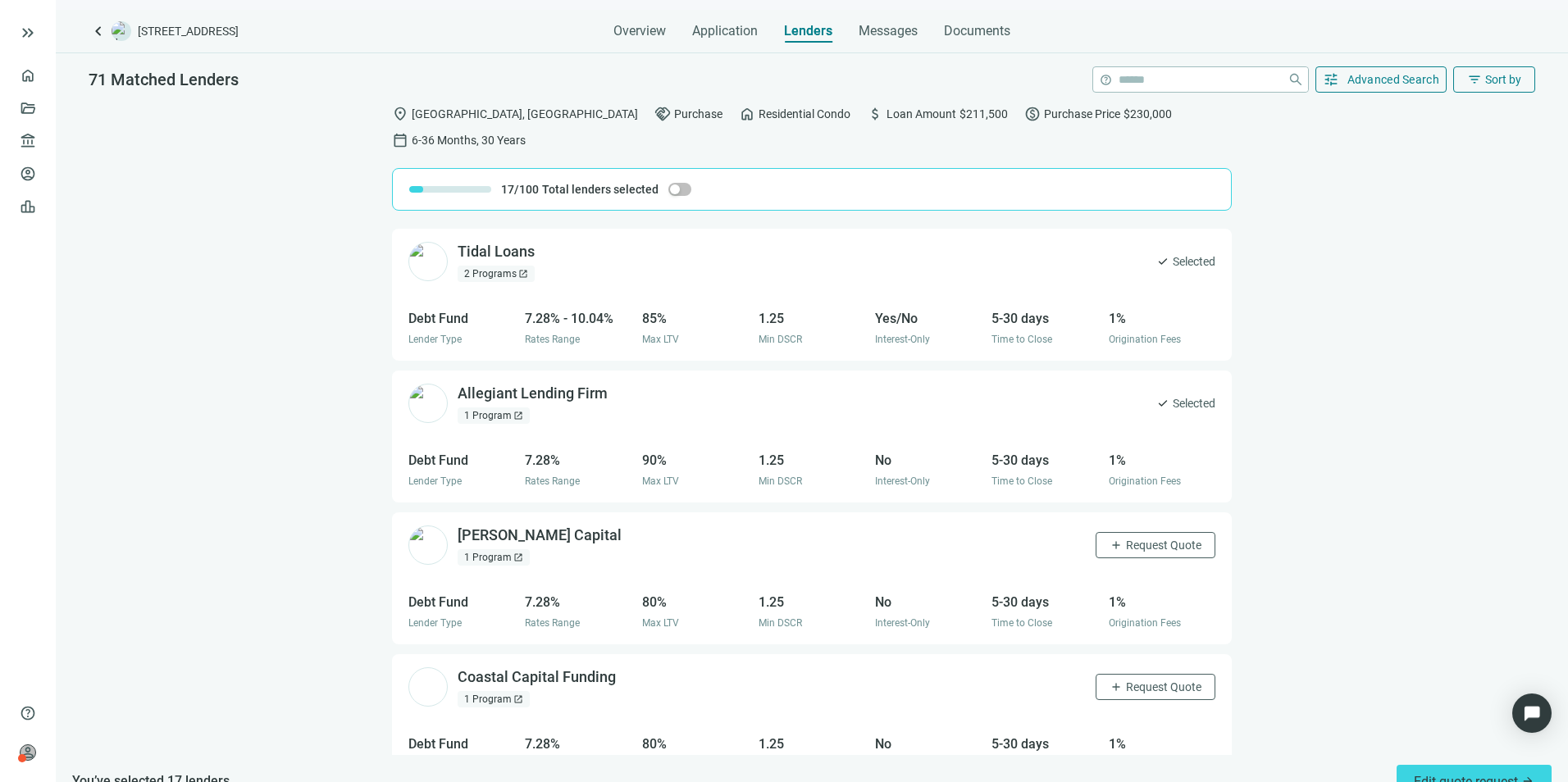
scroll to position [2186, 0]
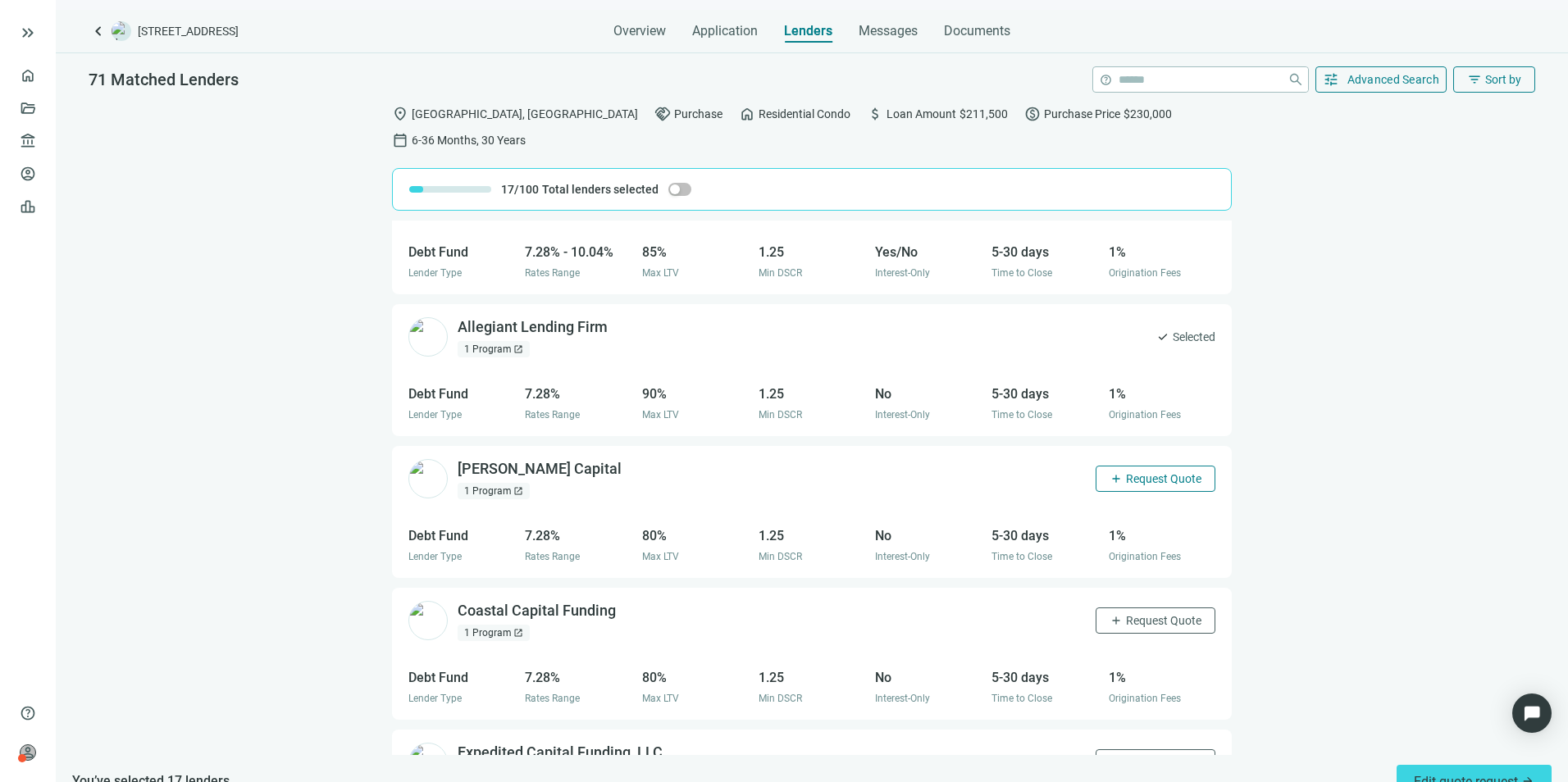
click at [1147, 472] on span "Request Quote" at bounding box center [1163, 479] width 76 height 13
click at [1134, 604] on span "Request Quote" at bounding box center [1163, 620] width 76 height 13
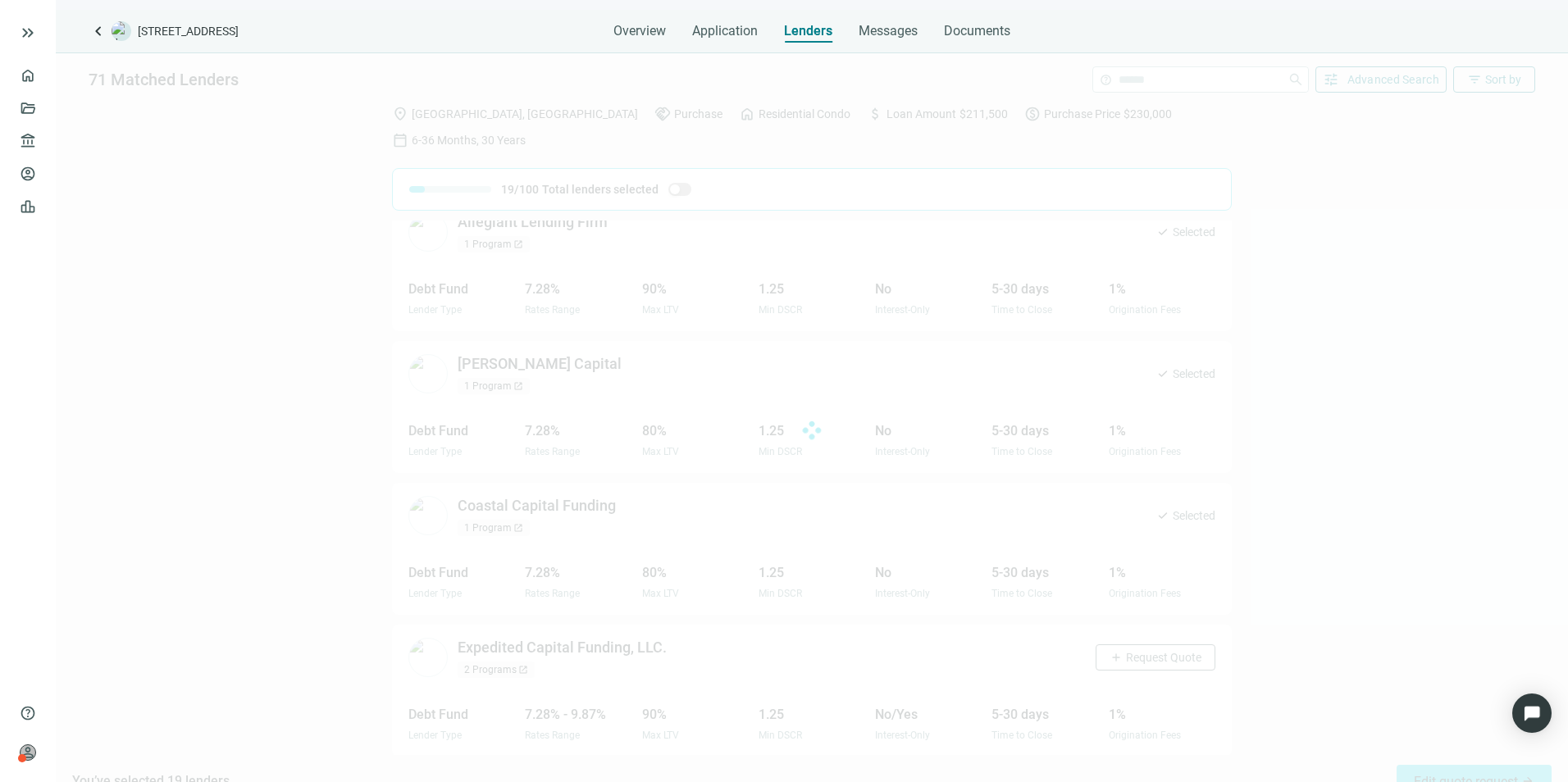
scroll to position [2292, 0]
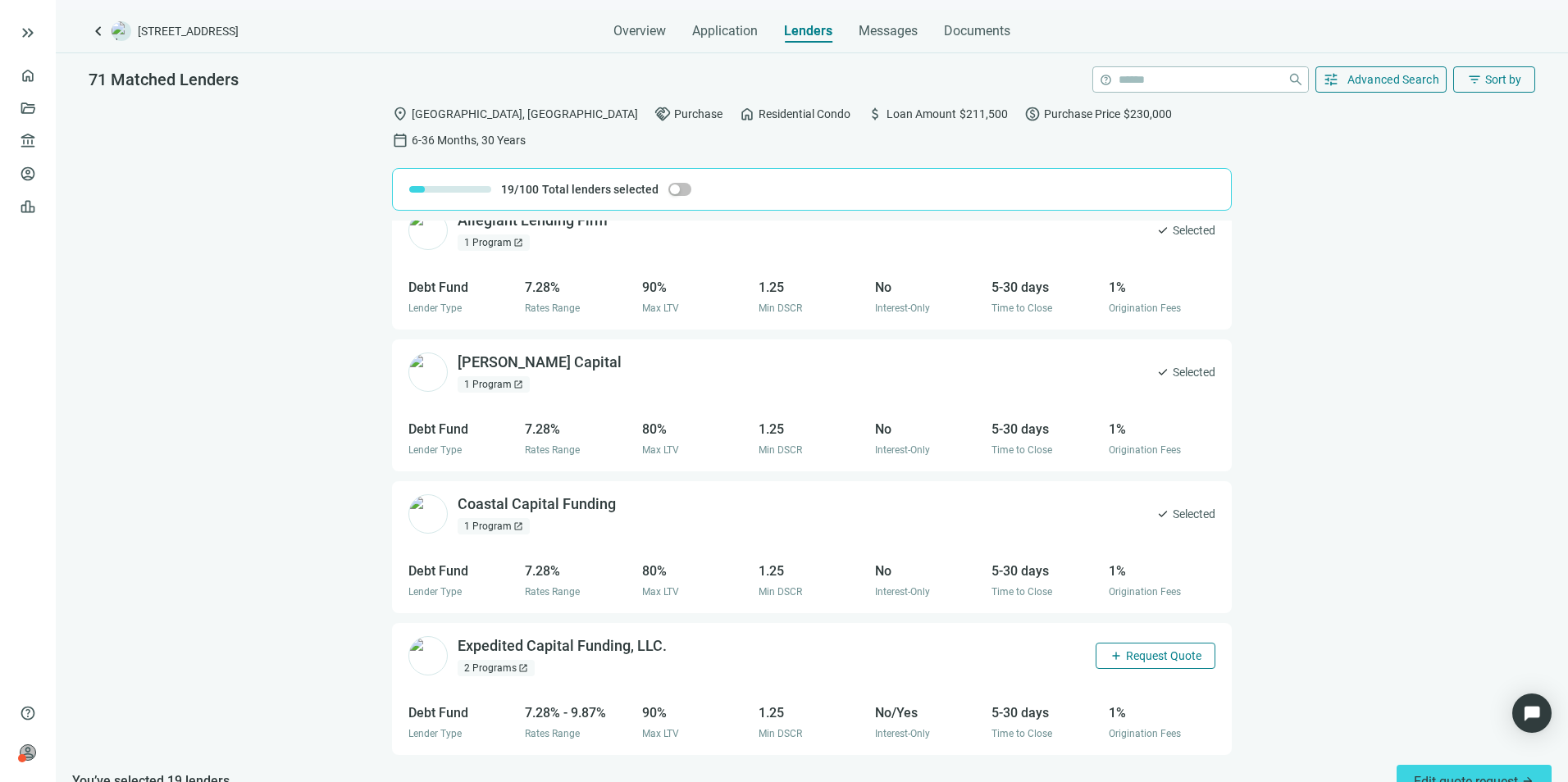
click at [1140, 604] on span "Request Quote" at bounding box center [1163, 656] width 76 height 13
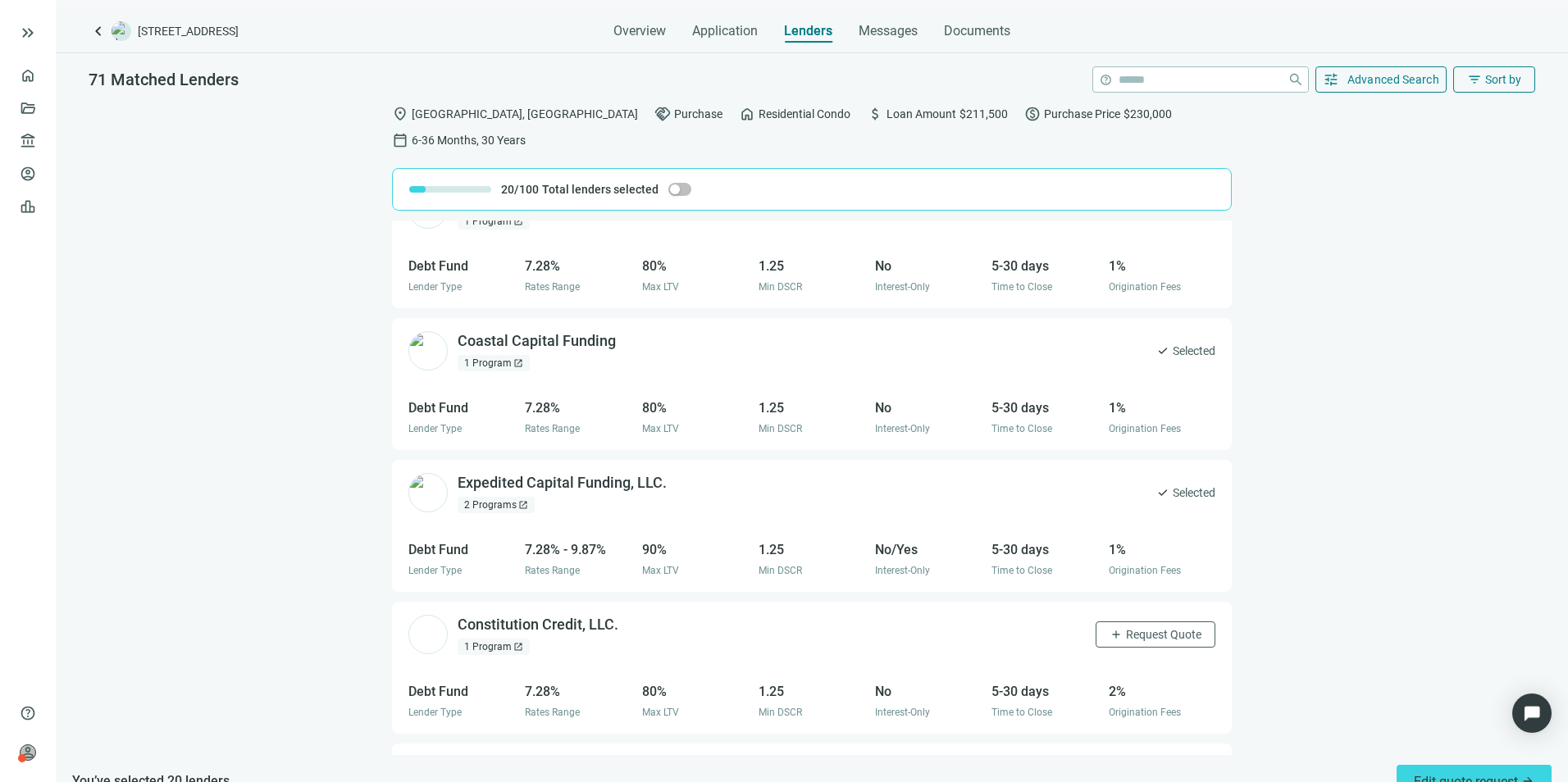
scroll to position [2538, 0]
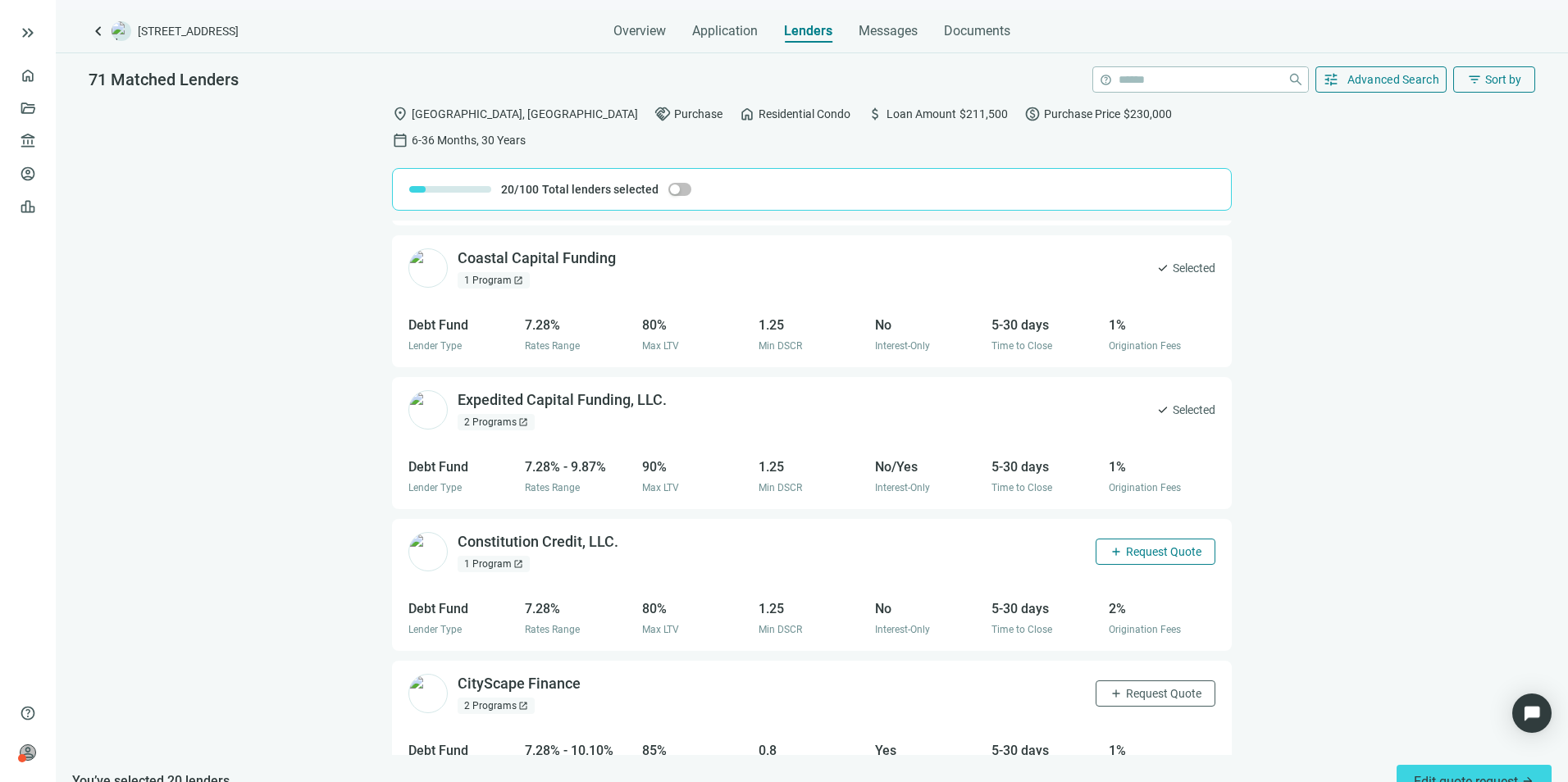
click at [1147, 545] on span "Request Quote" at bounding box center [1163, 552] width 76 height 13
click at [1137, 604] on span "Request Quote" at bounding box center [1163, 693] width 76 height 13
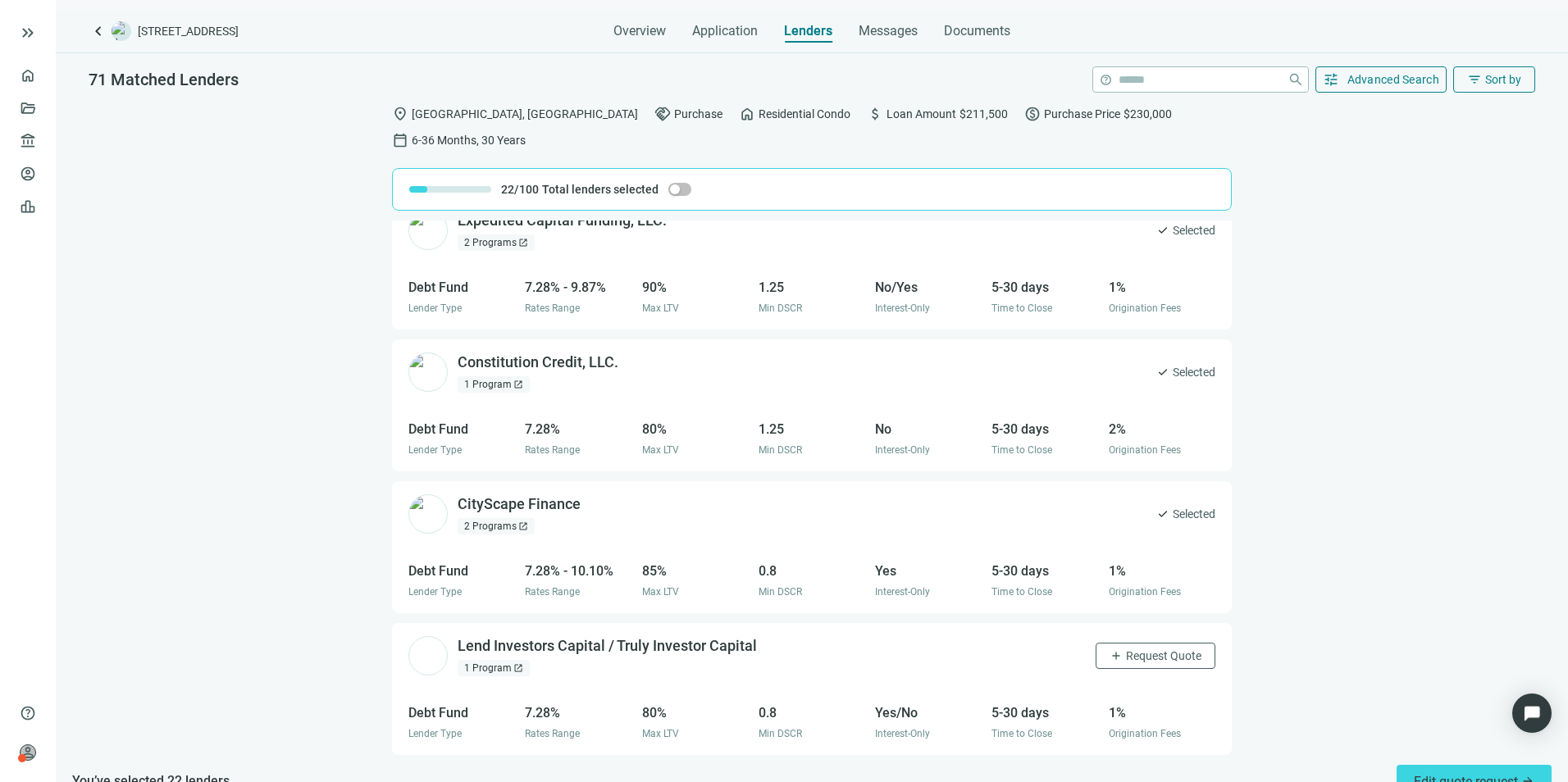
scroll to position [2784, 0]
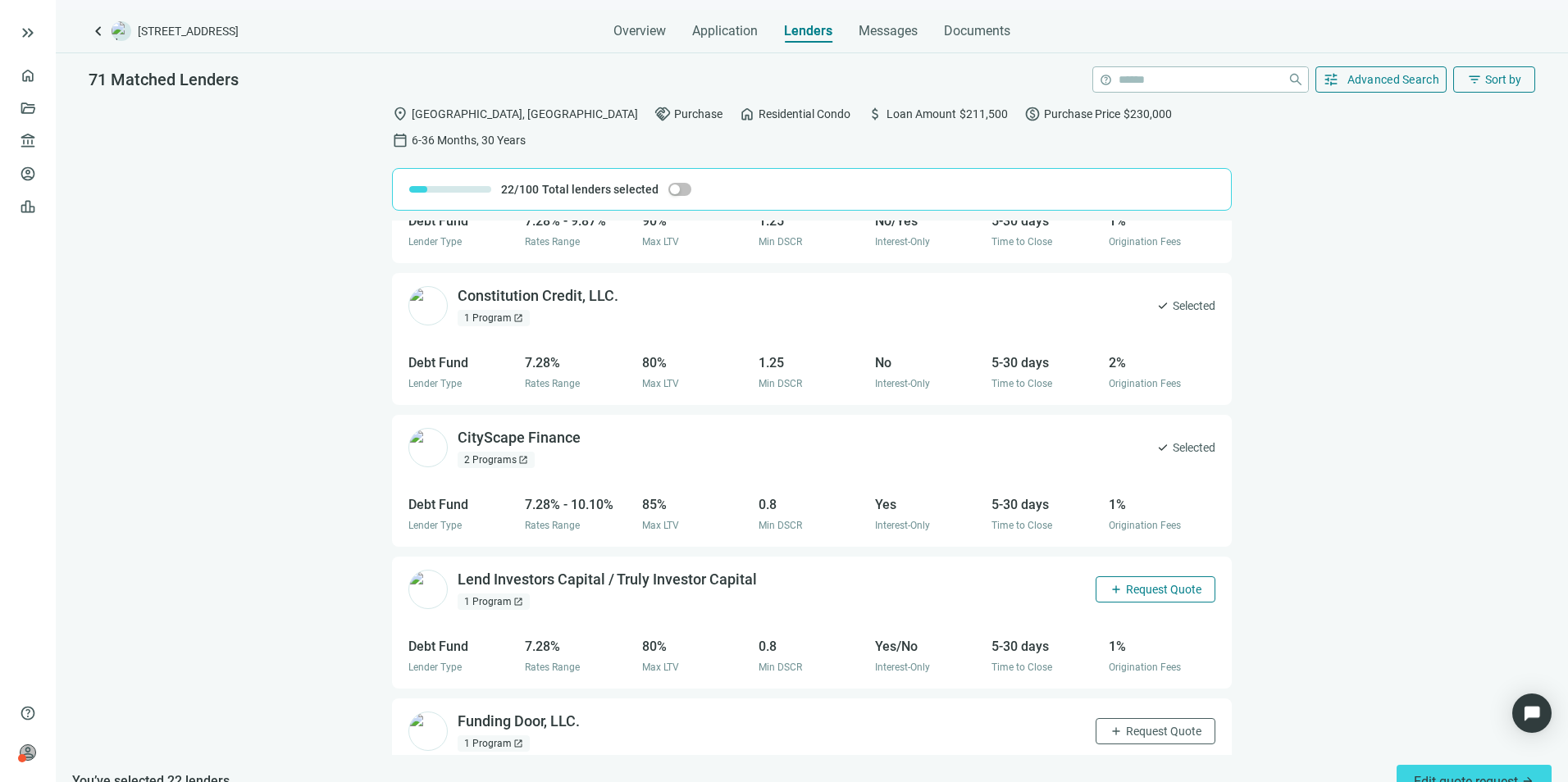
click at [1140, 583] on span "Request Quote" at bounding box center [1163, 589] width 76 height 13
click at [1128, 604] on span "Request Quote" at bounding box center [1163, 731] width 76 height 13
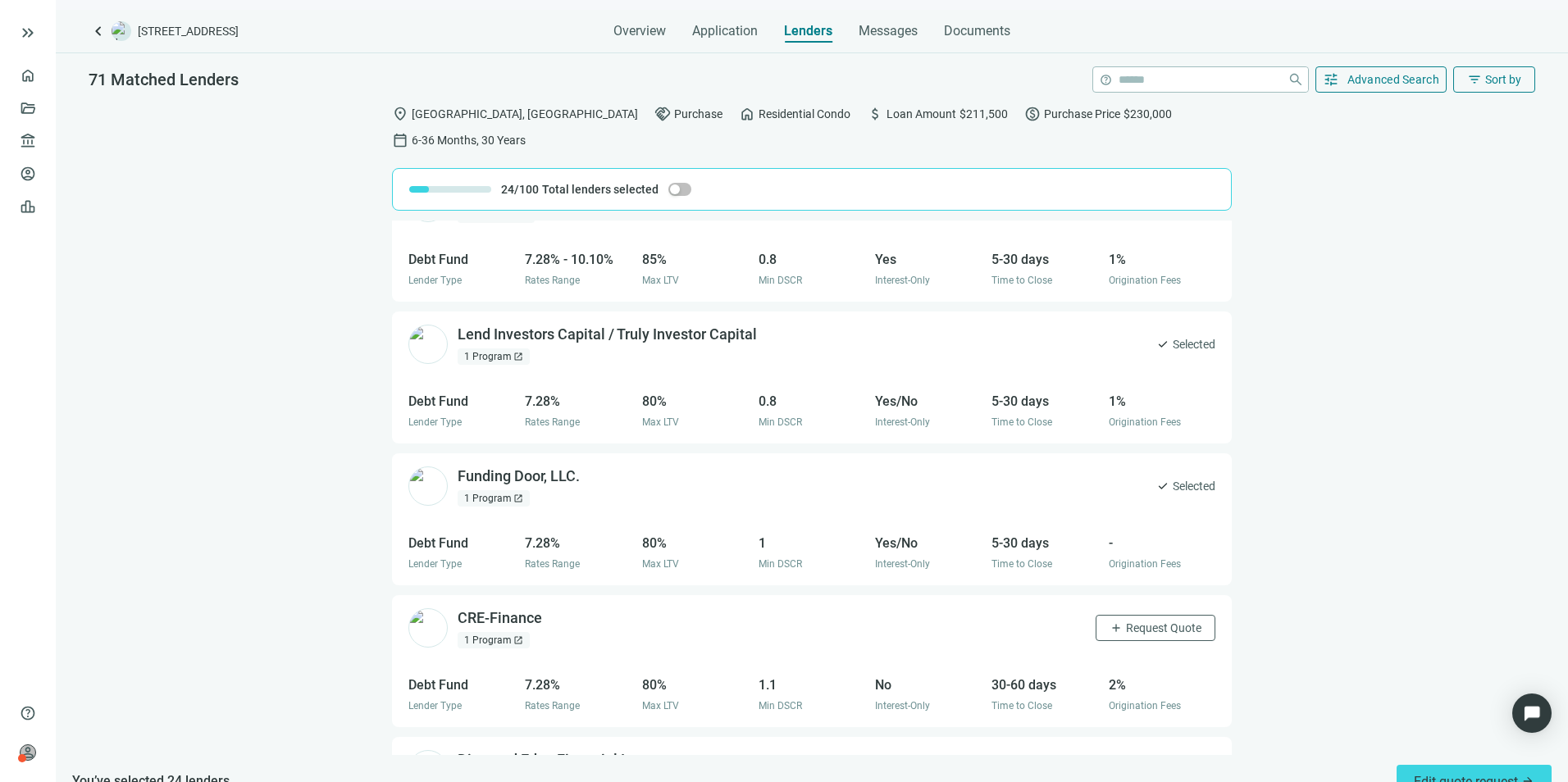
scroll to position [3030, 0]
click at [1146, 604] on button "add Request Quote" at bounding box center [1155, 626] width 120 height 26
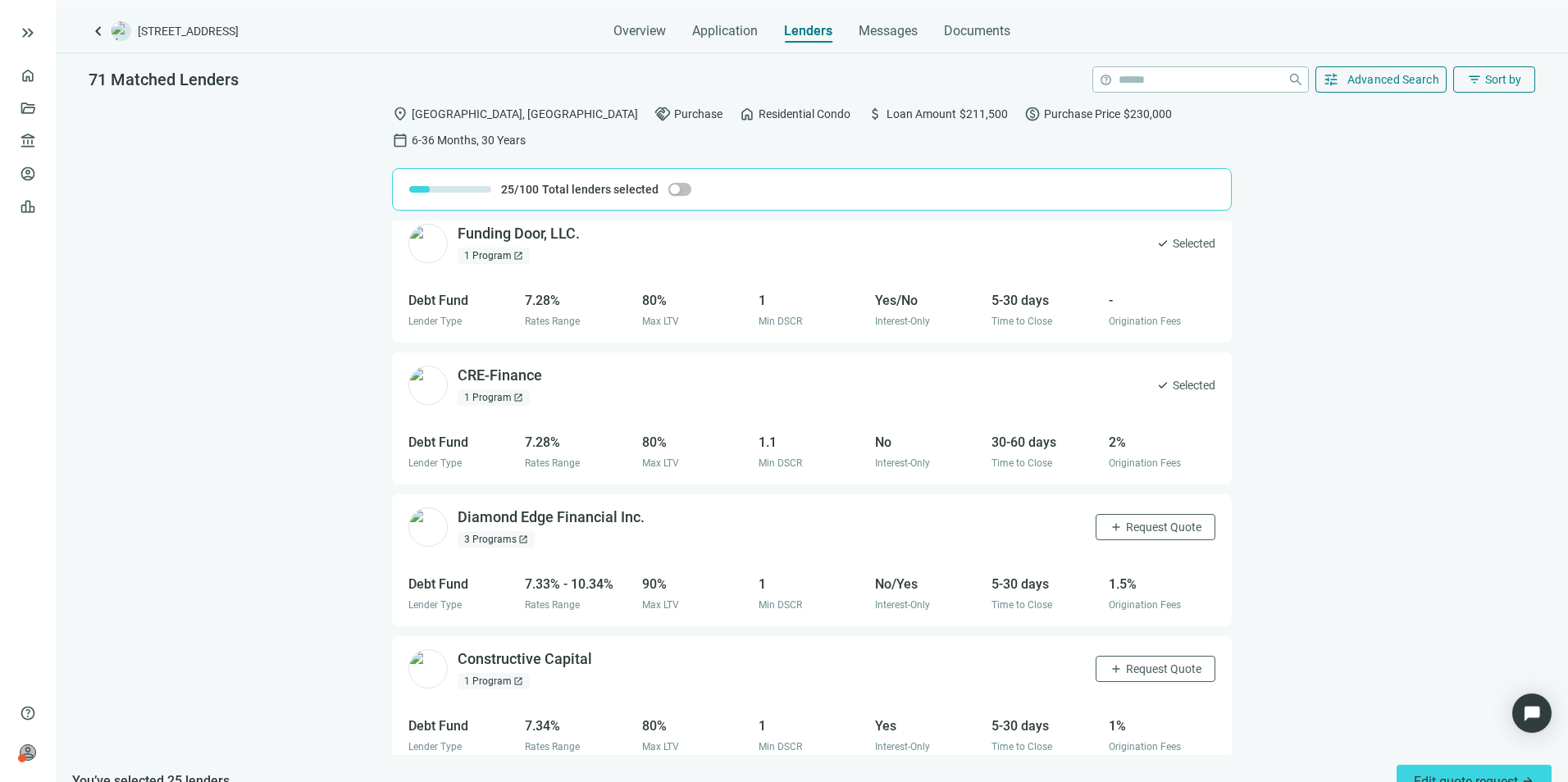
scroll to position [3276, 0]
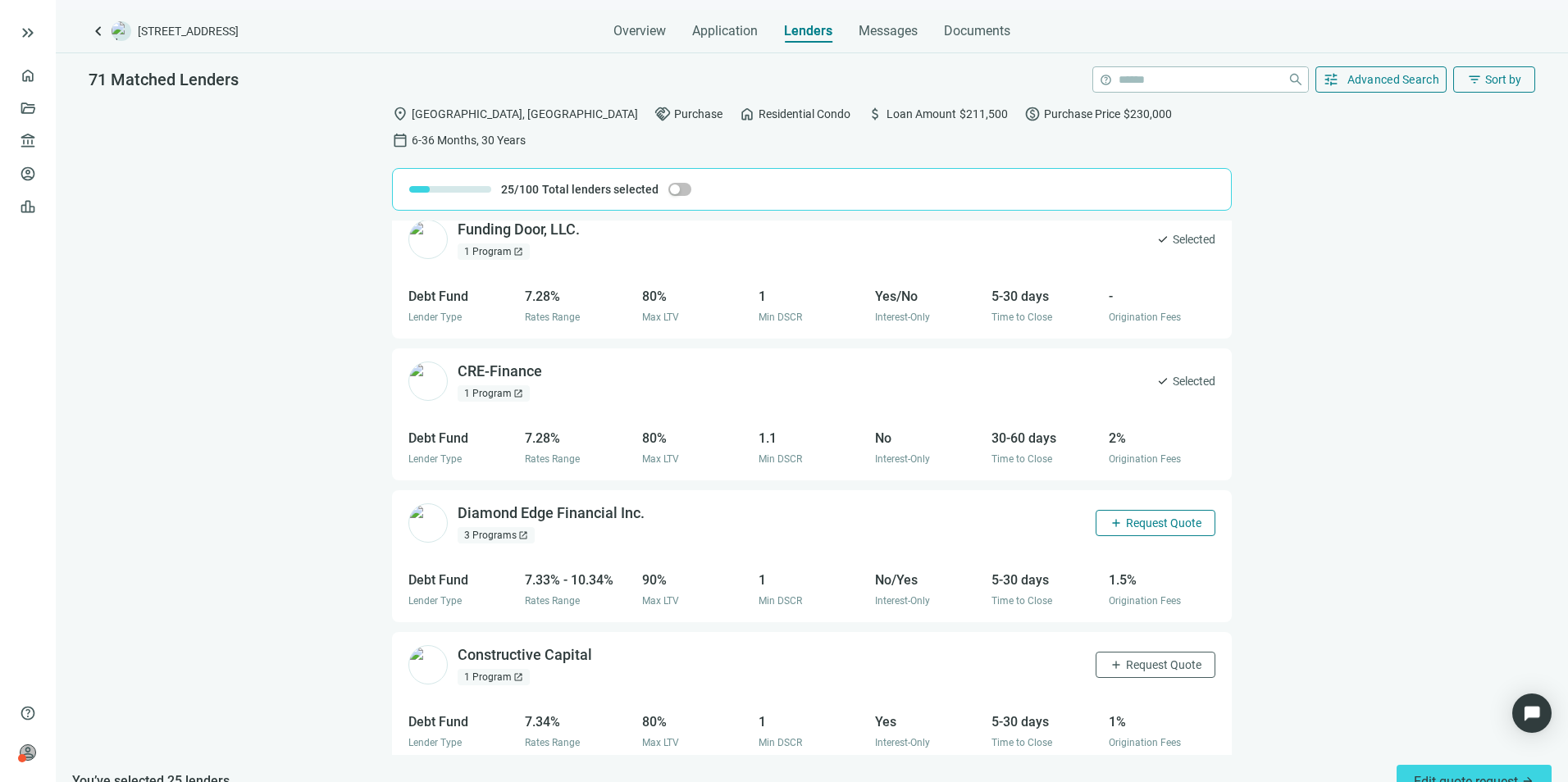
click at [1145, 516] on span "Request Quote" at bounding box center [1163, 522] width 76 height 13
click at [1138, 604] on span "Request Quote" at bounding box center [1163, 665] width 76 height 13
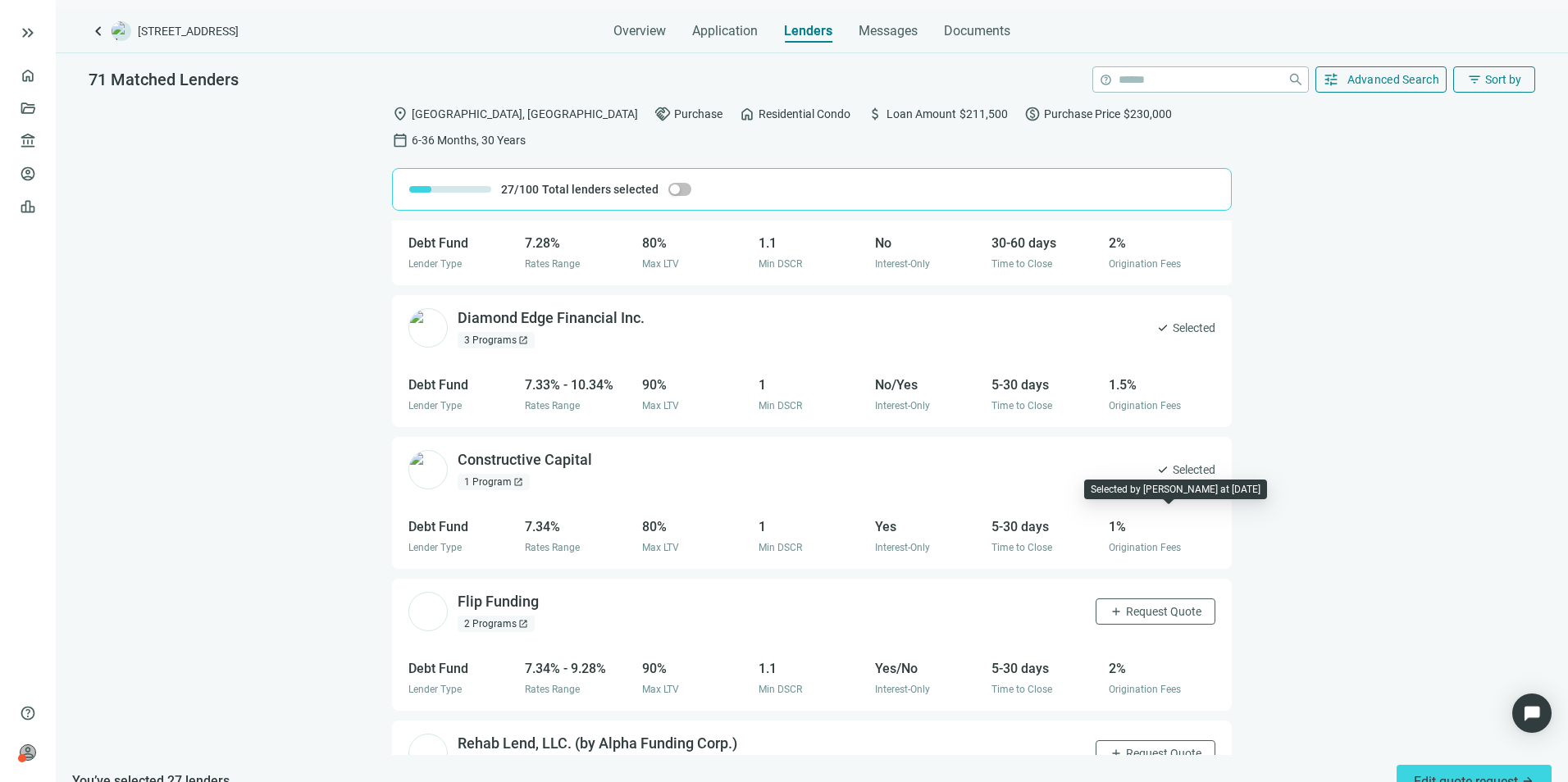
scroll to position [3521, 0]
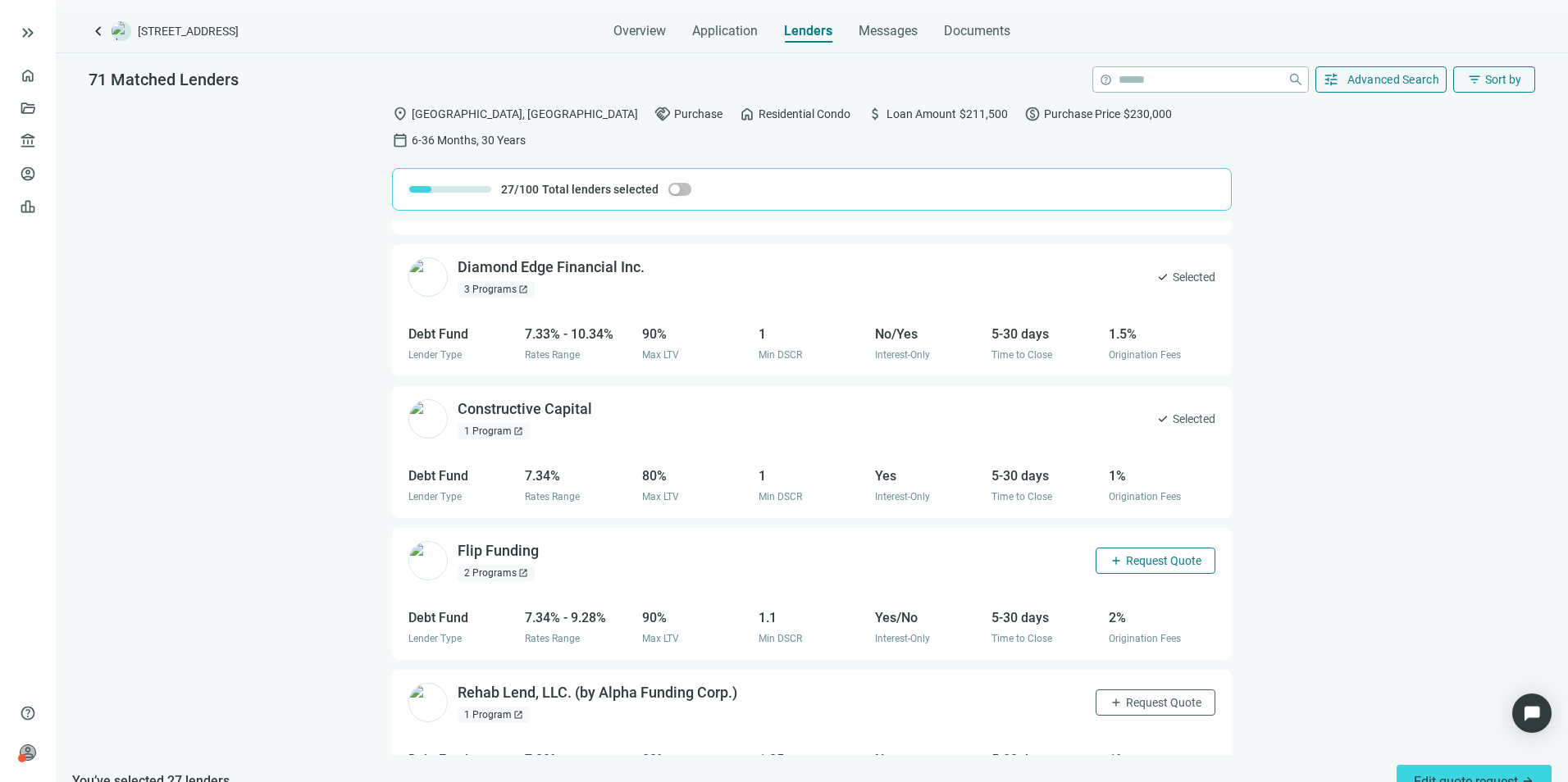
click at [1133, 554] on span "Request Quote" at bounding box center [1163, 560] width 76 height 13
click at [1128, 604] on span "Request Quote" at bounding box center [1163, 702] width 76 height 13
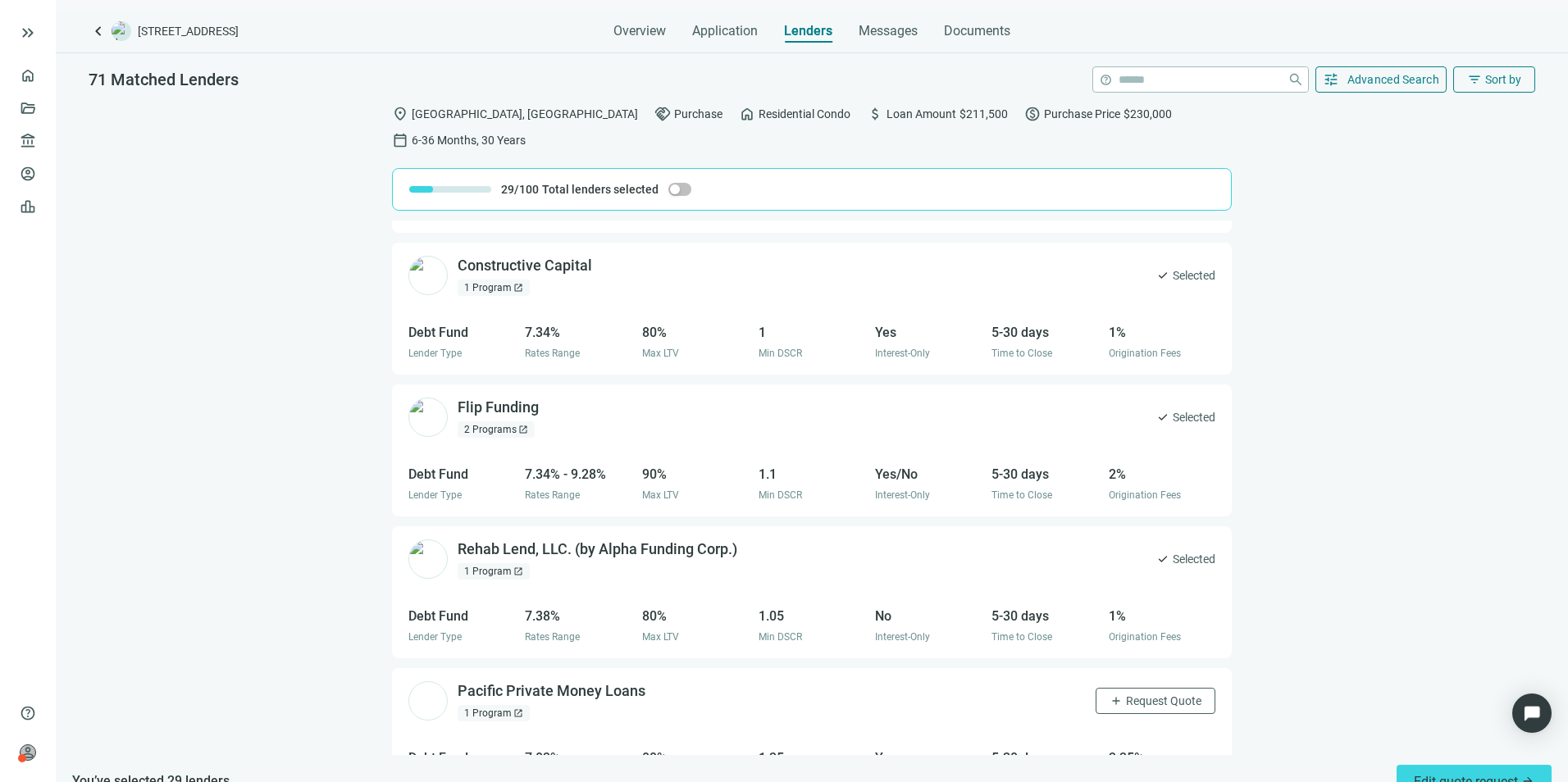
scroll to position [3686, 0]
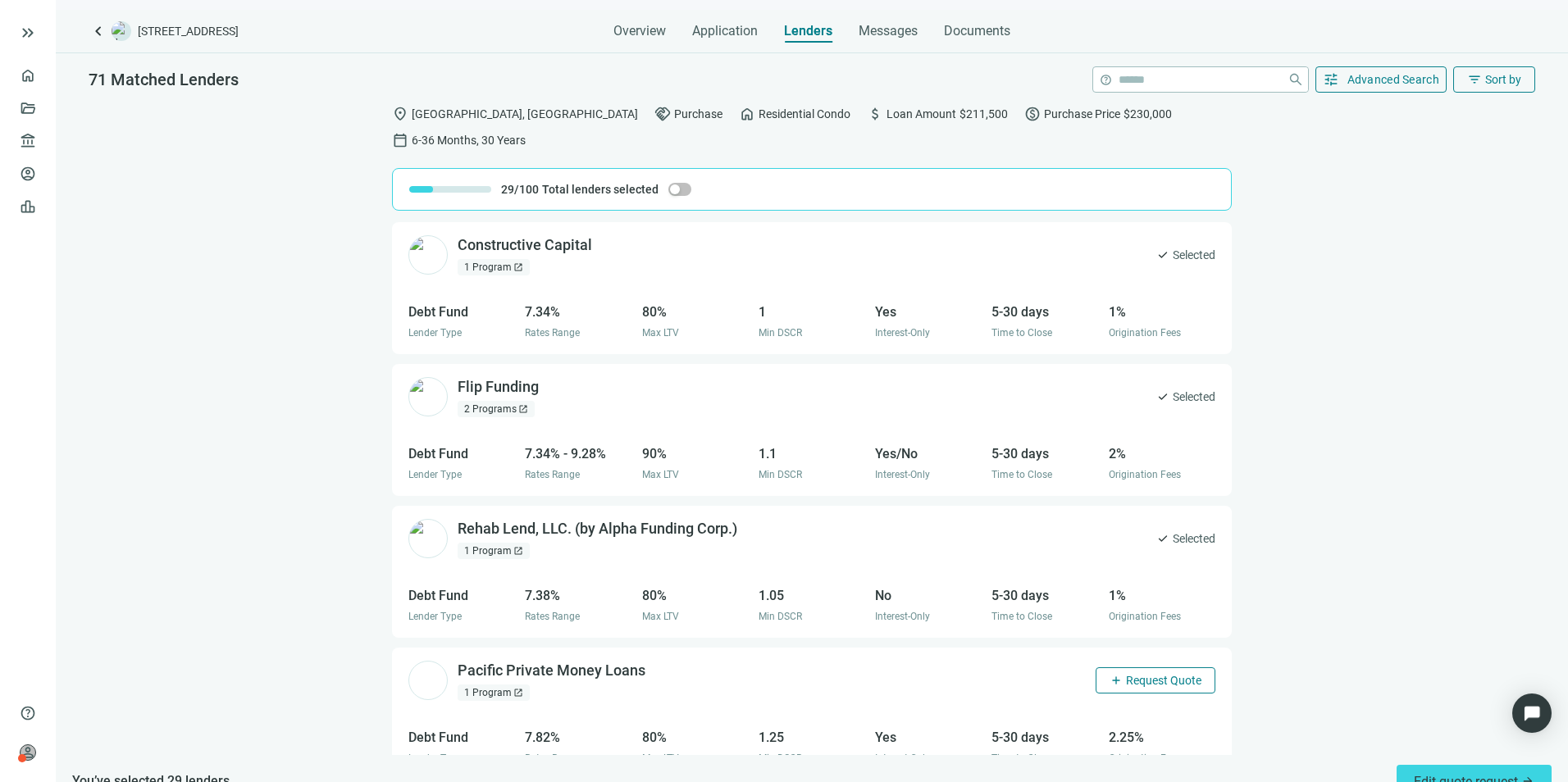
click at [1135, 604] on span "Request Quote" at bounding box center [1163, 680] width 76 height 13
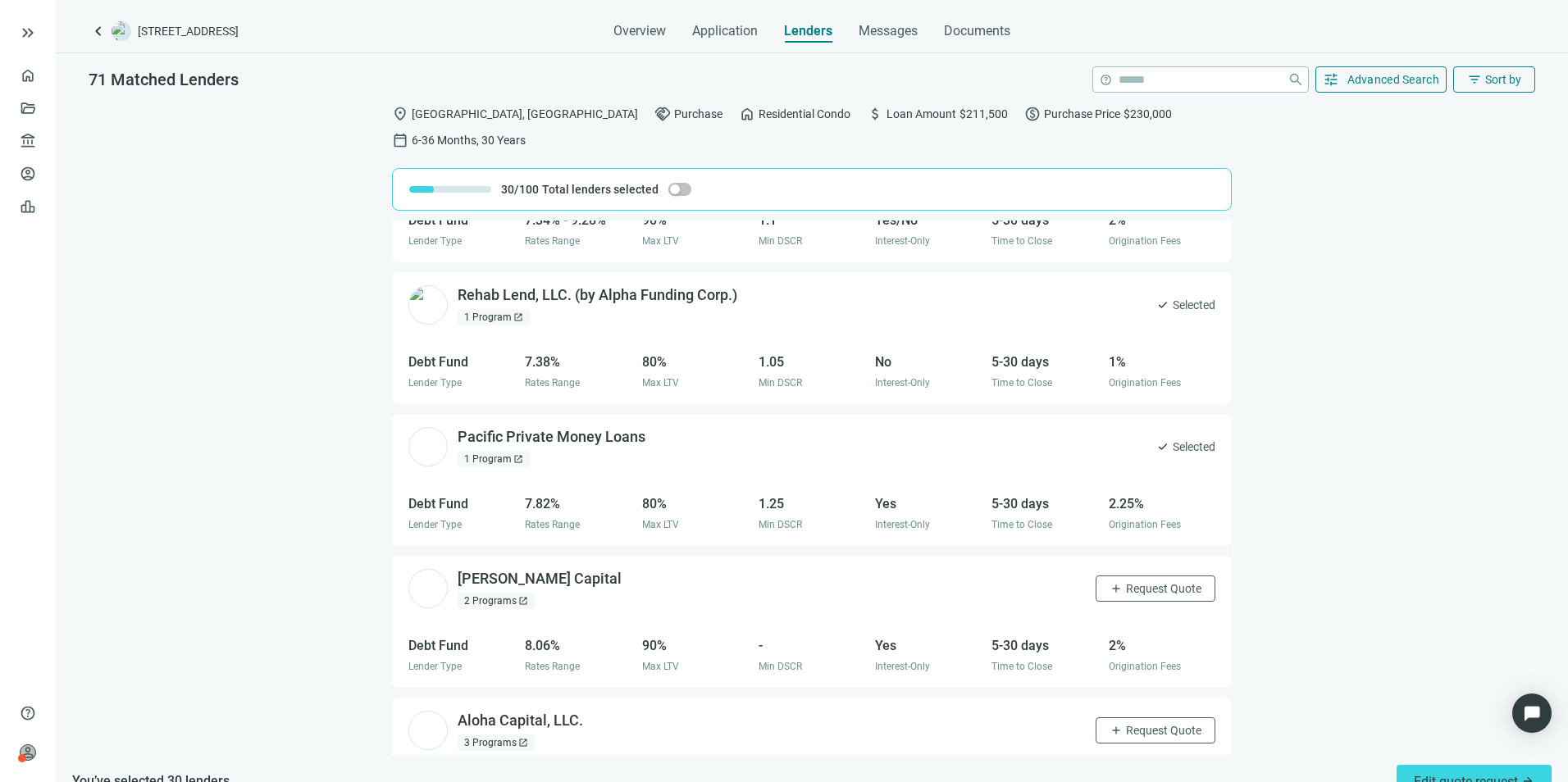
scroll to position [3931, 0]
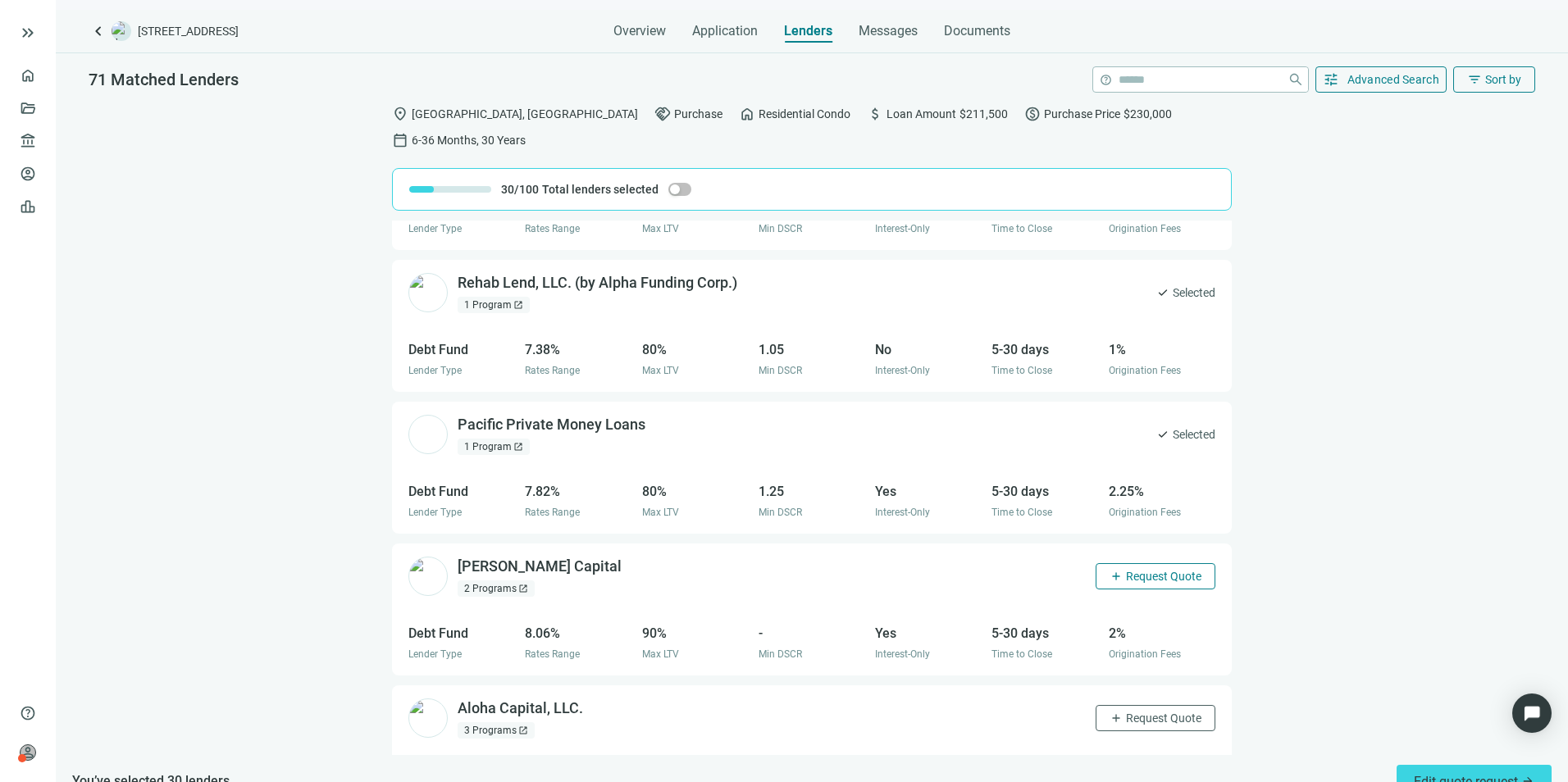
click at [1132, 569] on span "Request Quote" at bounding box center [1163, 576] width 76 height 13
click at [1132, 604] on span "Request Quote" at bounding box center [1163, 718] width 76 height 13
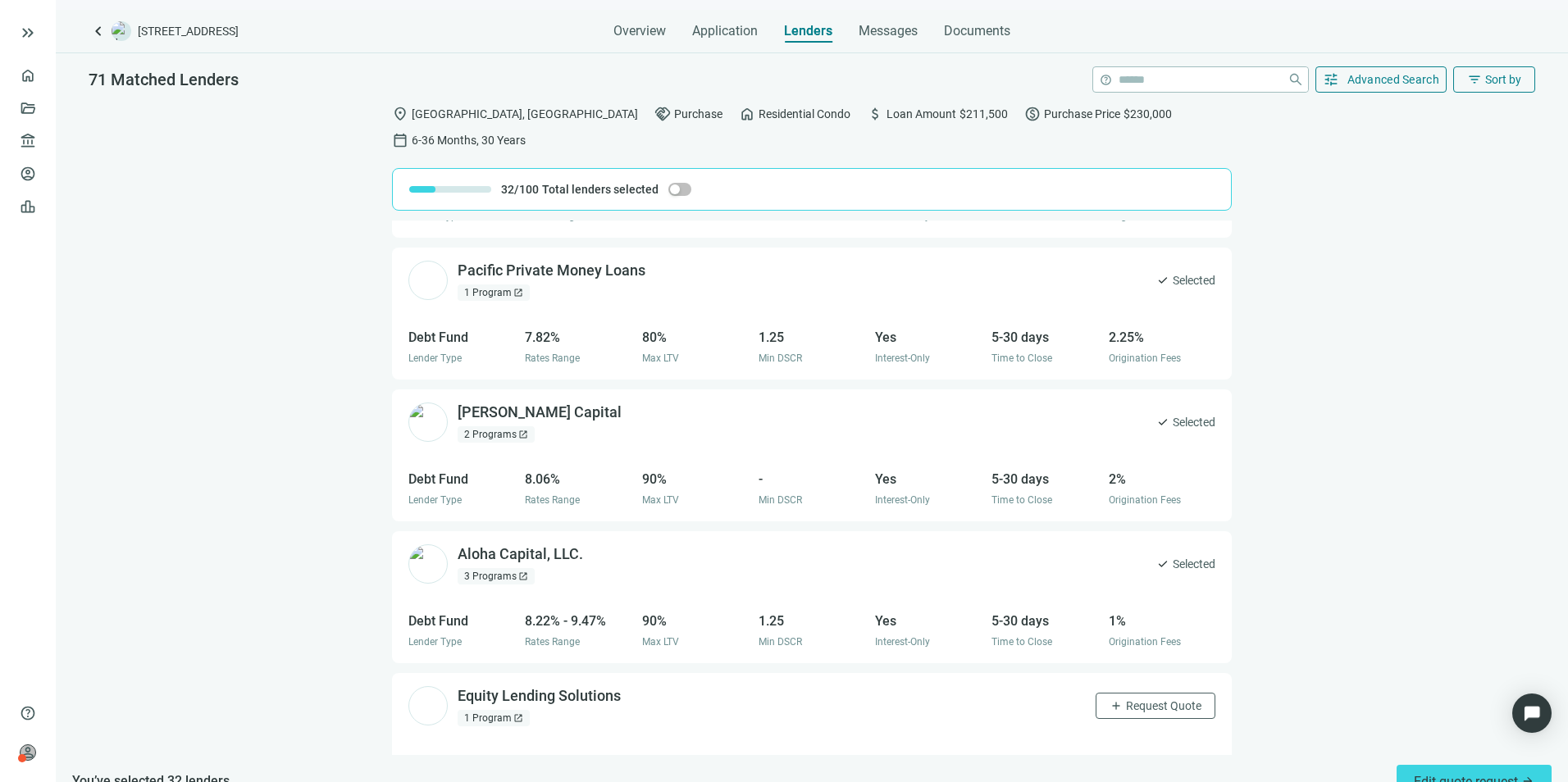
scroll to position [4095, 0]
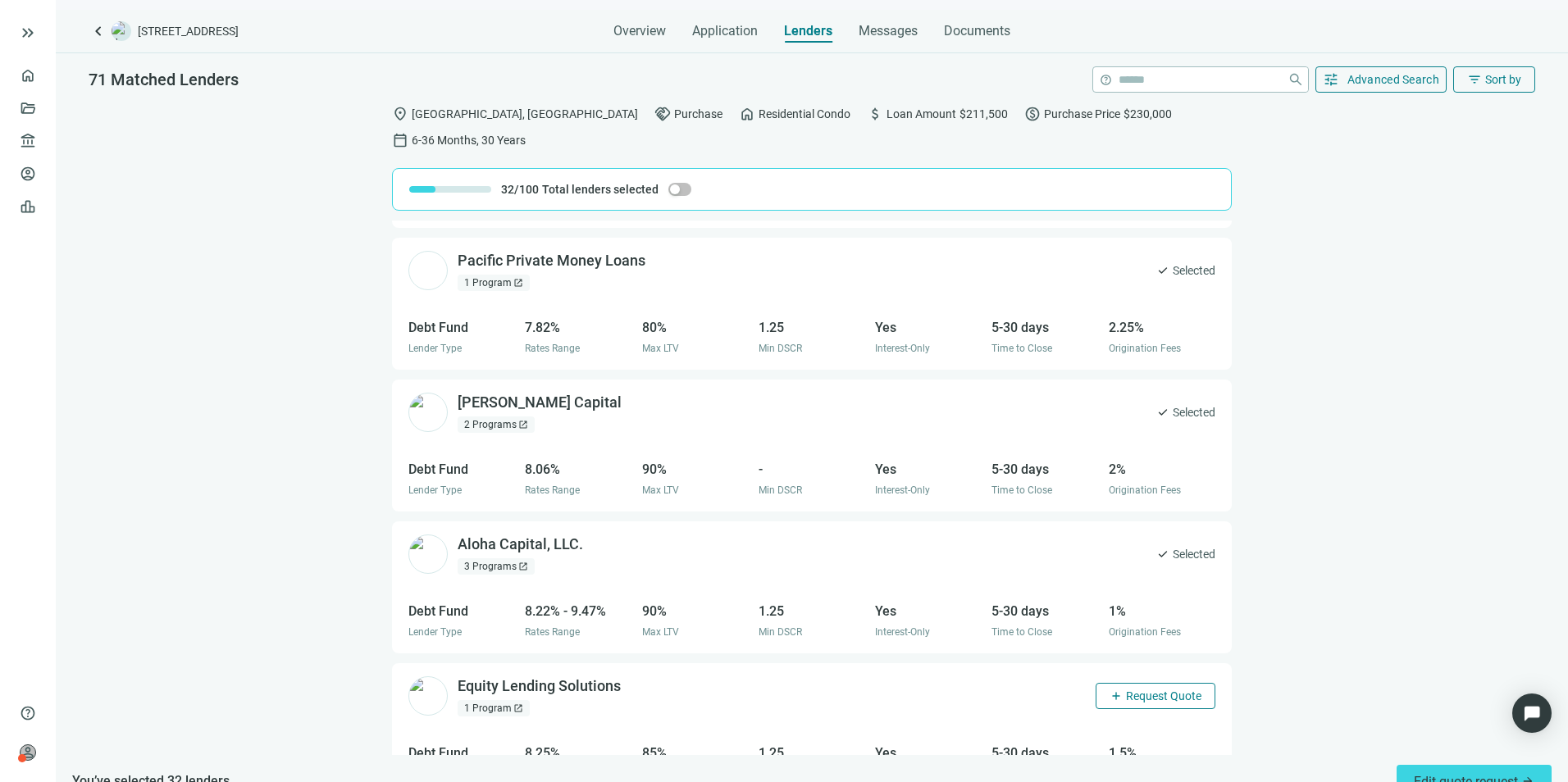
click at [1128, 604] on button "add Request Quote" at bounding box center [1155, 696] width 120 height 26
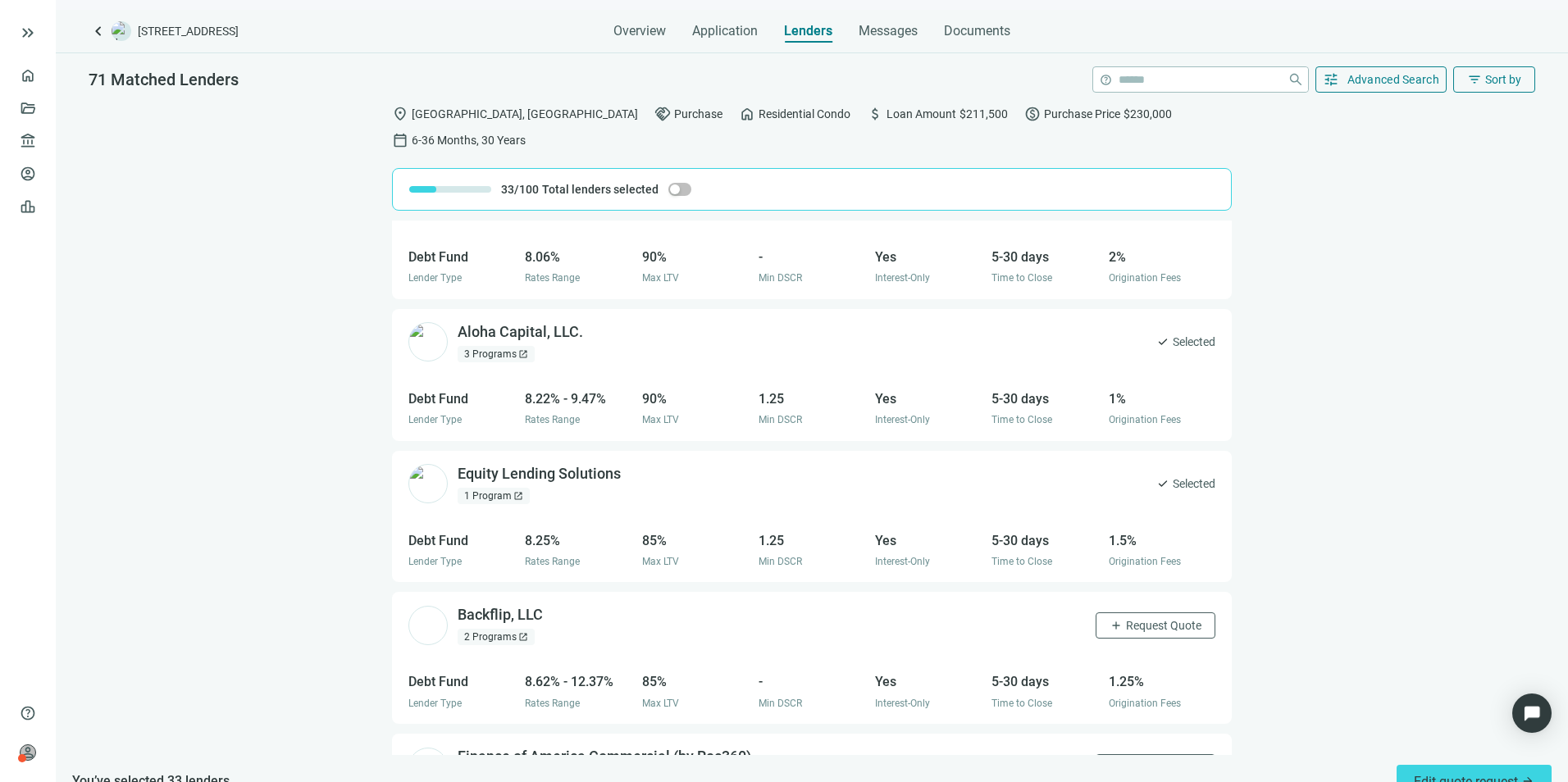
scroll to position [4341, 0]
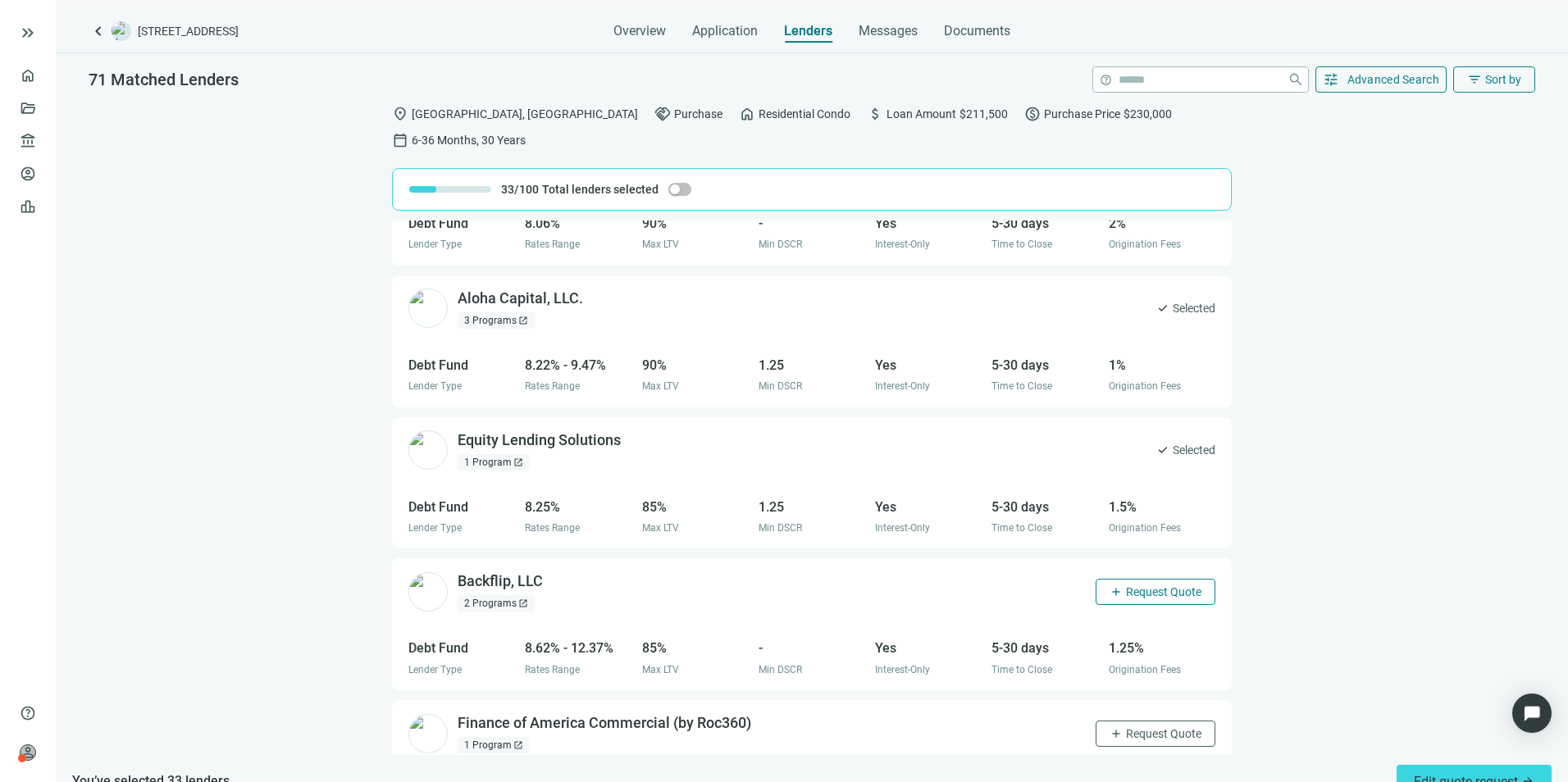
click at [1135, 585] on span "Request Quote" at bounding box center [1163, 592] width 76 height 13
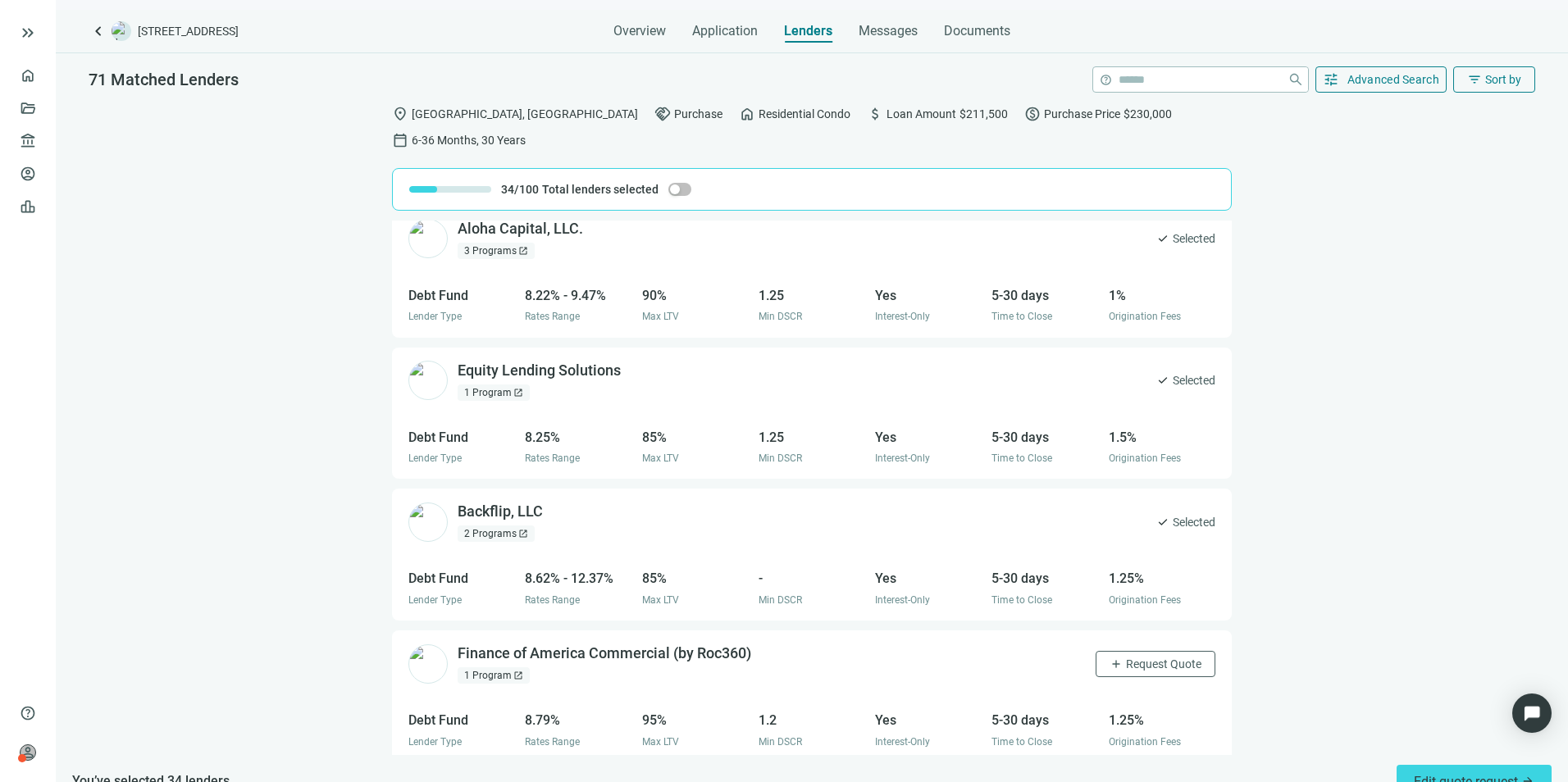
scroll to position [4505, 0]
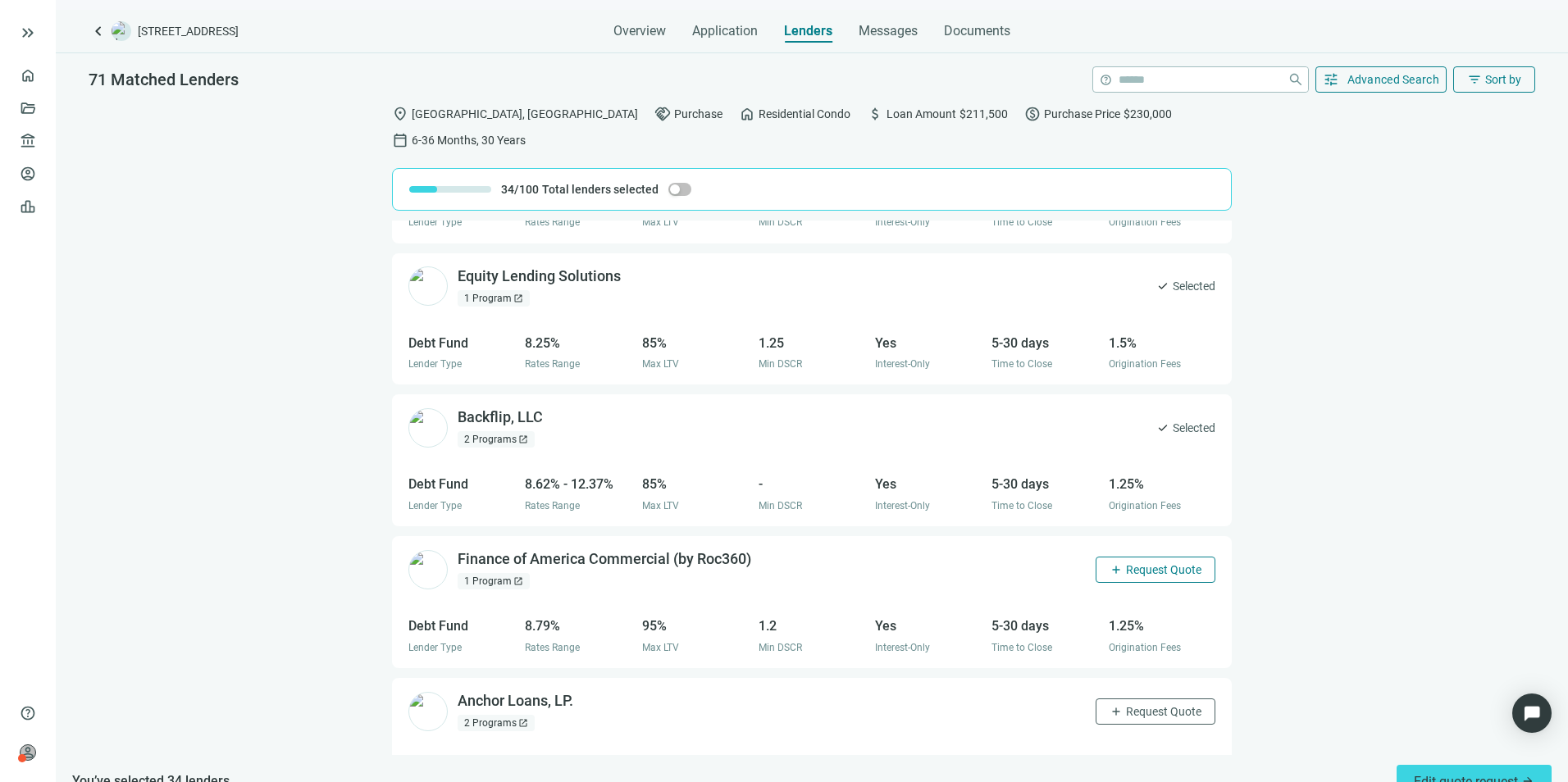
click at [1156, 563] on span "Request Quote" at bounding box center [1163, 569] width 76 height 13
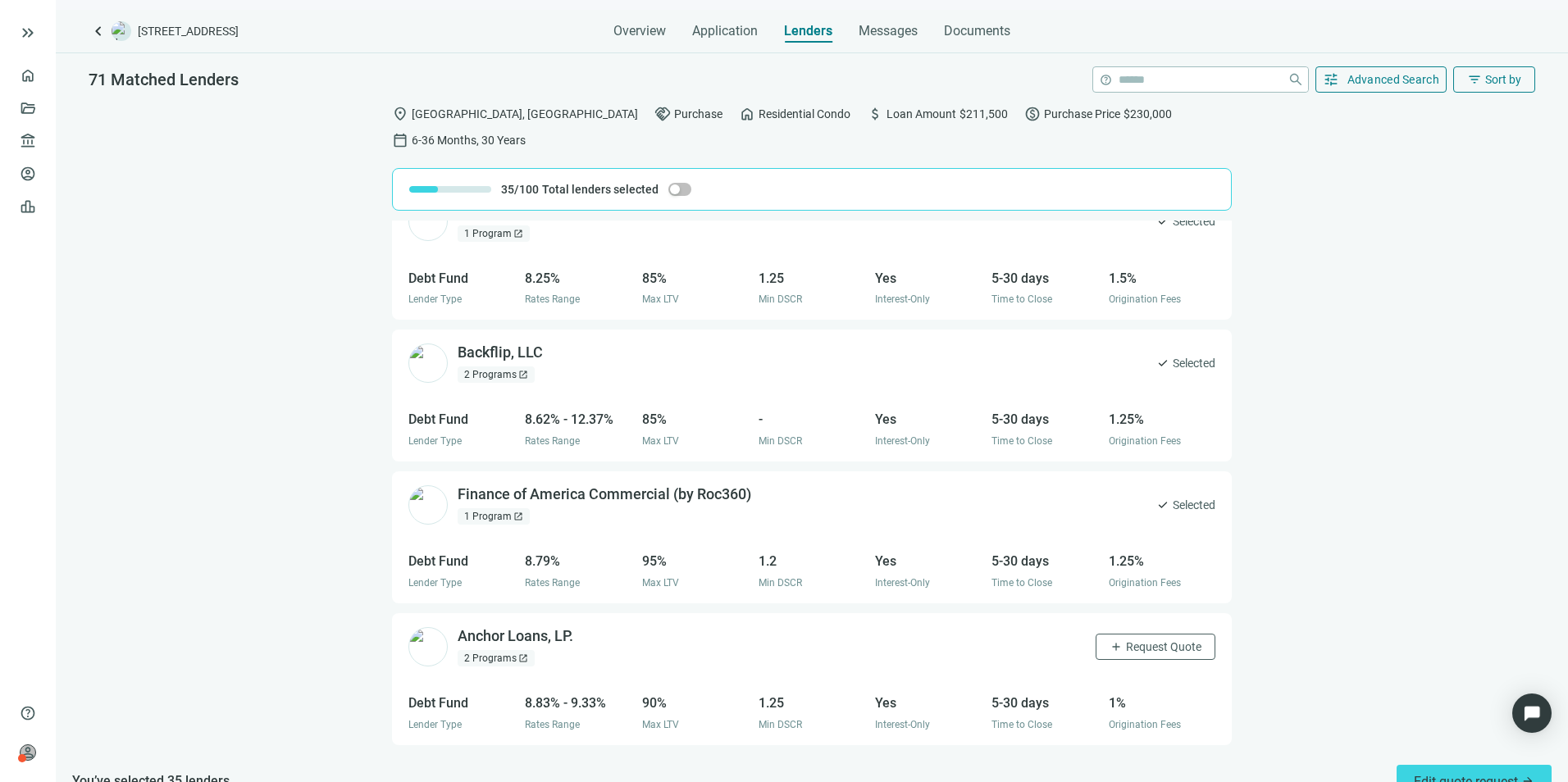
scroll to position [4669, 0]
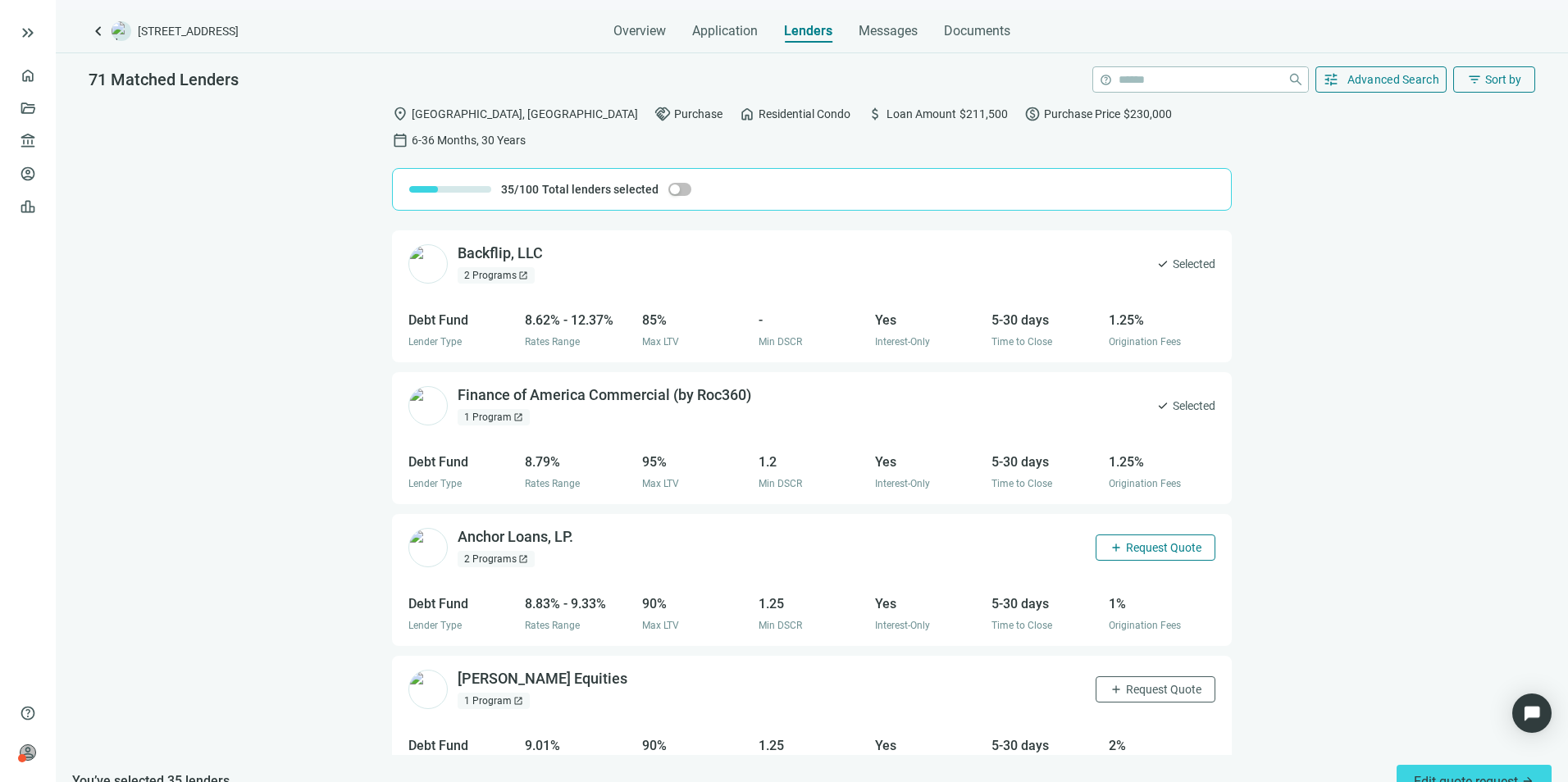
click at [1150, 541] on span "Request Quote" at bounding box center [1163, 547] width 76 height 13
click at [1138, 604] on span "Request Quote" at bounding box center [1163, 689] width 76 height 13
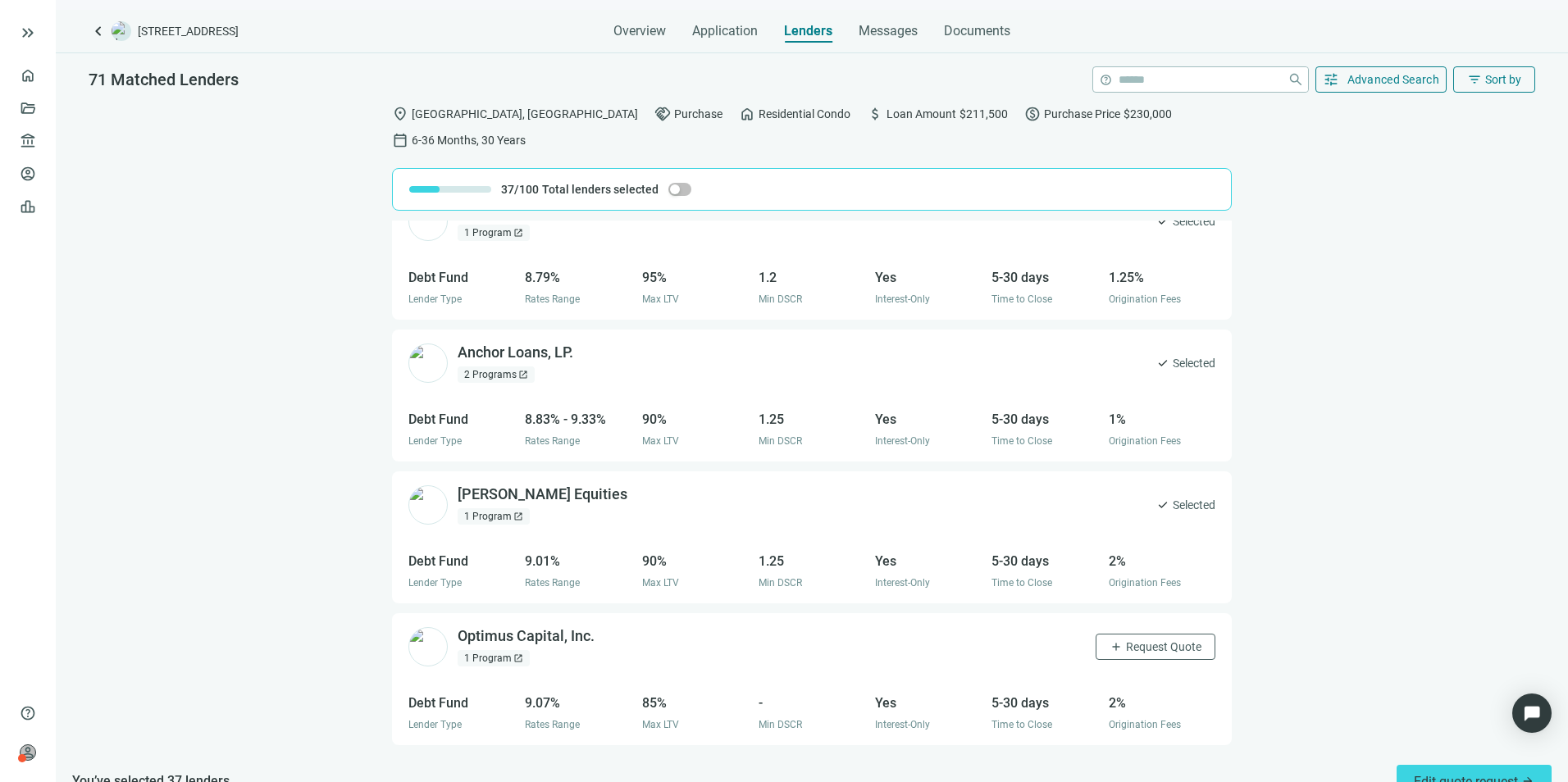
scroll to position [4997, 0]
click at [1140, 496] on span "Request Quote" at bounding box center [1163, 503] width 76 height 13
click at [1133, 604] on span "Request Quote" at bounding box center [1163, 645] width 76 height 13
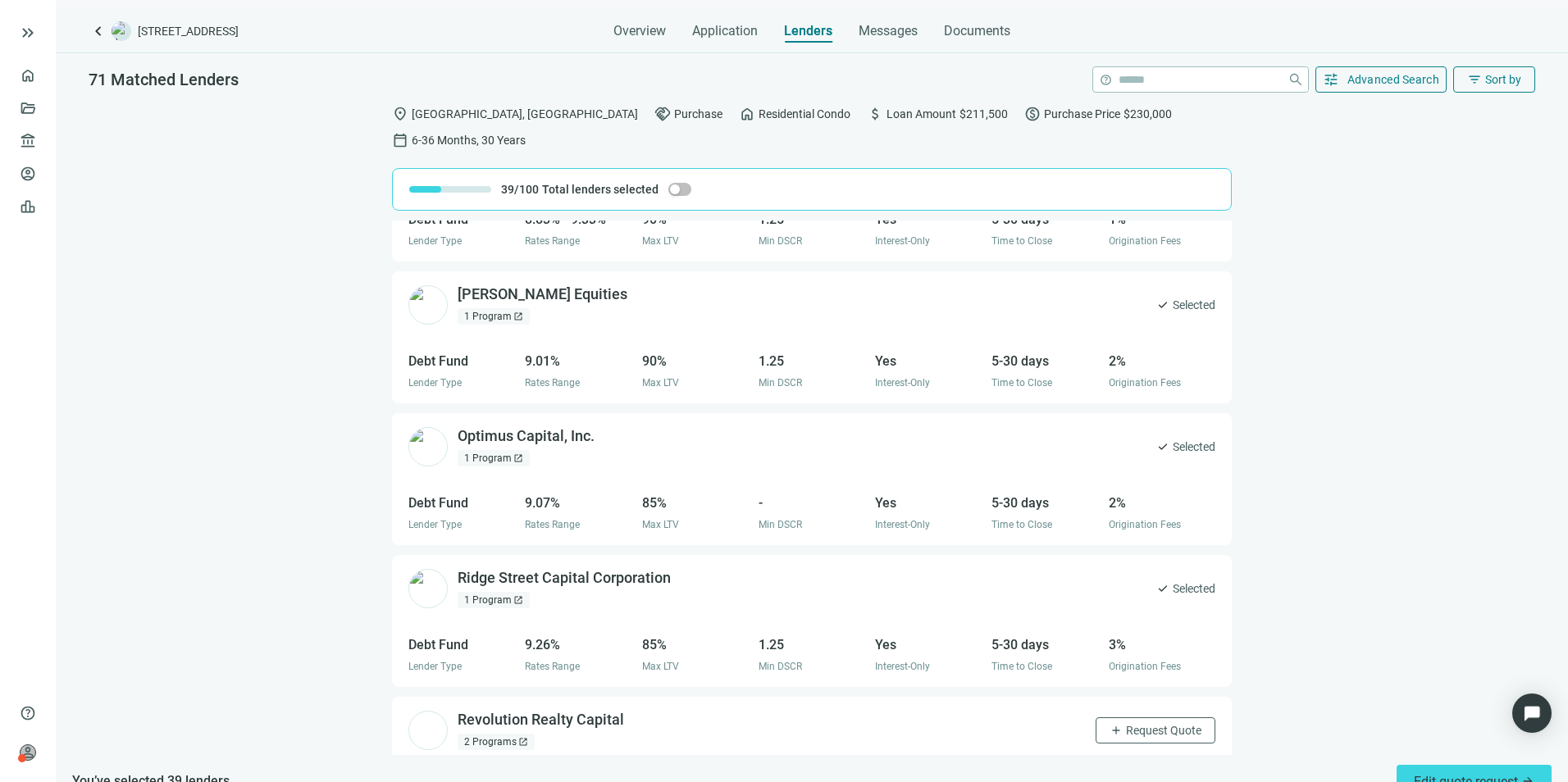
scroll to position [5127, 0]
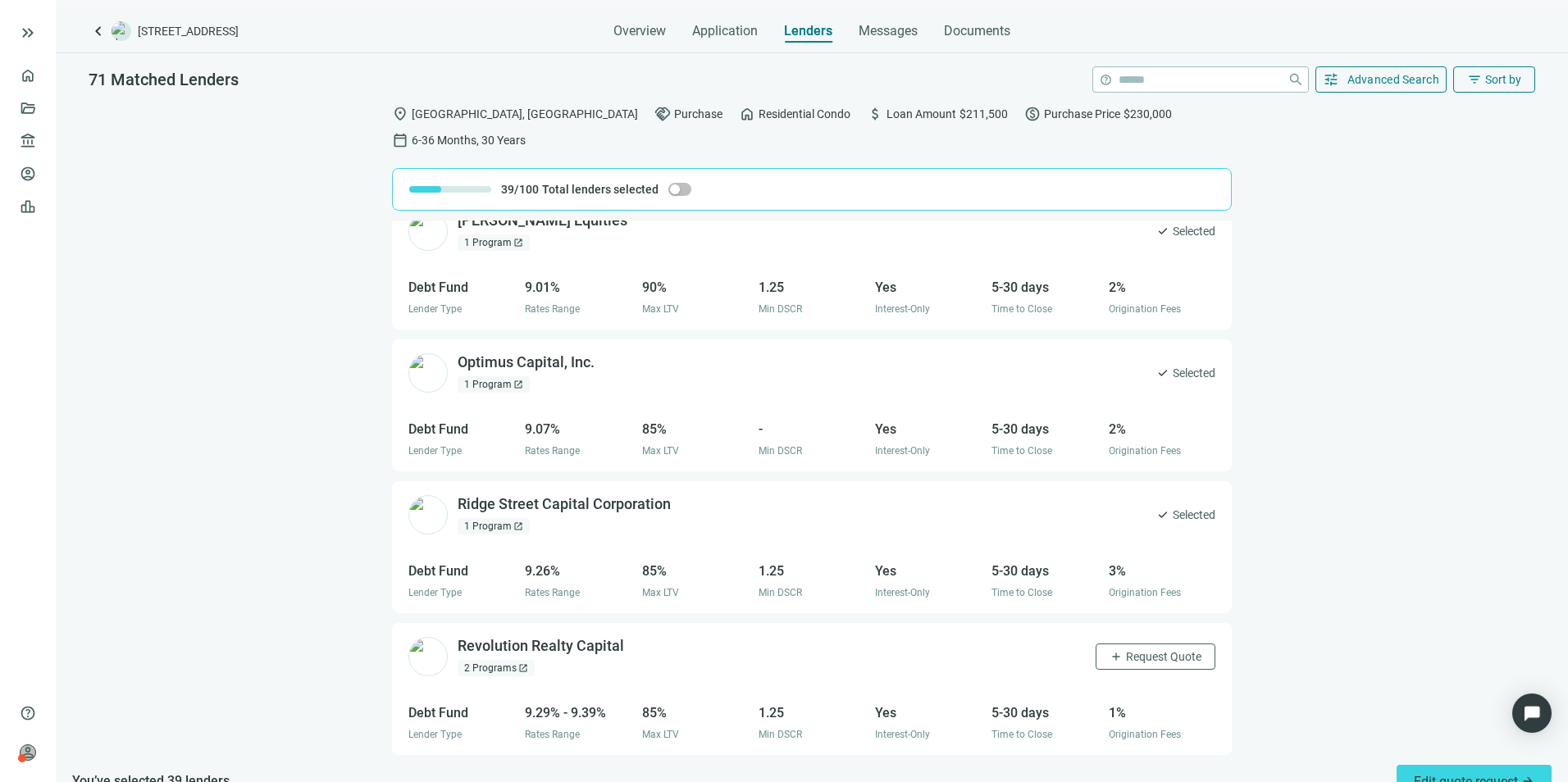
click at [1141, 604] on div "Revolution Realty Capital open_in_new 2 Programs open_in_new add Request Quote" at bounding box center [812, 656] width 840 height 67
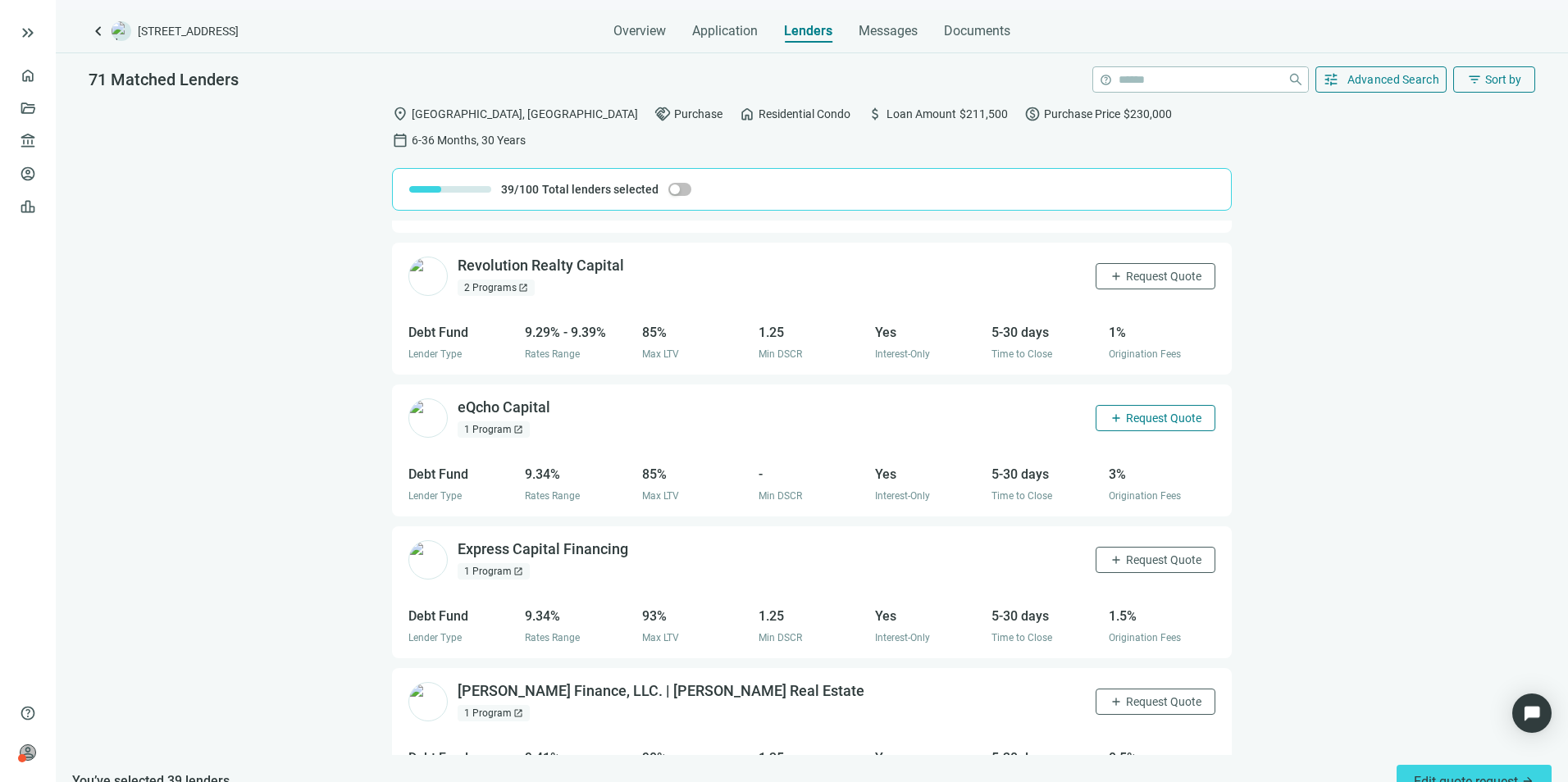
scroll to position [5537, 0]
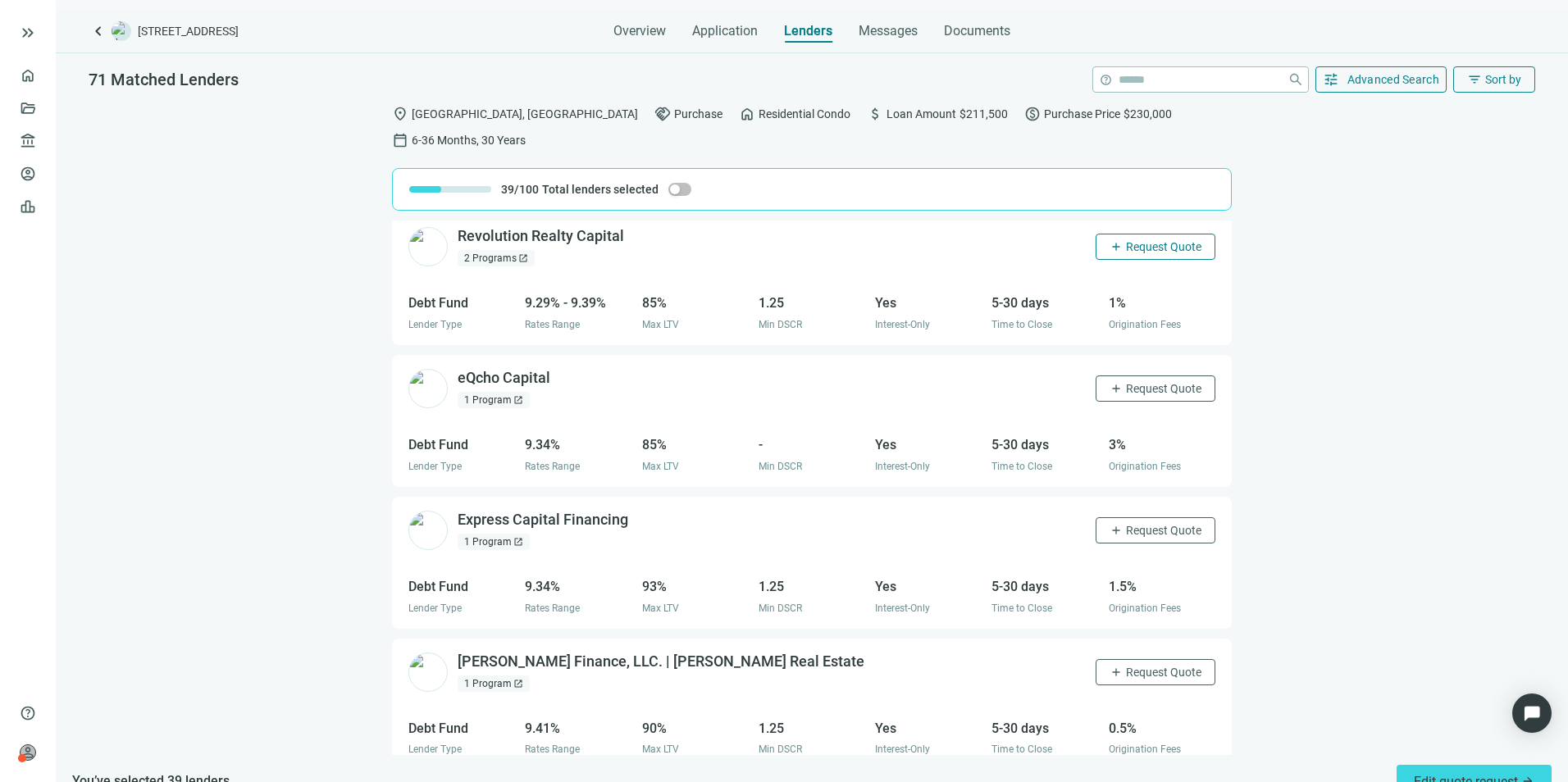
click at [1144, 240] on span "Request Quote" at bounding box center [1163, 246] width 76 height 13
click at [1138, 382] on span "Request Quote" at bounding box center [1163, 388] width 76 height 13
click at [1126, 524] on span "Request Quote" at bounding box center [1163, 530] width 76 height 13
click at [1136, 604] on span "Request Quote" at bounding box center [1163, 672] width 76 height 13
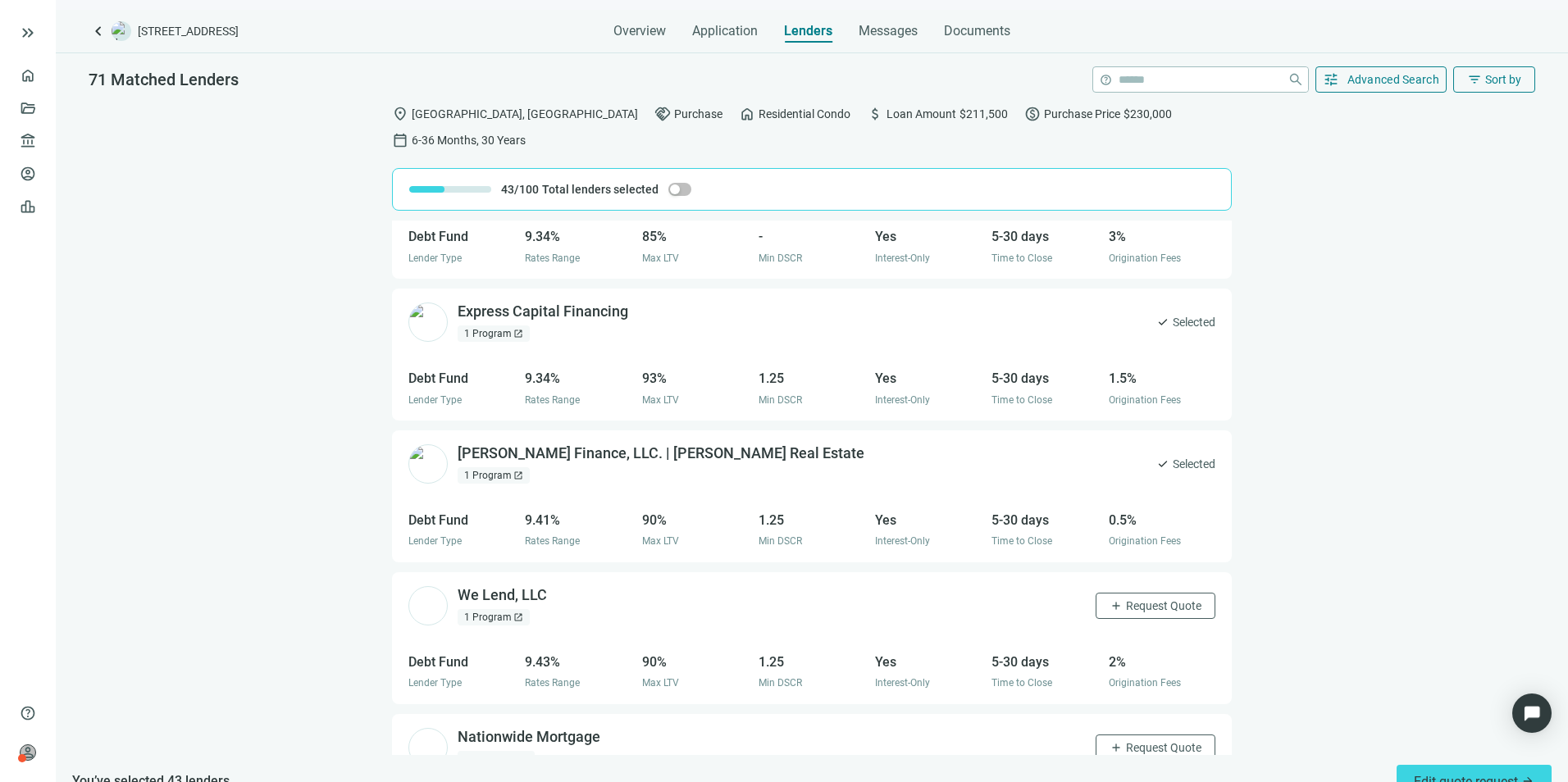
scroll to position [5784, 0]
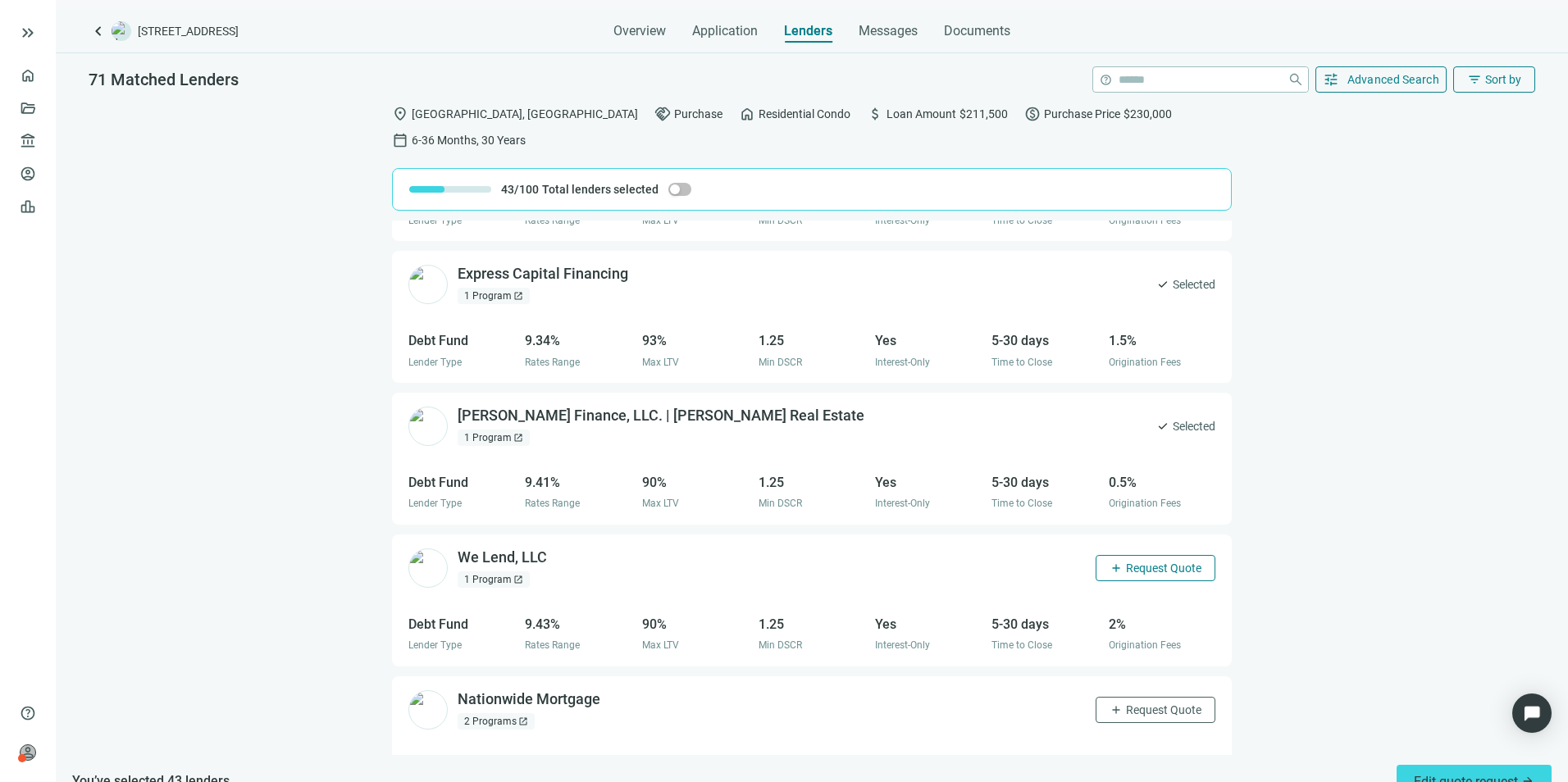
click at [1130, 561] on span "Request Quote" at bounding box center [1163, 568] width 76 height 13
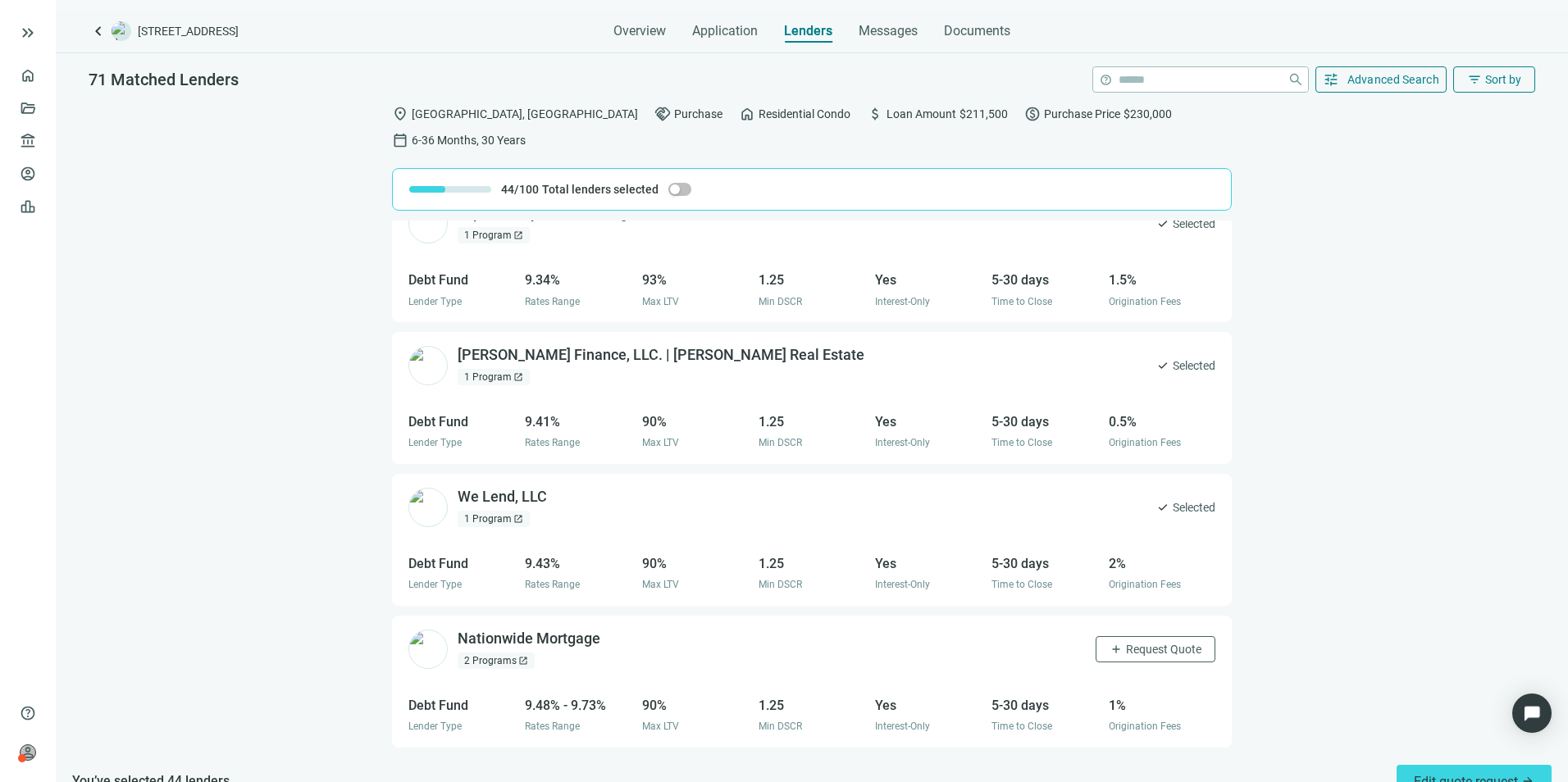
scroll to position [5947, 0]
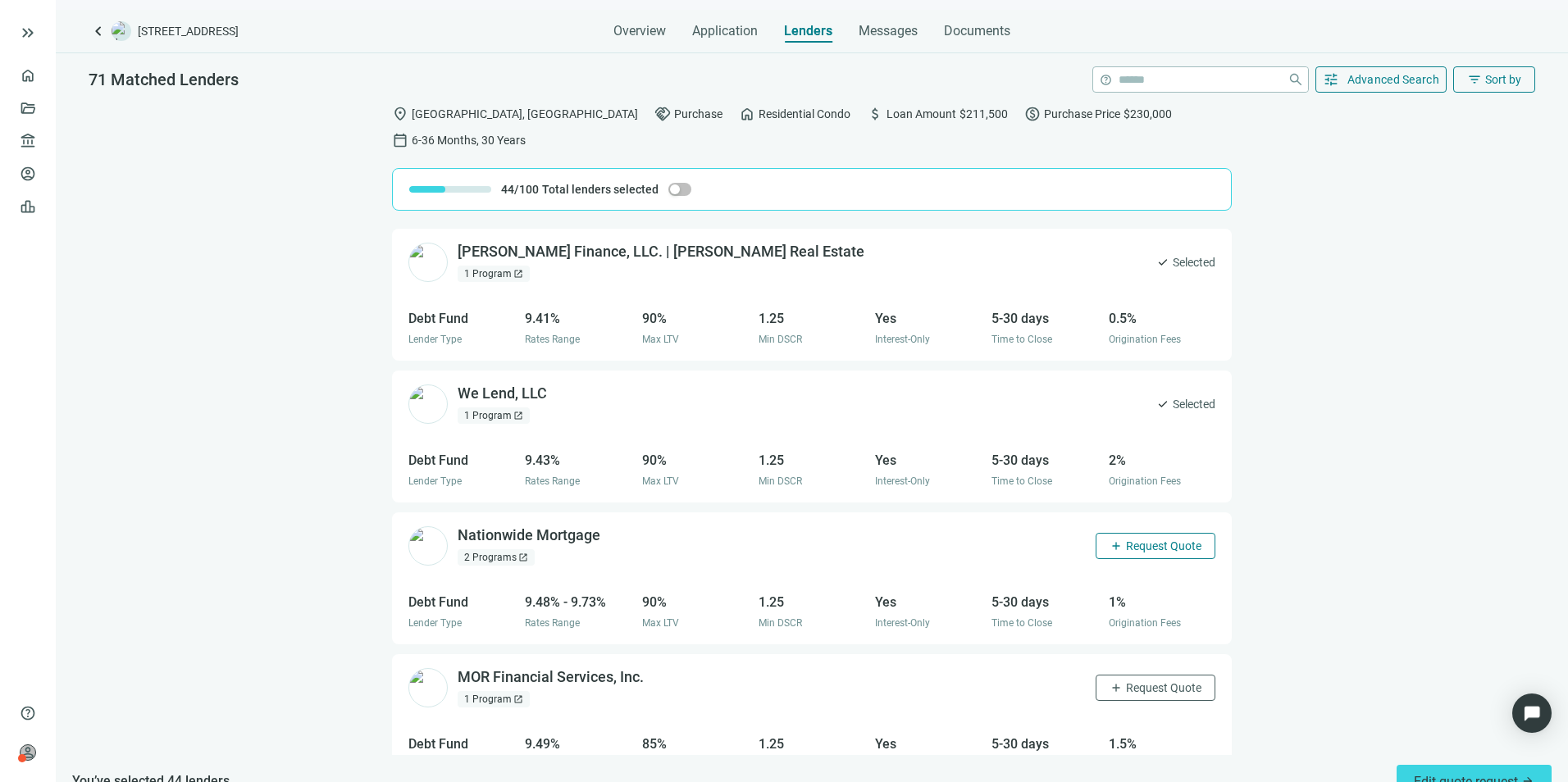
click at [1141, 539] on span "Request Quote" at bounding box center [1163, 545] width 76 height 13
click at [1145, 604] on span "Request Quote" at bounding box center [1163, 688] width 76 height 13
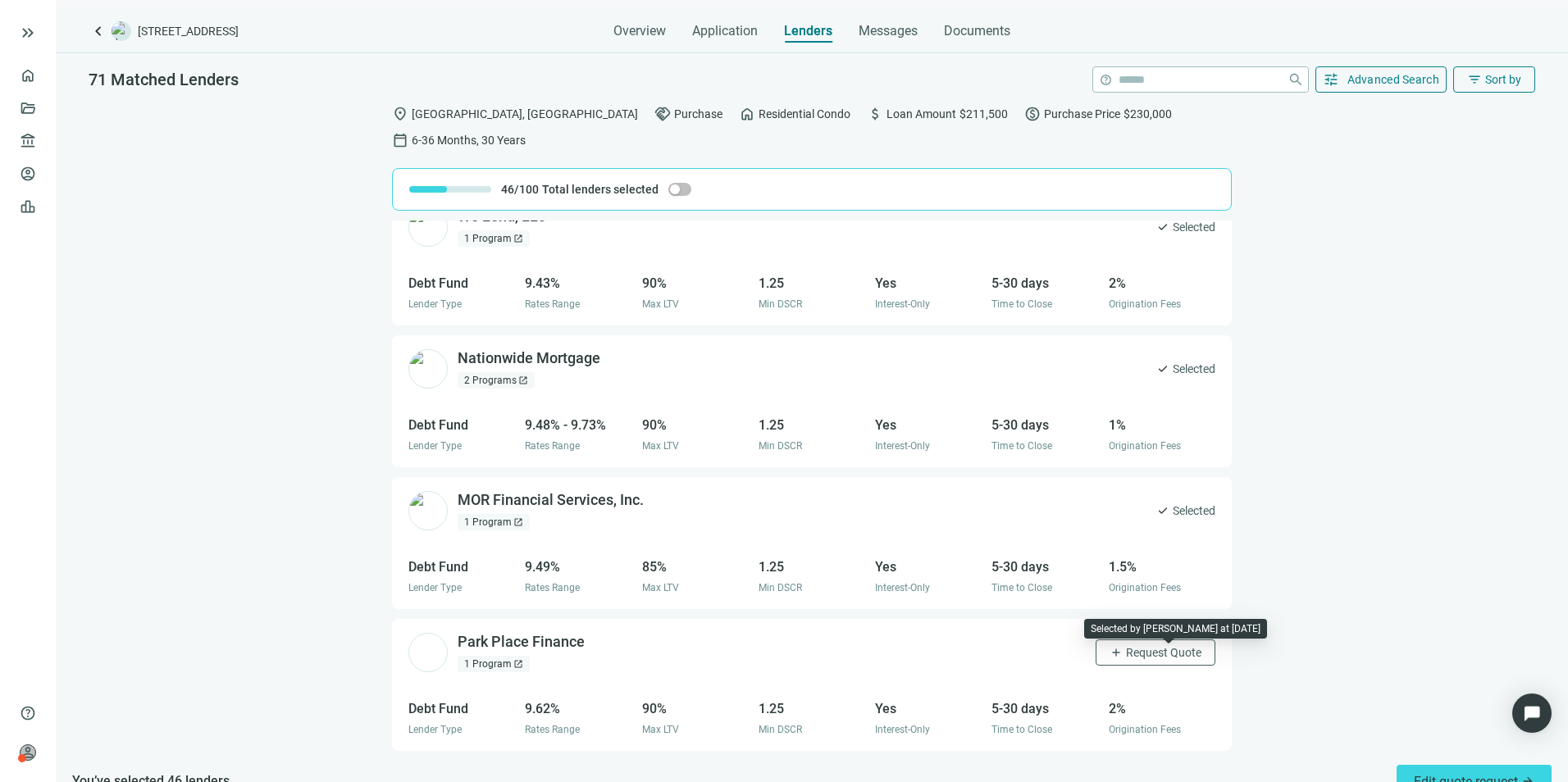
scroll to position [6193, 0]
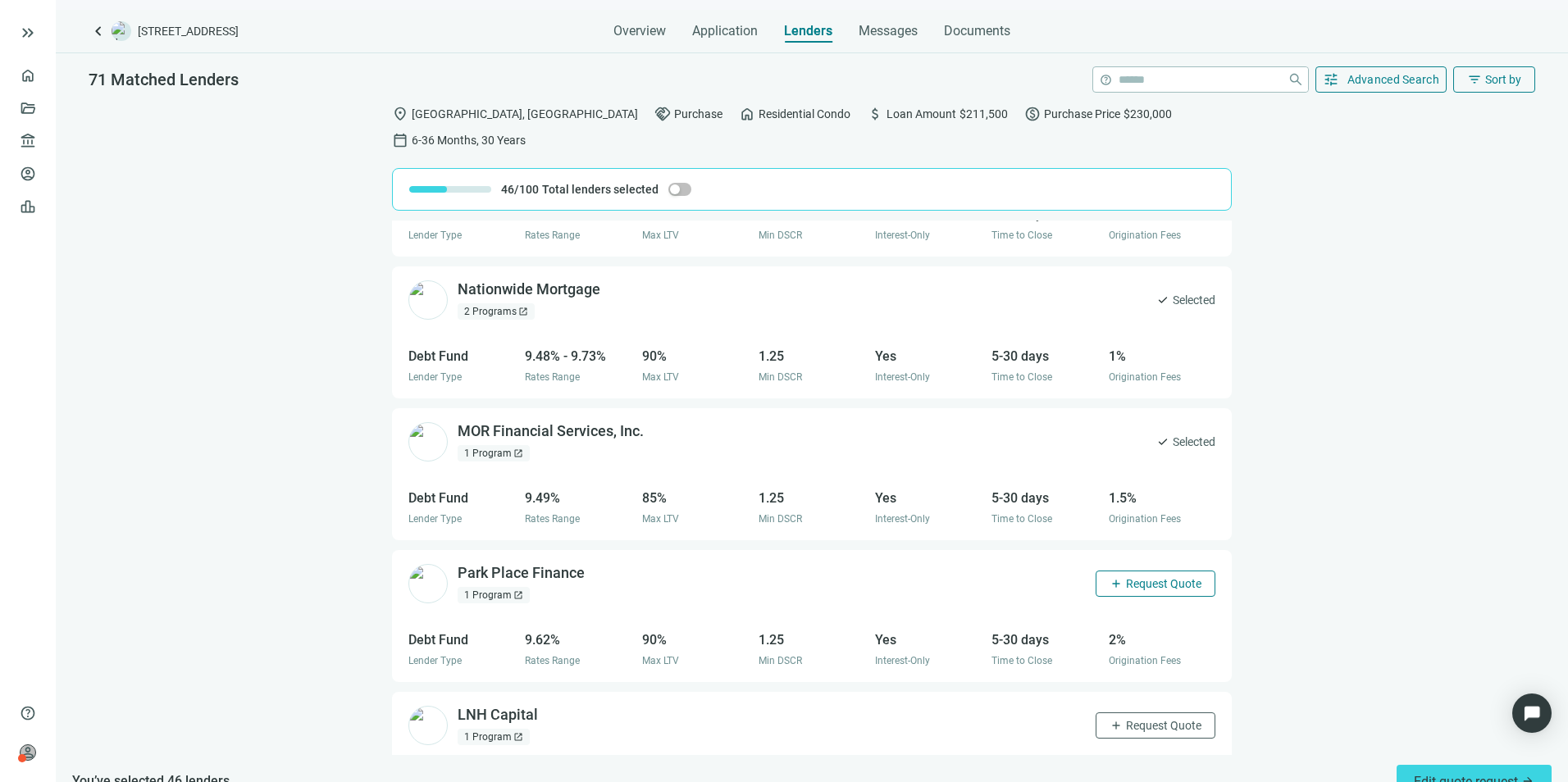
click at [1144, 577] on span "Request Quote" at bounding box center [1163, 584] width 76 height 13
click at [1132, 604] on span "Request Quote" at bounding box center [1163, 725] width 76 height 13
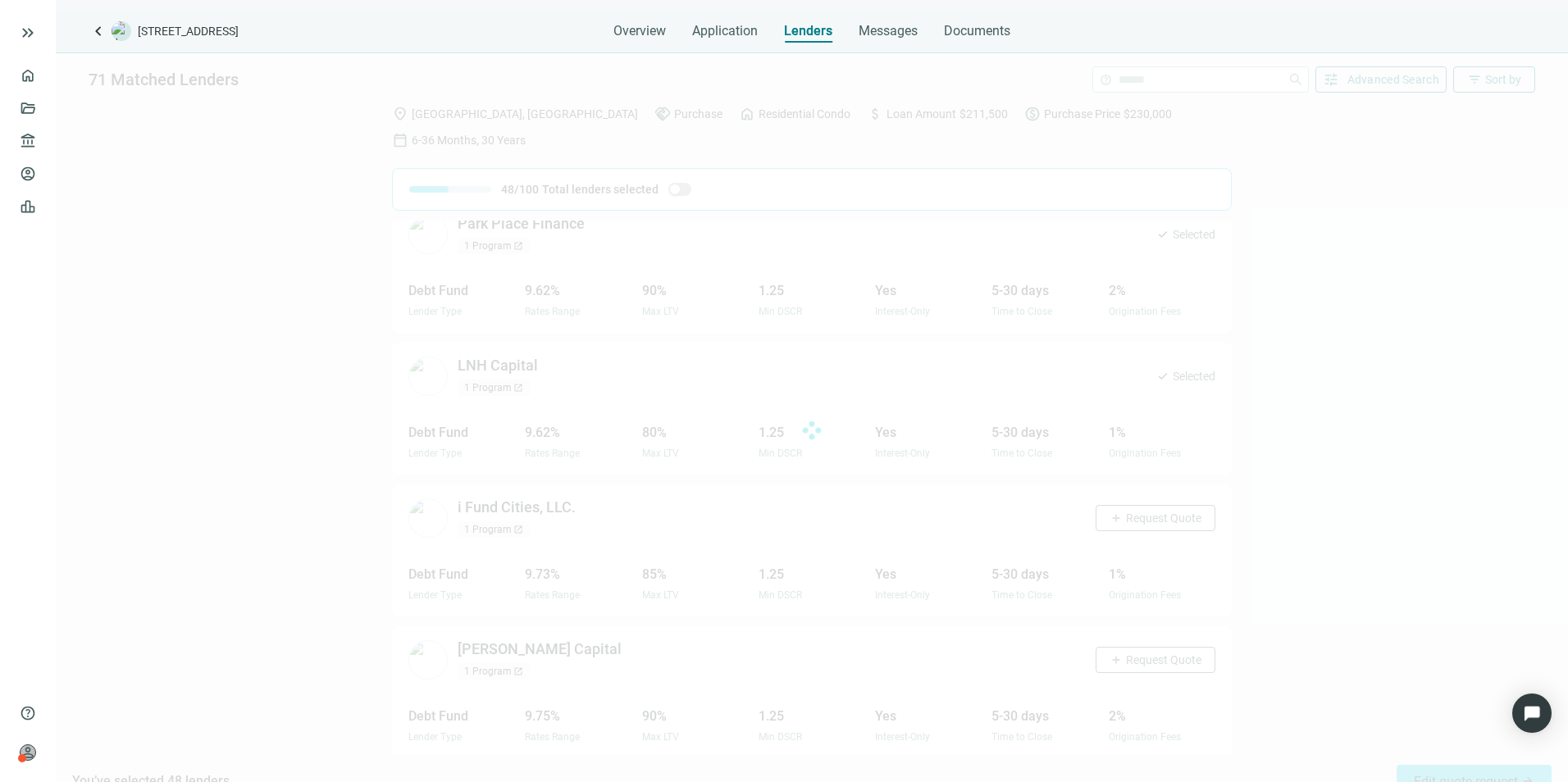
scroll to position [6546, 0]
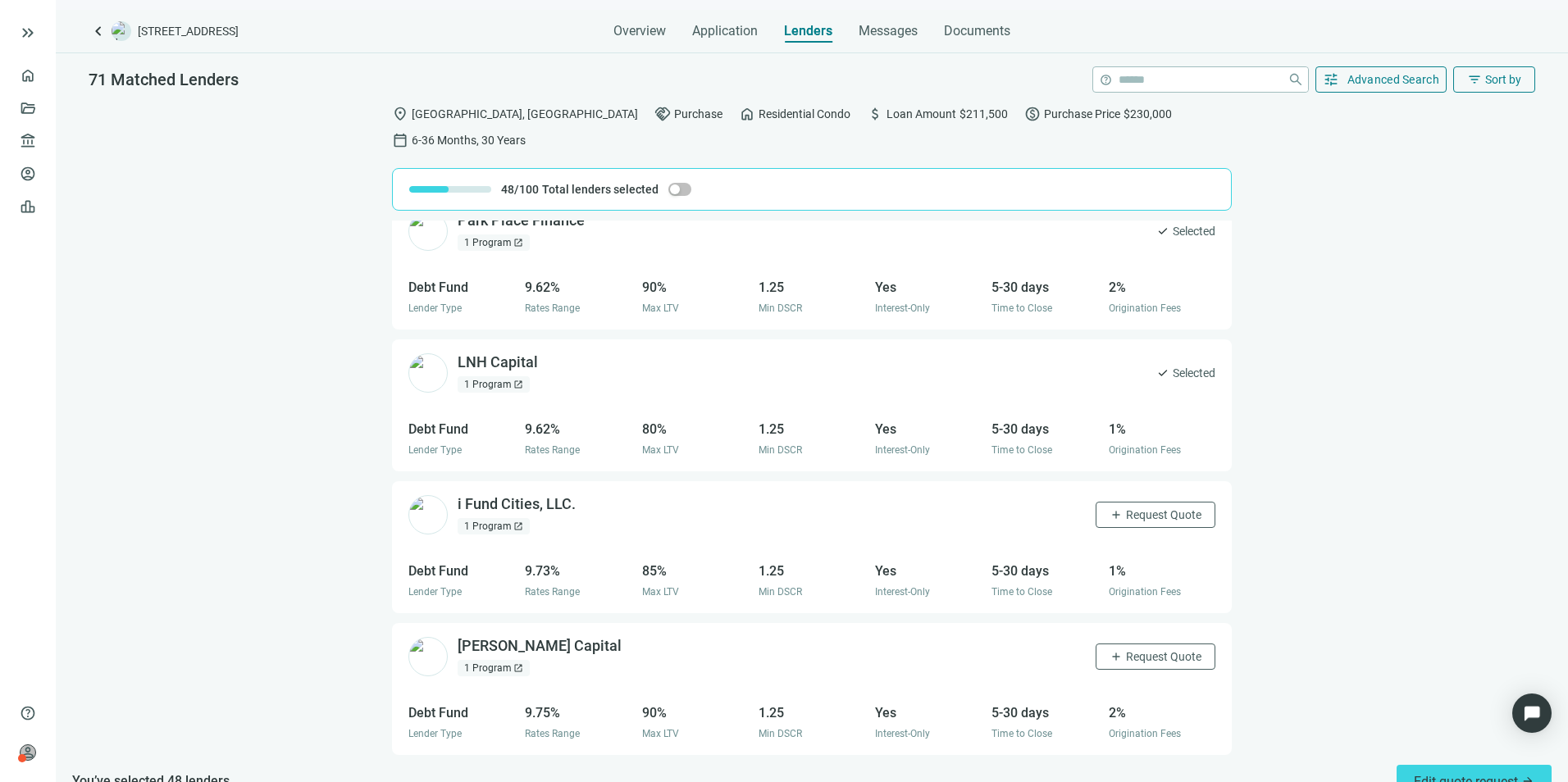
drag, startPoint x: 1136, startPoint y: 486, endPoint x: 1127, endPoint y: 511, distance: 26.6
click at [1136, 508] on span "Request Quote" at bounding box center [1163, 514] width 76 height 13
click at [1129, 604] on span "Request Quote" at bounding box center [1163, 657] width 76 height 13
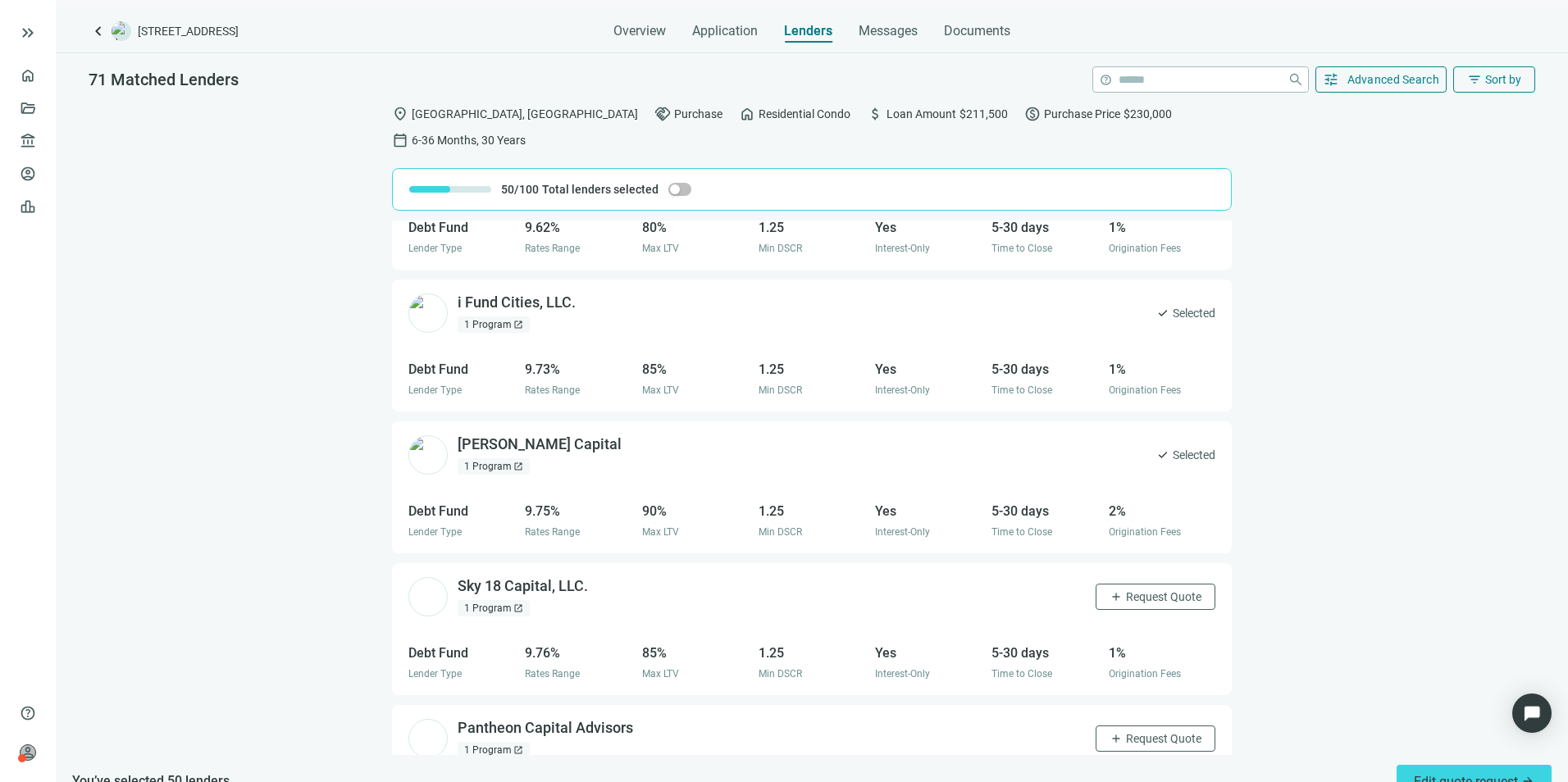
scroll to position [6792, 0]
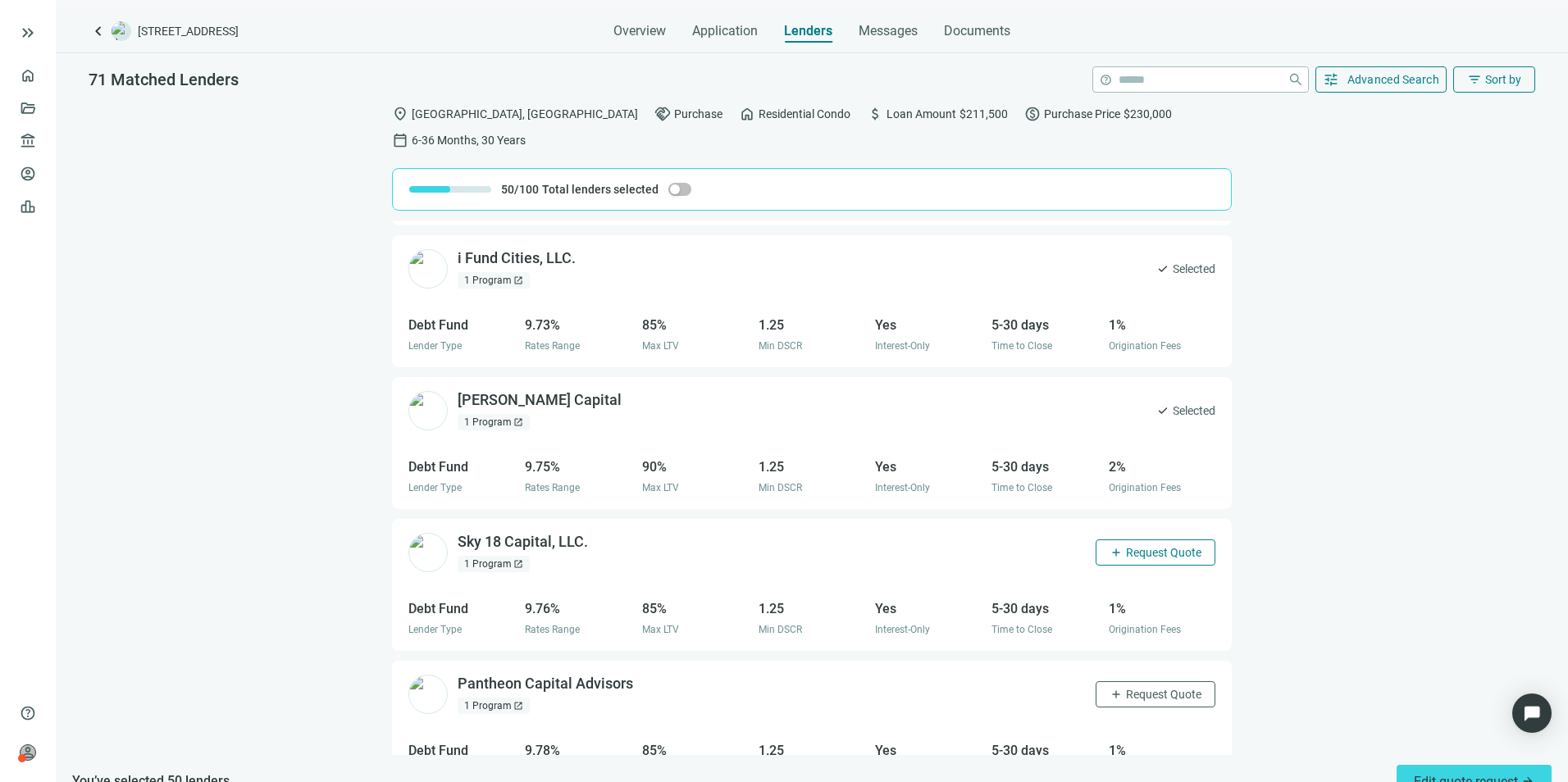
click at [1131, 546] on span "Request Quote" at bounding box center [1163, 552] width 76 height 13
click at [1152, 604] on span "Request Quote" at bounding box center [1163, 694] width 76 height 13
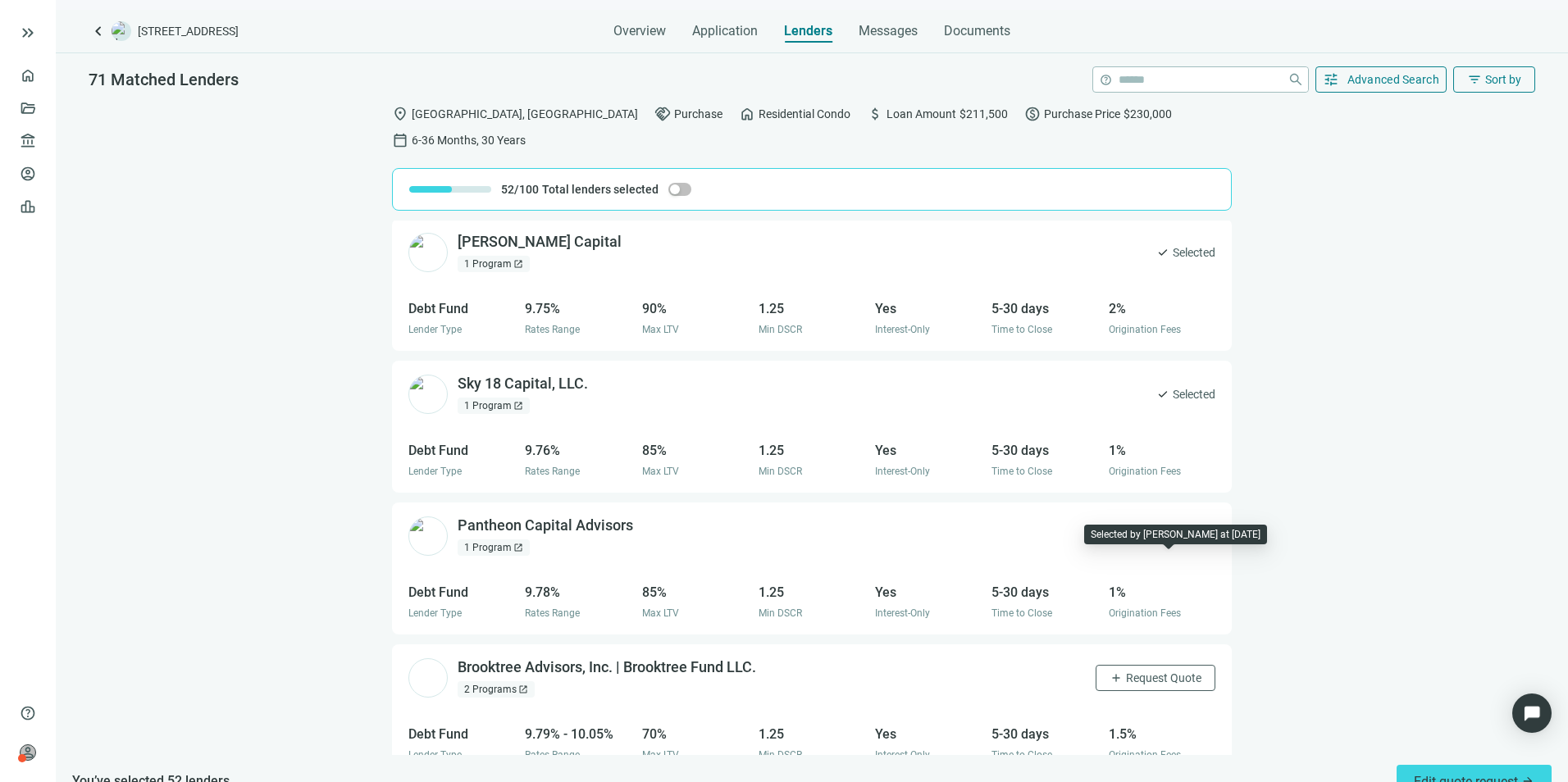
scroll to position [6955, 0]
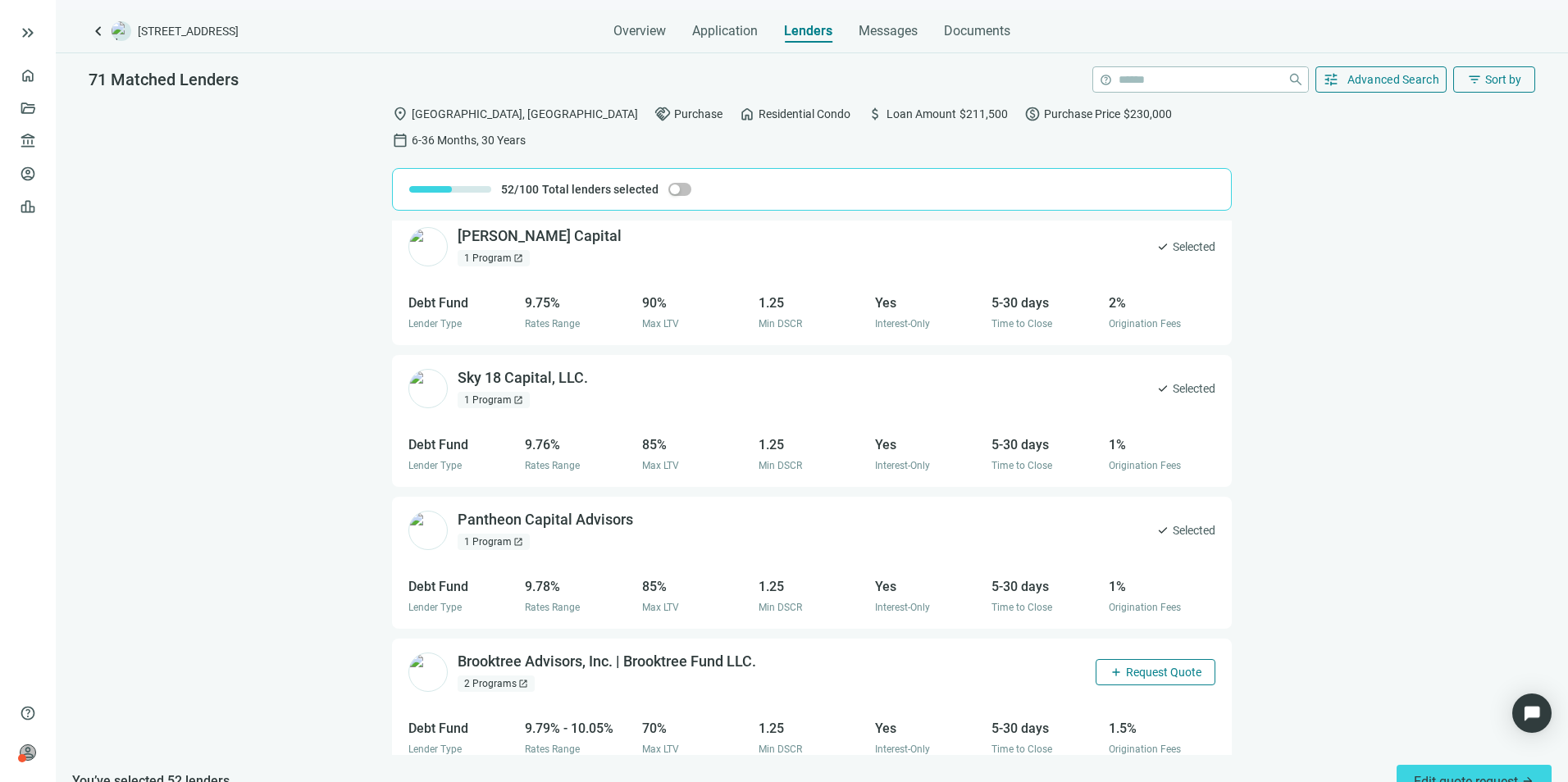
click at [1149, 604] on span "Request Quote" at bounding box center [1163, 672] width 76 height 13
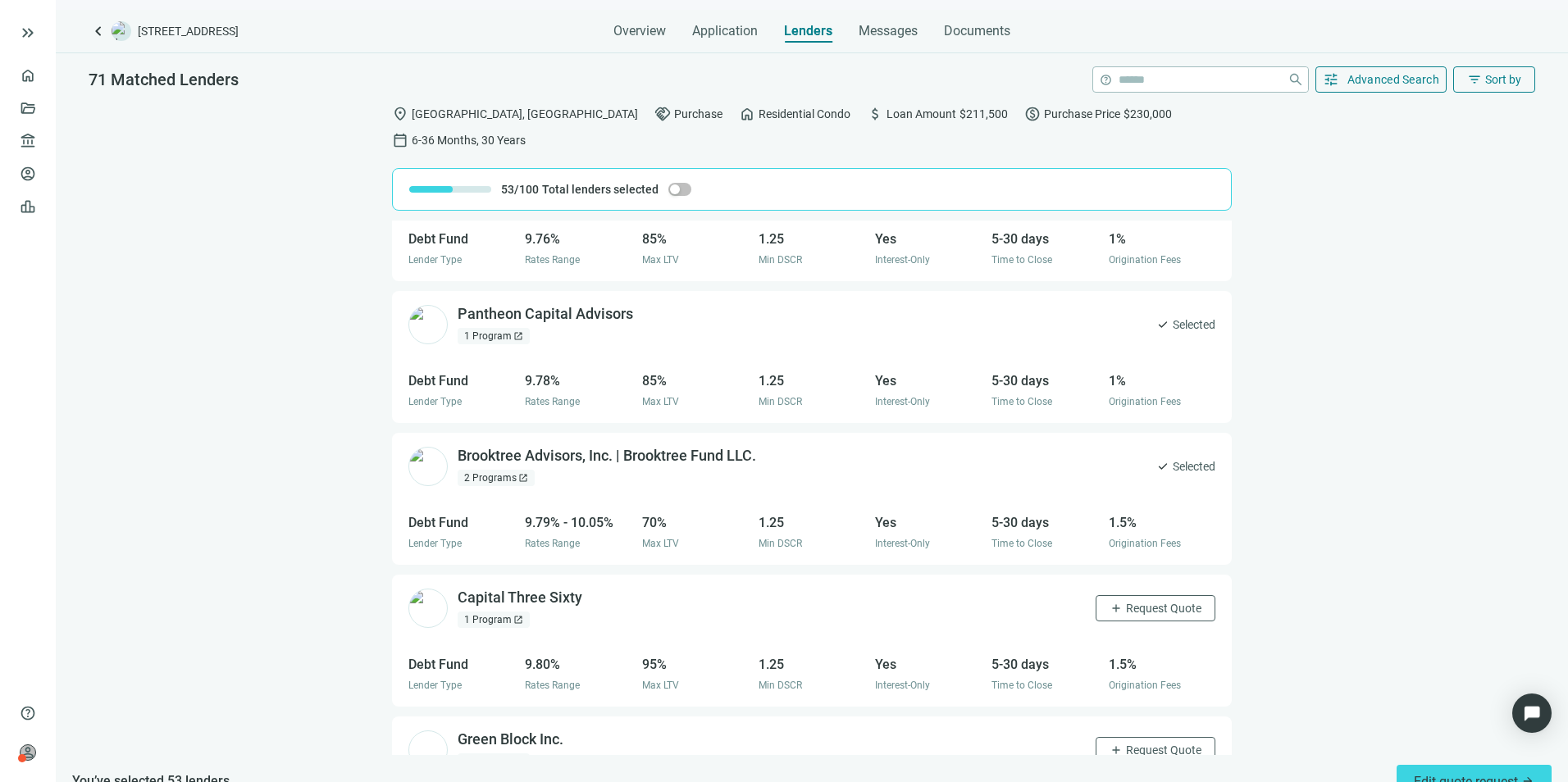
scroll to position [7202, 0]
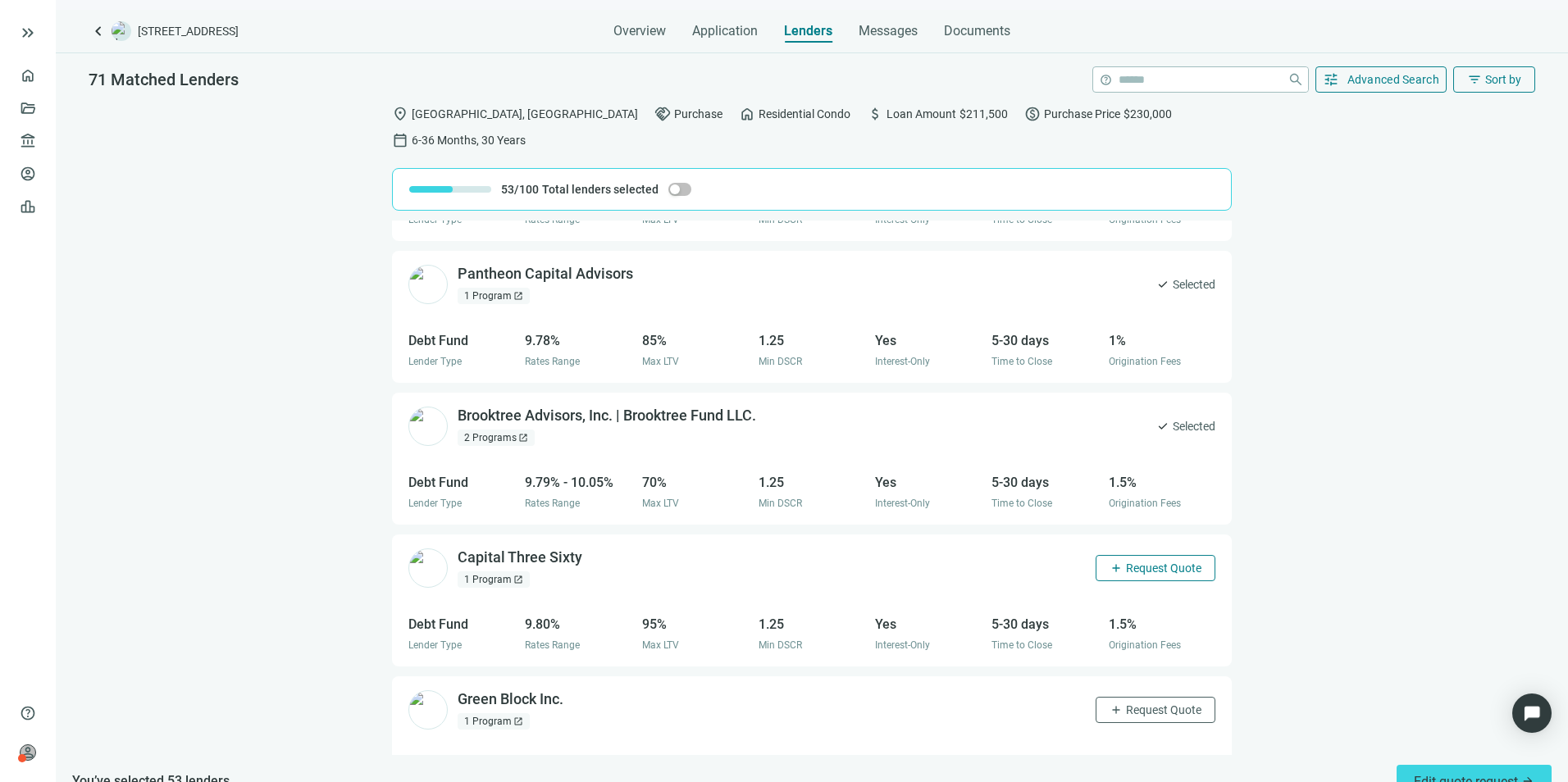
click at [1151, 561] on span "Request Quote" at bounding box center [1163, 568] width 76 height 13
click at [1145, 604] on span "Request Quote" at bounding box center [1163, 710] width 76 height 13
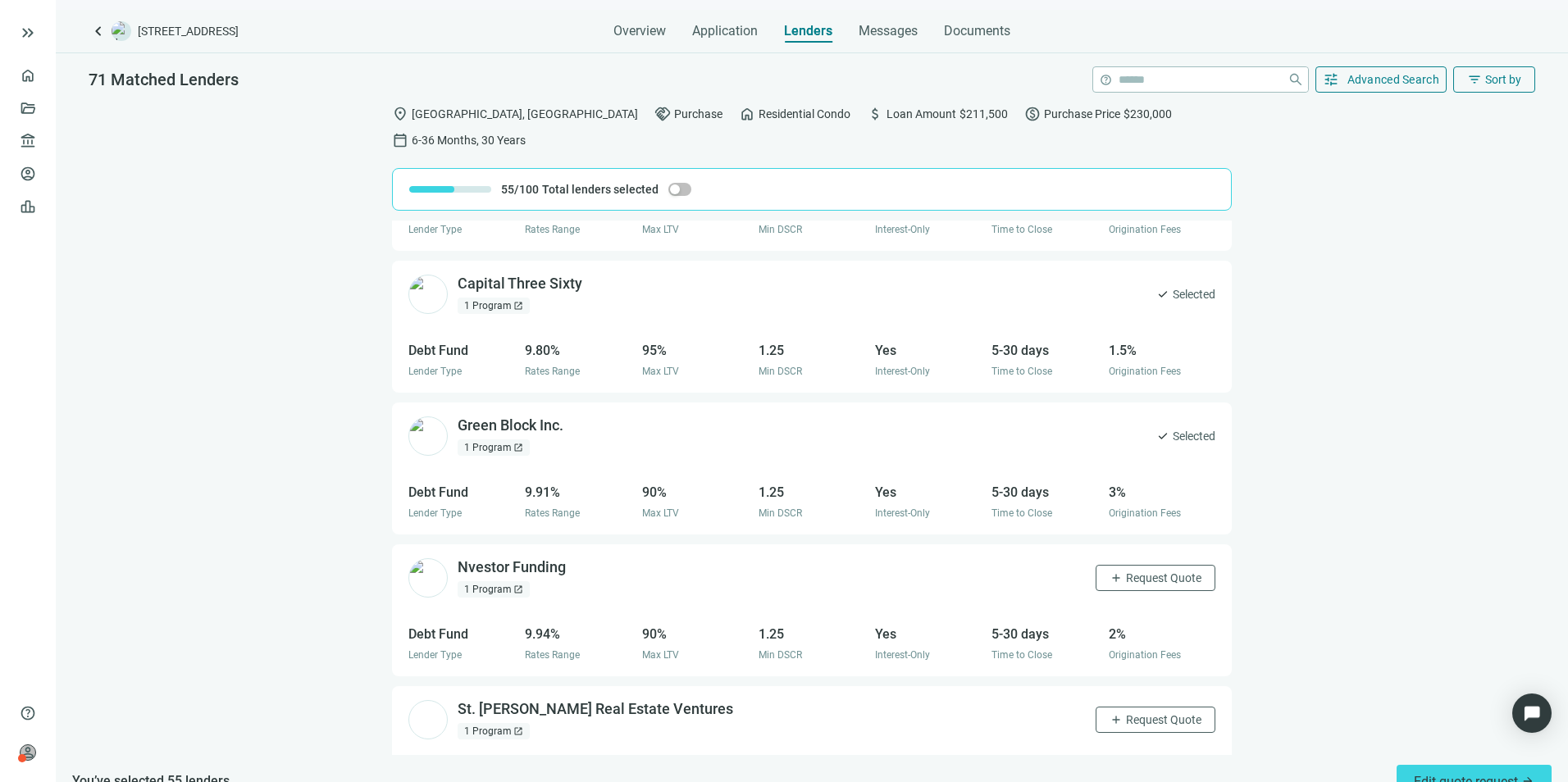
scroll to position [7694, 0]
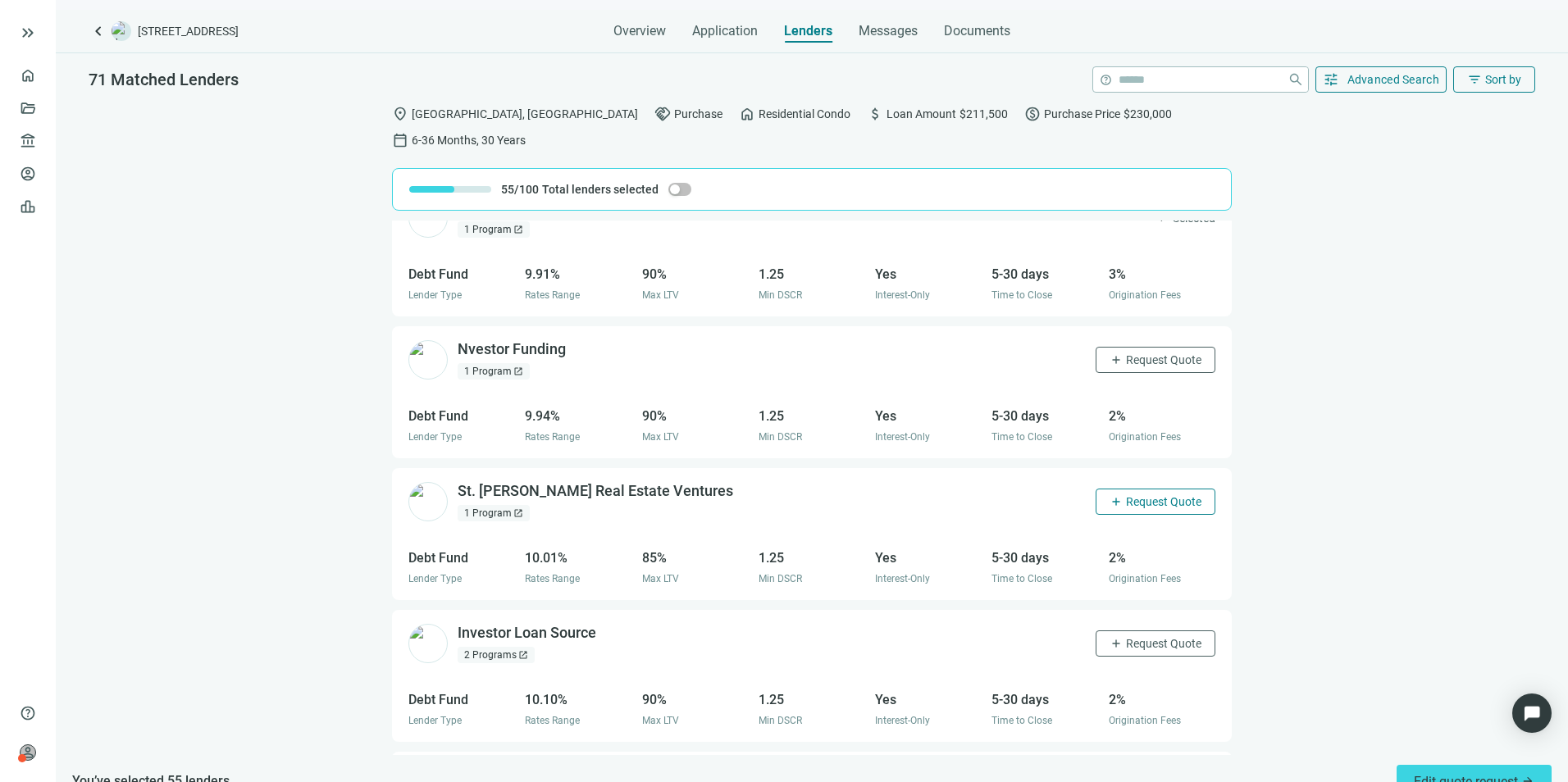
click at [1126, 496] on span "Request Quote" at bounding box center [1163, 502] width 76 height 13
click at [1131, 353] on span "Request Quote" at bounding box center [1163, 359] width 76 height 13
click at [1118, 604] on button "add Request Quote" at bounding box center [1155, 643] width 120 height 26
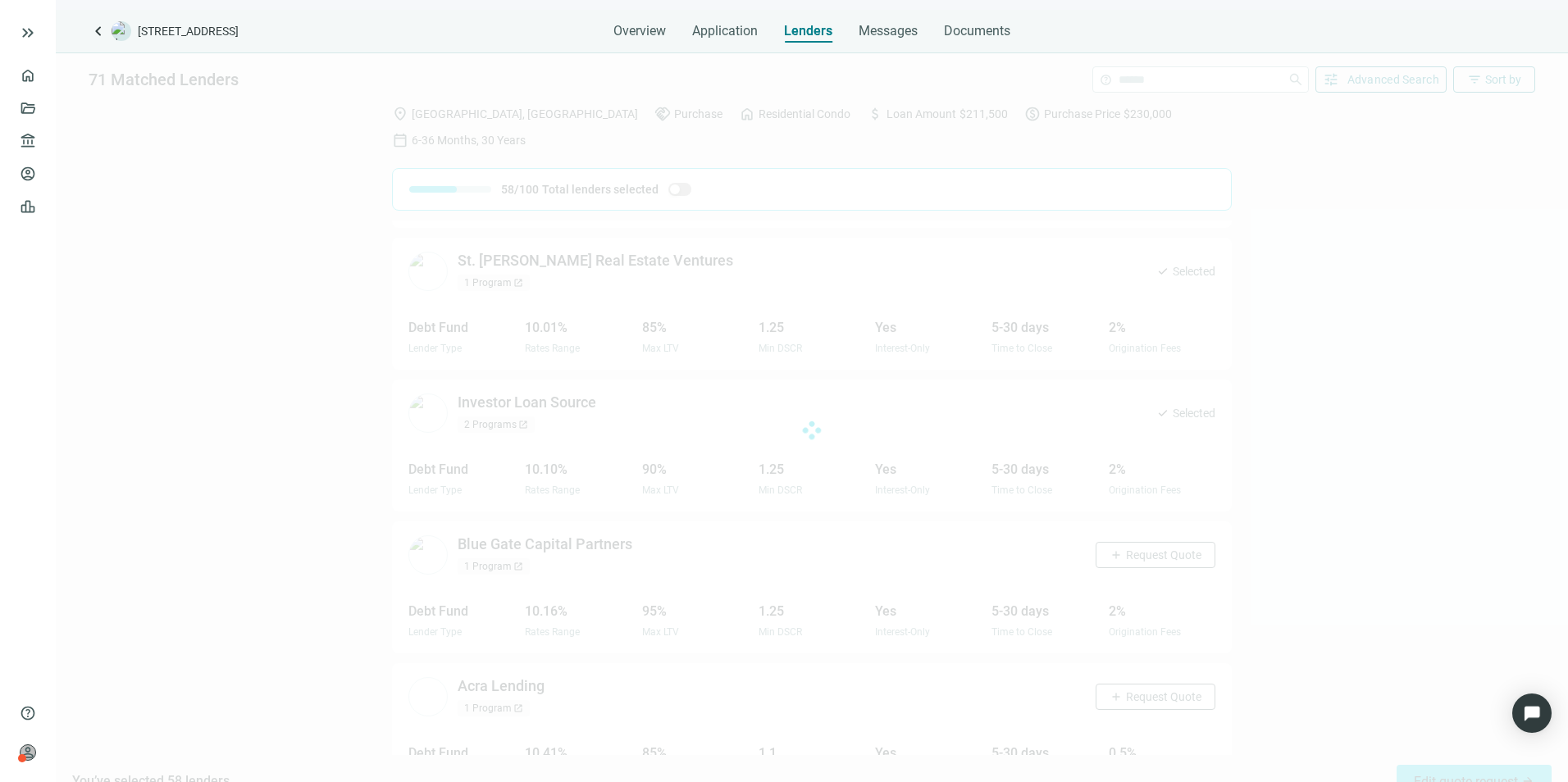
scroll to position [7939, 0]
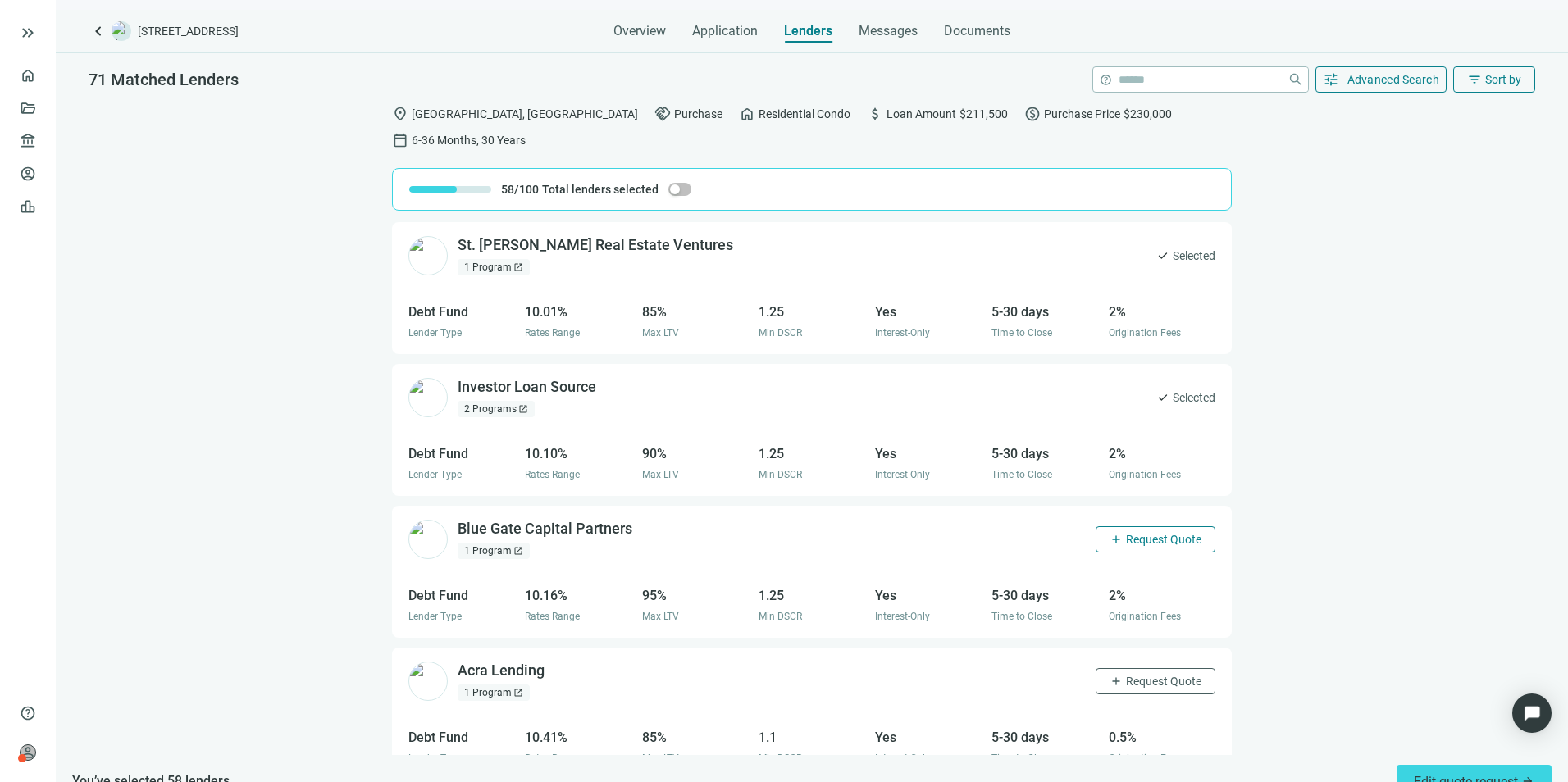
click at [1143, 533] on span "Request Quote" at bounding box center [1163, 539] width 76 height 13
click at [1145, 604] on span "Request Quote" at bounding box center [1163, 681] width 76 height 13
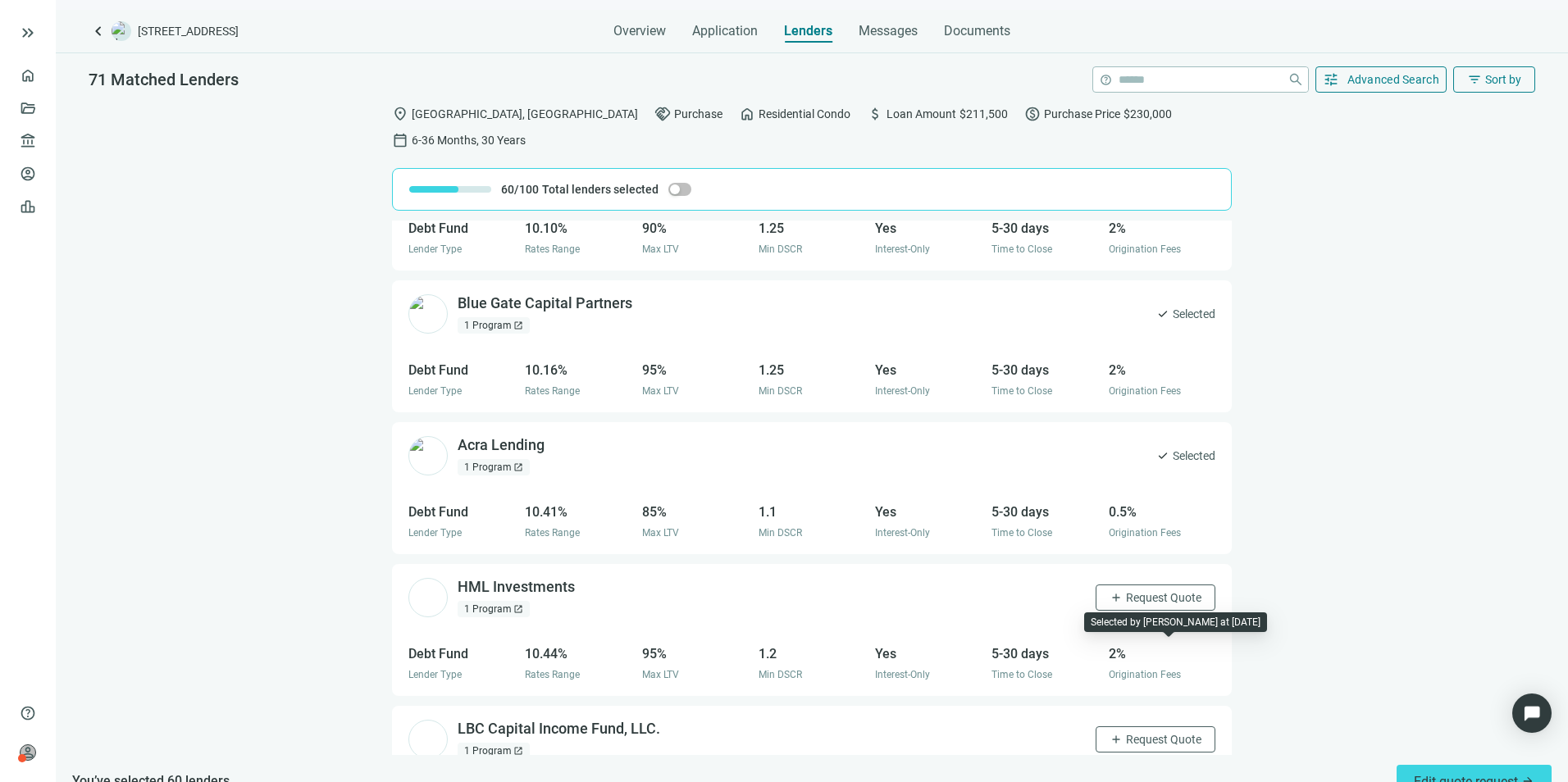
scroll to position [8185, 0]
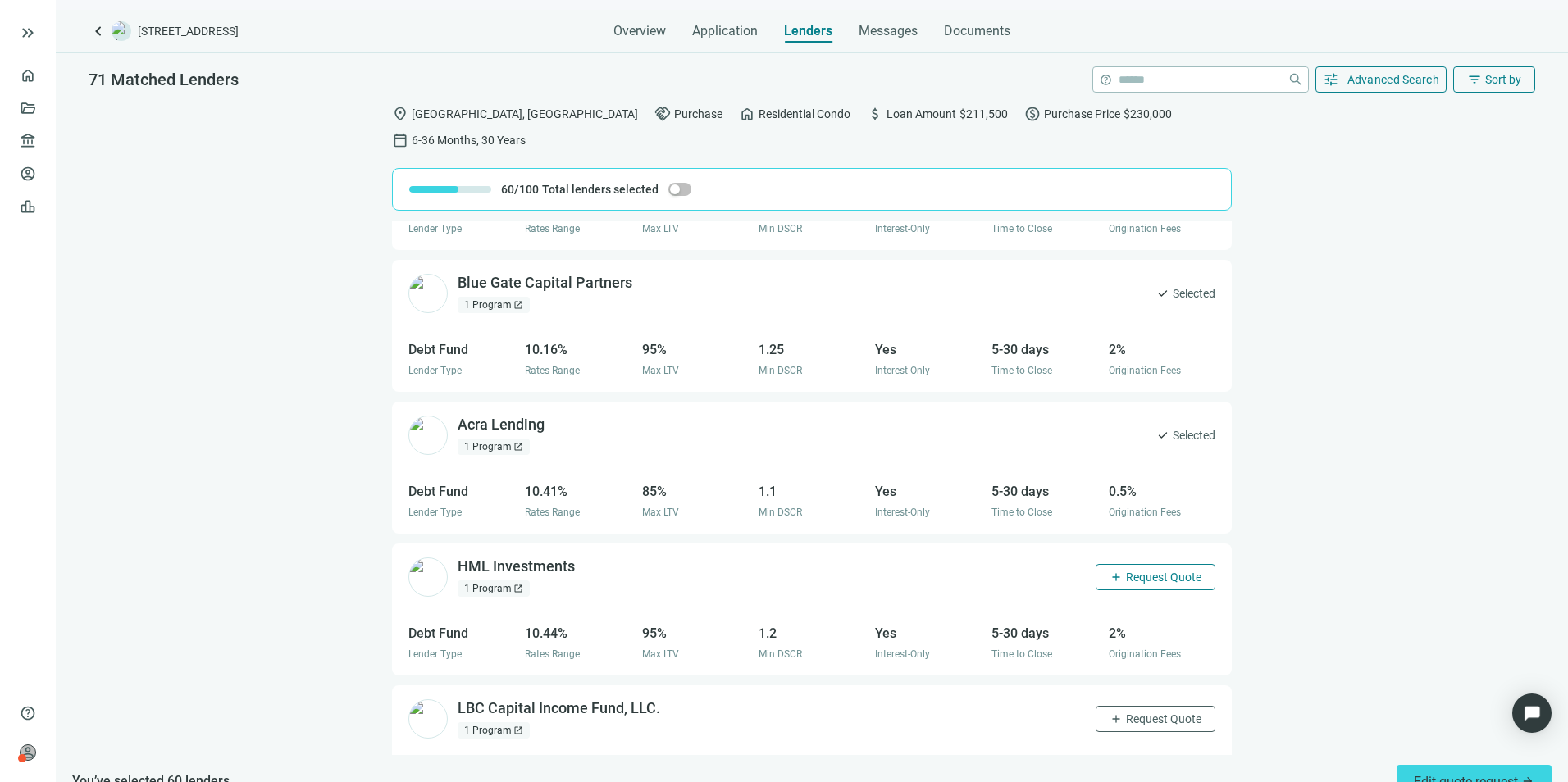
click at [1144, 564] on button "add Request Quote" at bounding box center [1155, 576] width 120 height 26
click at [1152, 604] on span "Request Quote" at bounding box center [1163, 719] width 76 height 13
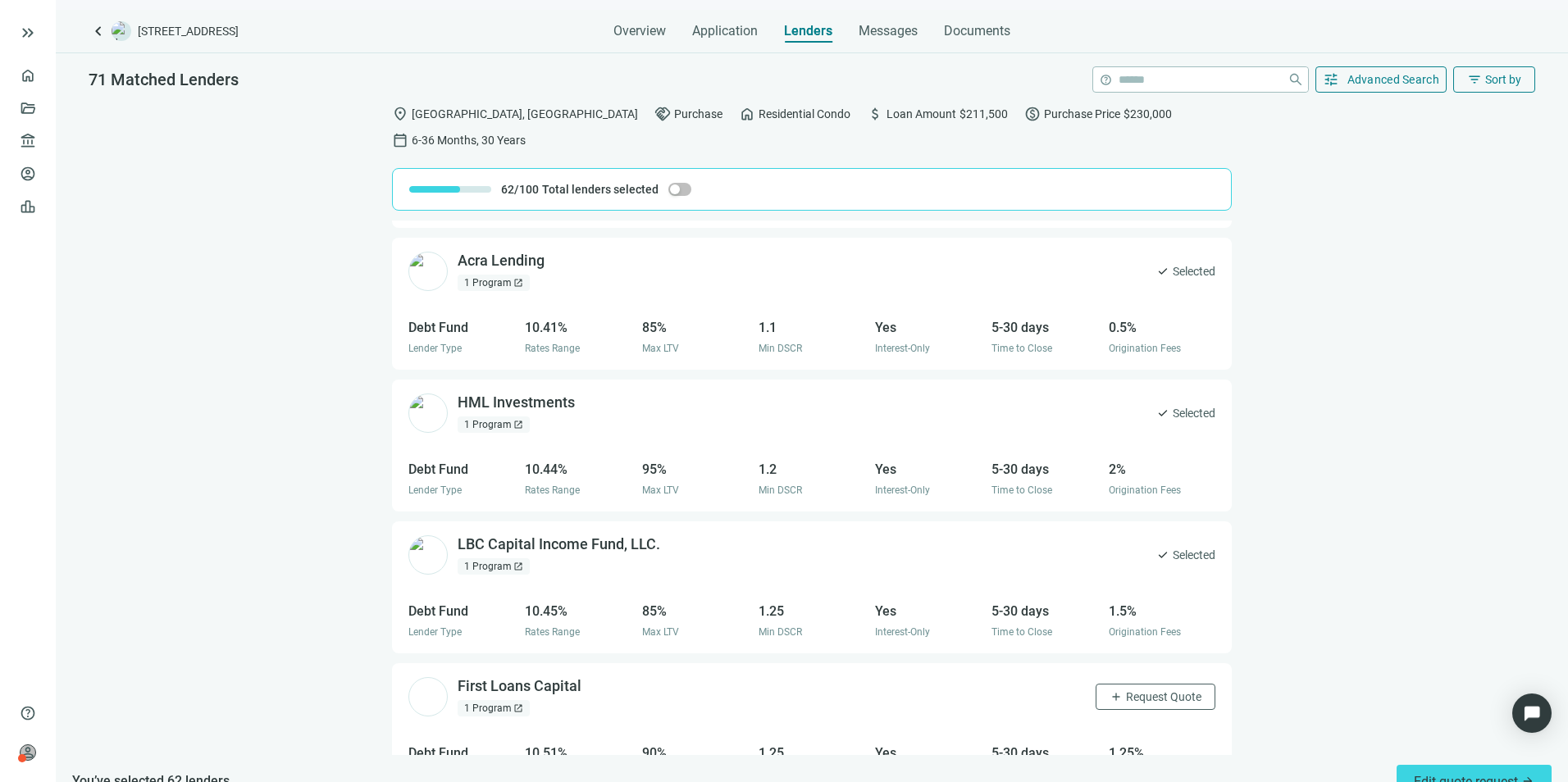
scroll to position [8431, 0]
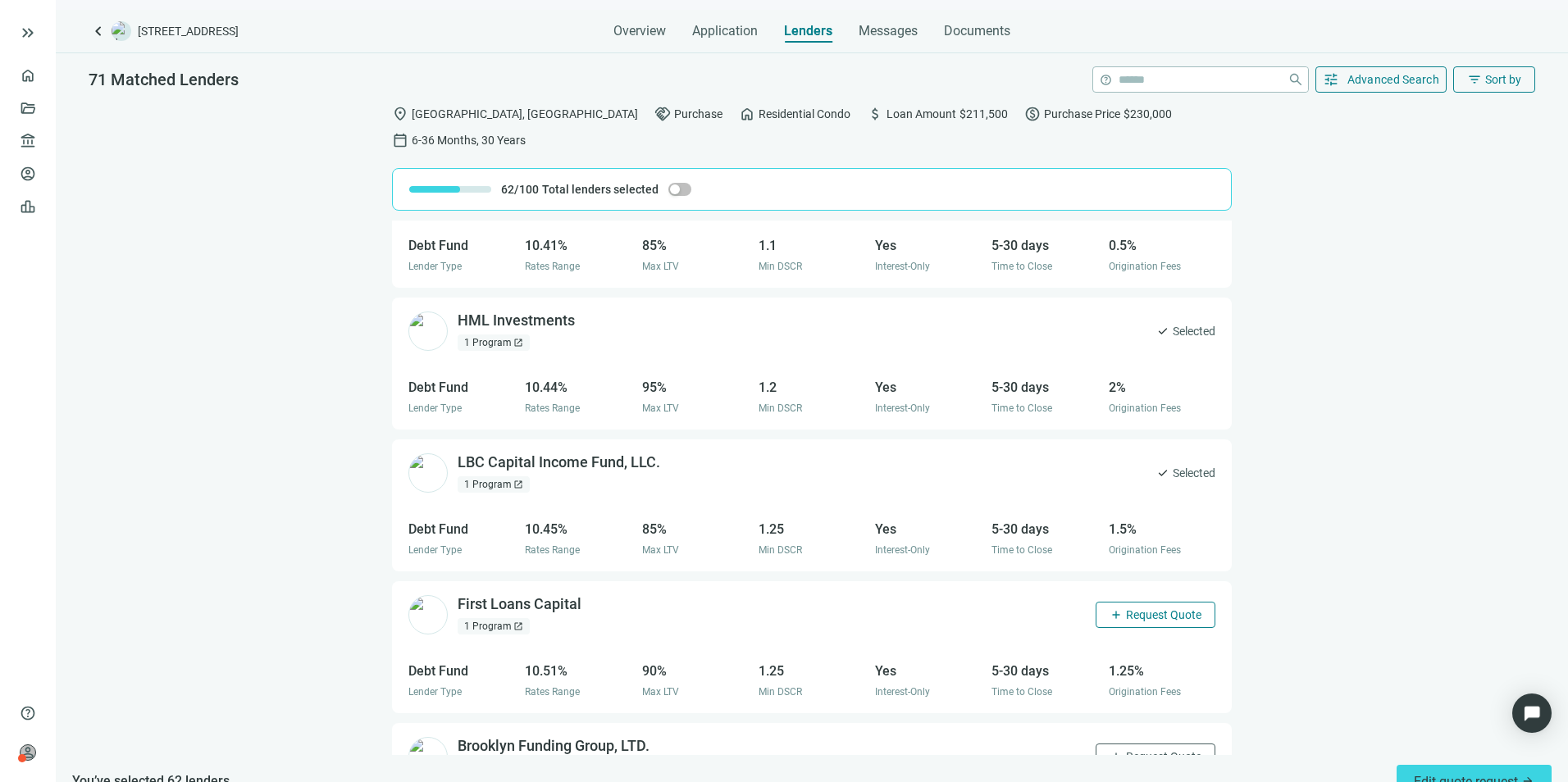
click at [1158, 604] on span "Request Quote" at bounding box center [1163, 615] width 76 height 13
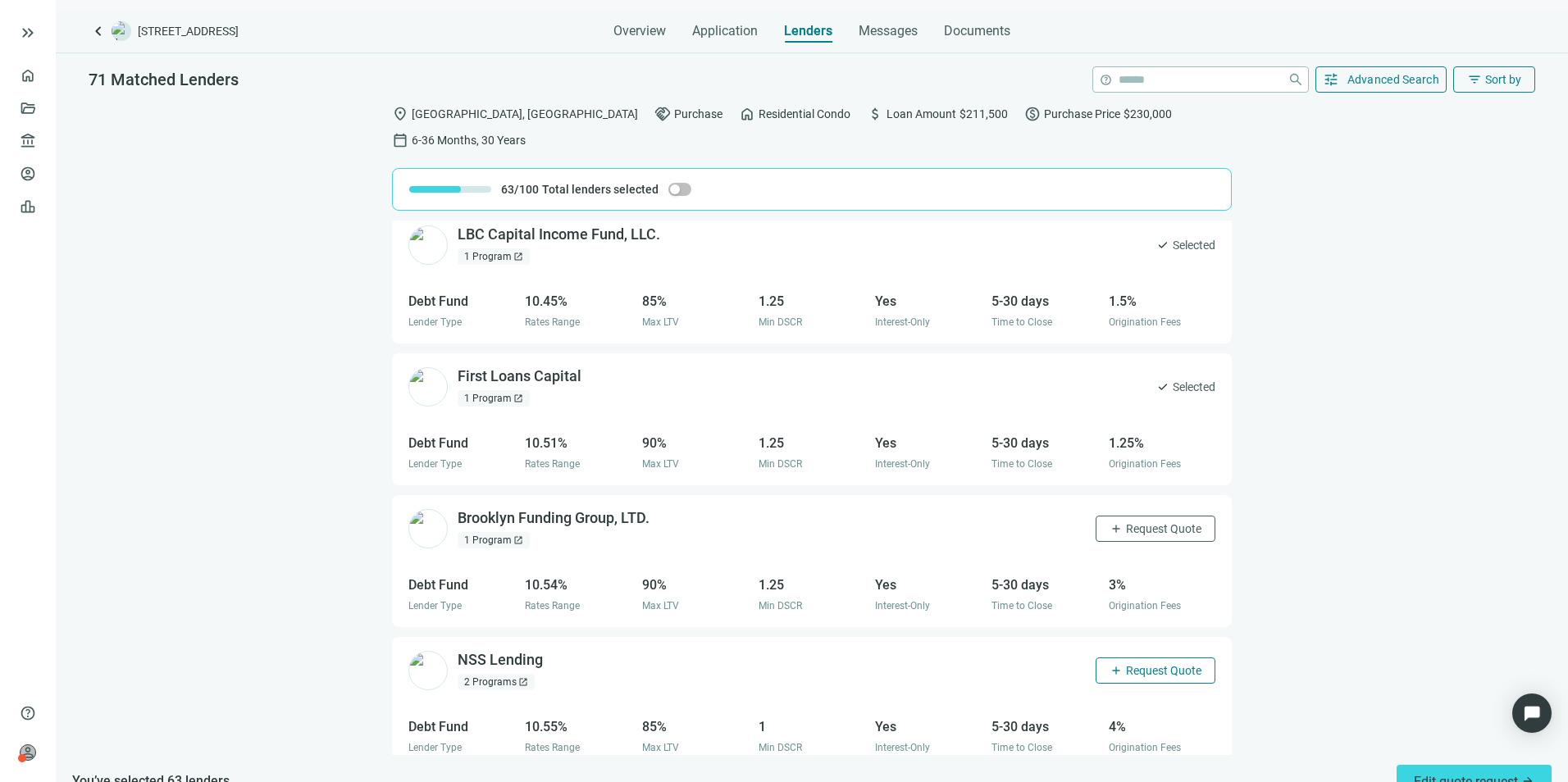
scroll to position [8677, 0]
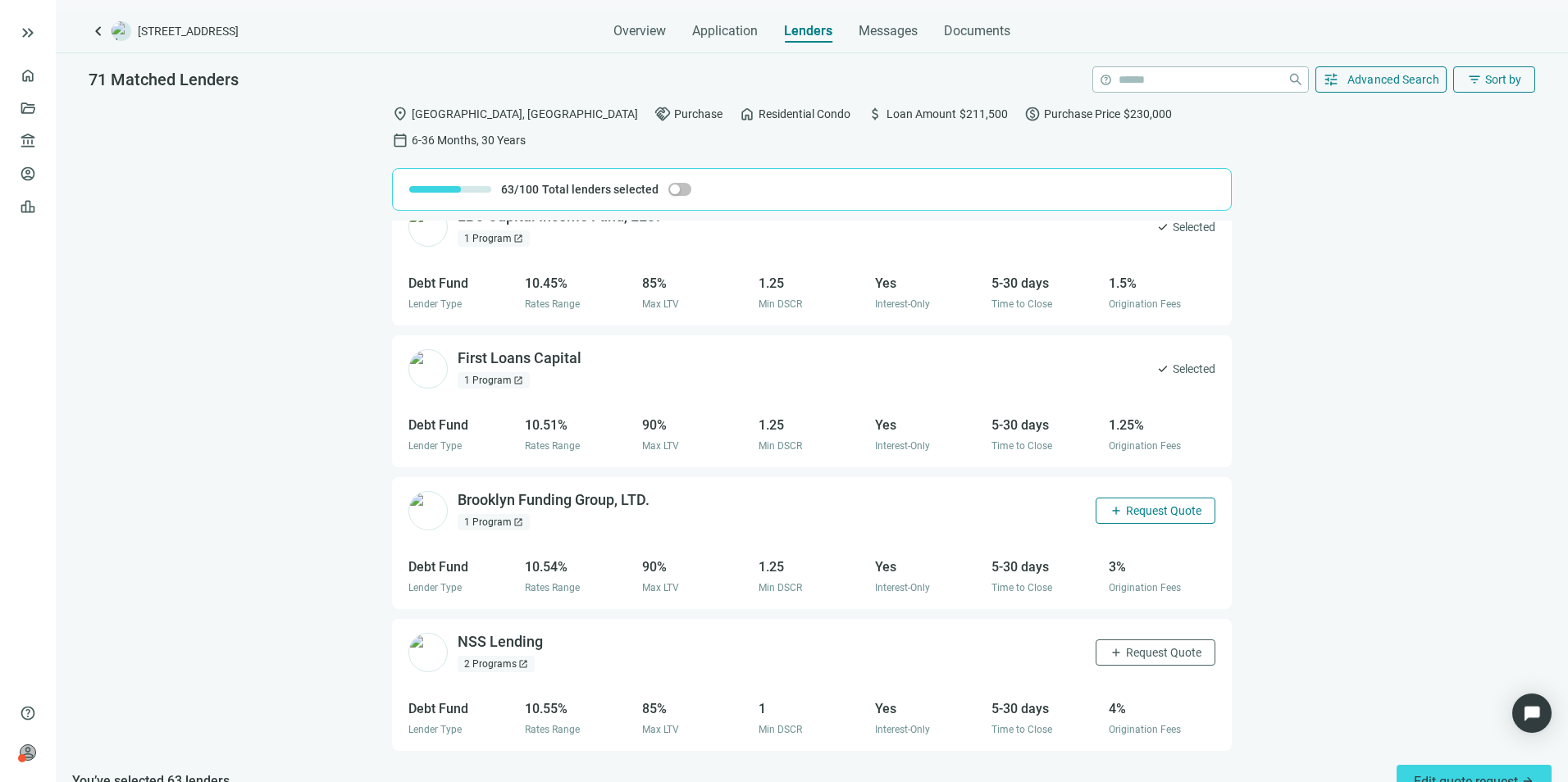
click at [1121, 497] on button "add Request Quote" at bounding box center [1155, 510] width 120 height 26
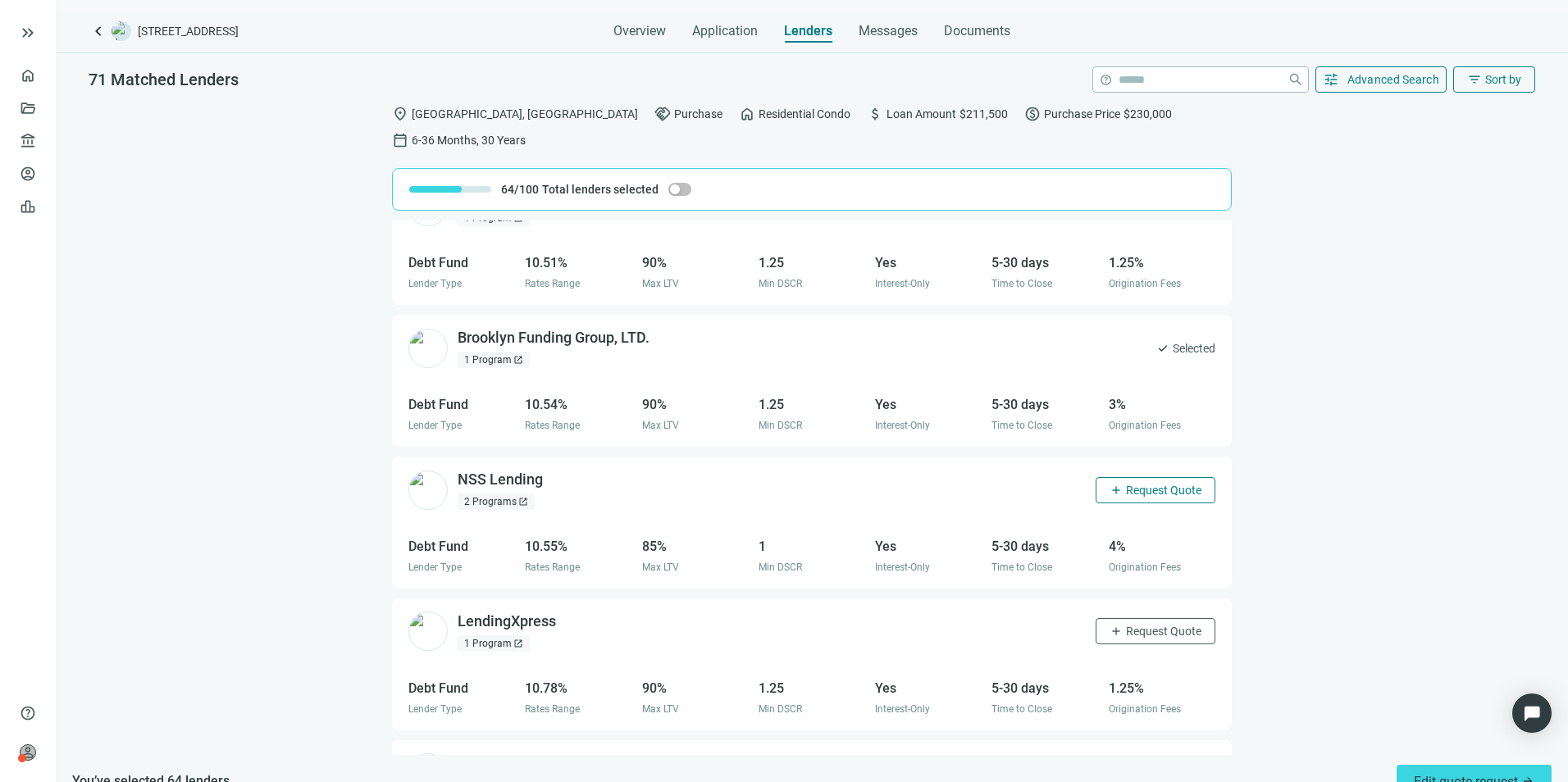
scroll to position [8841, 0]
click at [1145, 475] on button "add Request Quote" at bounding box center [1155, 488] width 120 height 26
click at [1137, 604] on span "Request Quote" at bounding box center [1163, 629] width 76 height 13
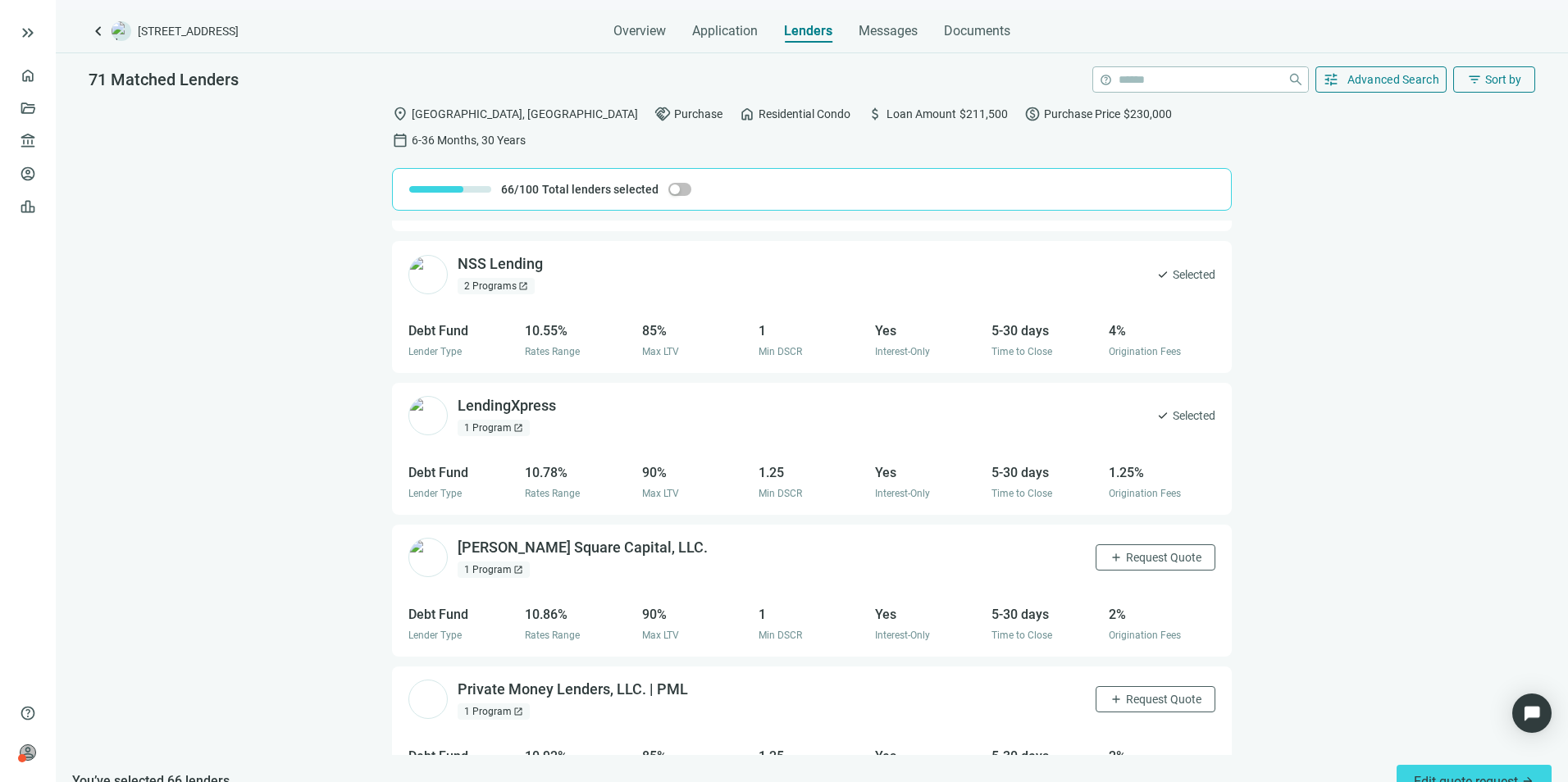
scroll to position [9087, 0]
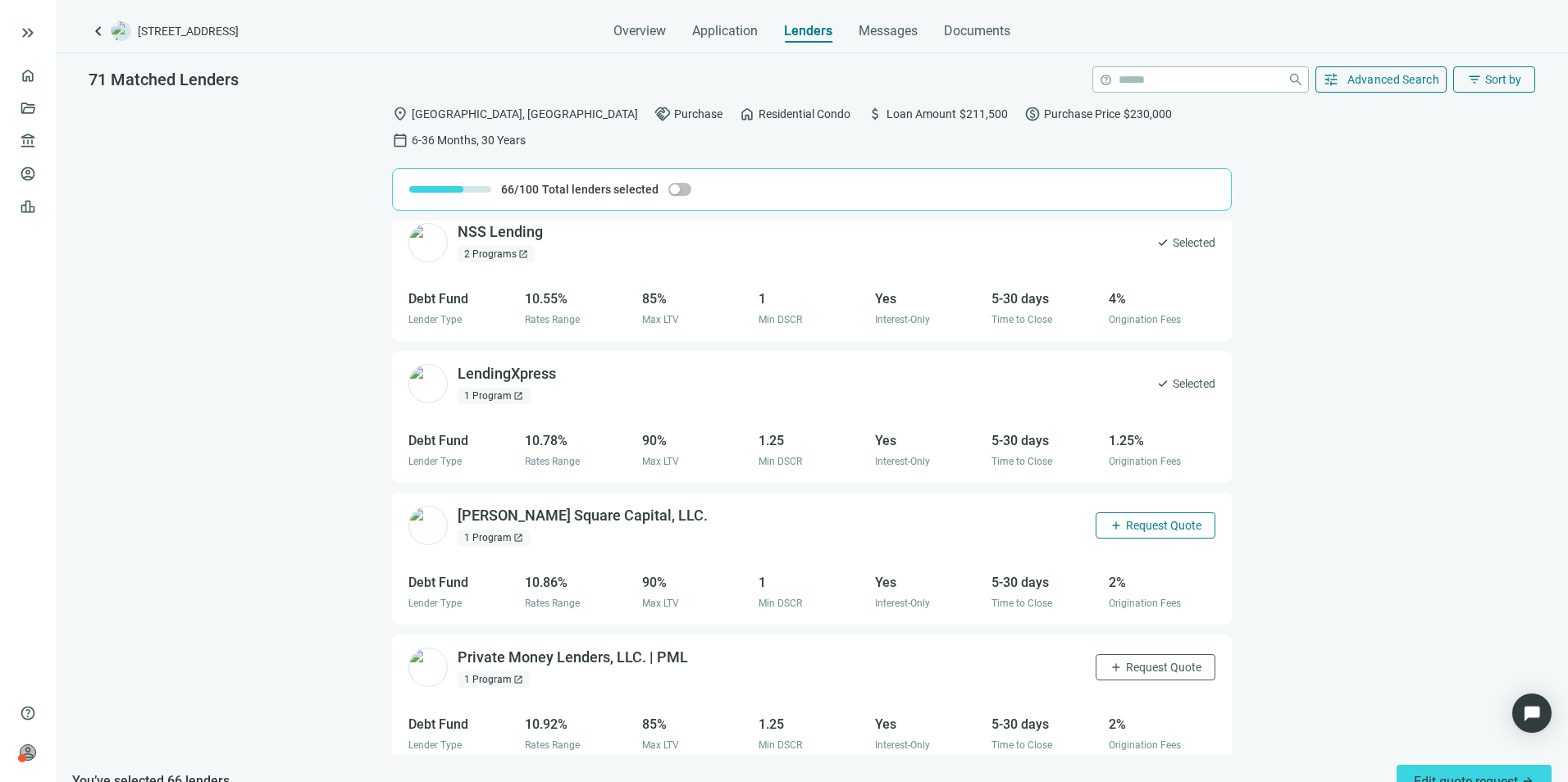
click at [1139, 519] on span "Request Quote" at bounding box center [1163, 525] width 76 height 13
click at [1152, 604] on span "Request Quote" at bounding box center [1163, 667] width 76 height 13
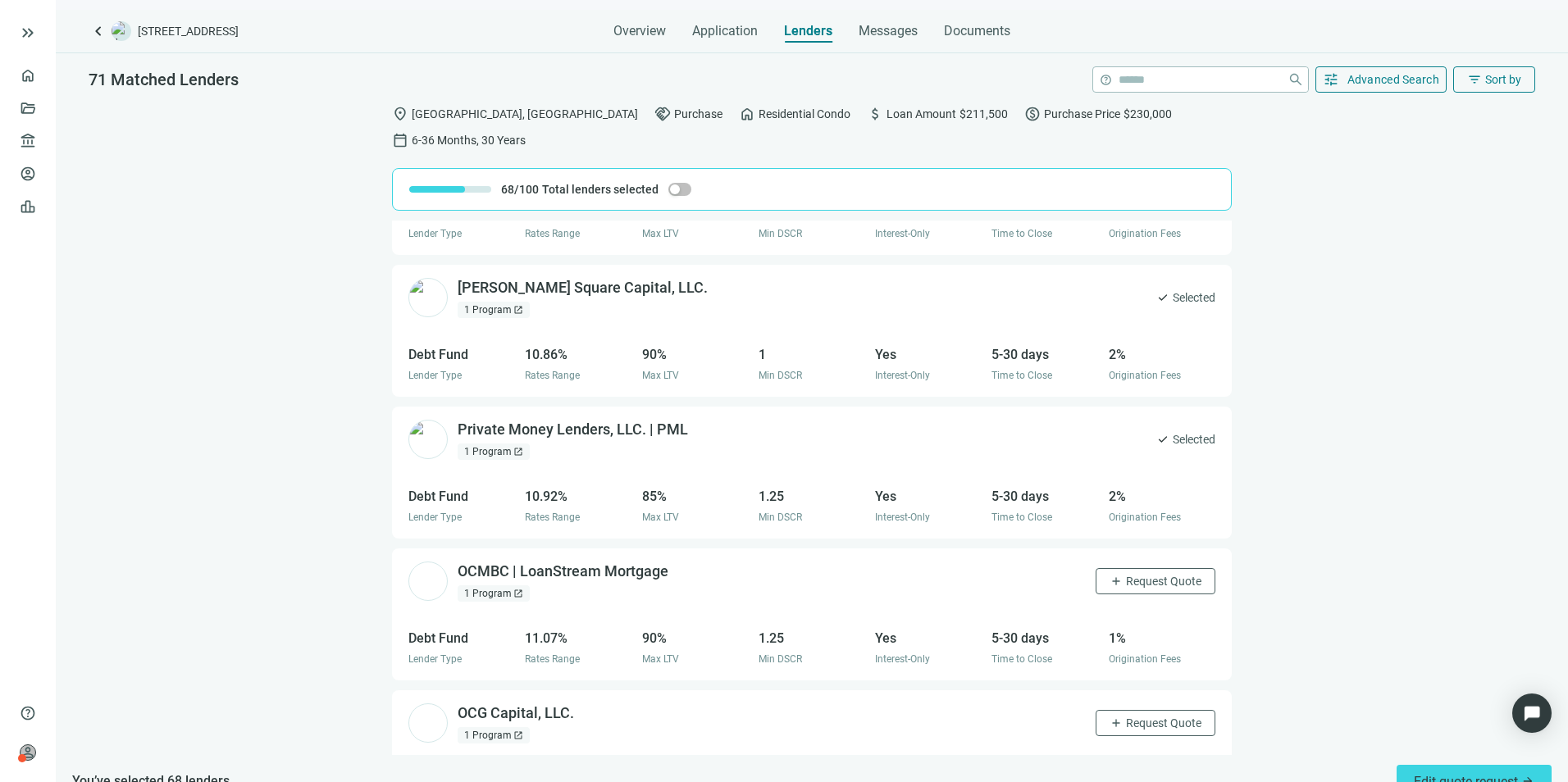
scroll to position [9382, 0]
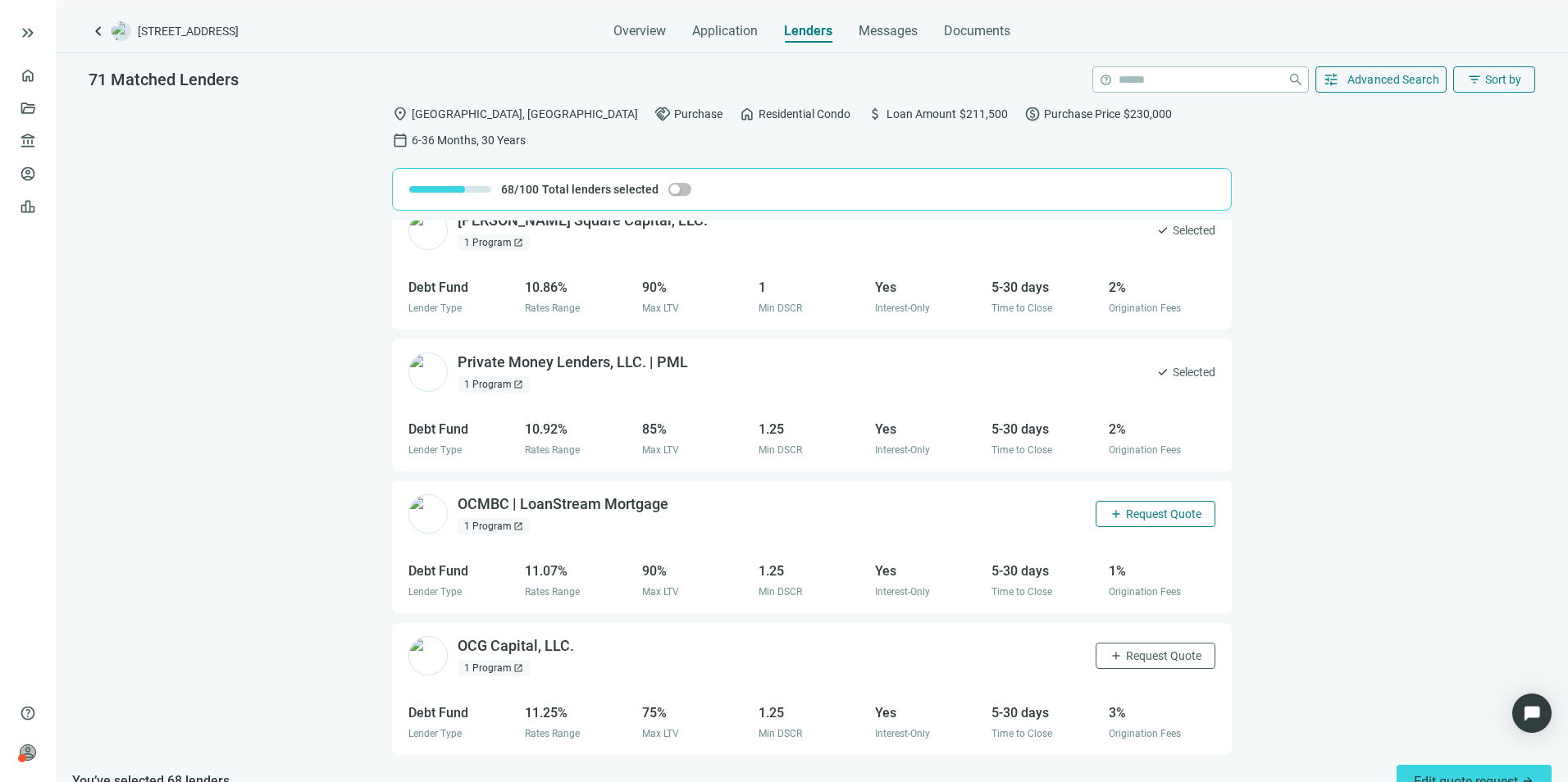
click at [1132, 507] on span "Request Quote" at bounding box center [1163, 513] width 76 height 13
click at [1126, 604] on span "Request Quote" at bounding box center [1163, 656] width 76 height 13
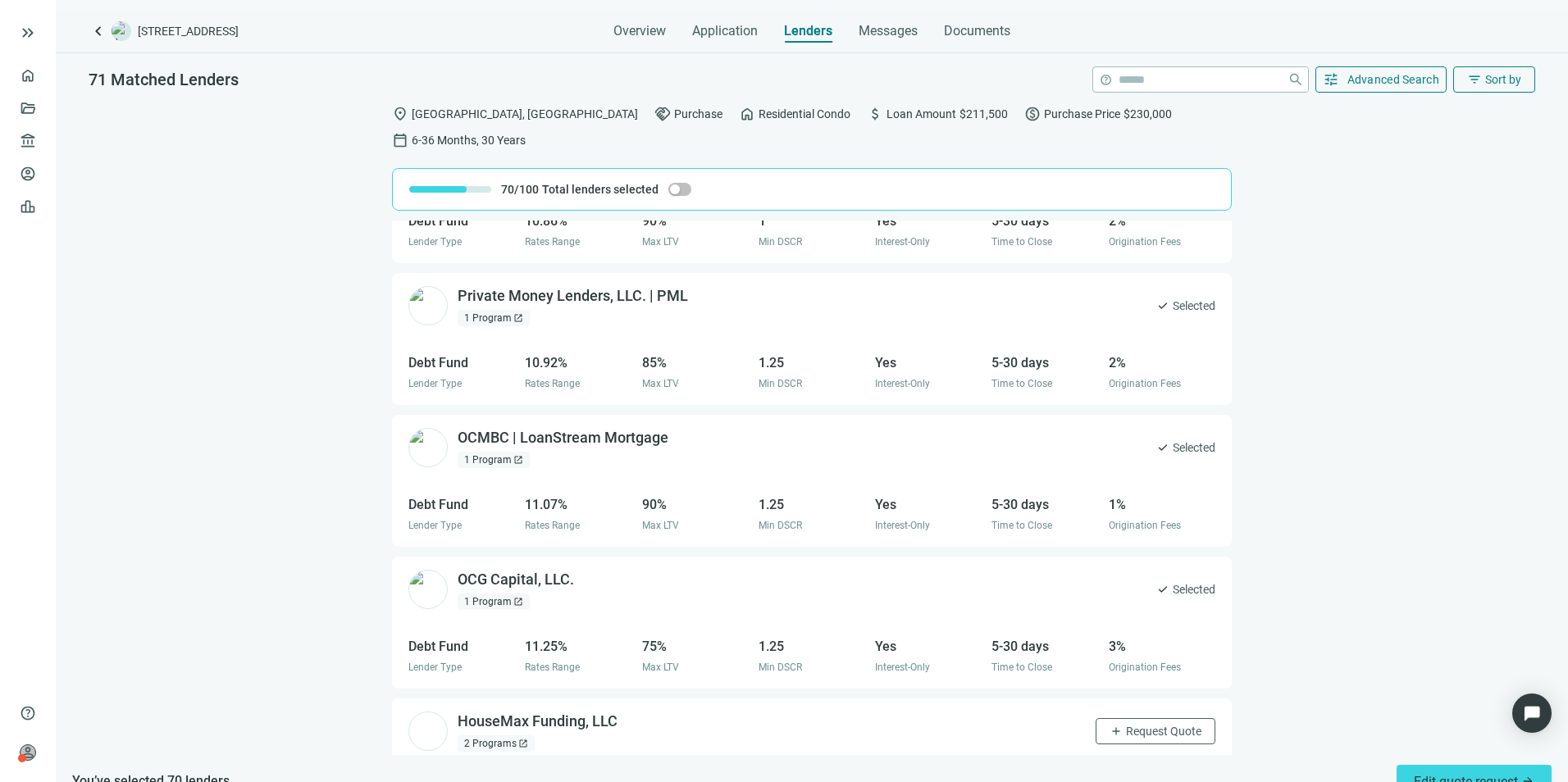
scroll to position [9524, 0]
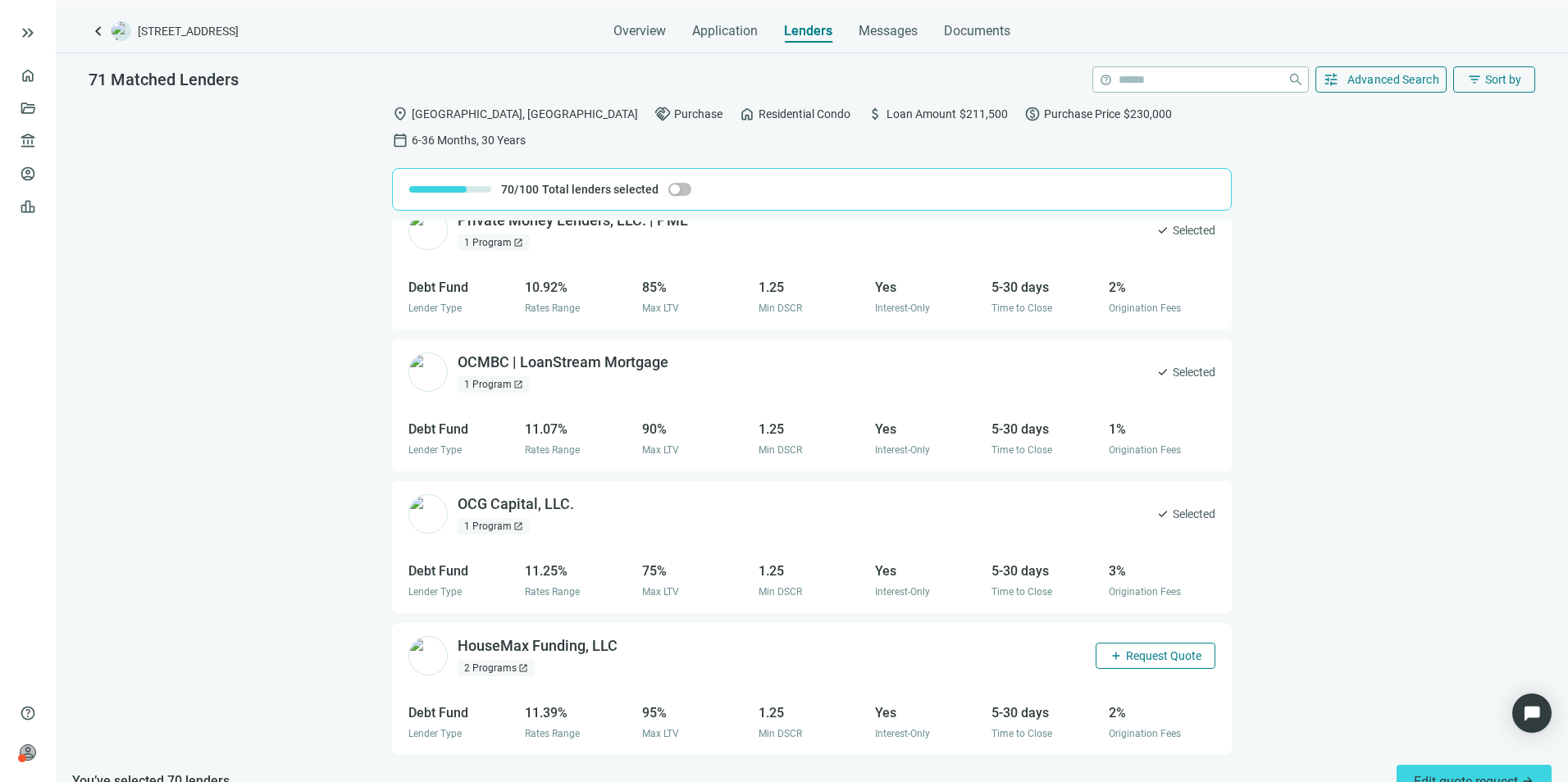
click at [1164, 604] on span "Request Quote" at bounding box center [1163, 656] width 76 height 13
click at [1252, 604] on span "Edit quote request arrow_forward" at bounding box center [1474, 782] width 120 height 16
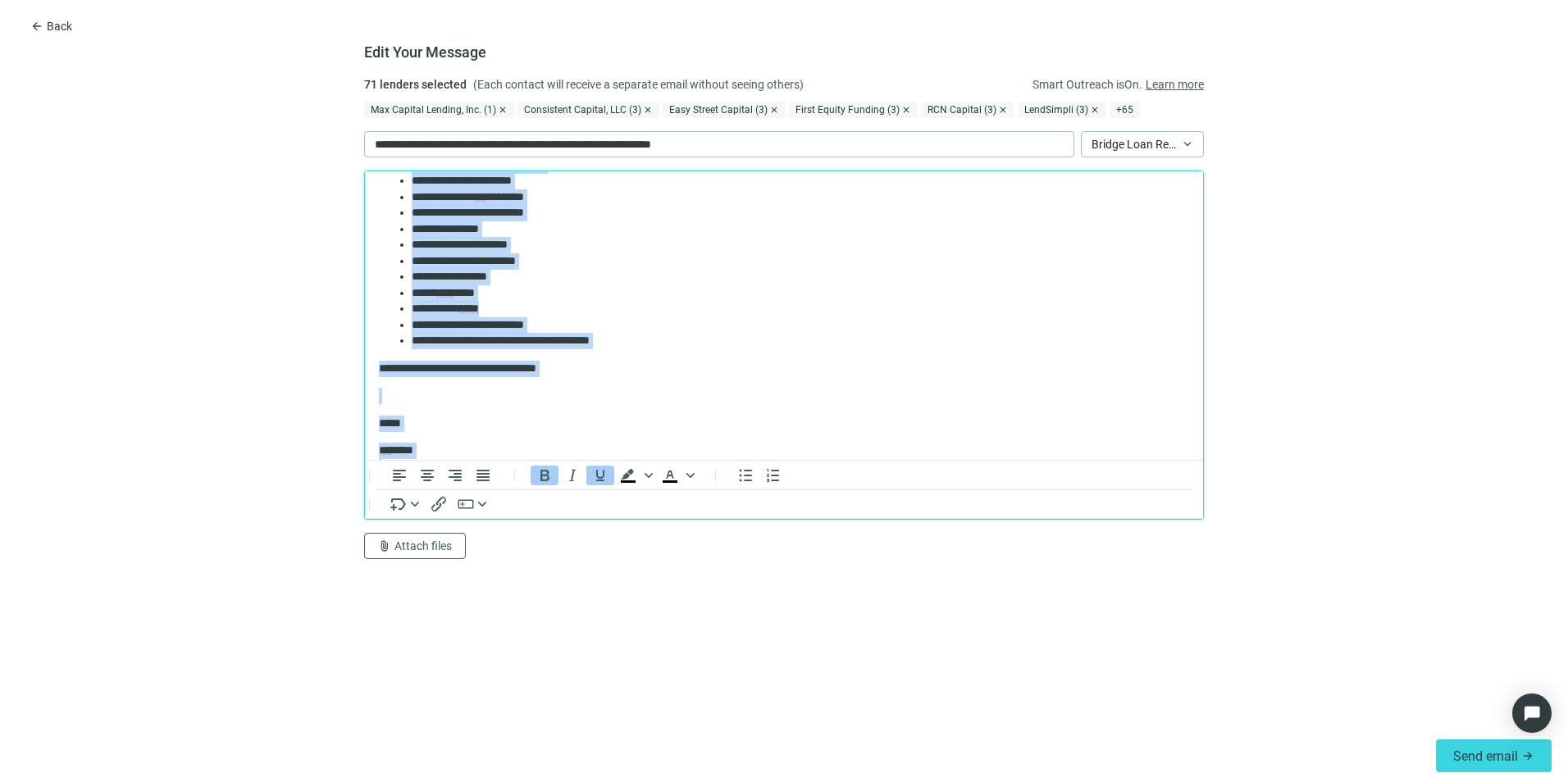
scroll to position [291, 0]
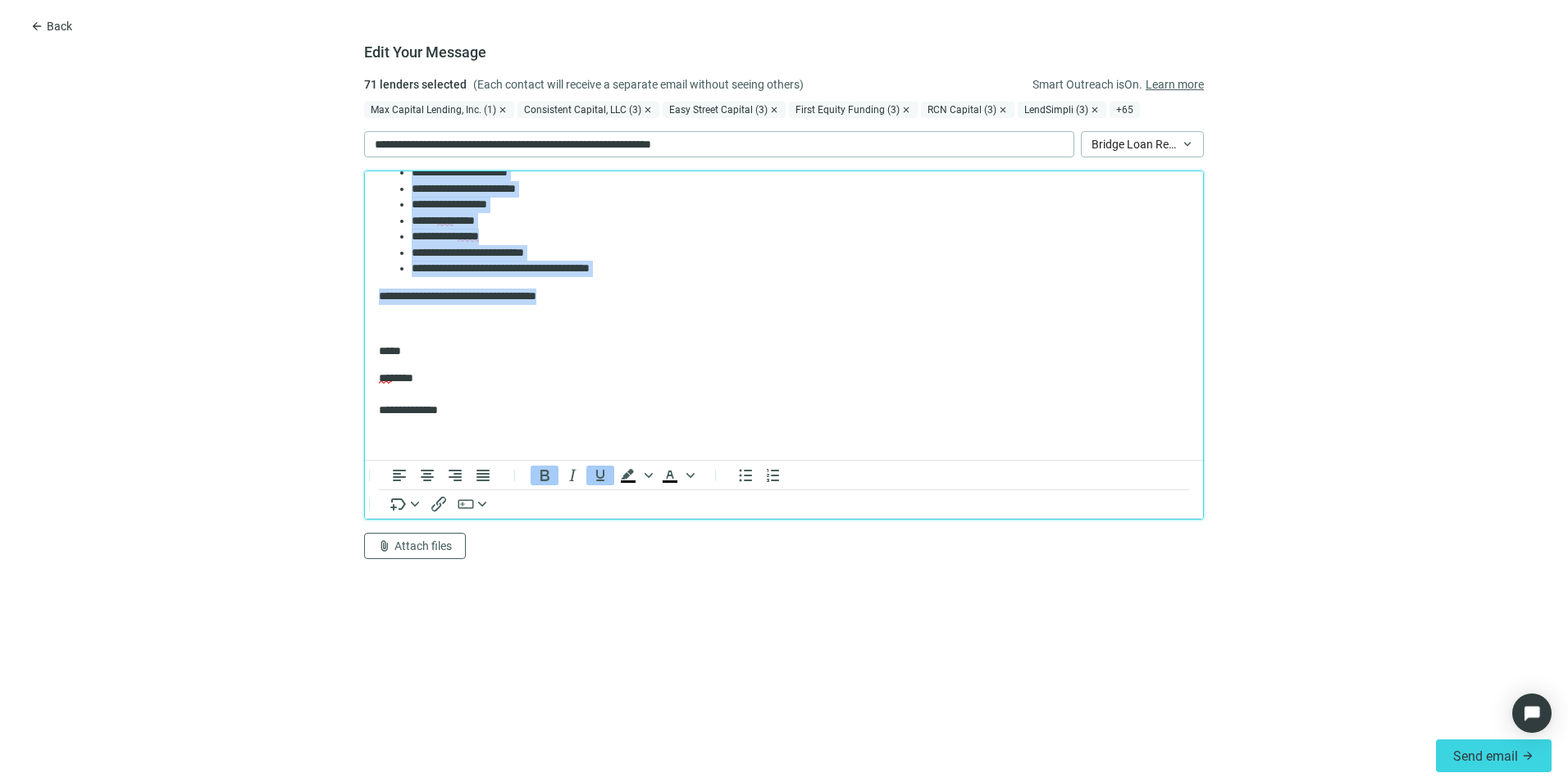
drag, startPoint x: 379, startPoint y: 285, endPoint x: 643, endPoint y: 300, distance: 264.4
click at [643, 300] on body "**********" at bounding box center [784, 171] width 812 height 552
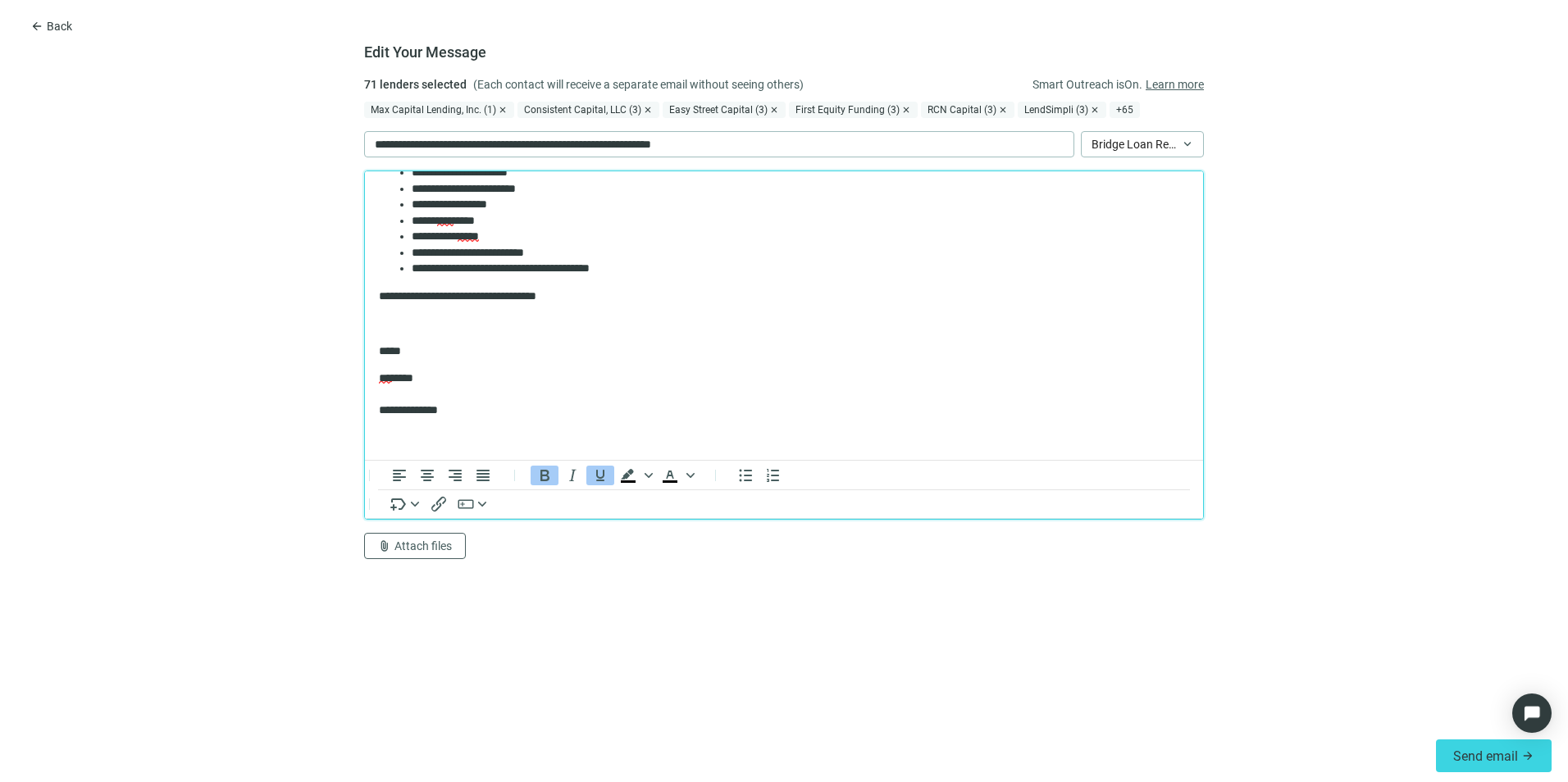
scroll to position [0, 0]
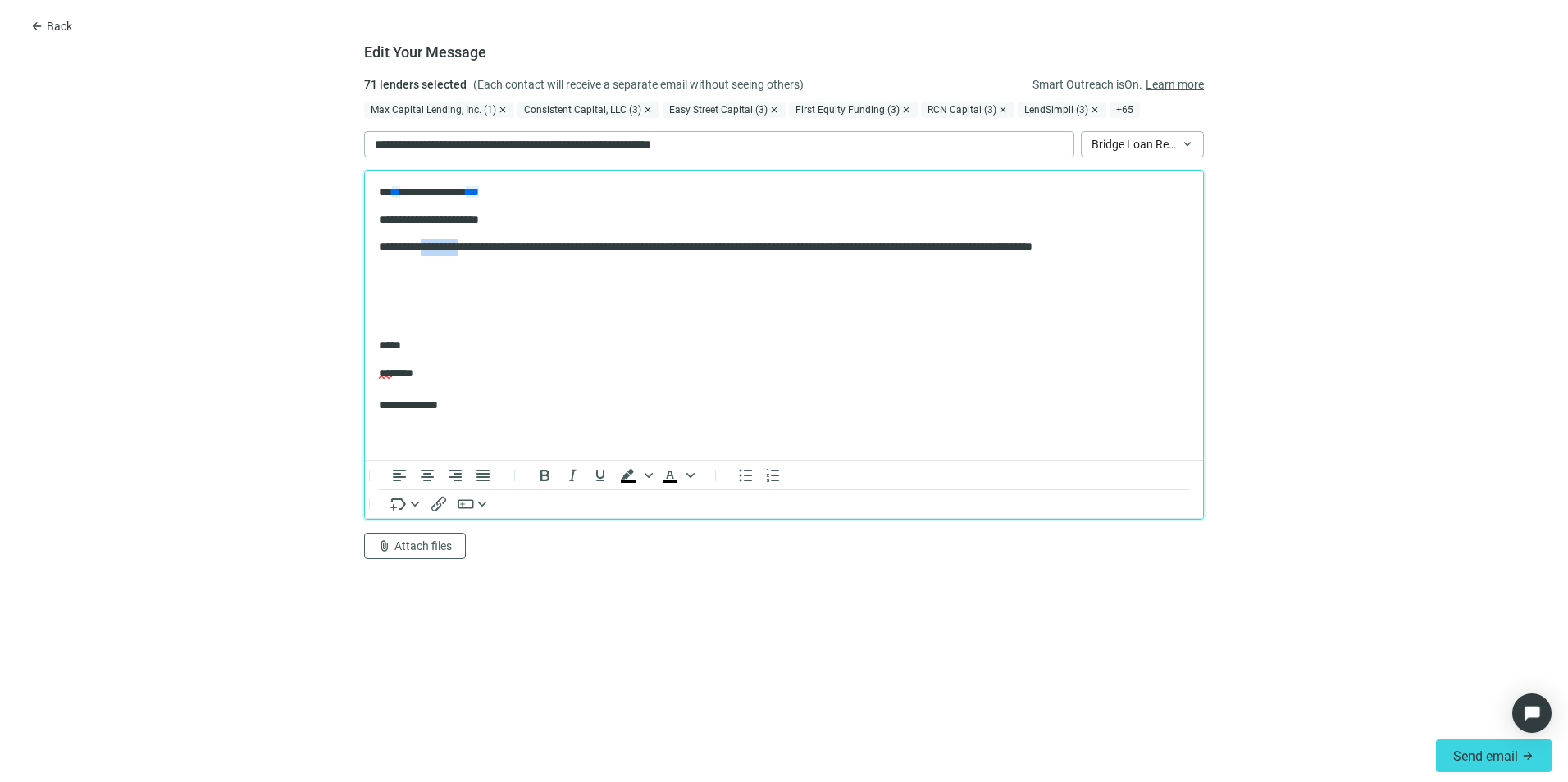
drag, startPoint x: 481, startPoint y: 243, endPoint x: 435, endPoint y: 247, distance: 46.2
click at [435, 247] on p "**********" at bounding box center [784, 255] width 810 height 32
click at [513, 268] on p "Rich Text Area. Press ALT-0 for help." at bounding box center [784, 275] width 810 height 16
drag, startPoint x: 1176, startPoint y: 246, endPoint x: 960, endPoint y: 241, distance: 216.1
click at [960, 241] on p "**********" at bounding box center [784, 247] width 810 height 16
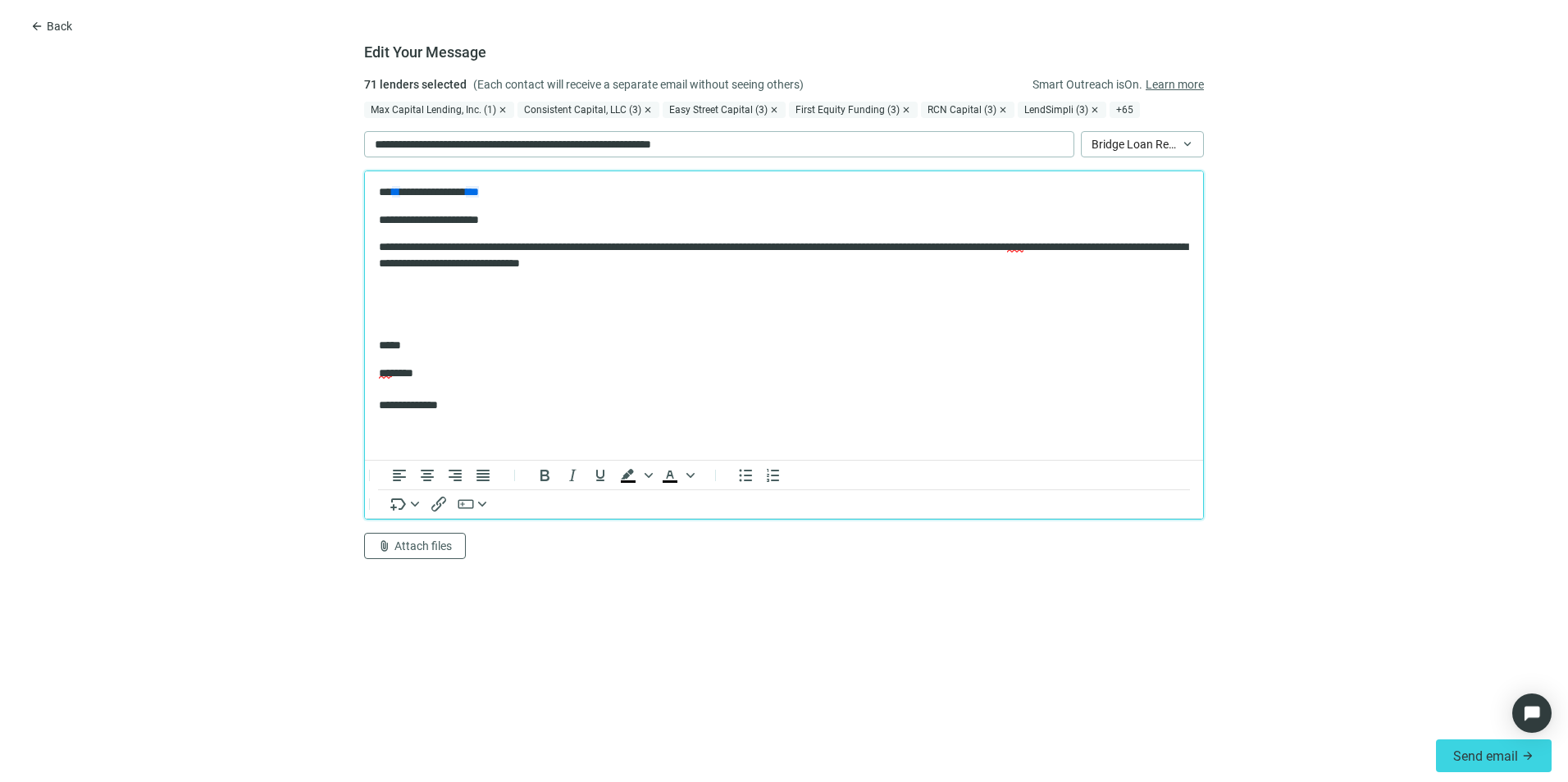
click at [1136, 243] on p "**********" at bounding box center [784, 255] width 810 height 32
click at [820, 264] on p "**********" at bounding box center [784, 255] width 810 height 32
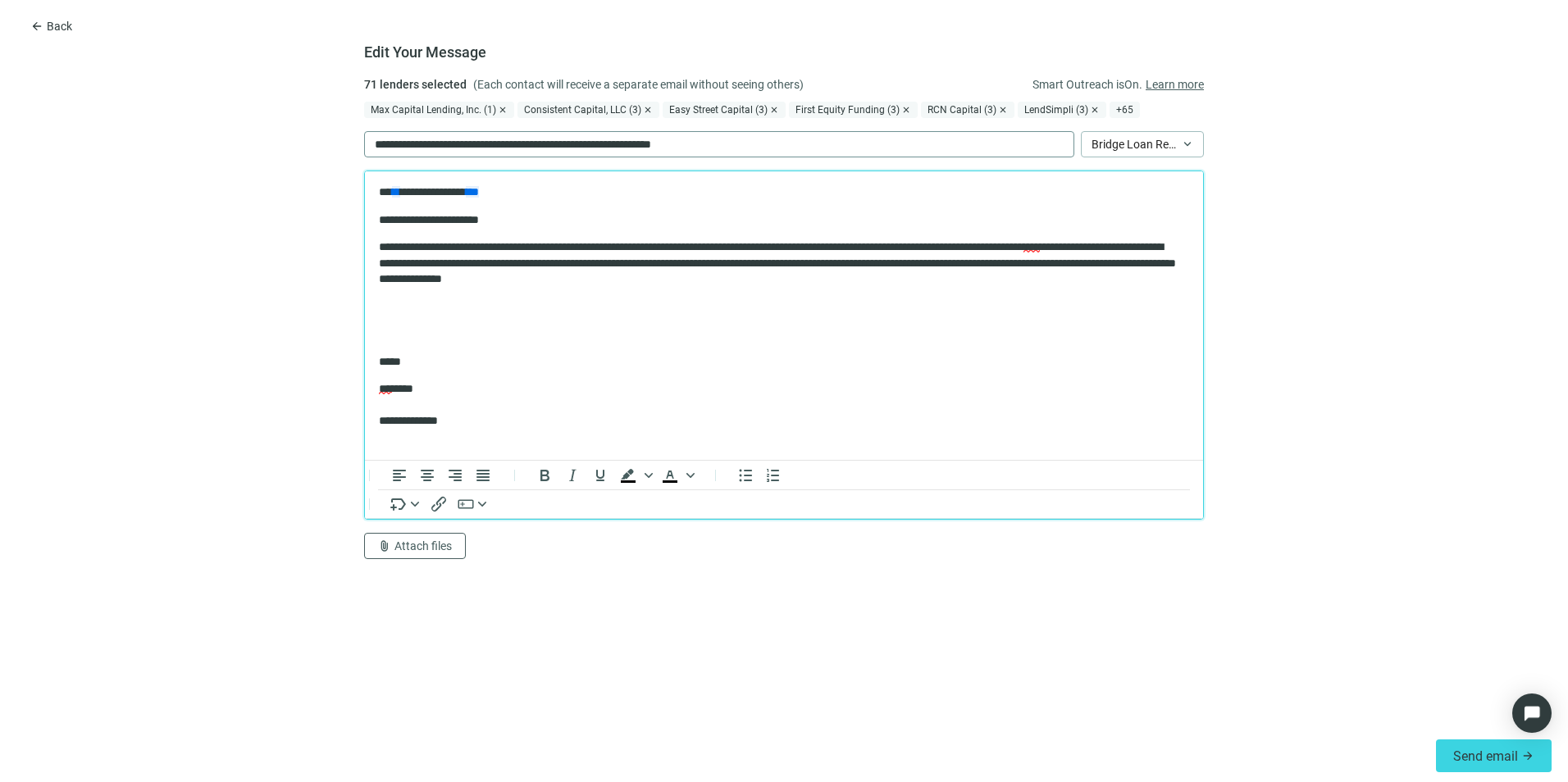
click at [764, 138] on div "**********" at bounding box center [719, 143] width 710 height 26
click at [1252, 604] on span "Send email" at bounding box center [1485, 756] width 65 height 16
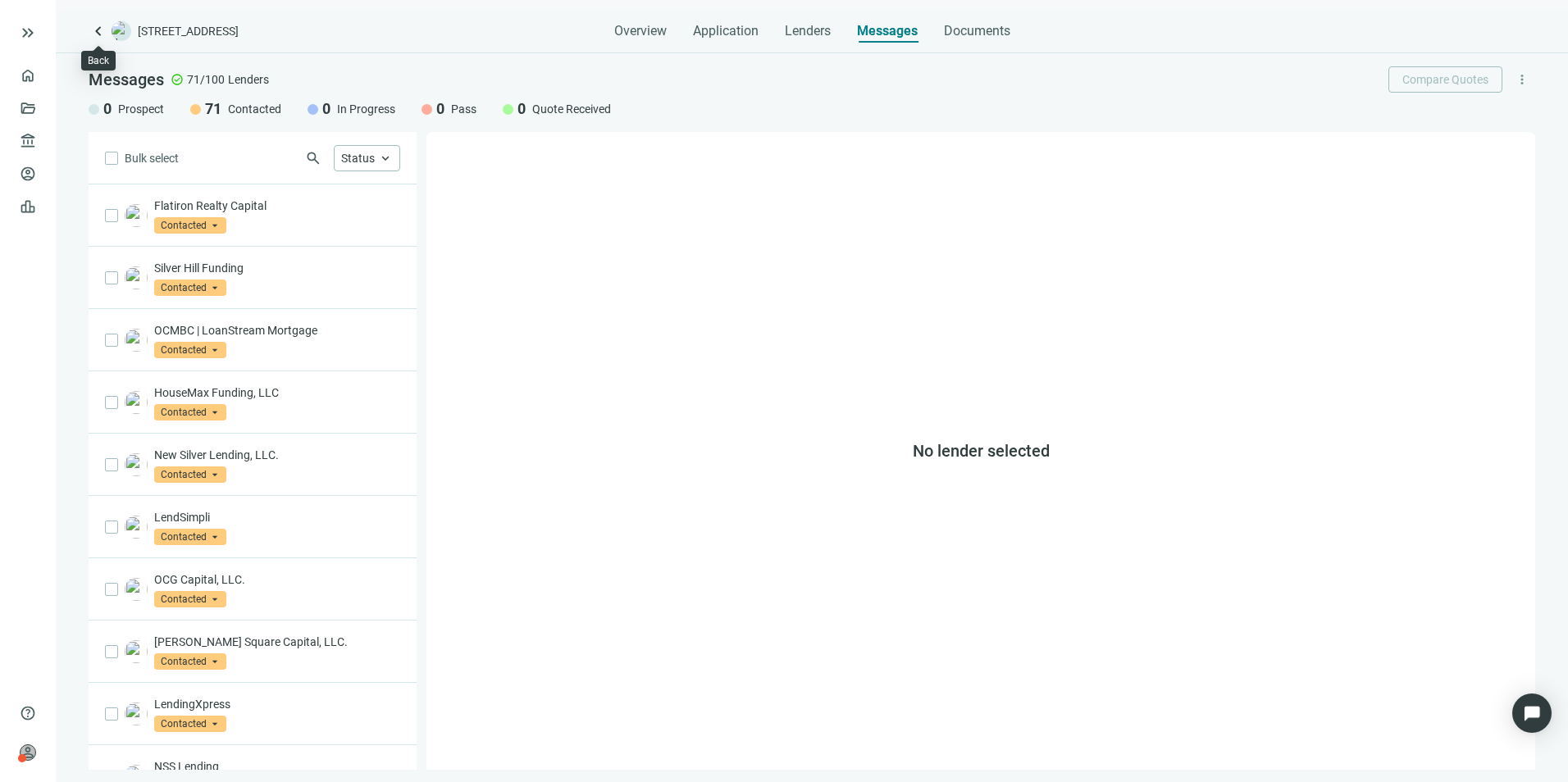
click at [97, 26] on span "keyboard_arrow_left" at bounding box center [99, 31] width 20 height 20
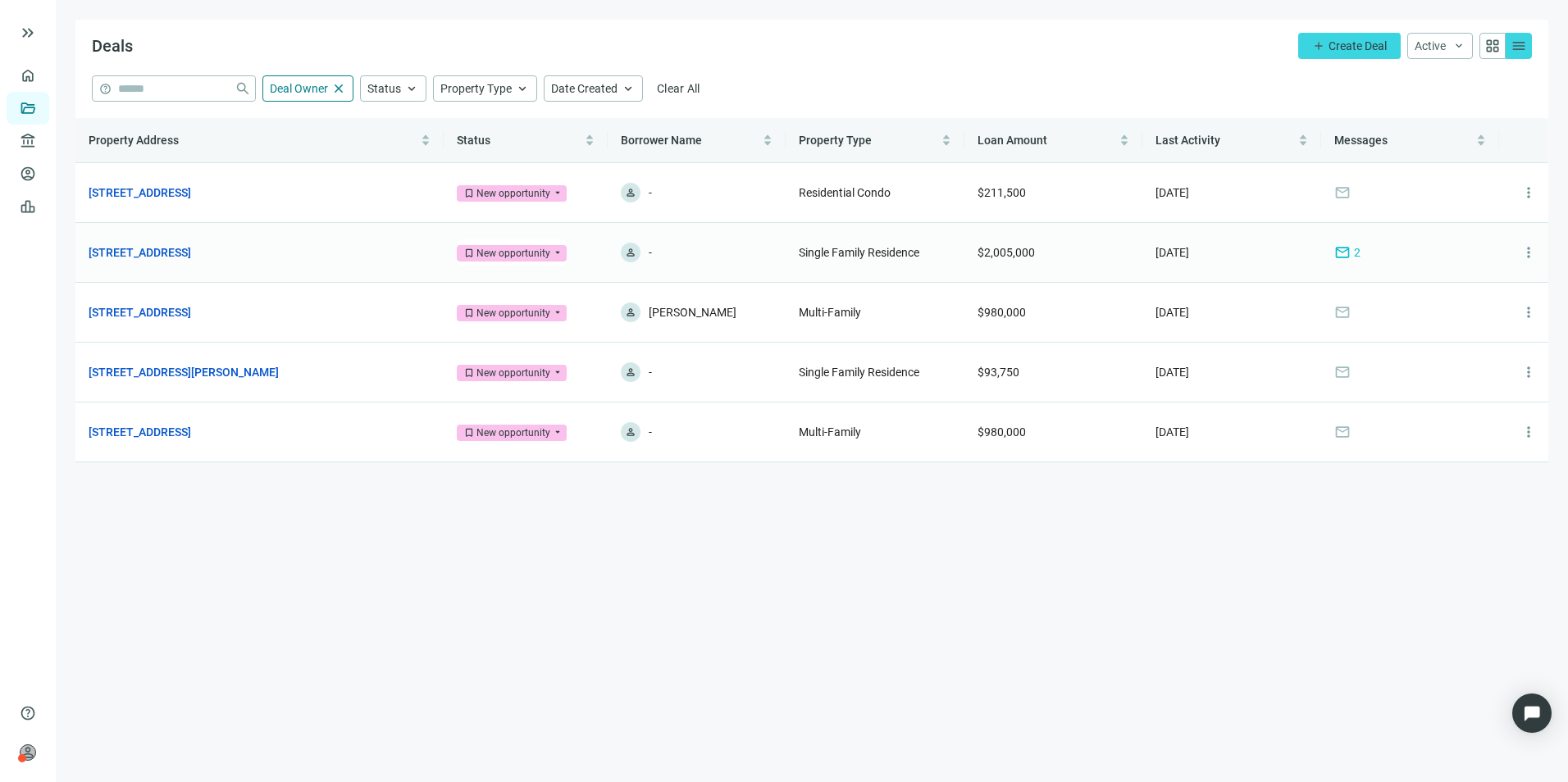
click at [232, 243] on td "7705 Sevierville Pike, Knoxville, TN 37920 open_in_new" at bounding box center [260, 253] width 368 height 60
click at [191, 254] on link "7705 Sevierville Pike, Knoxville, TN 37920" at bounding box center [140, 253] width 102 height 18
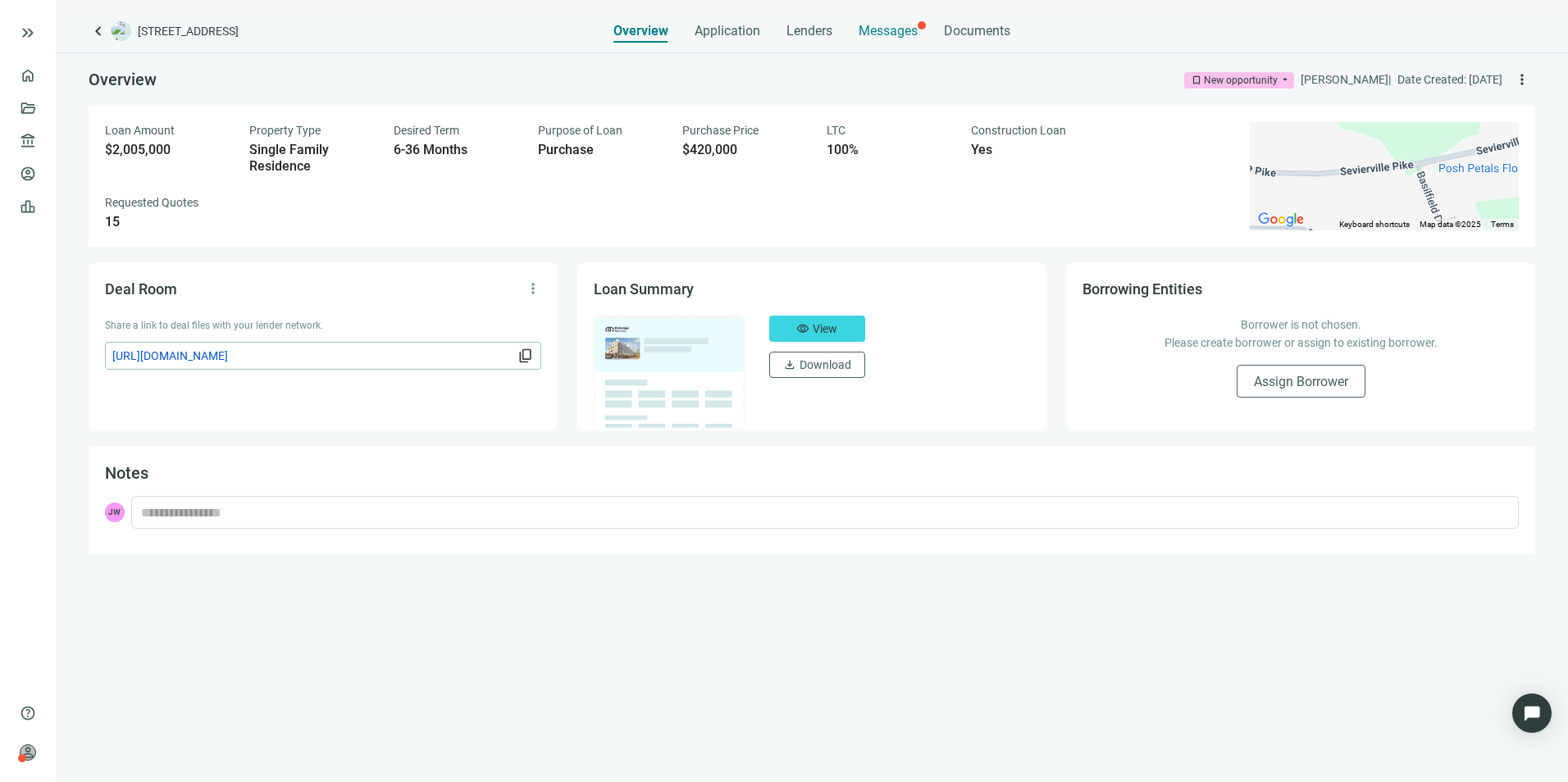
click at [894, 24] on span "Messages" at bounding box center [888, 31] width 59 height 16
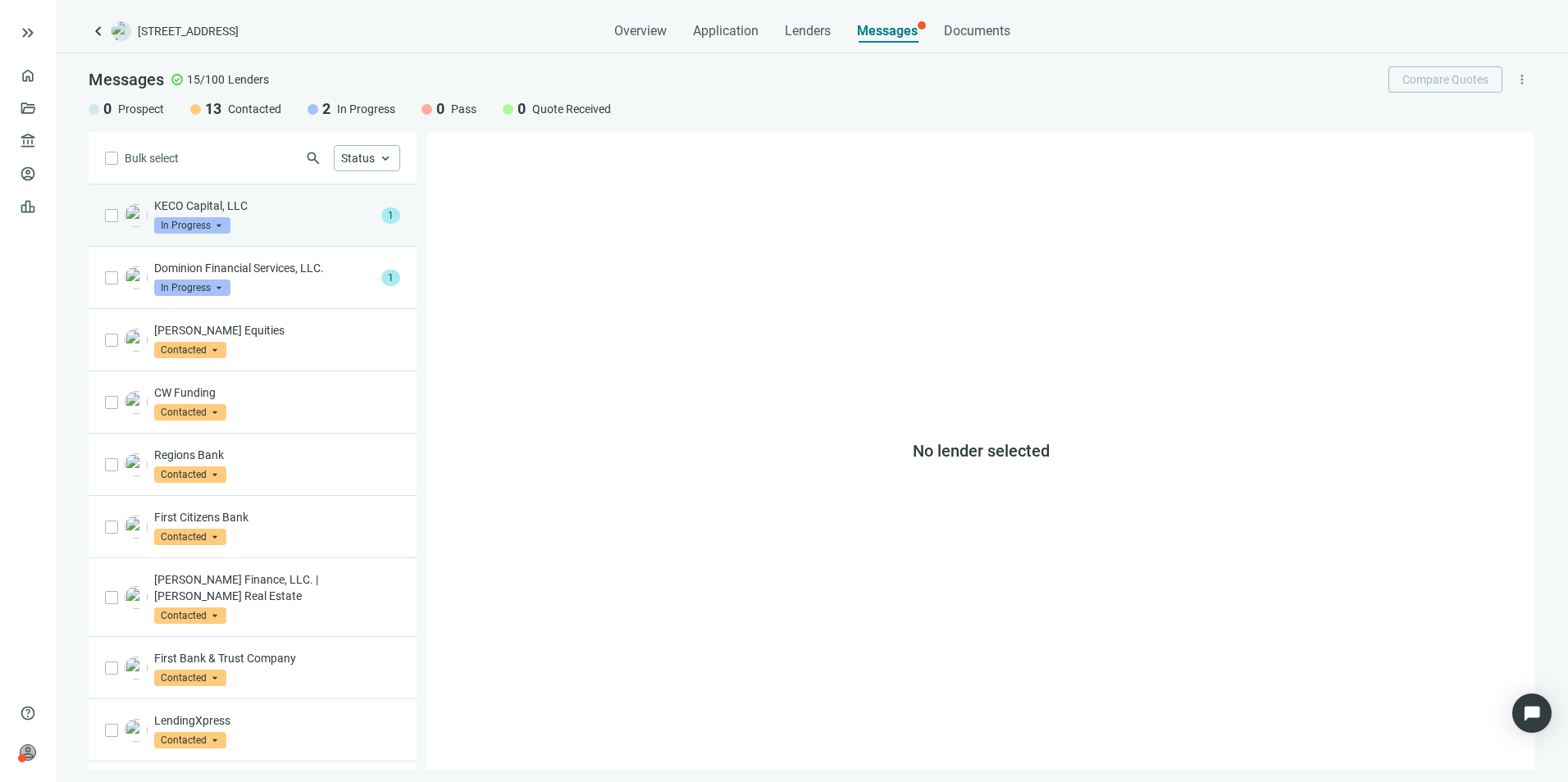
click at [241, 217] on div "KECO Capital, LLC In Progress arrow_drop_down" at bounding box center [264, 215] width 221 height 36
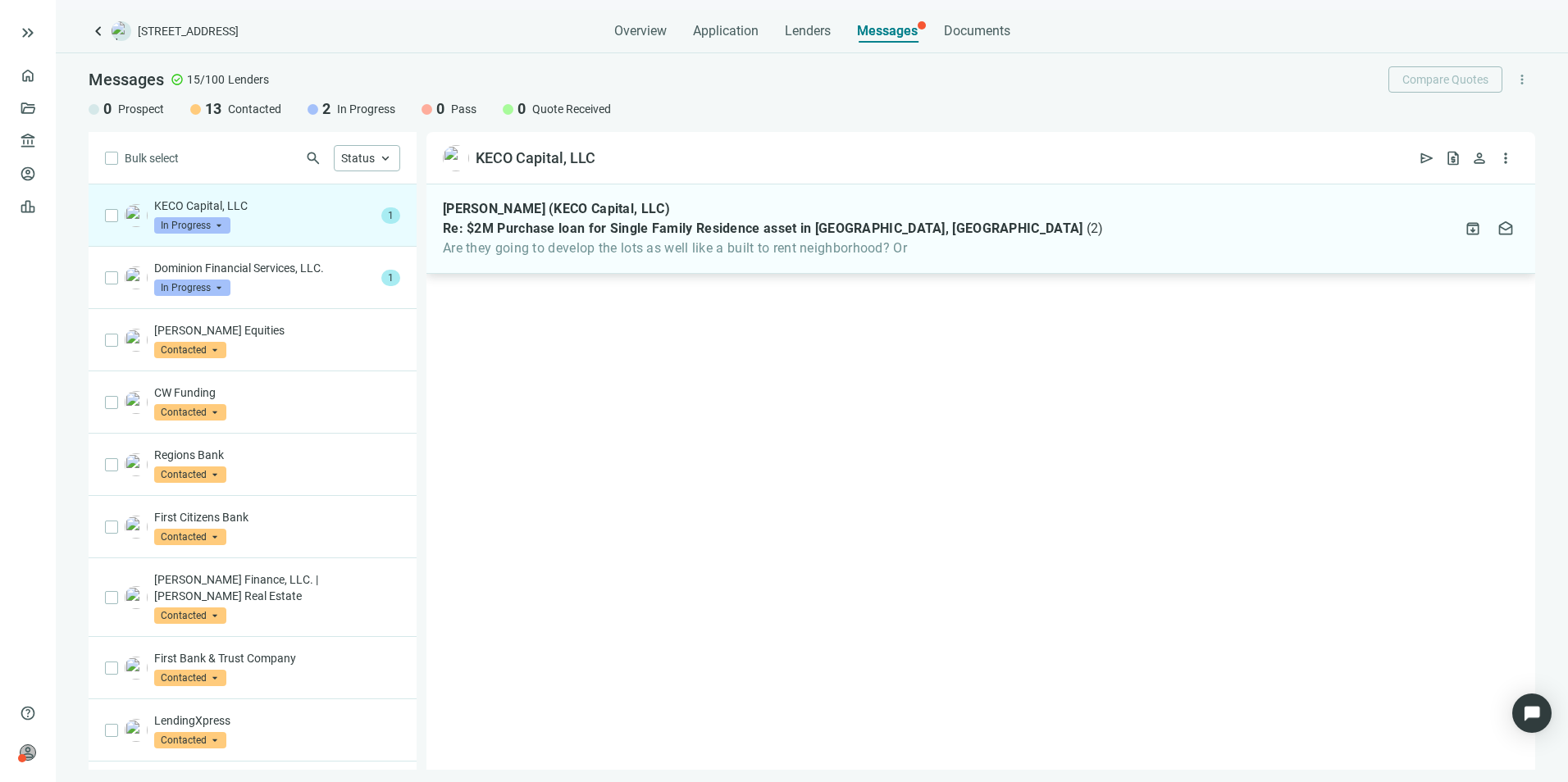
click at [666, 252] on span "Are they going to develop the lots as well like a built to rent neighborhood? Or" at bounding box center [773, 248] width 660 height 16
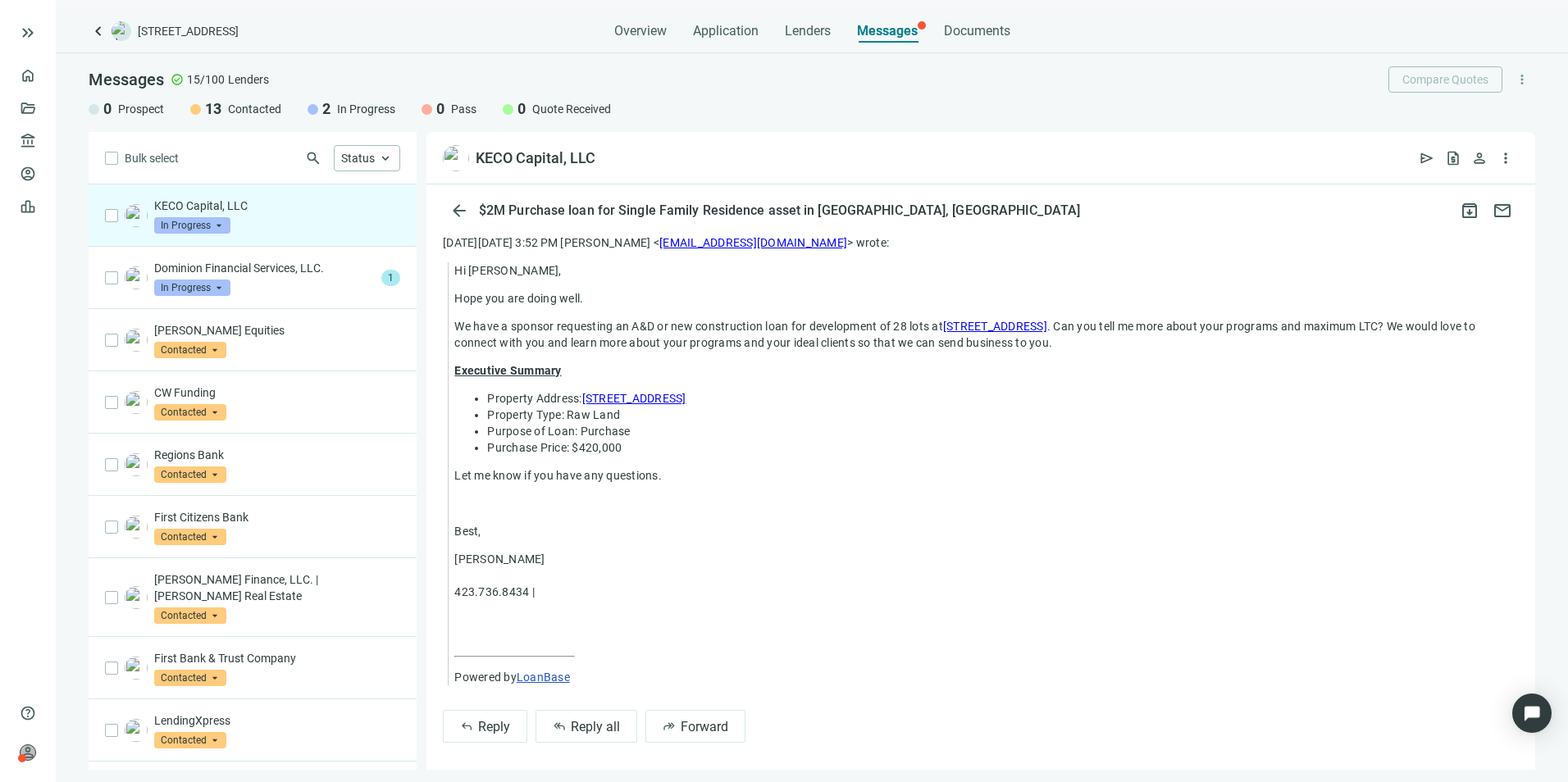
scroll to position [334, 0]
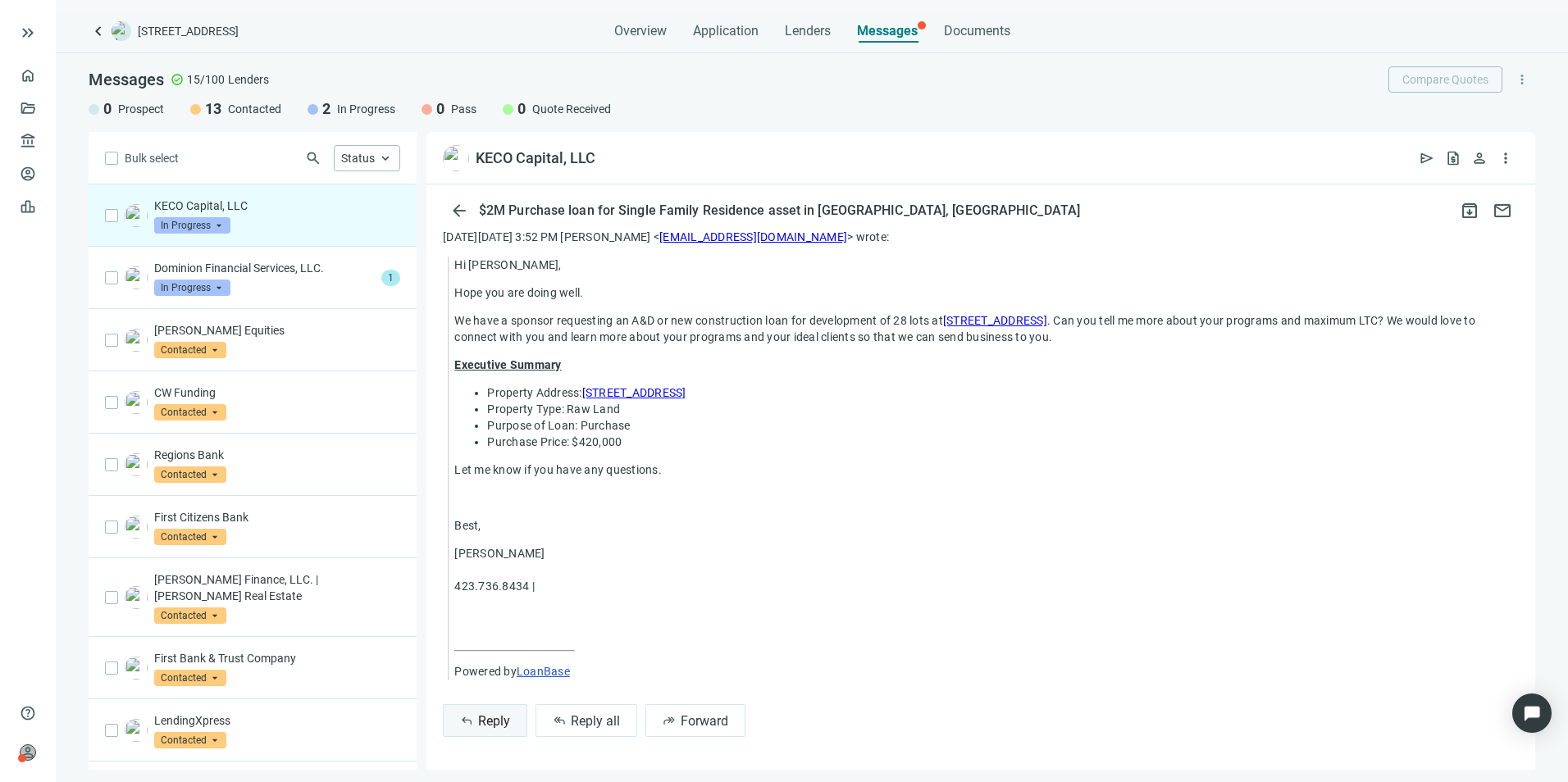
click at [496, 604] on span "Reply" at bounding box center [494, 722] width 32 height 16
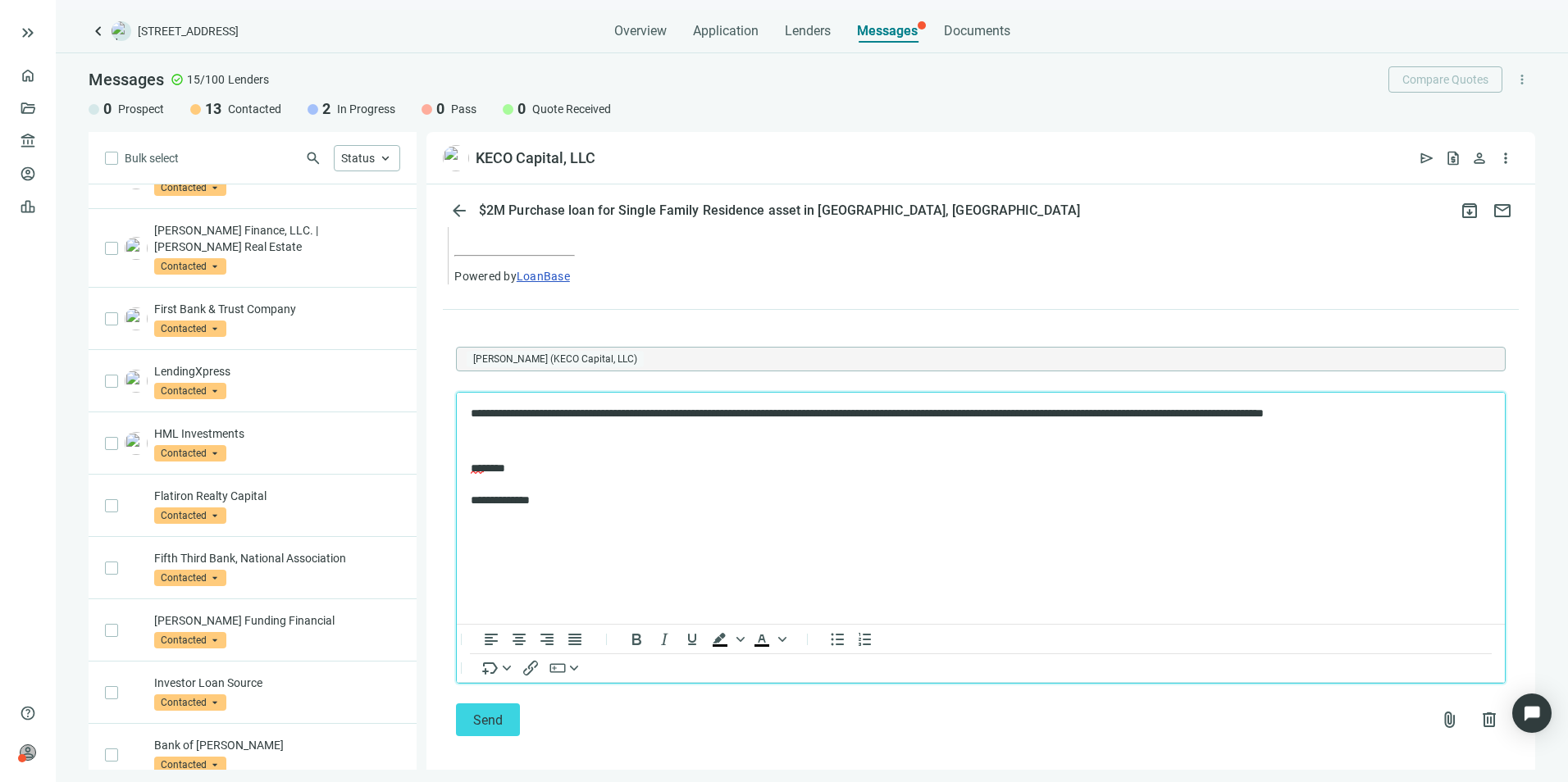
scroll to position [741, 0]
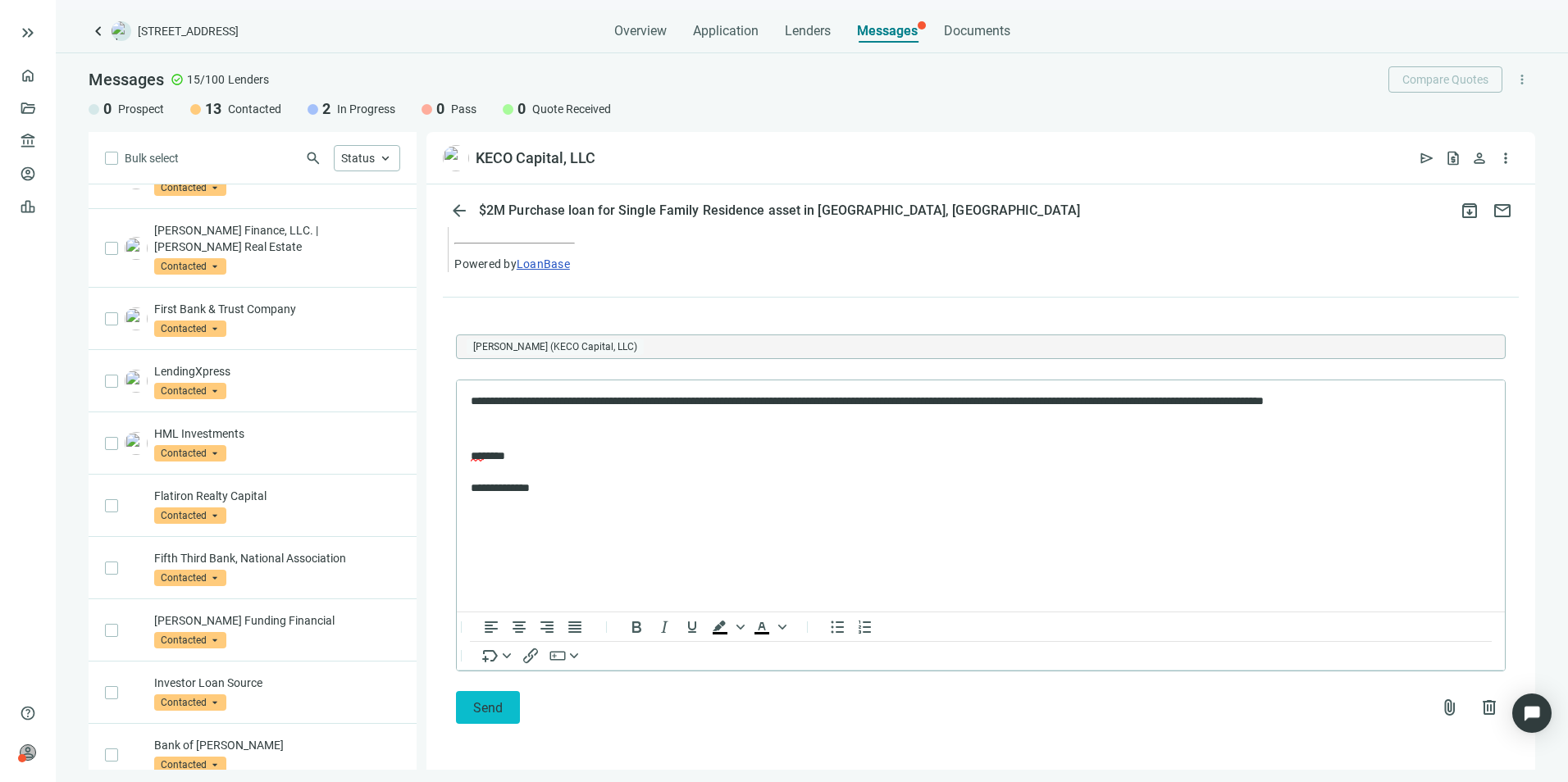
click at [509, 604] on button "Send" at bounding box center [488, 707] width 64 height 33
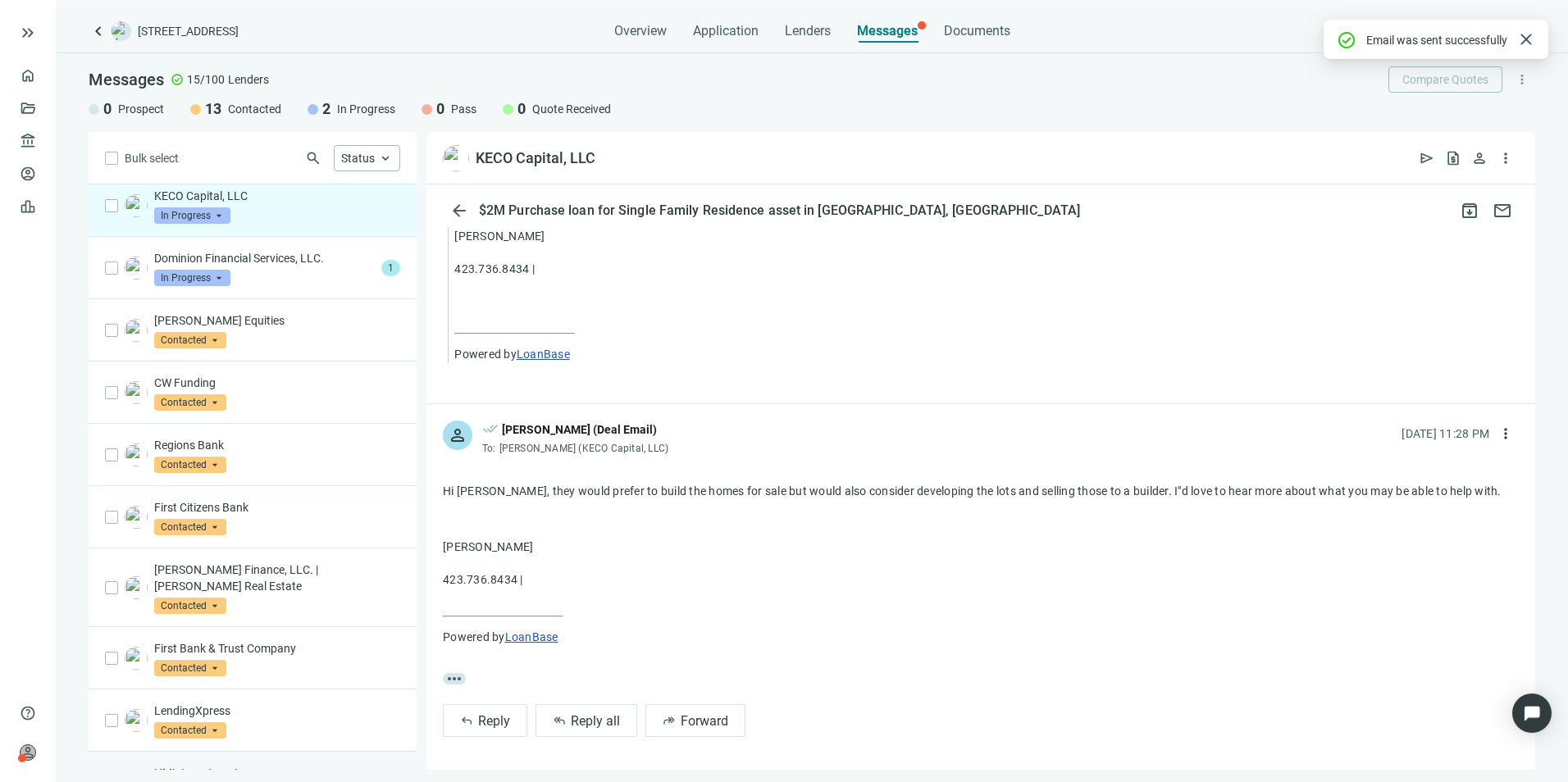
scroll to position [0, 0]
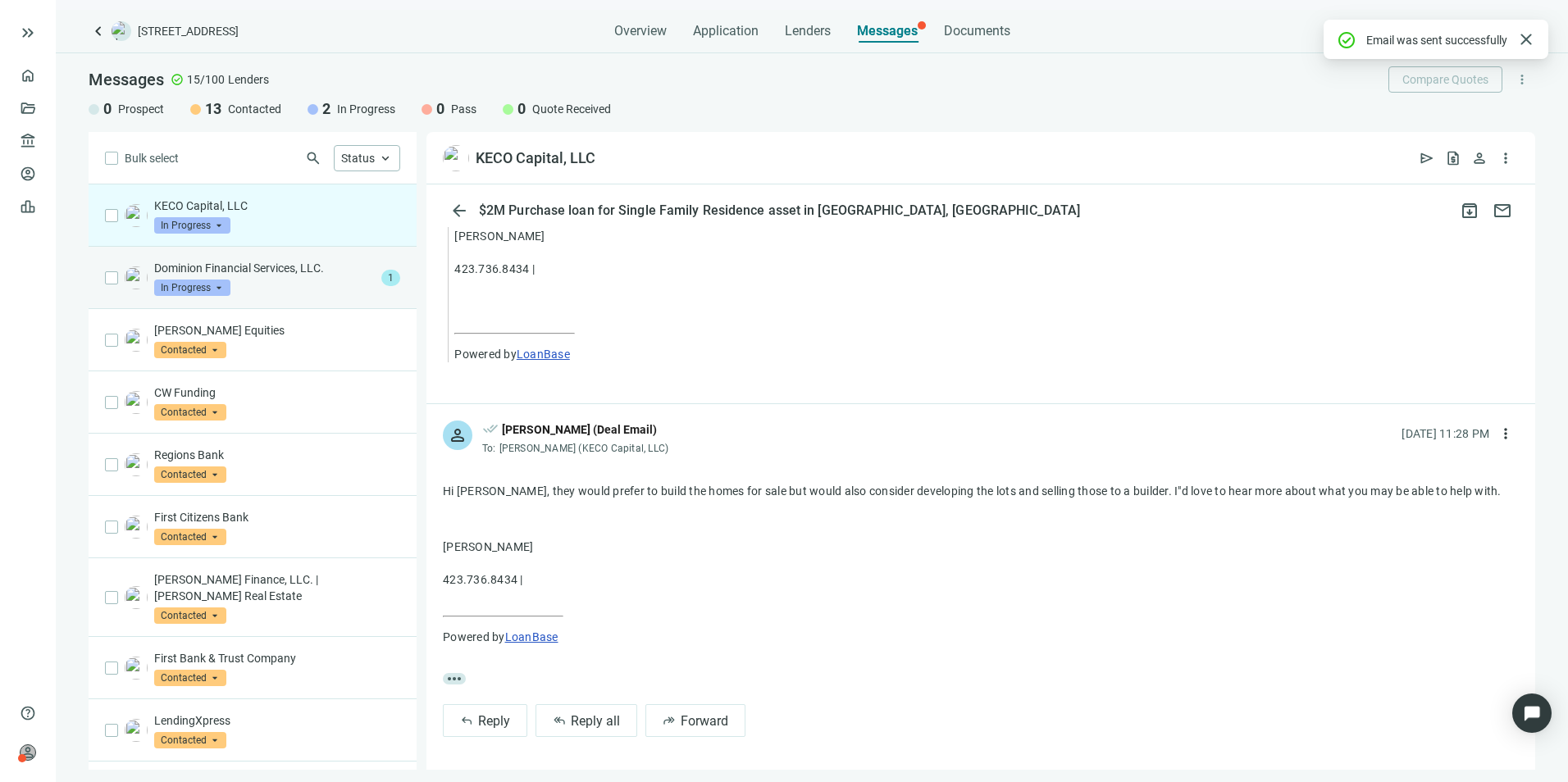
click at [241, 265] on p "Dominion Financial Services, LLC." at bounding box center [264, 268] width 221 height 16
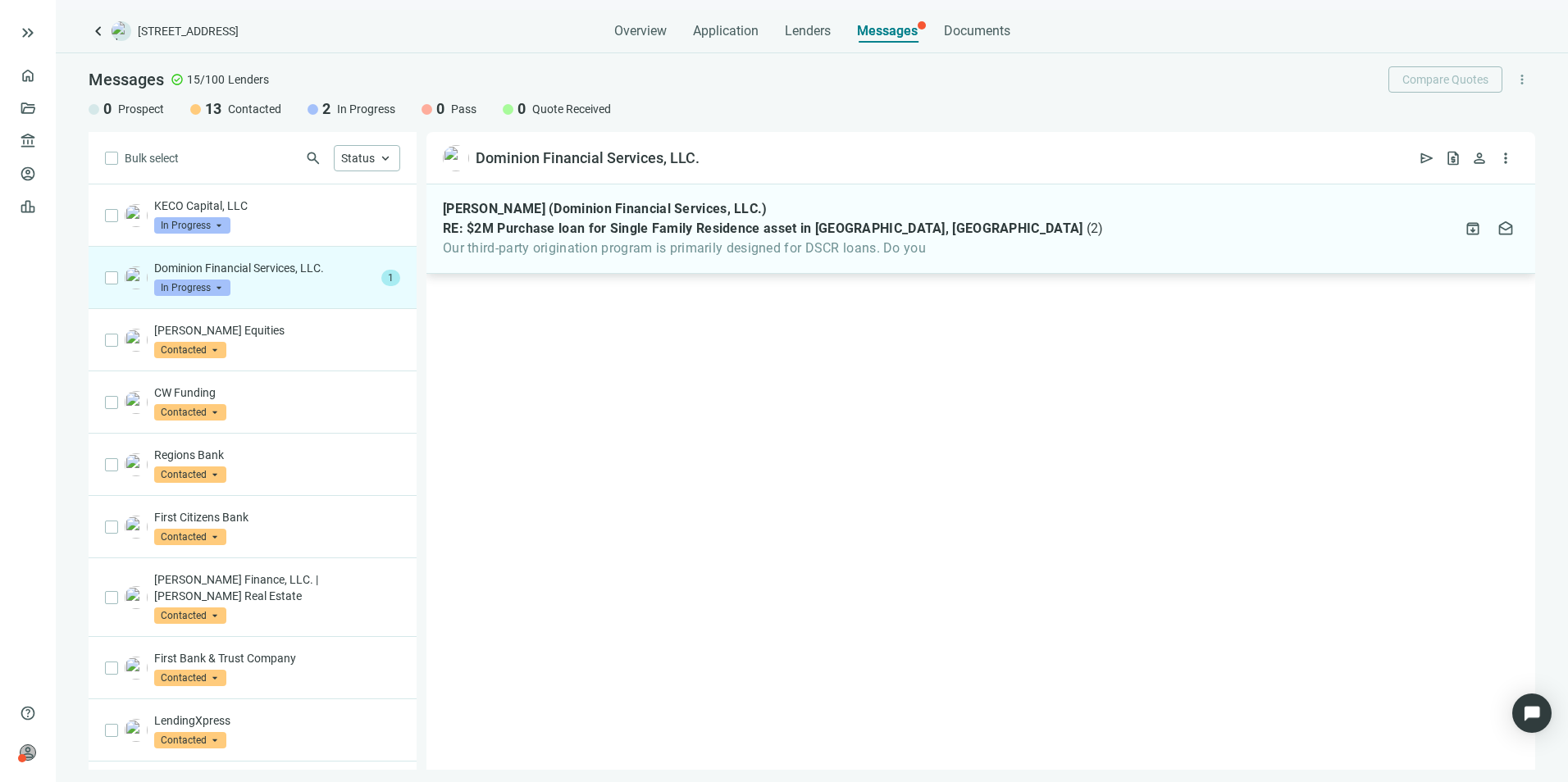
click at [832, 256] on div "Wade Susini (Dominion Financial Services, LLC.) RE: $2M Purchase loan for Singl…" at bounding box center [981, 229] width 1109 height 89
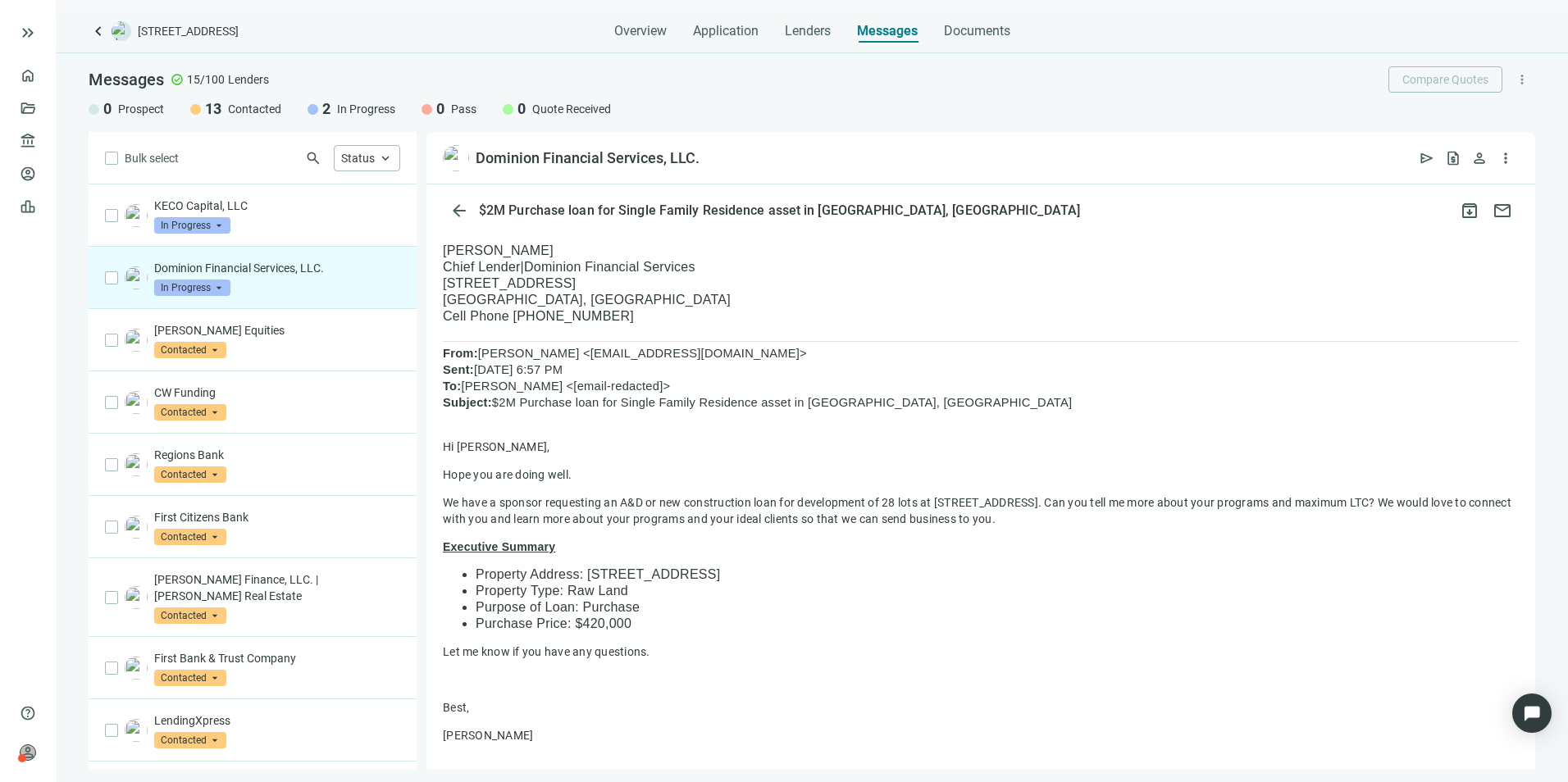
scroll to position [762, 0]
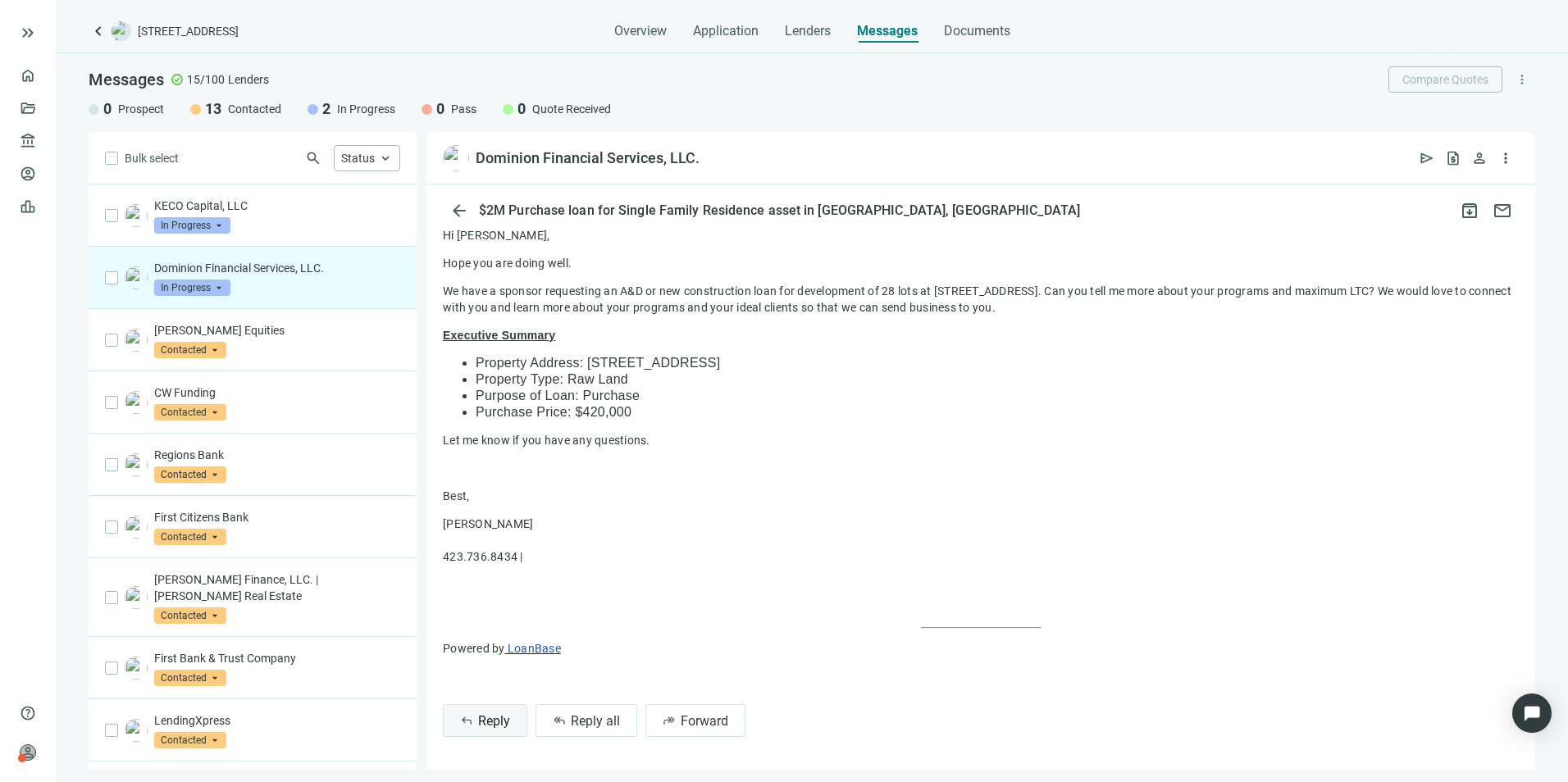
click at [487, 604] on span "Reply" at bounding box center [494, 722] width 32 height 16
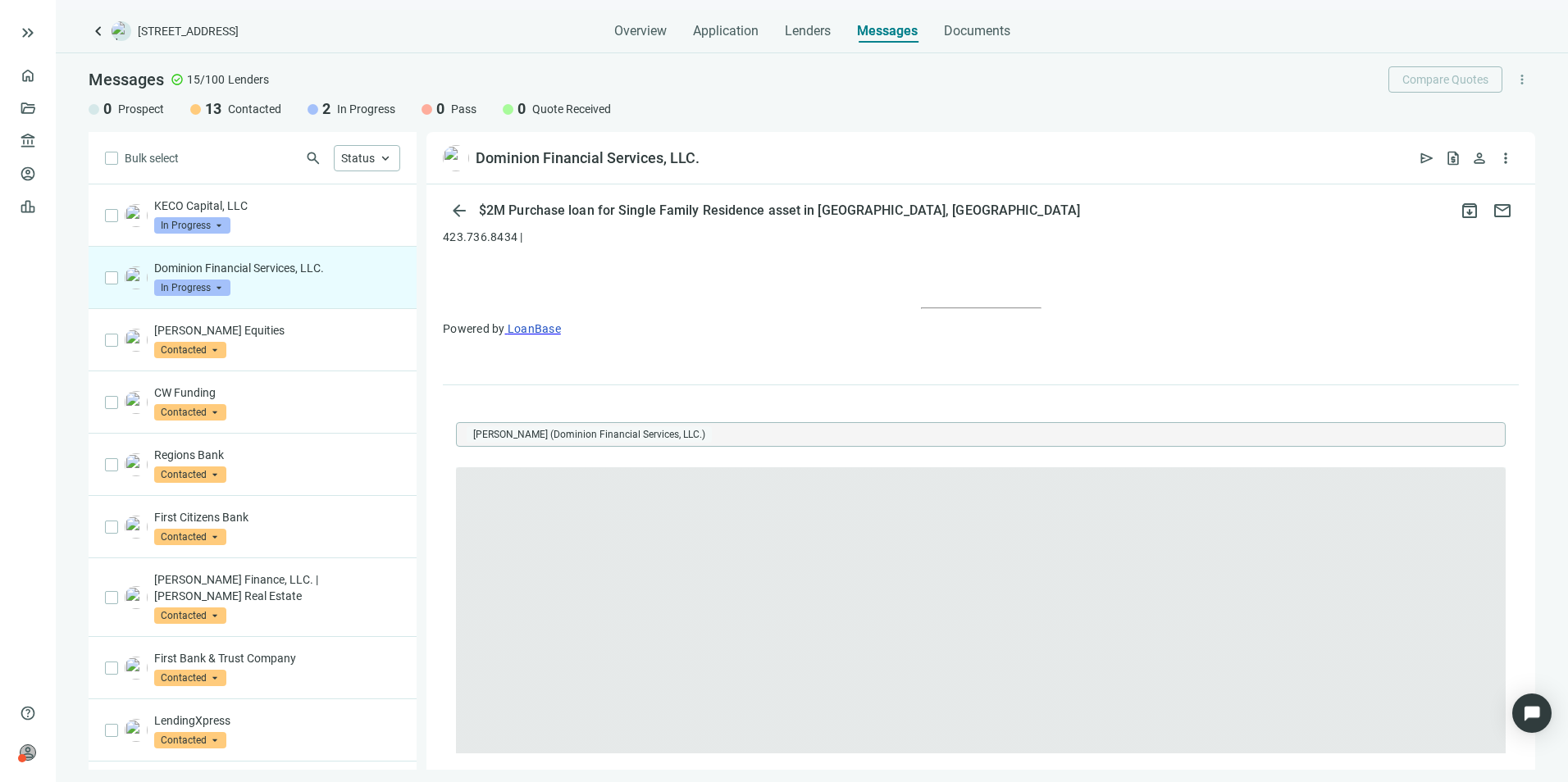
scroll to position [0, 0]
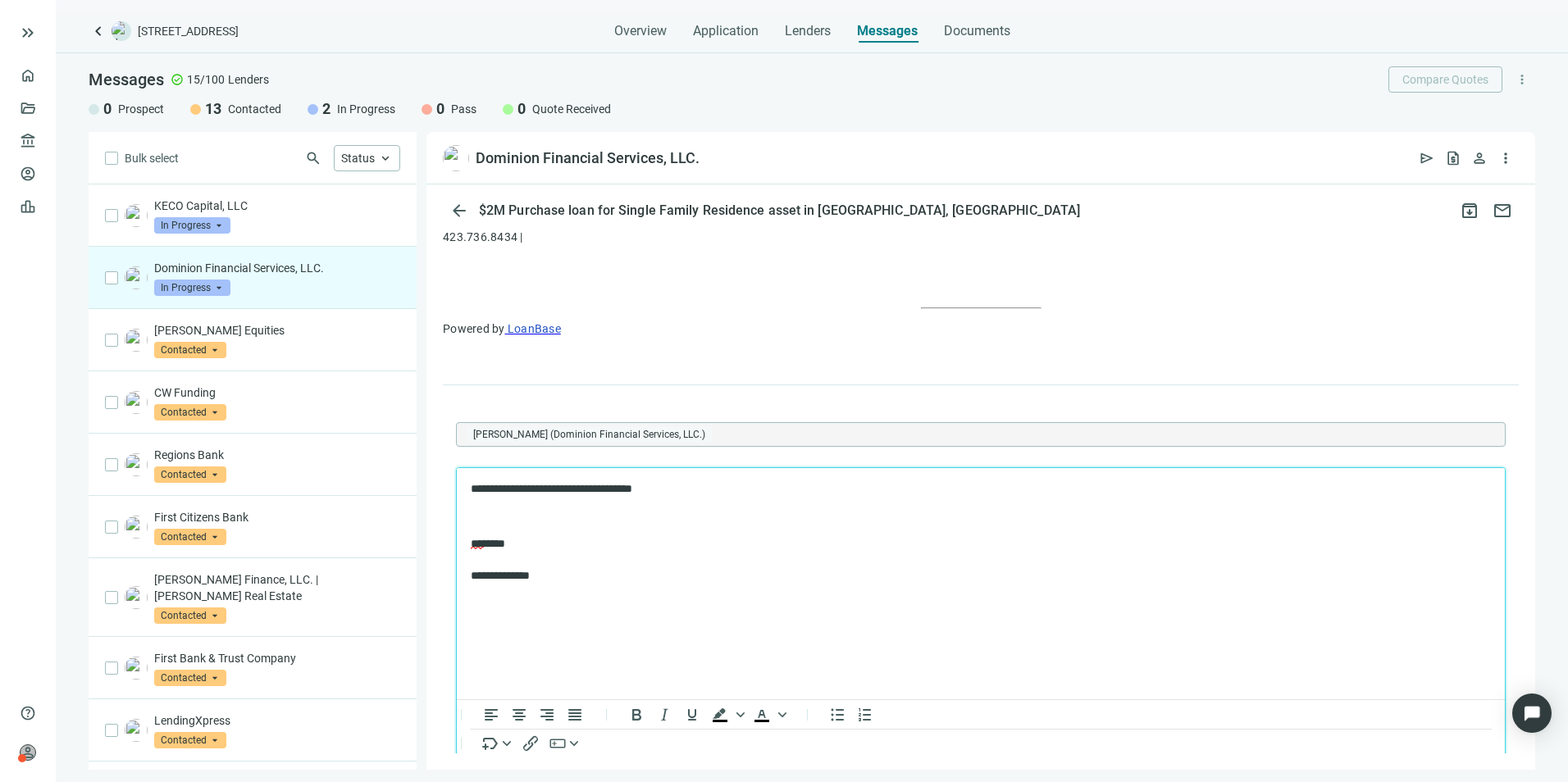
click at [763, 503] on body "**********" at bounding box center [981, 533] width 1022 height 103
click at [764, 481] on p "**********" at bounding box center [973, 489] width 1004 height 16
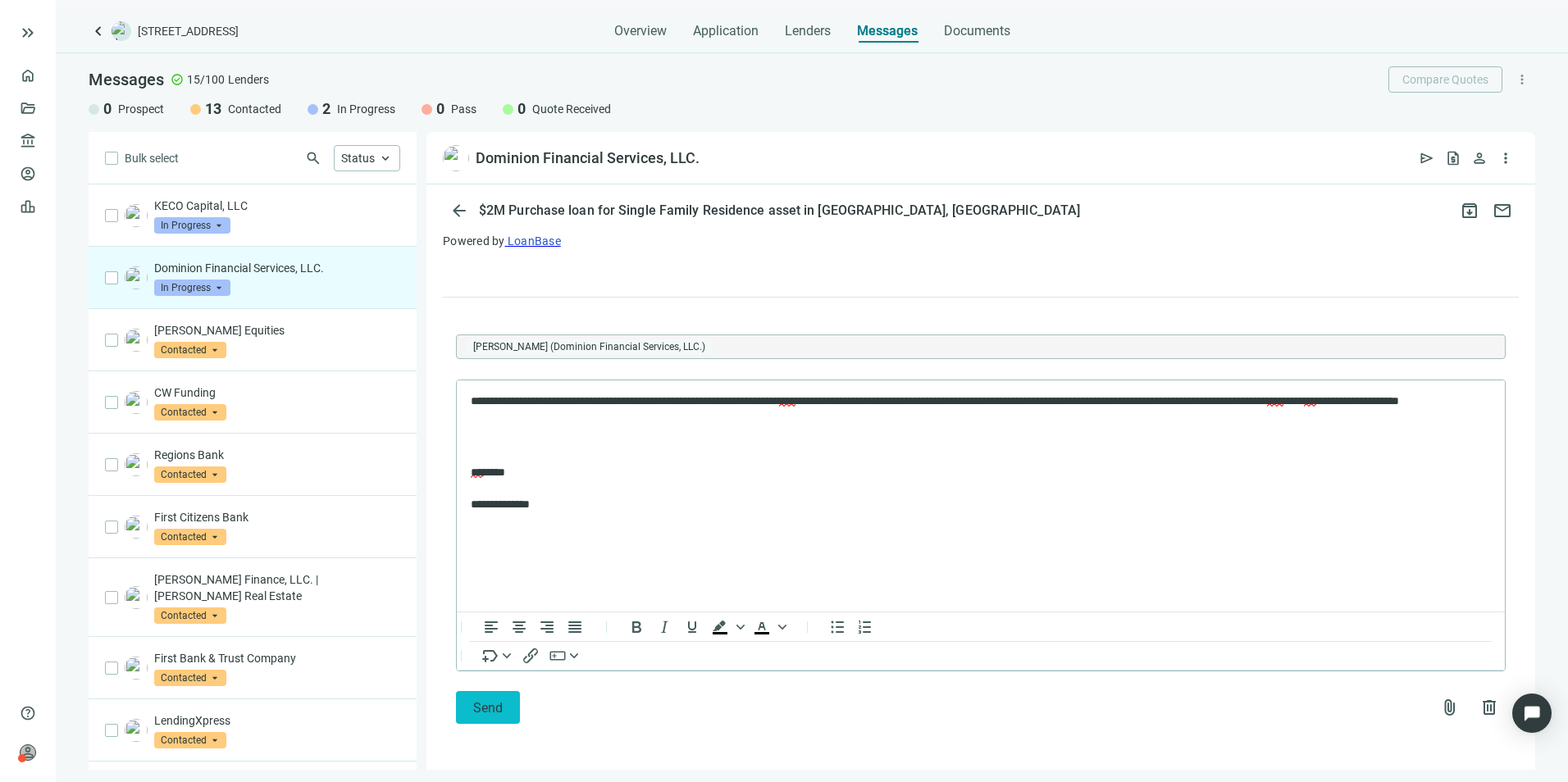
click at [484, 604] on span "Send" at bounding box center [488, 708] width 29 height 16
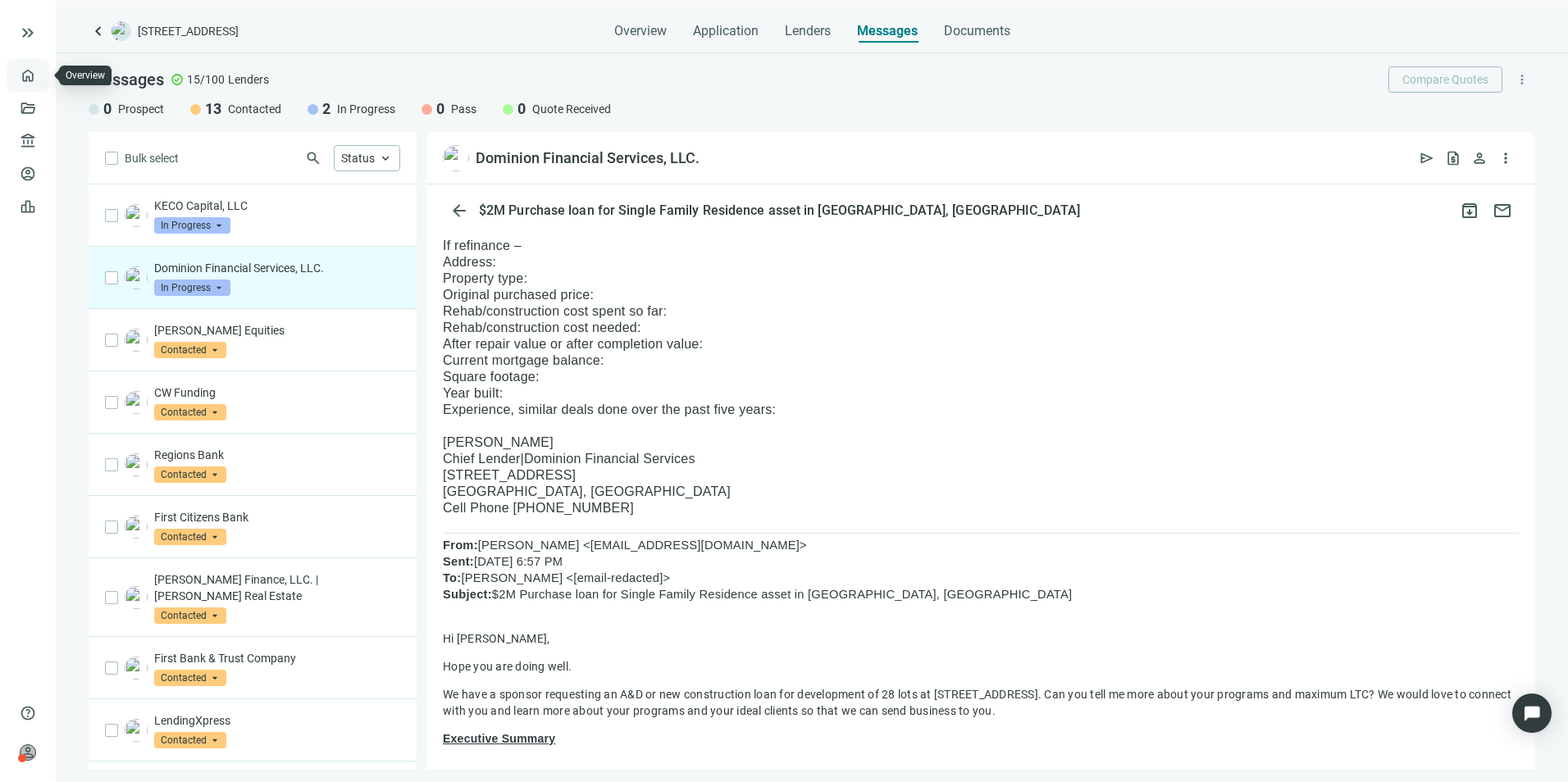
click at [41, 78] on link "Overview" at bounding box center [65, 75] width 48 height 13
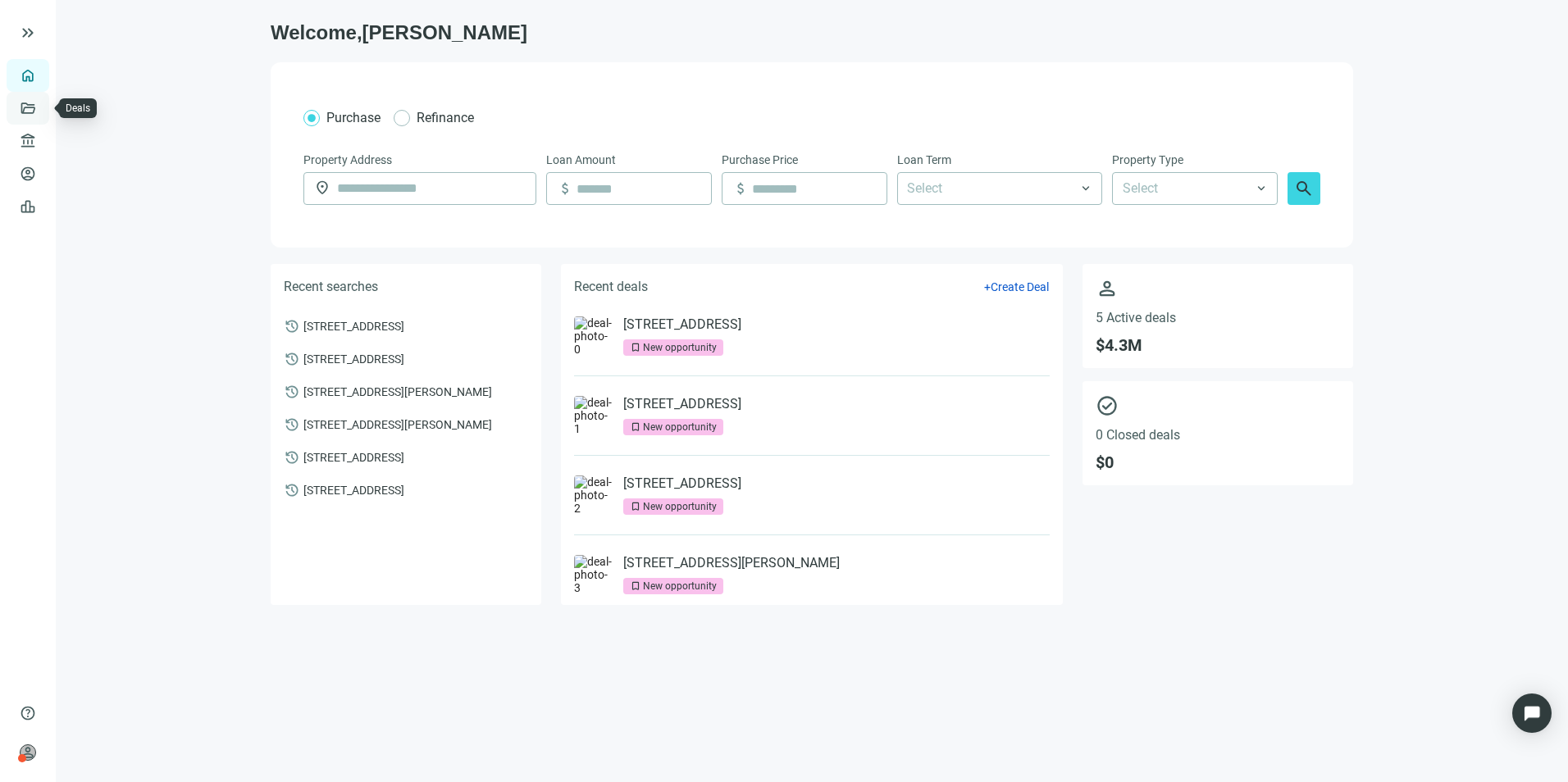
click at [41, 109] on link "Deals" at bounding box center [55, 108] width 29 height 13
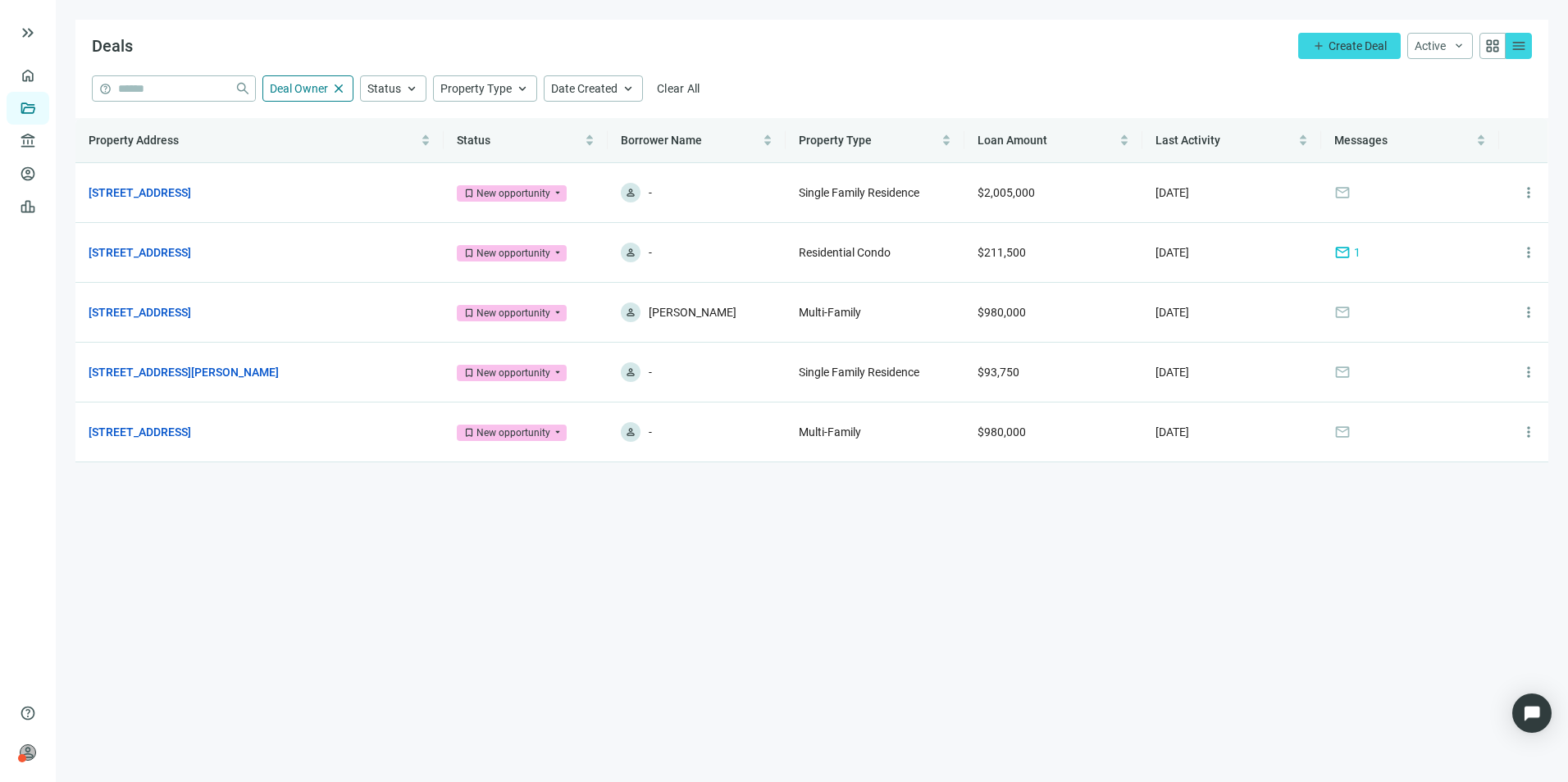
click at [1020, 40] on div "Deals add Create Deal Active keyboard_arrow_down grid_view menu" at bounding box center [812, 47] width 1473 height 56
click at [155, 252] on link "777 N Ocean Dr, Hollywood, FL 33019" at bounding box center [140, 253] width 102 height 18
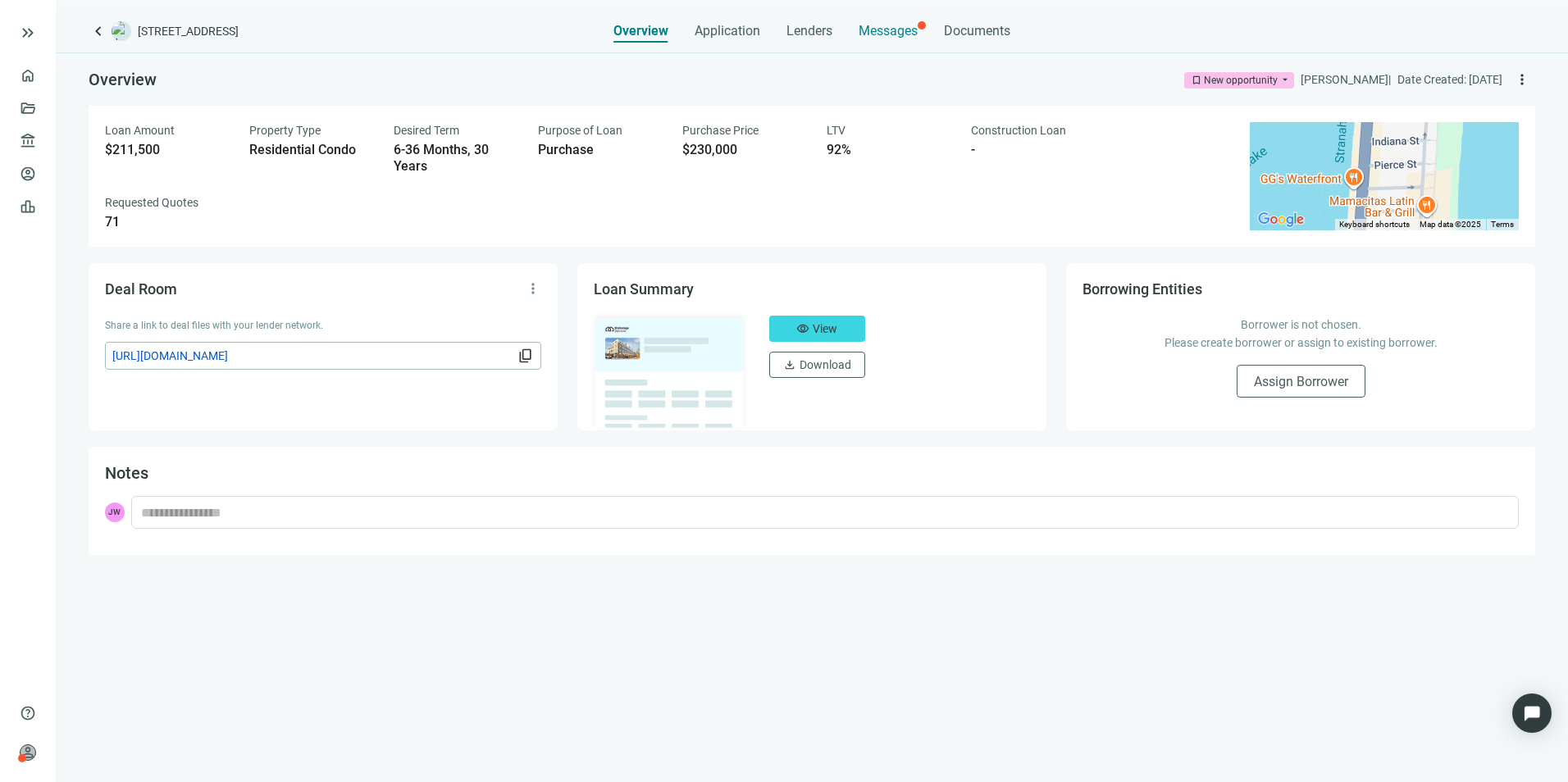
click at [897, 34] on span "Messages" at bounding box center [888, 31] width 59 height 16
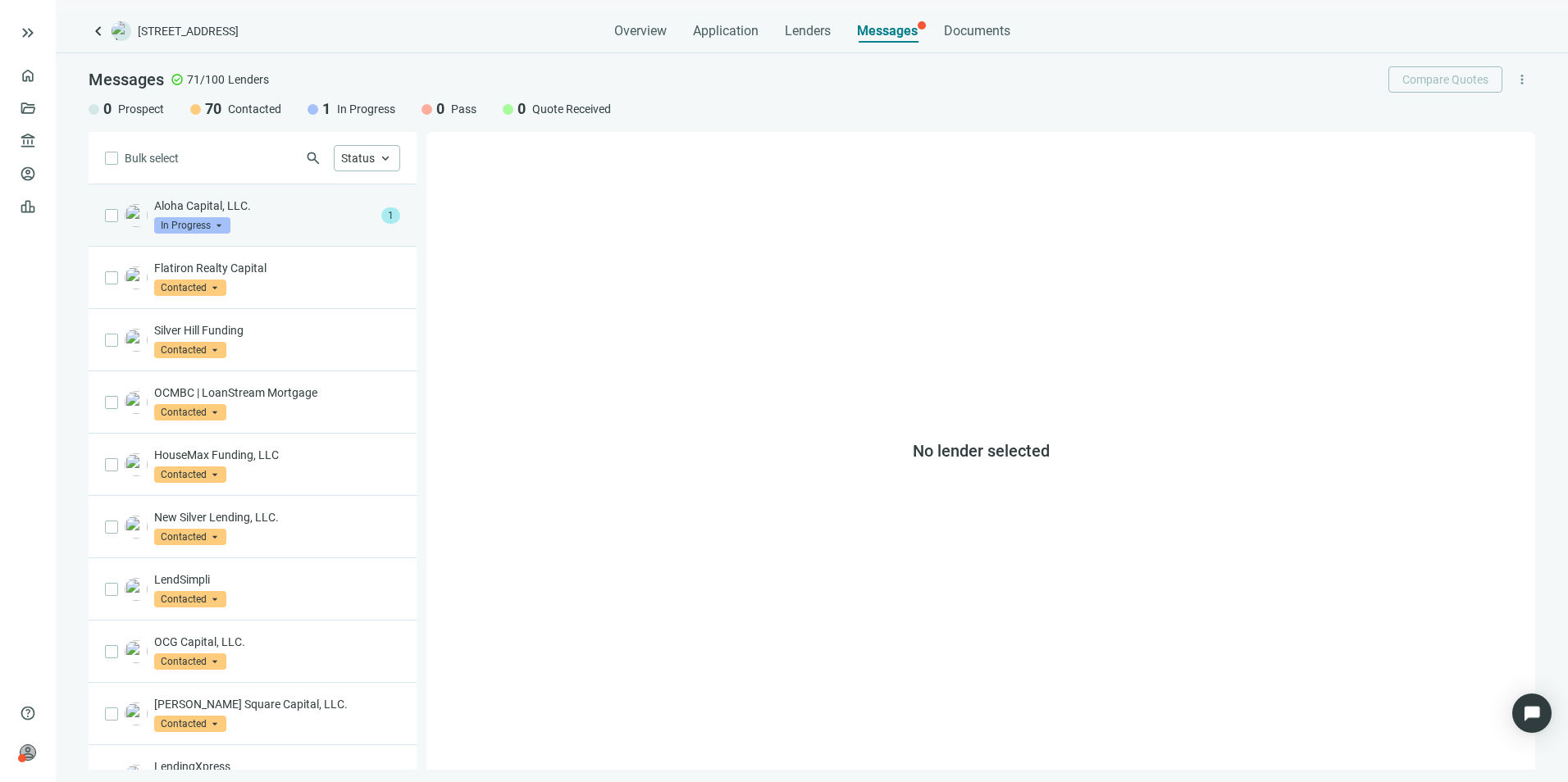
click at [202, 223] on span "In Progress" at bounding box center [192, 225] width 77 height 16
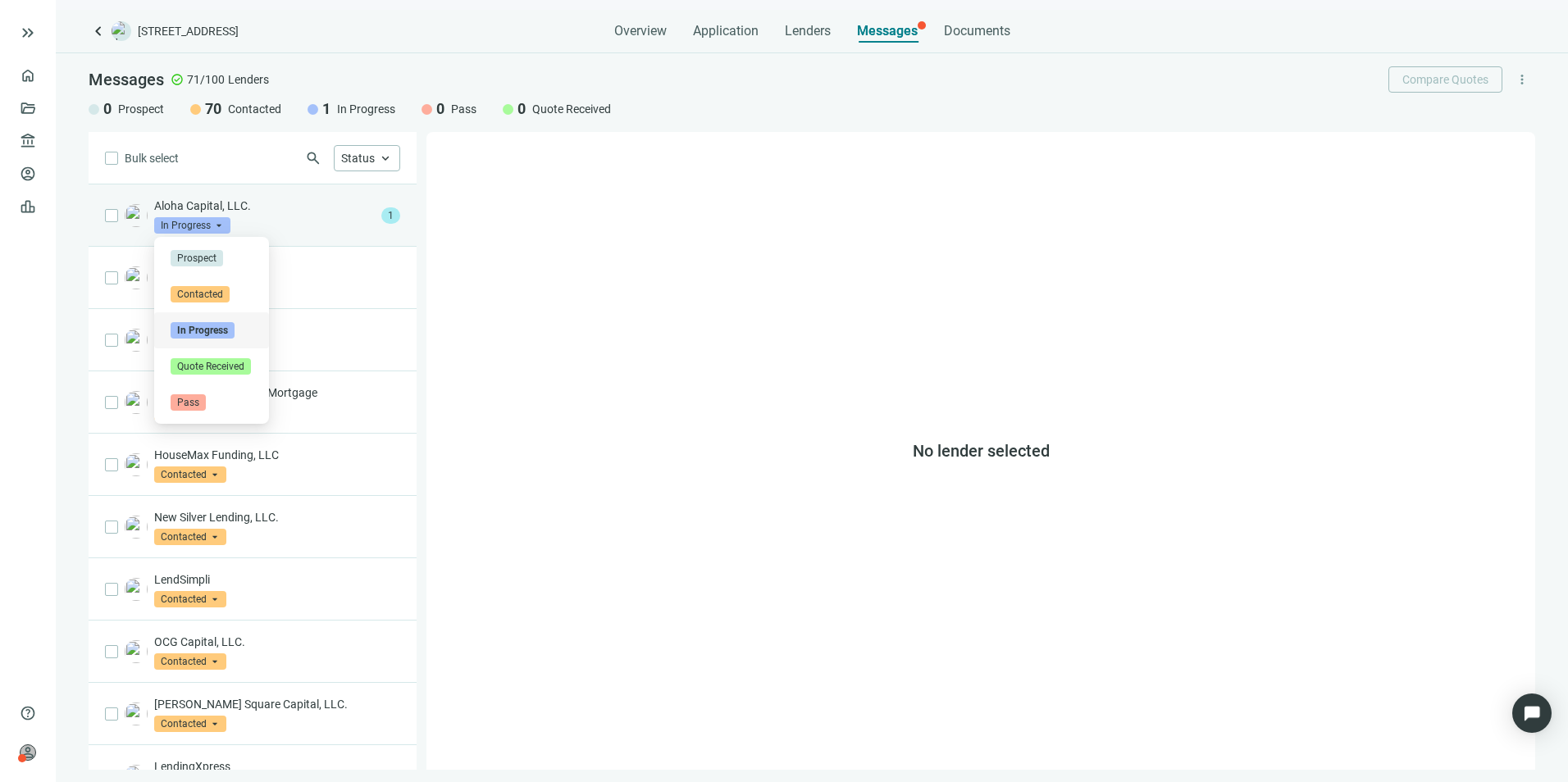
click at [287, 202] on p "Aloha Capital, LLC." at bounding box center [264, 206] width 221 height 16
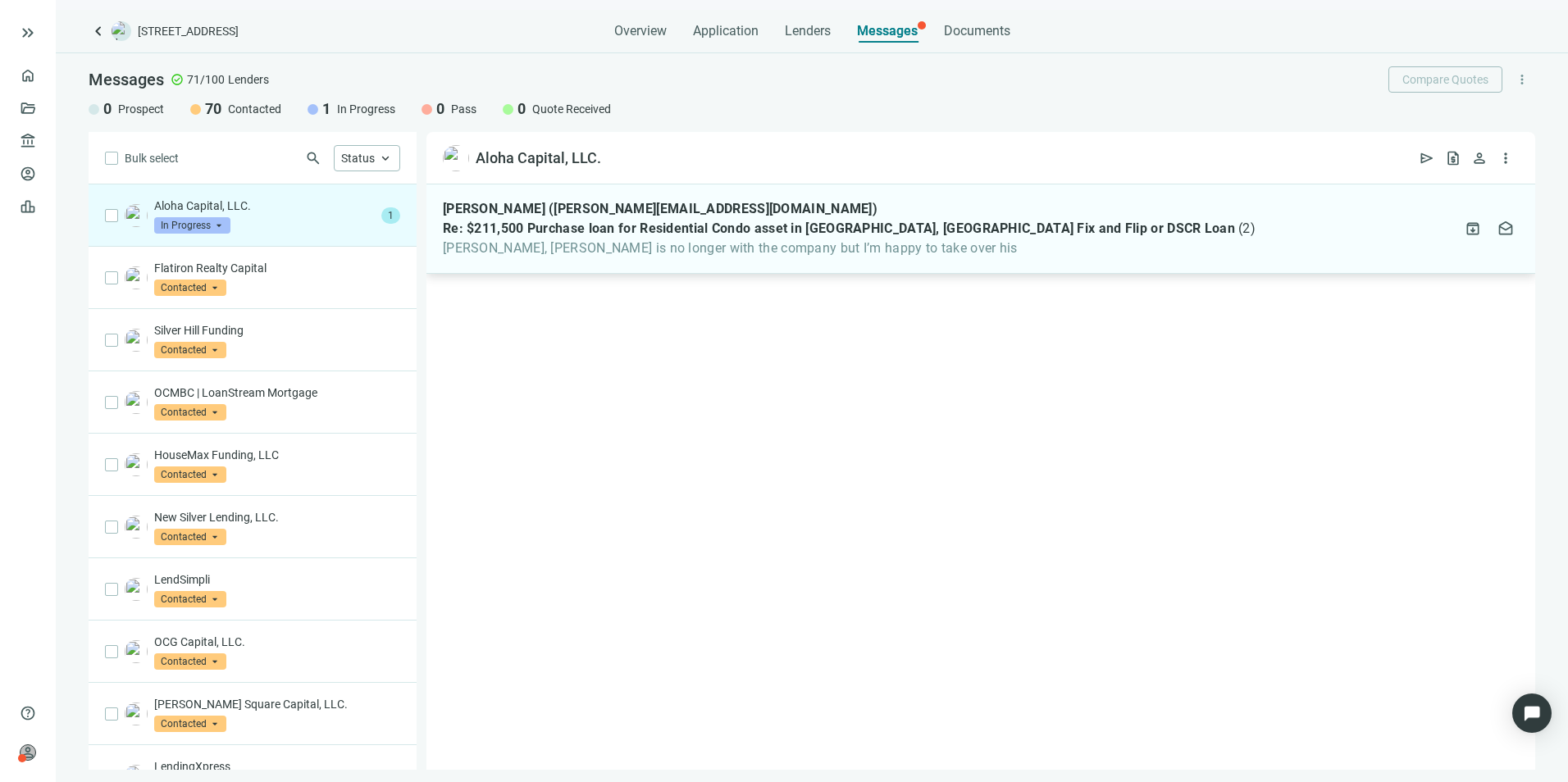
click at [861, 261] on div "Nate Agnini (nate@swellrealestategroup.com) Re: $211,500 Purchase loan for Resi…" at bounding box center [981, 229] width 1109 height 89
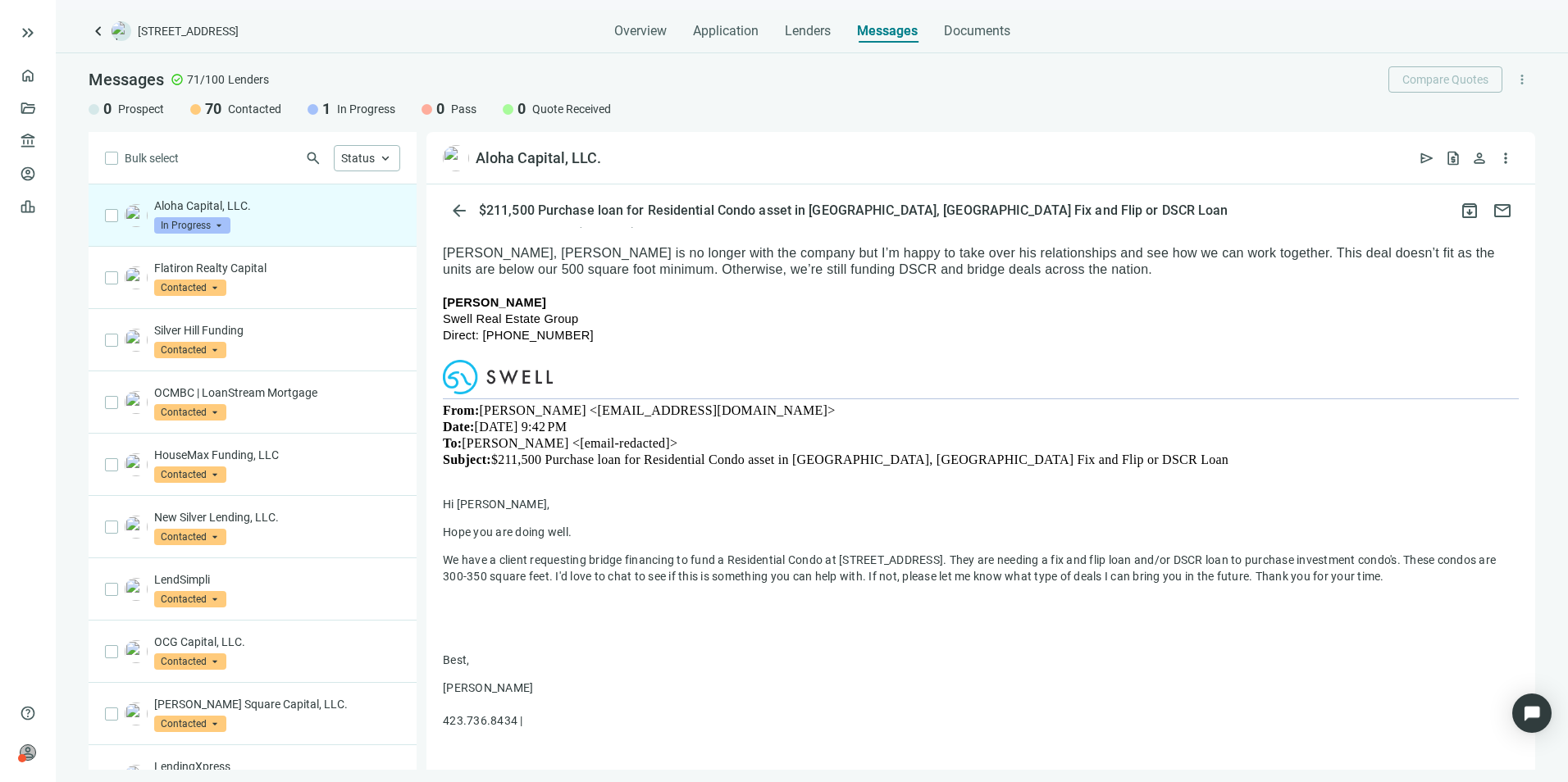
scroll to position [310, 0]
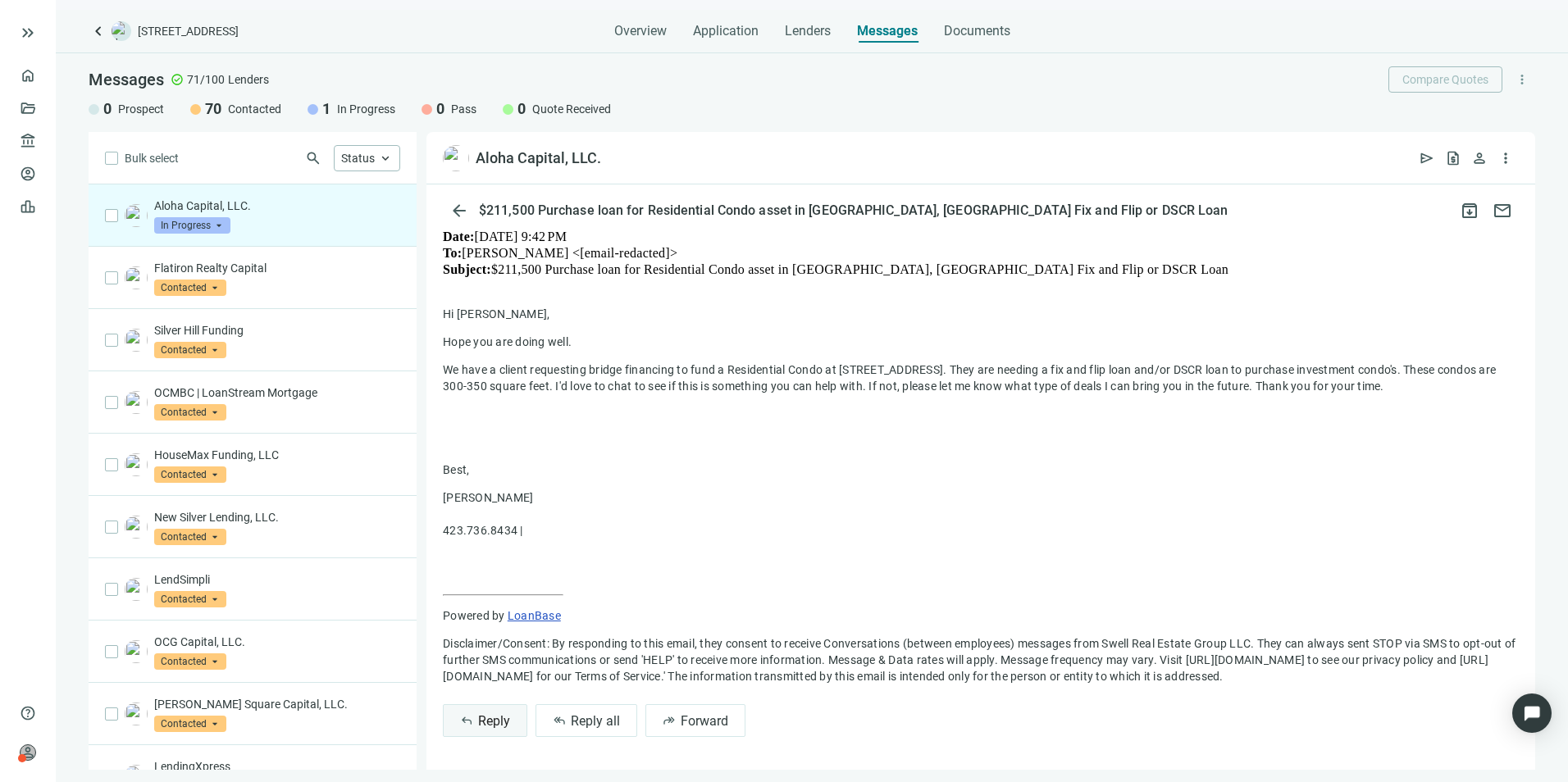
click at [496, 604] on span "Reply" at bounding box center [494, 722] width 32 height 16
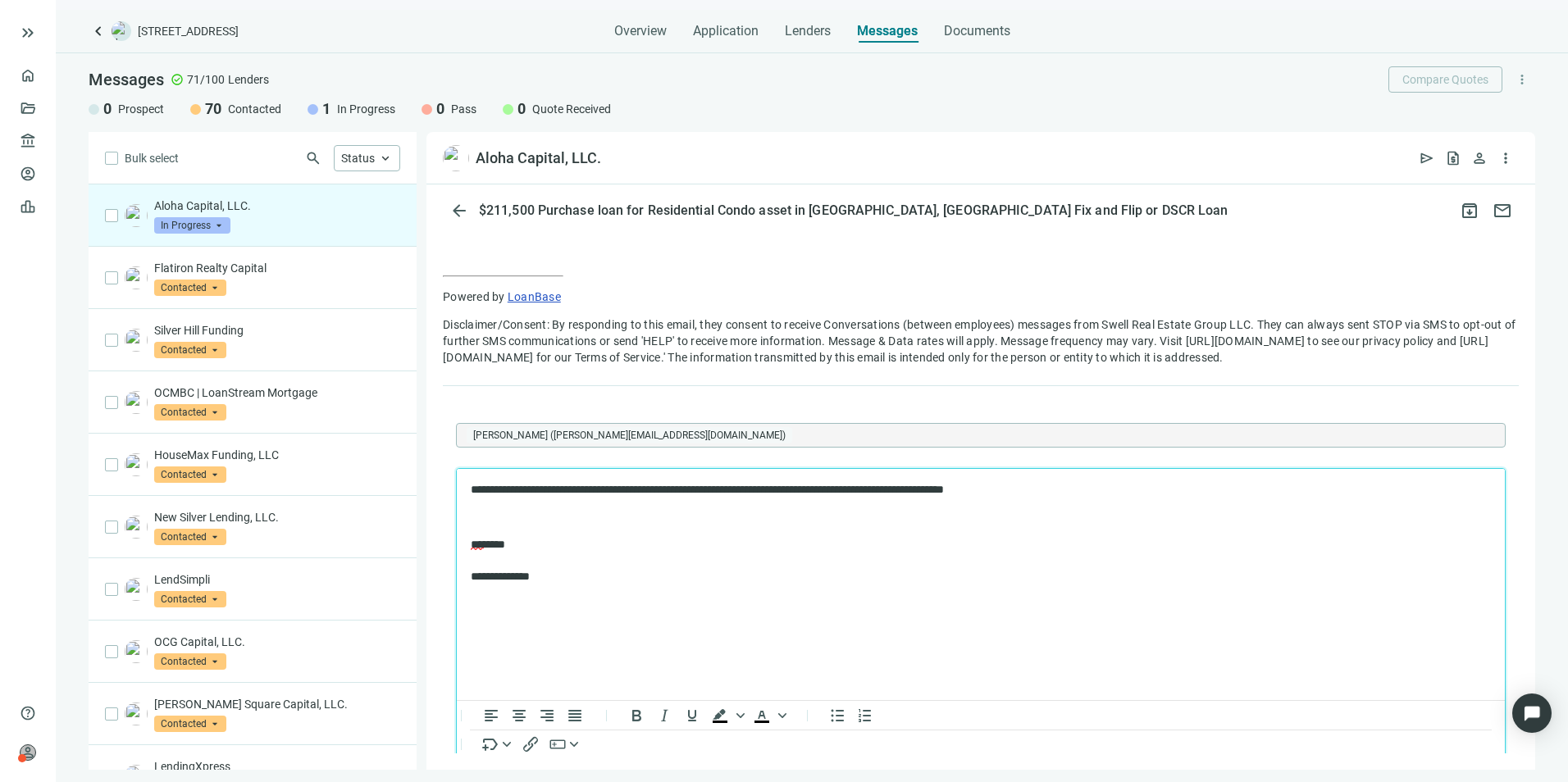
scroll to position [718, 0]
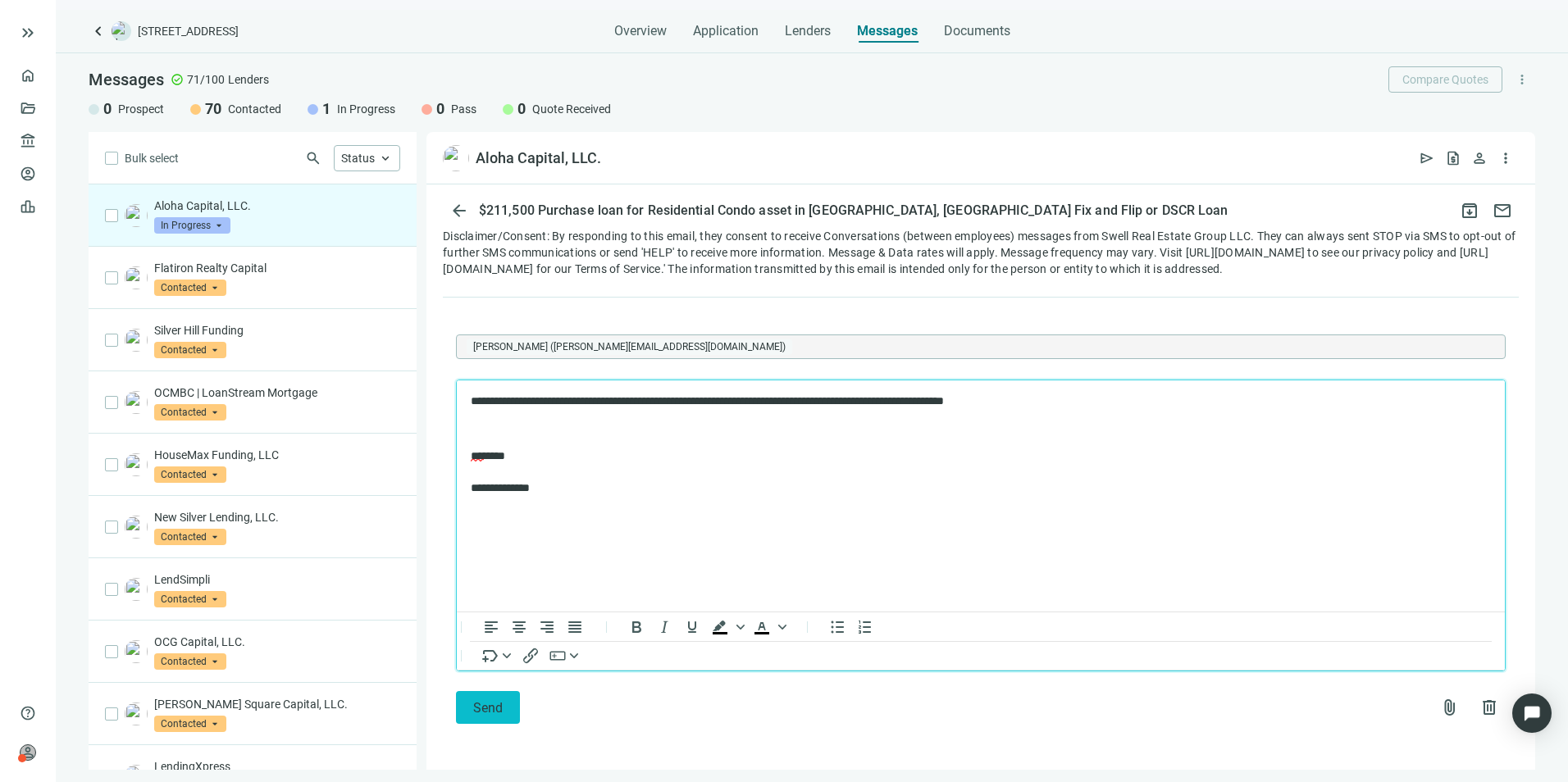
click at [475, 604] on button "Send" at bounding box center [488, 707] width 64 height 33
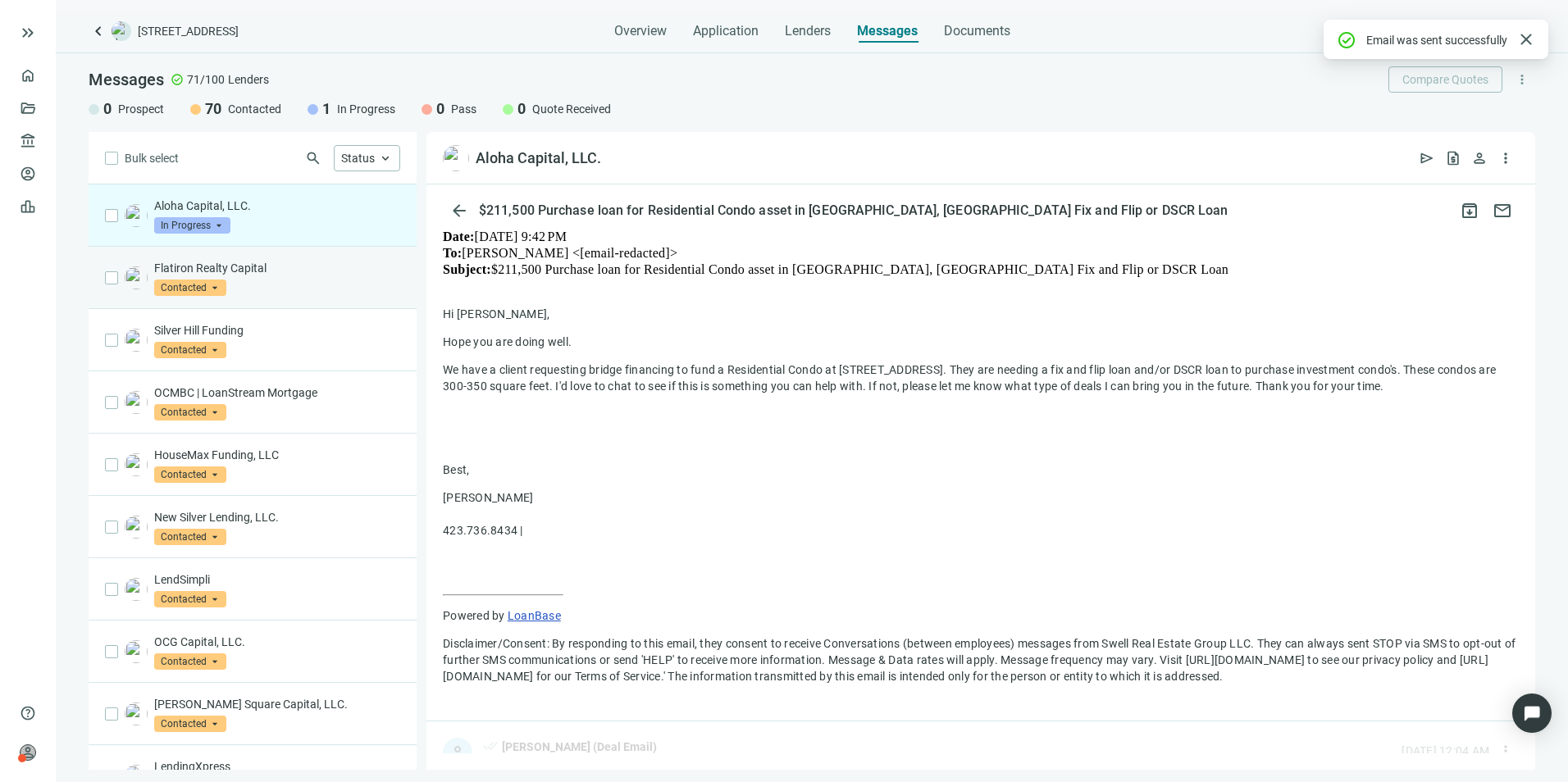
scroll to position [628, 0]
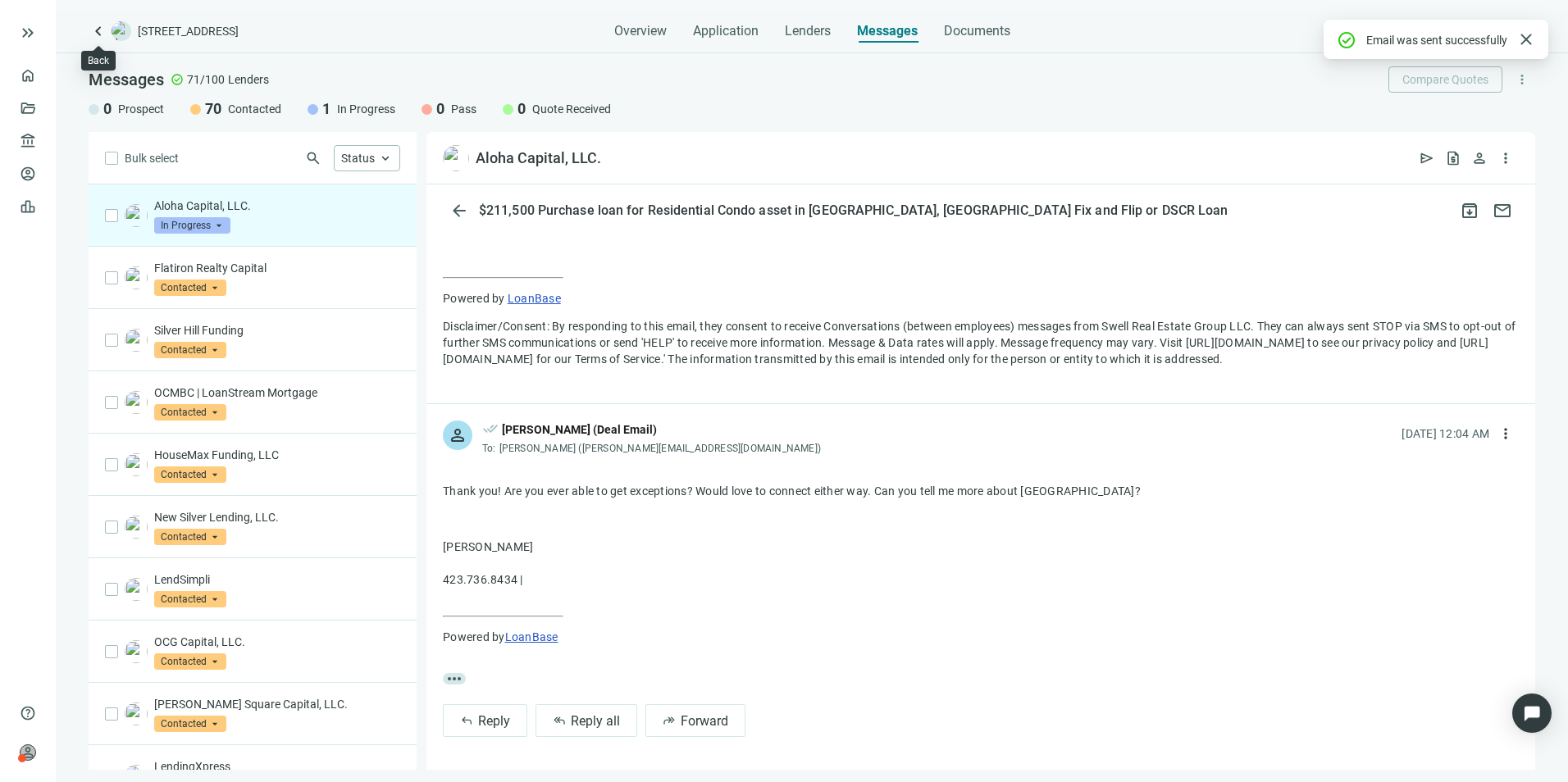
click at [101, 29] on span "keyboard_arrow_left" at bounding box center [99, 31] width 20 height 20
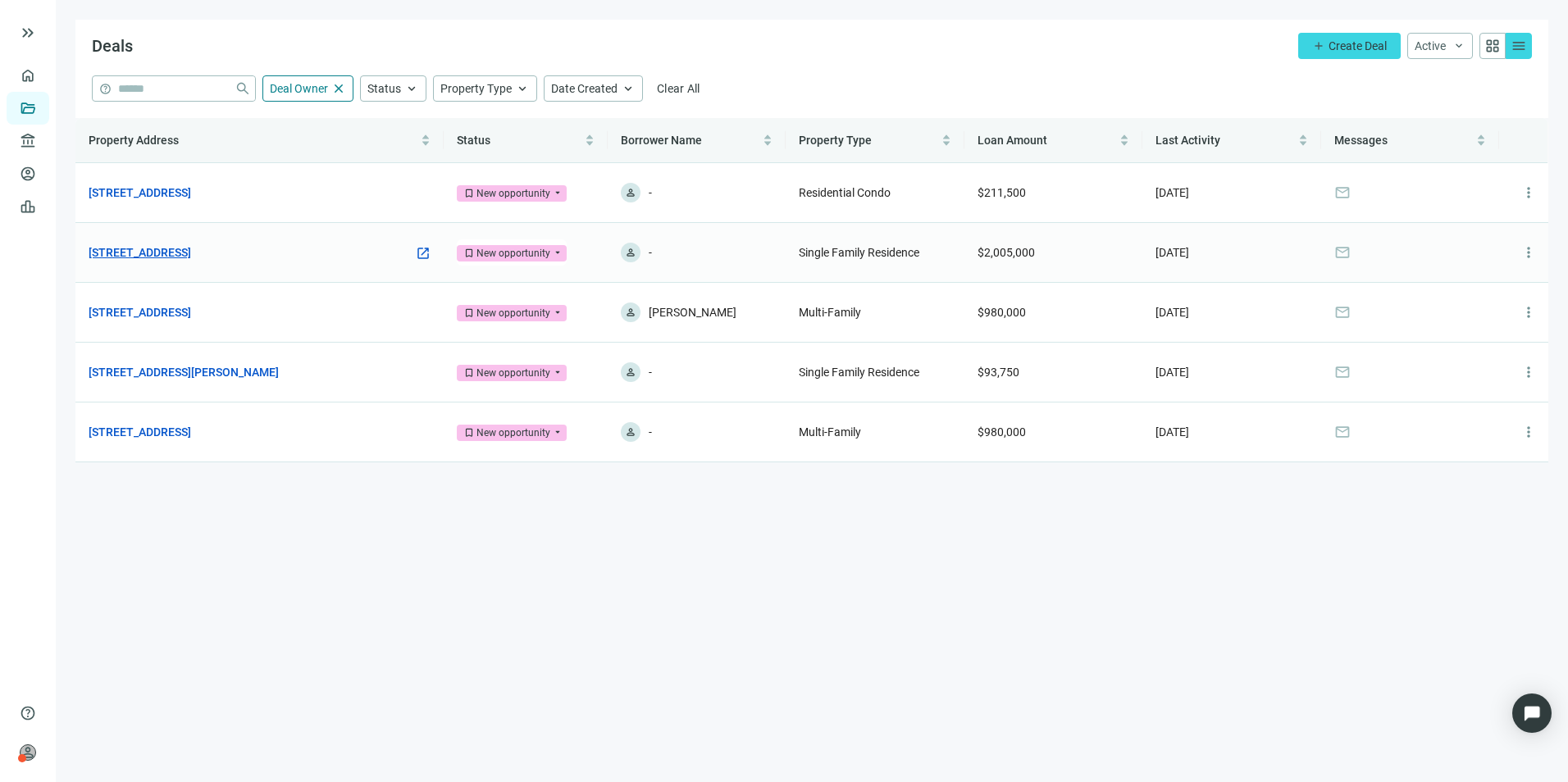
click at [189, 254] on link "7705 Sevierville Pike, Knoxville, TN 37920" at bounding box center [140, 253] width 102 height 18
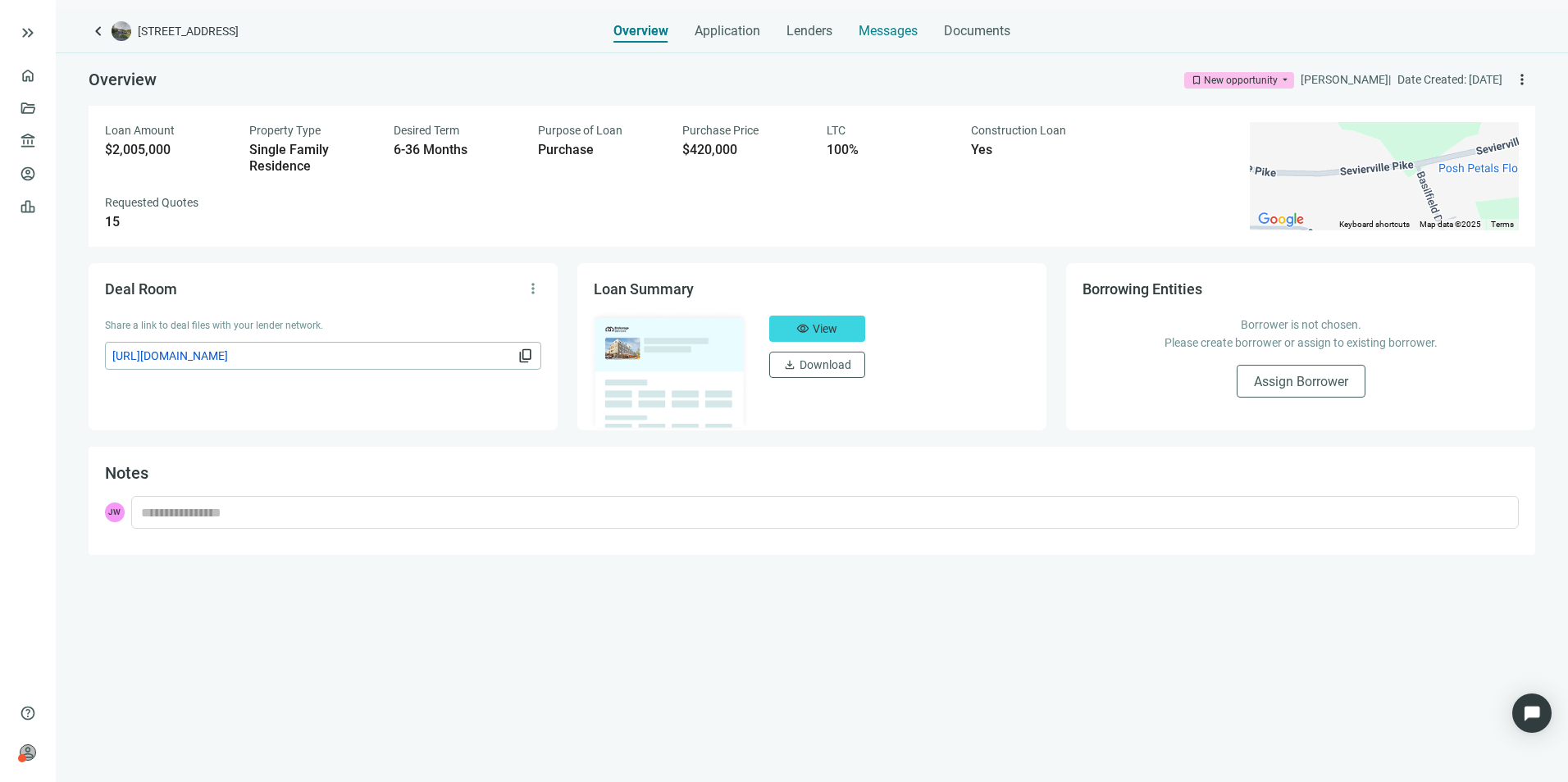
click at [891, 28] on span "Messages" at bounding box center [888, 31] width 59 height 16
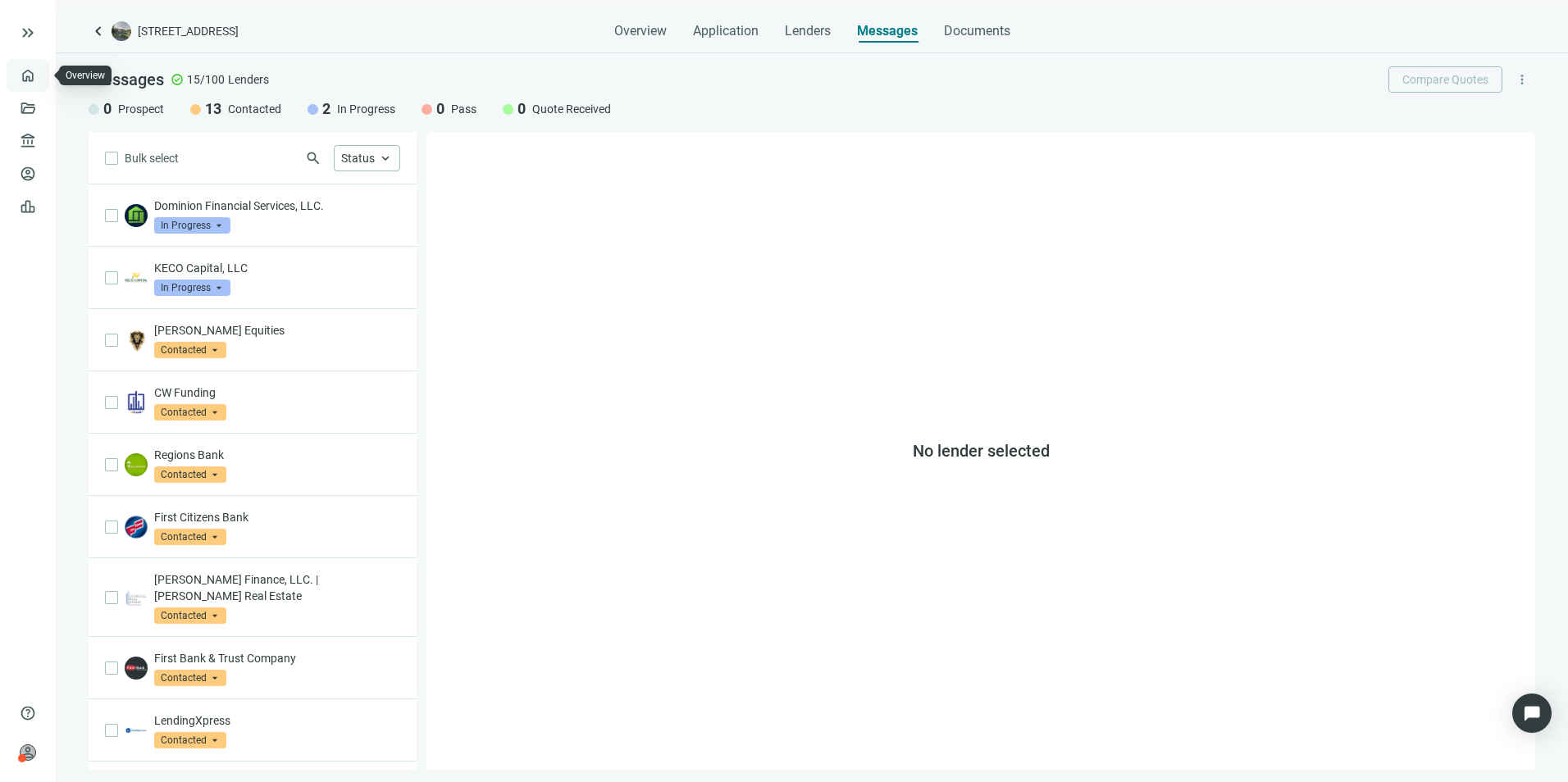
click at [41, 74] on link "Overview" at bounding box center [65, 75] width 48 height 13
